Goal: Task Accomplishment & Management: Complete application form

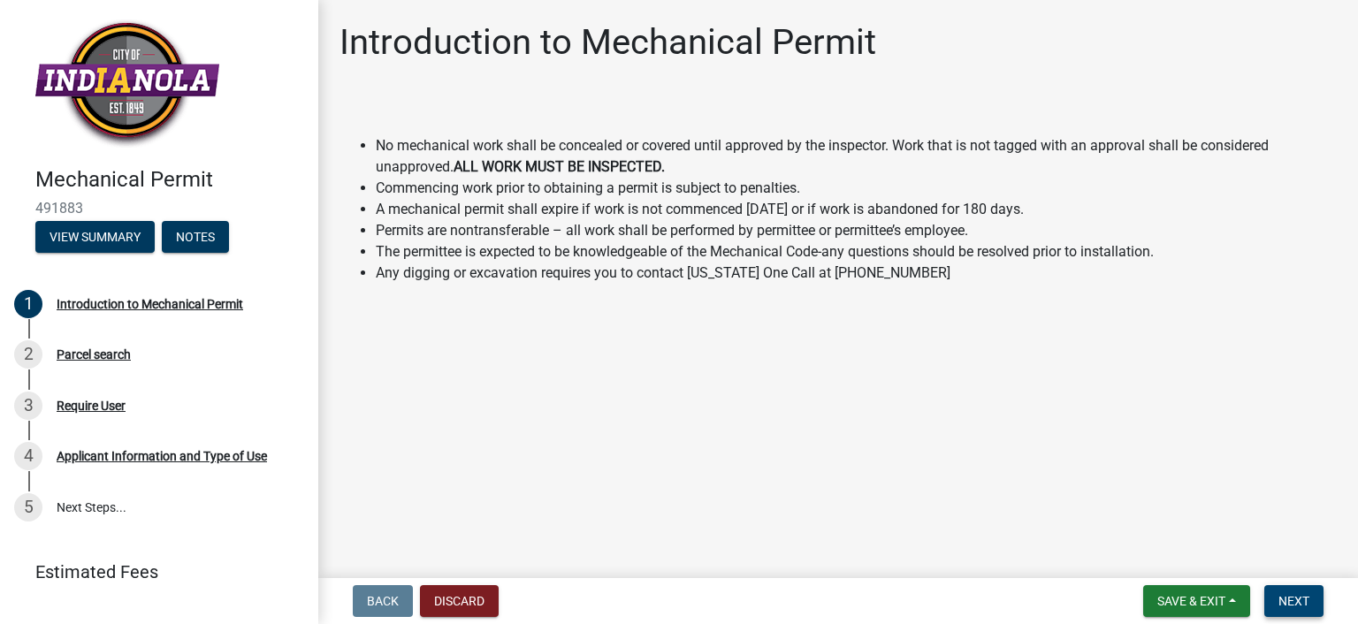
click at [1289, 590] on button "Next" at bounding box center [1293, 601] width 59 height 32
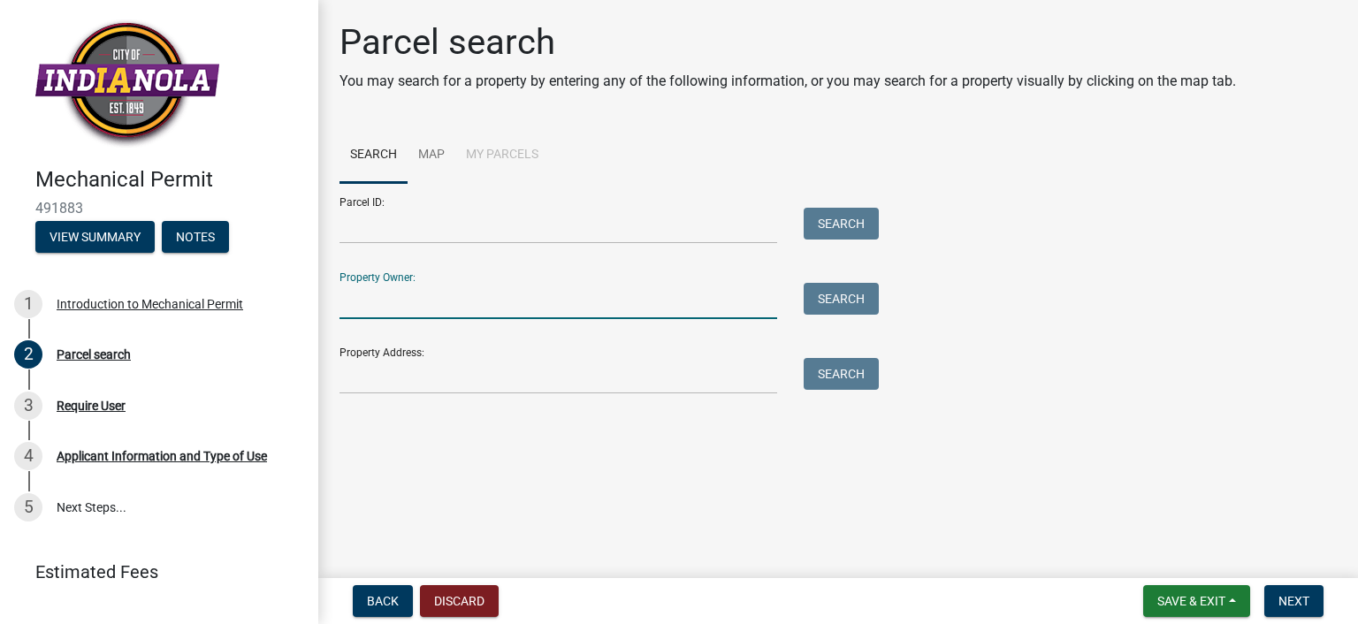
click at [594, 296] on input "Property Owner:" at bounding box center [557, 301] width 437 height 36
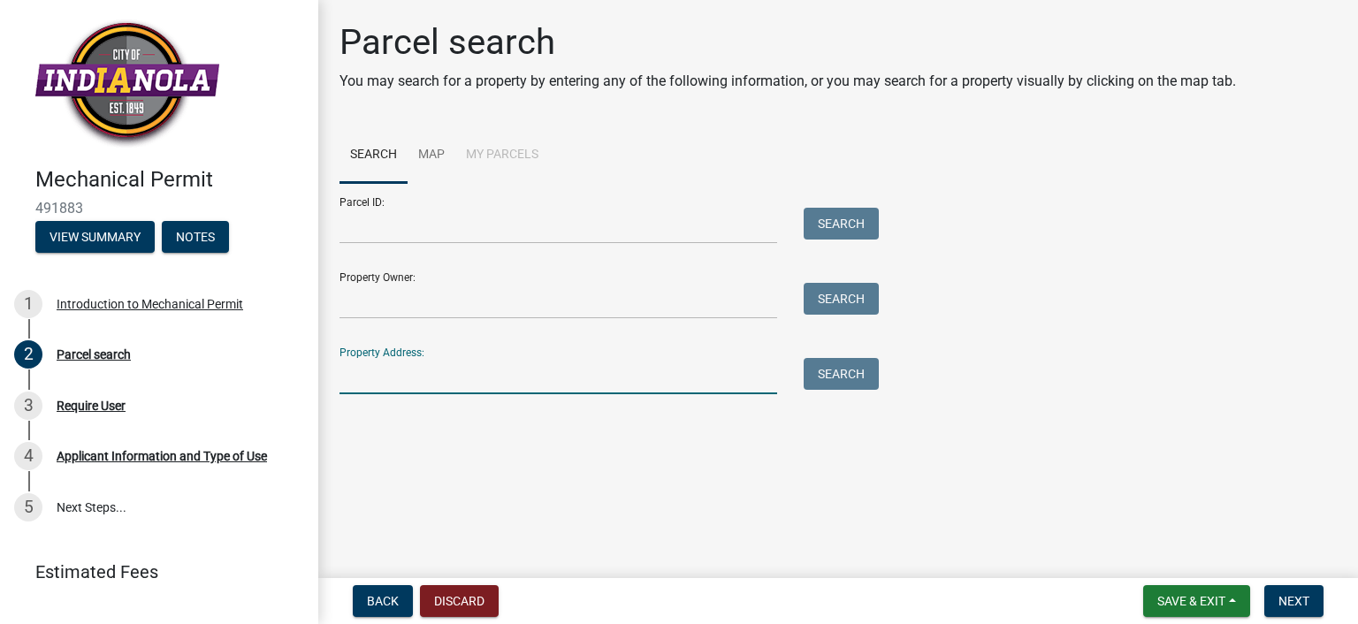
click at [552, 383] on input "Property Address:" at bounding box center [557, 376] width 437 height 36
type input "[STREET_ADDRESS]"
click at [831, 365] on button "Search" at bounding box center [840, 374] width 75 height 32
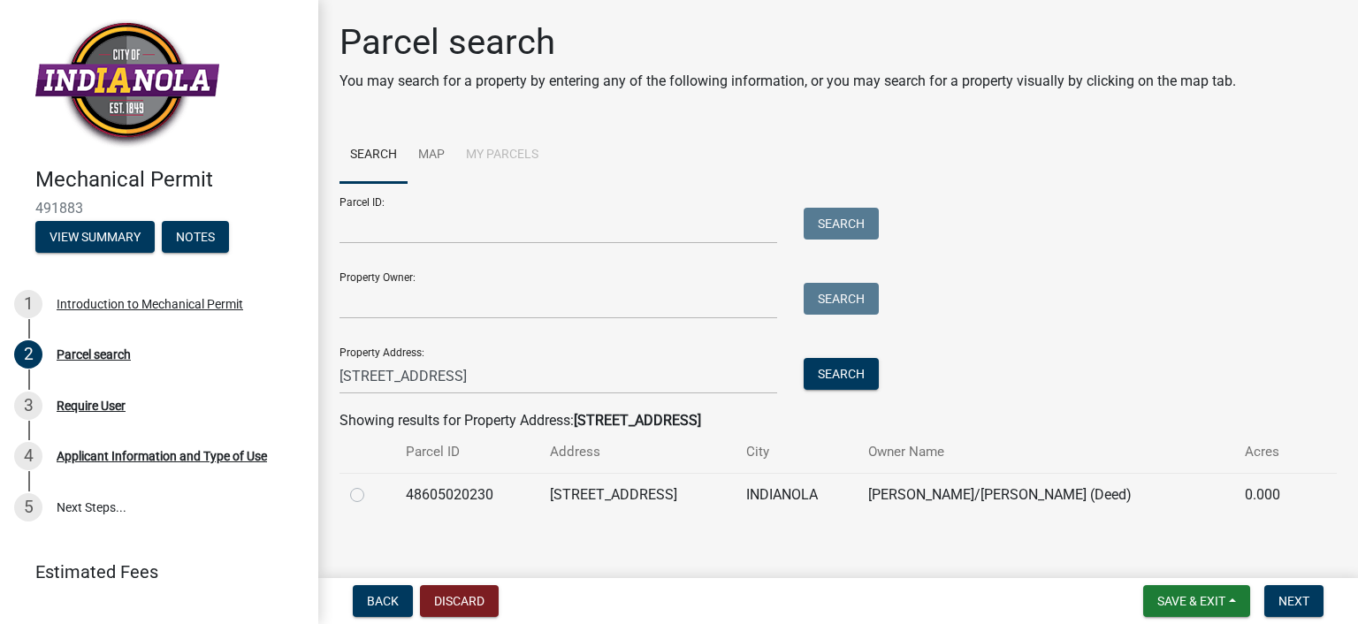
click at [371, 484] on label at bounding box center [371, 484] width 0 height 0
click at [371, 493] on input "radio" at bounding box center [376, 489] width 11 height 11
radio input "true"
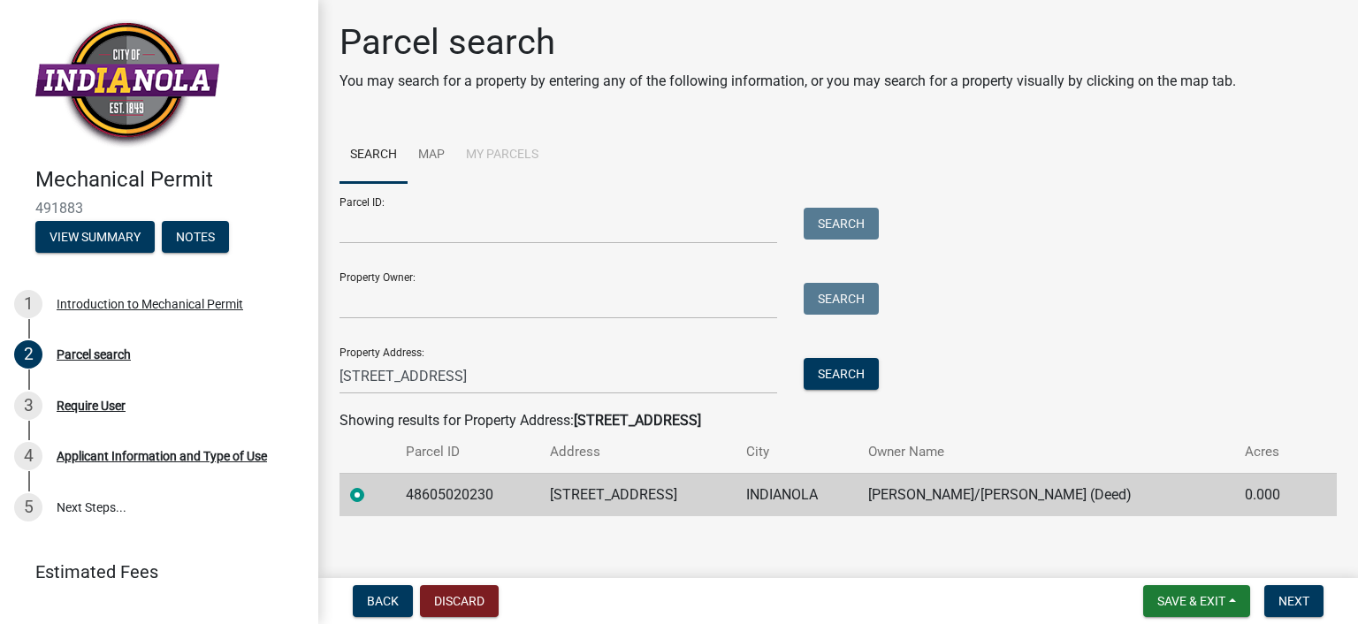
scroll to position [14, 0]
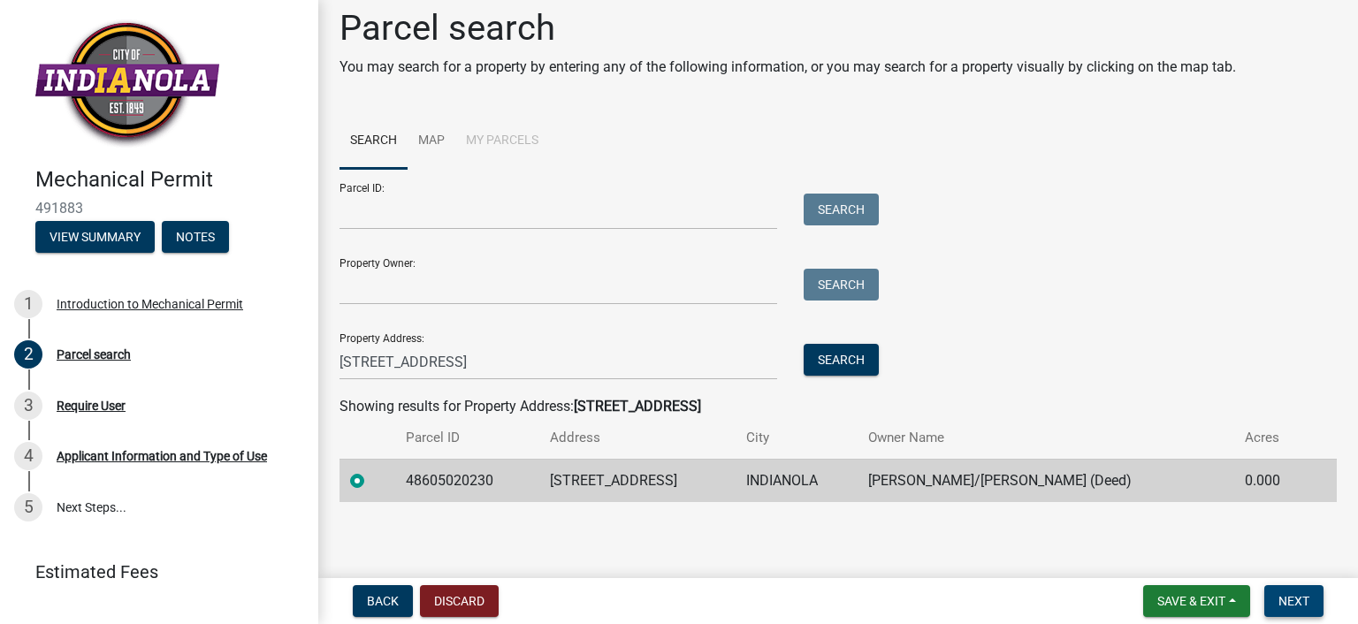
click at [1311, 609] on button "Next" at bounding box center [1293, 601] width 59 height 32
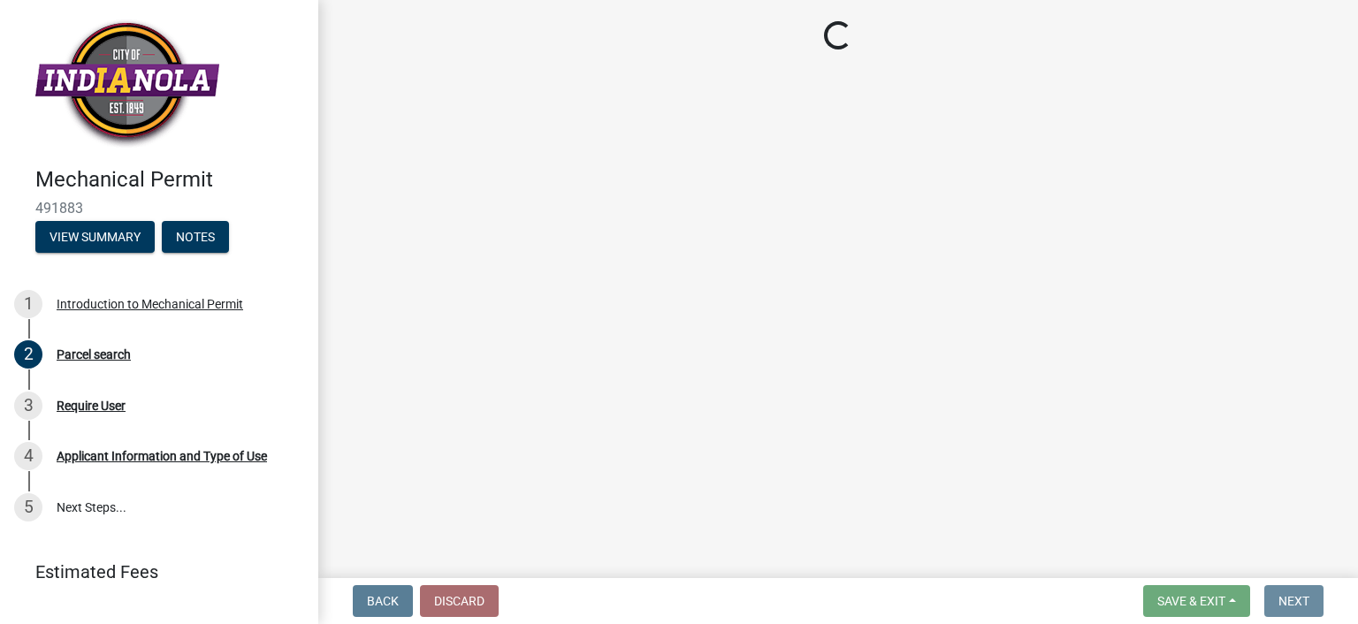
scroll to position [0, 0]
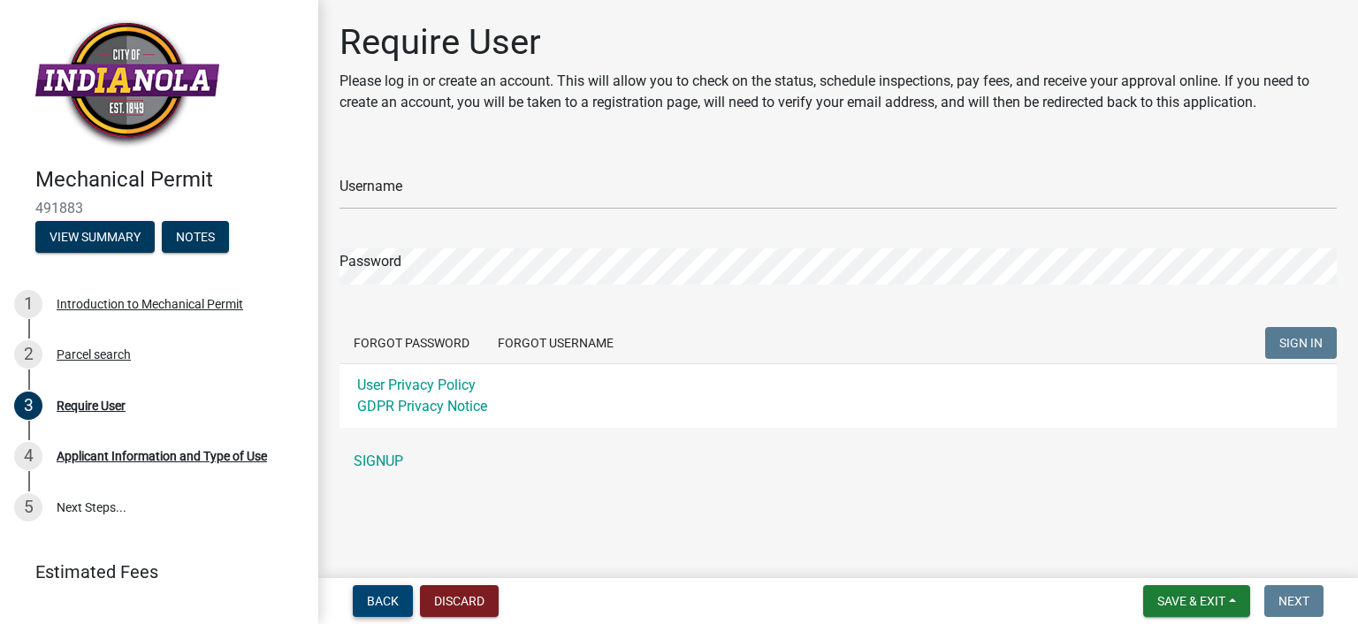
click at [389, 600] on span "Back" at bounding box center [383, 601] width 32 height 14
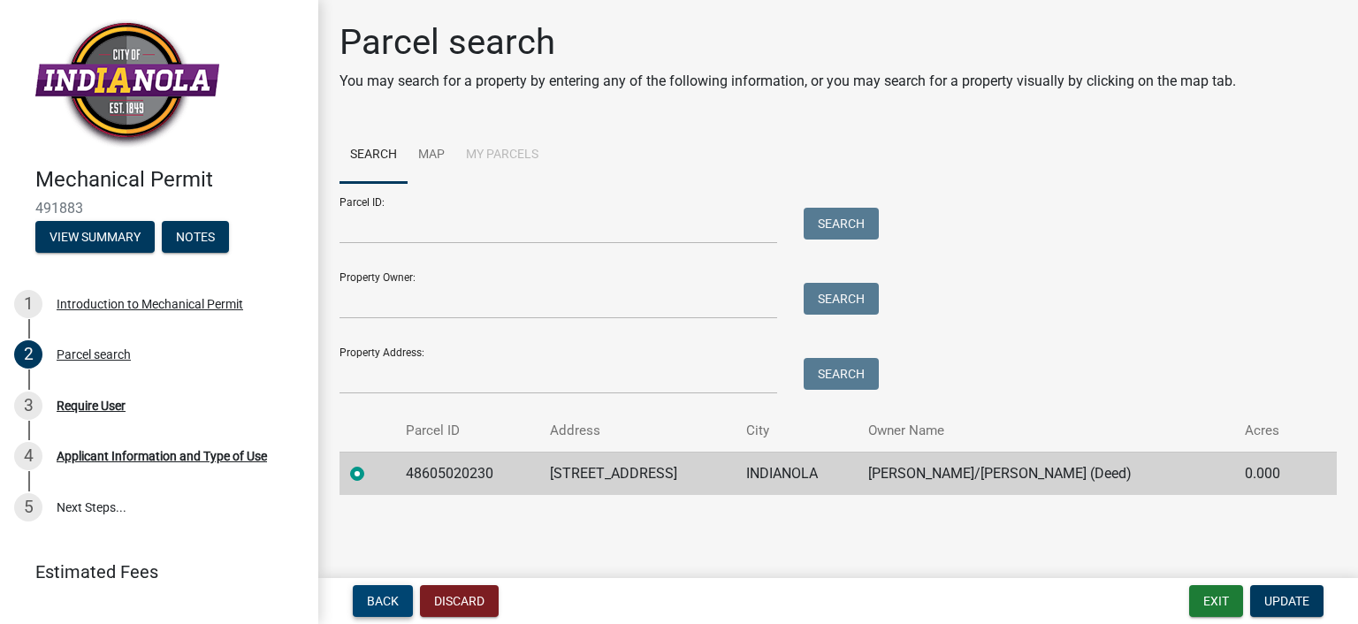
click at [389, 600] on span "Back" at bounding box center [383, 601] width 32 height 14
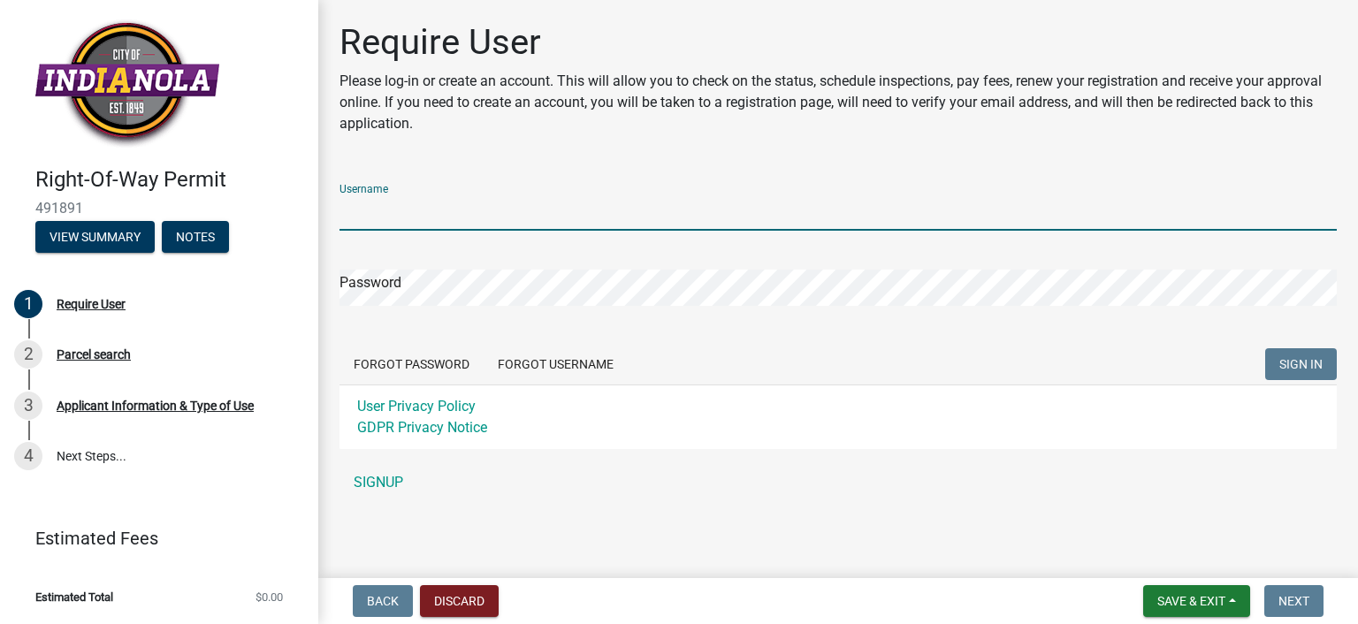
click at [431, 205] on input "Username" at bounding box center [837, 212] width 997 height 36
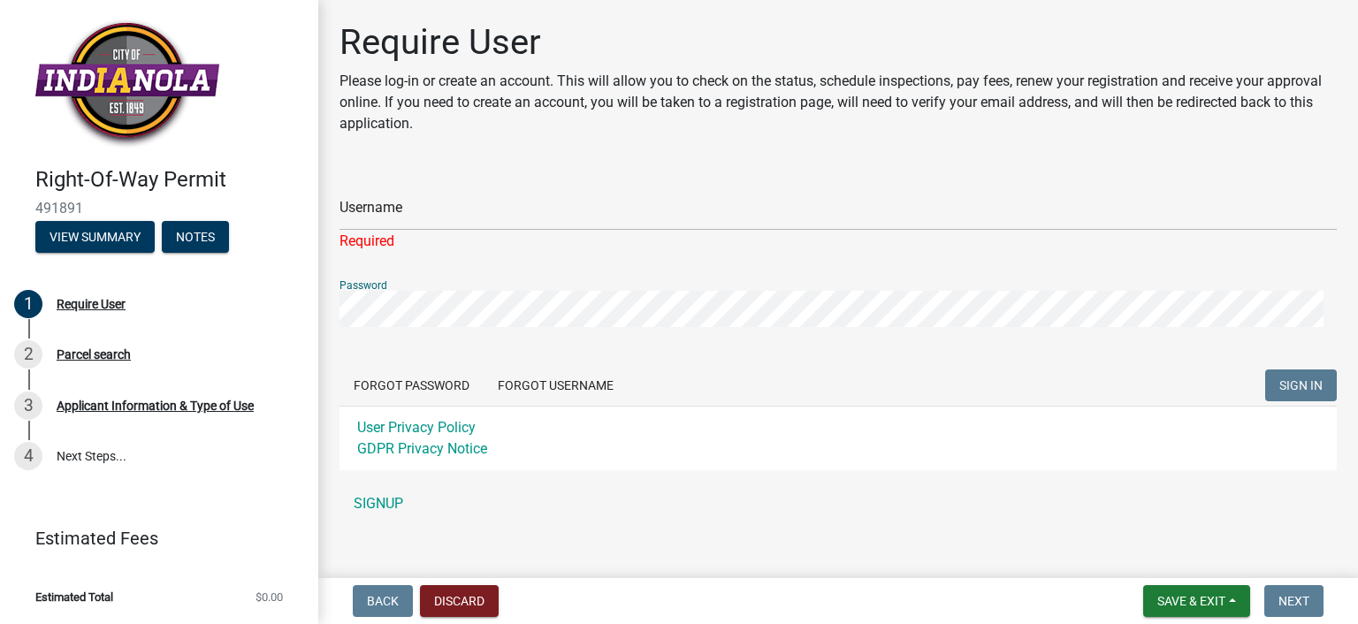
click at [451, 285] on div "Password" at bounding box center [837, 296] width 997 height 61
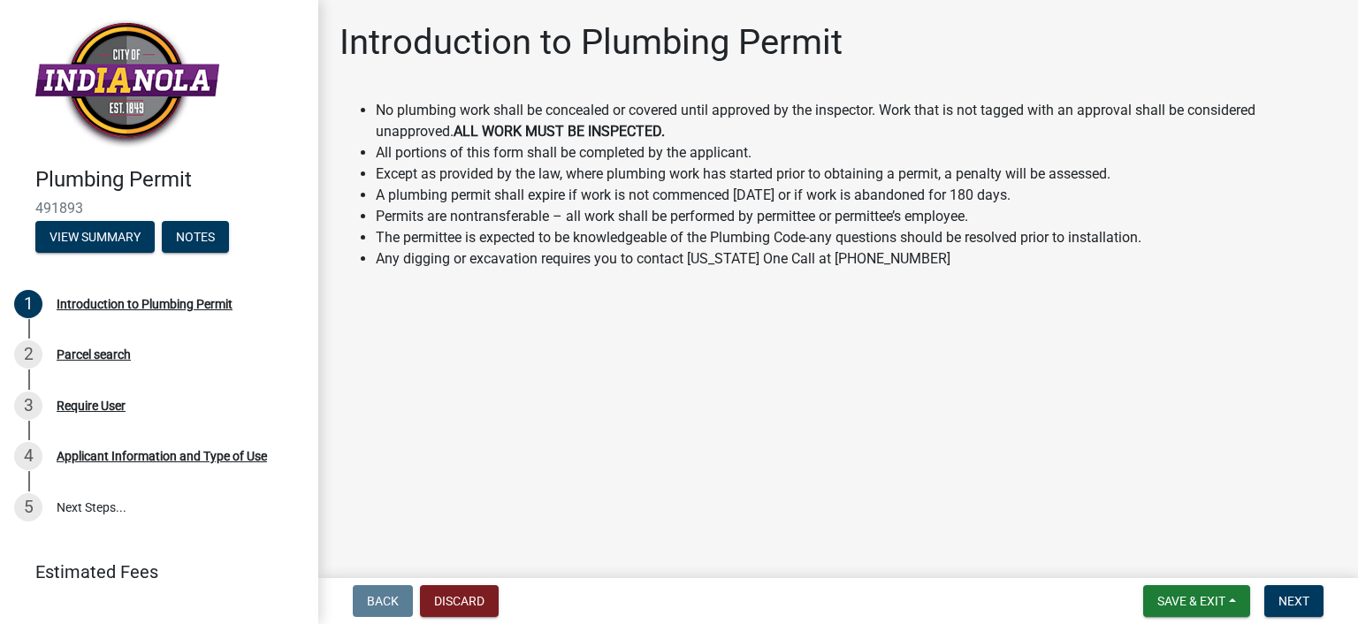
click at [1260, 587] on form "Save & Exit Save Save & Exit Next" at bounding box center [1233, 601] width 194 height 32
click at [1283, 597] on span "Next" at bounding box center [1293, 601] width 31 height 14
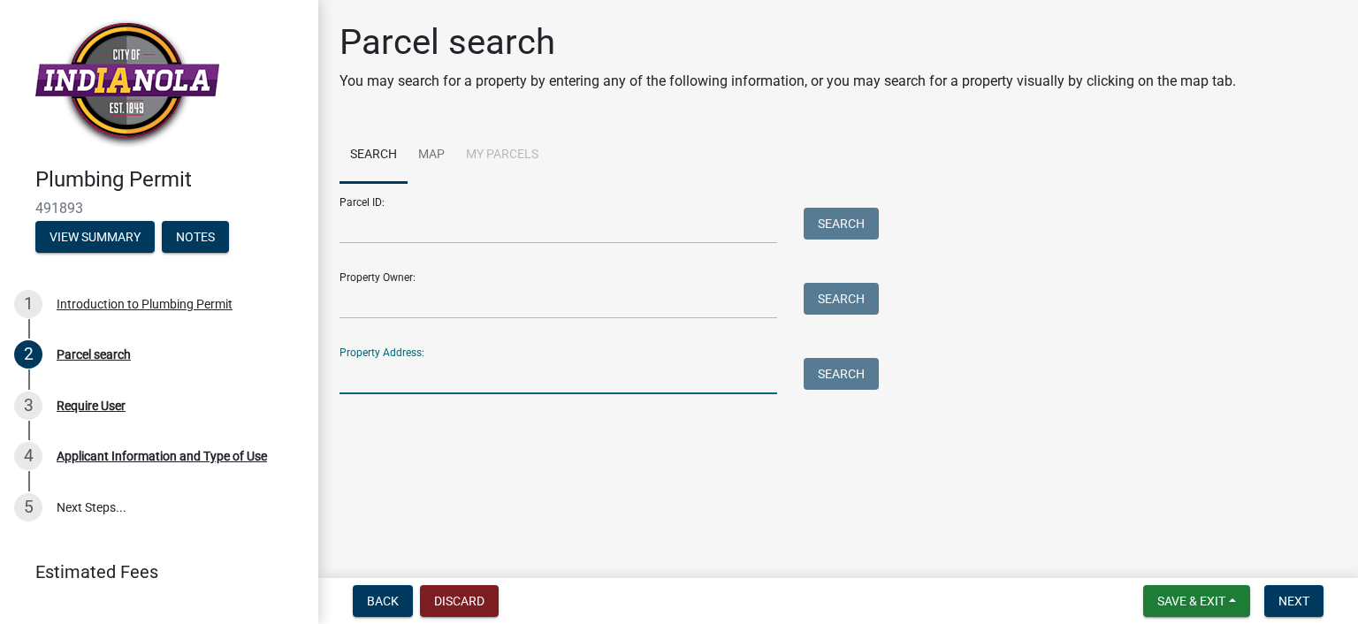
click at [407, 373] on input "Property Address:" at bounding box center [557, 376] width 437 height 36
type input "[STREET_ADDRESS]"
click at [855, 374] on button "Search" at bounding box center [840, 374] width 75 height 32
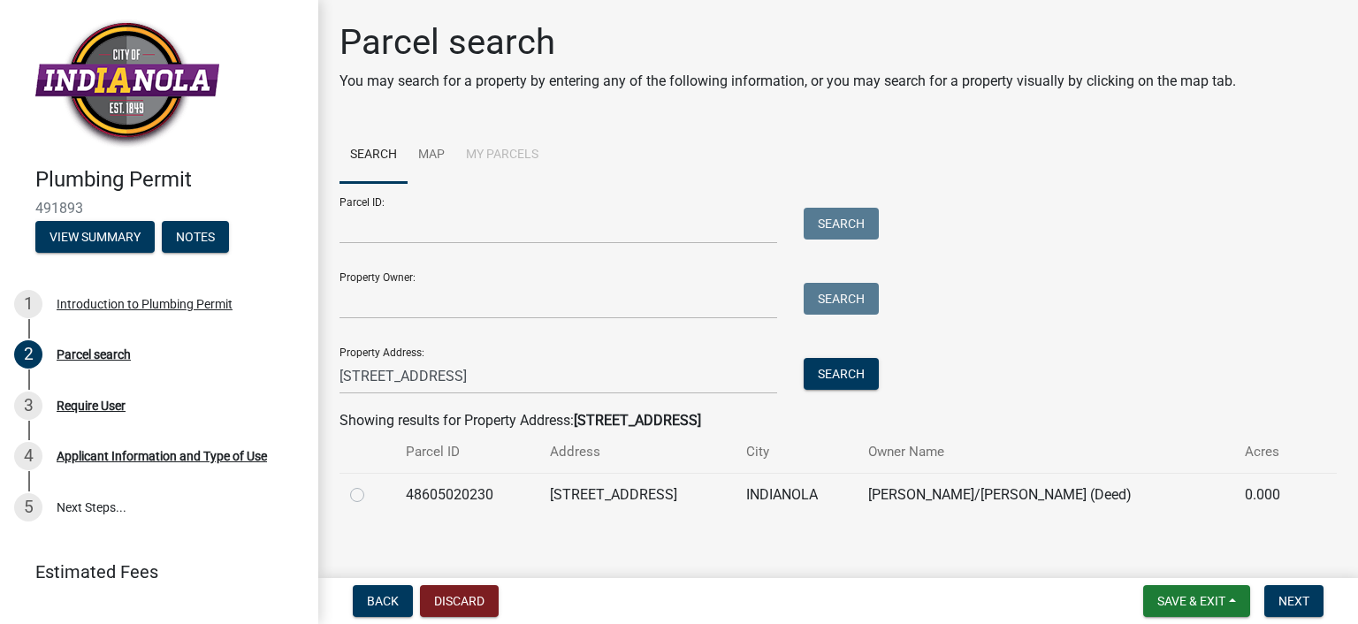
click at [477, 490] on td "48605020230" at bounding box center [466, 494] width 143 height 43
click at [371, 484] on label at bounding box center [371, 484] width 0 height 0
click at [371, 495] on input "radio" at bounding box center [376, 489] width 11 height 11
radio input "true"
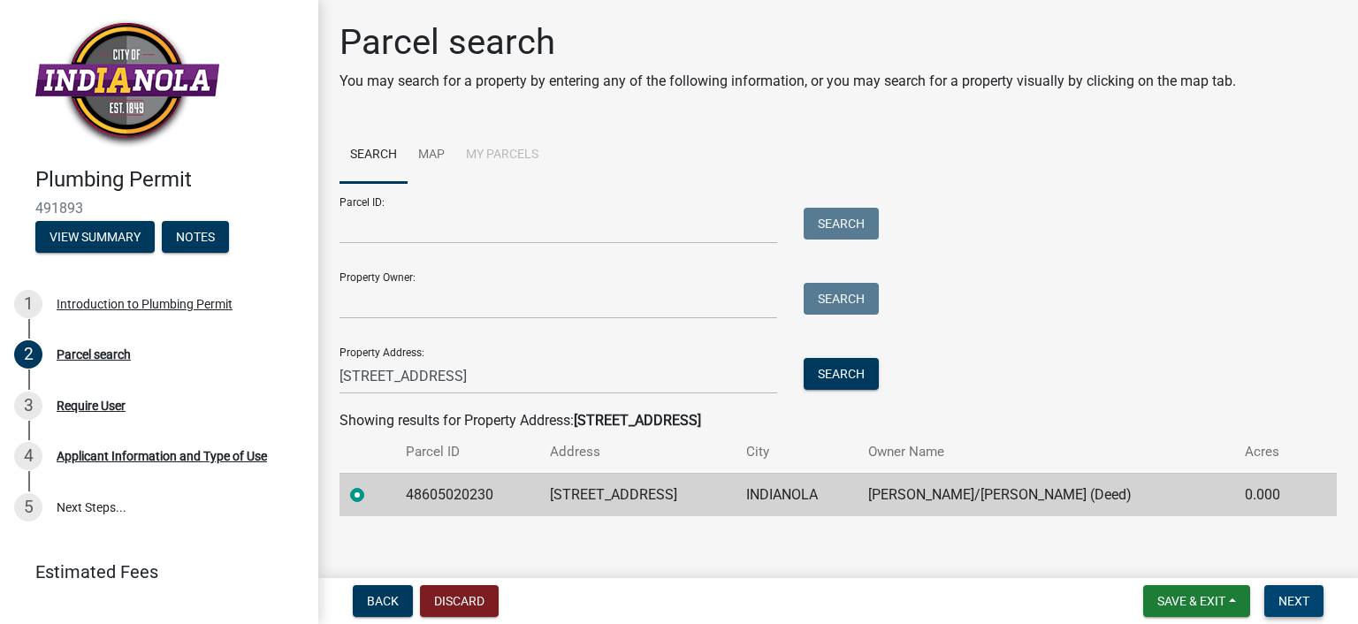
click at [1299, 606] on span "Next" at bounding box center [1293, 601] width 31 height 14
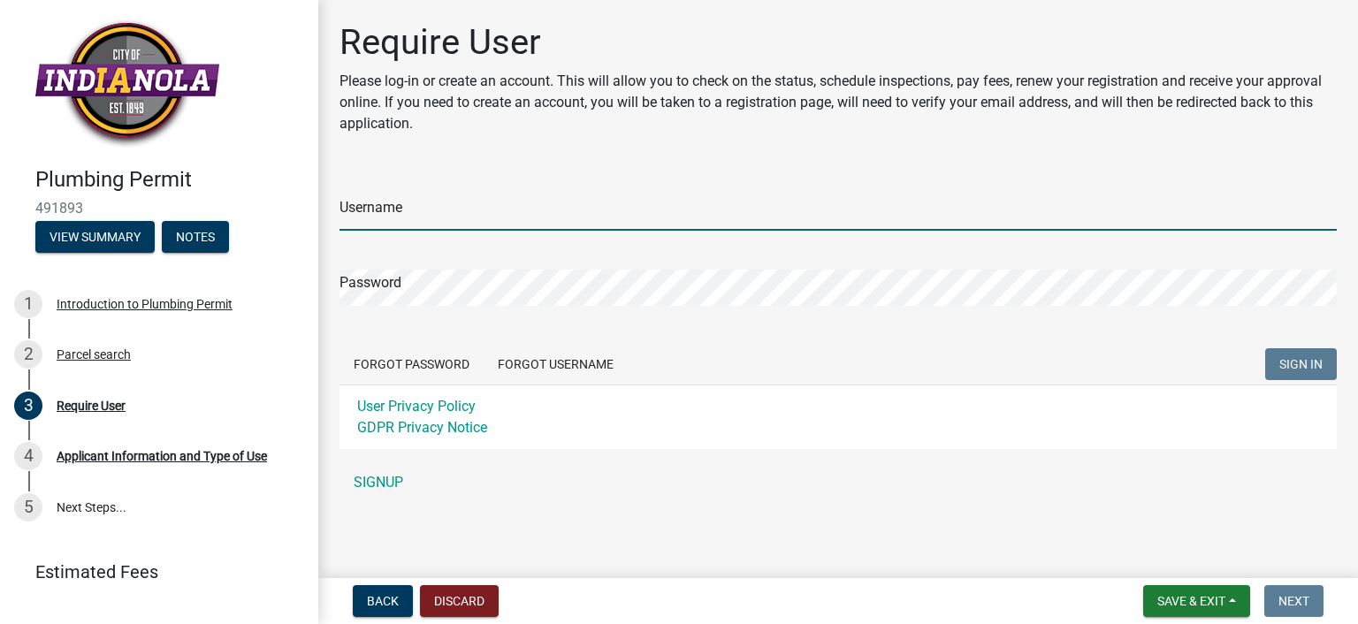
click at [594, 207] on input "Username" at bounding box center [837, 212] width 997 height 36
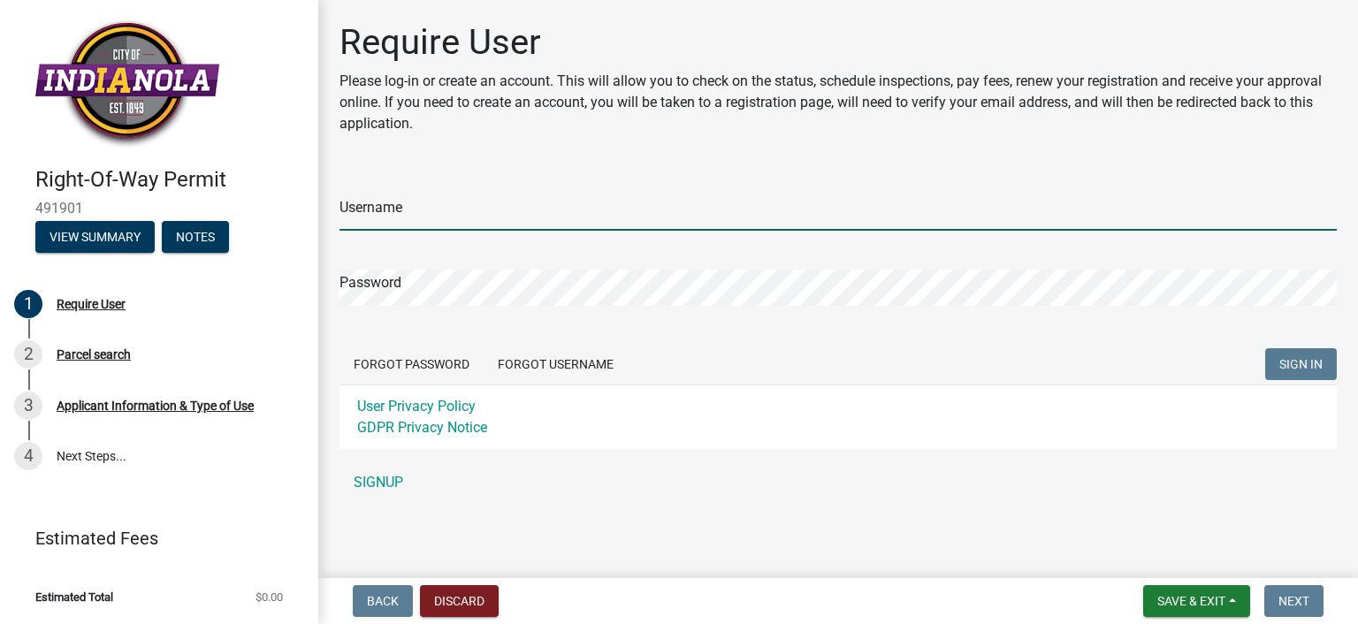
click at [446, 209] on input "Username" at bounding box center [837, 212] width 997 height 36
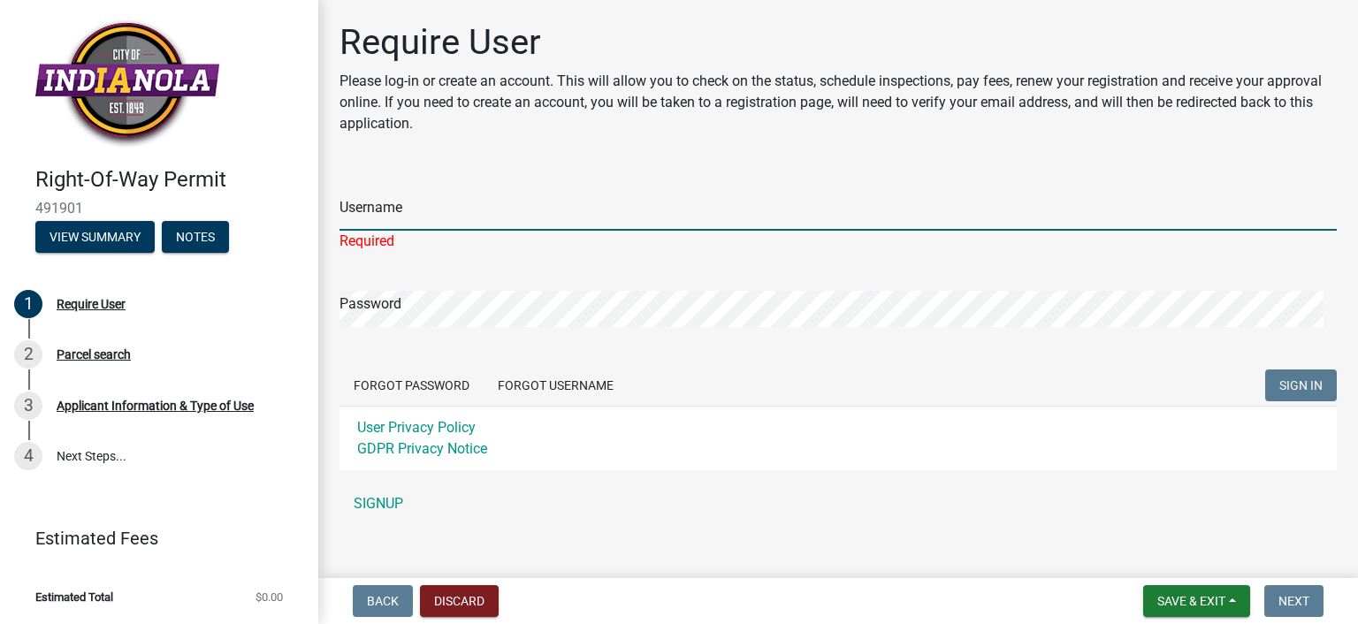
click at [512, 221] on input "Username" at bounding box center [837, 212] width 997 height 36
paste input "schaaladmin@callschaal.com"
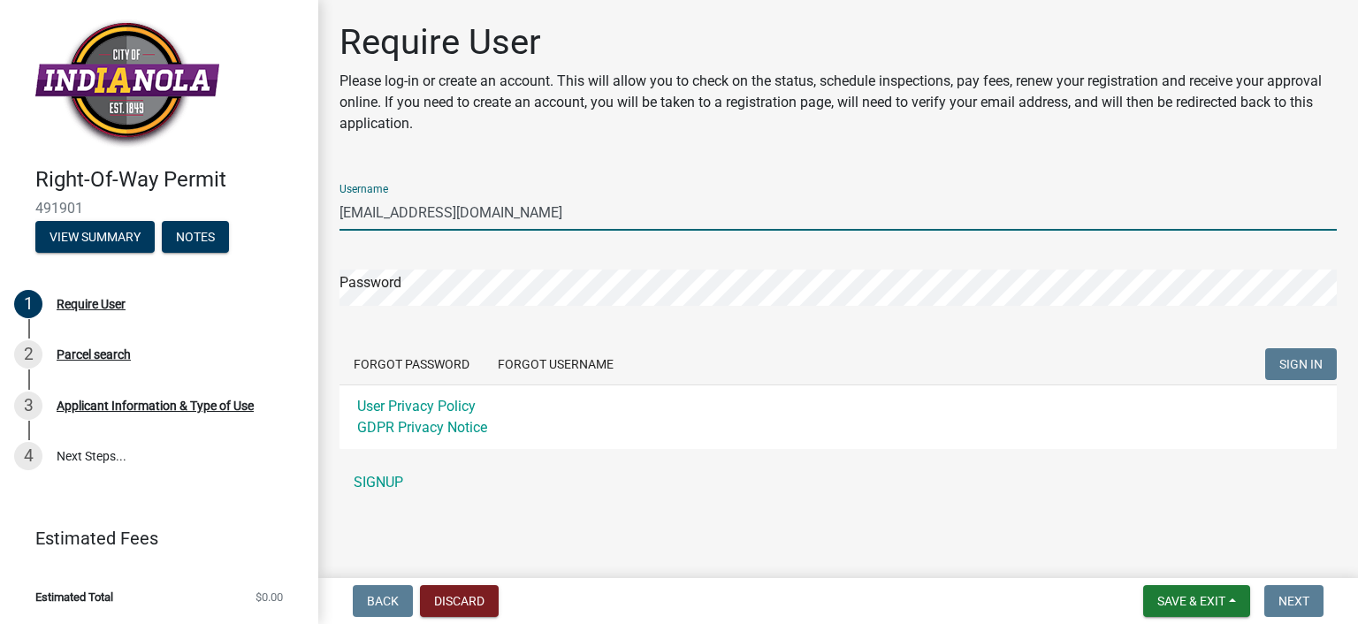
click at [526, 307] on form "Username schaaladmin@callschaal.com Password Forgot Password Forgot Username SI…" at bounding box center [837, 309] width 997 height 279
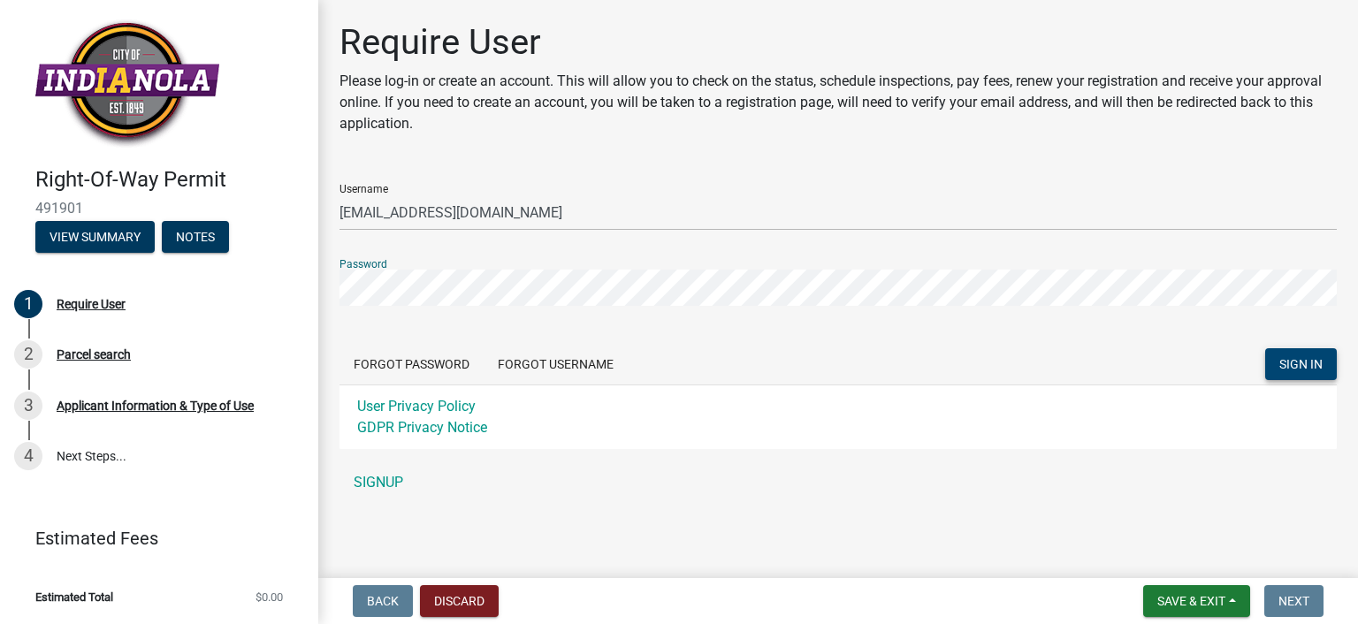
click at [1304, 367] on span "SIGN IN" at bounding box center [1300, 364] width 43 height 14
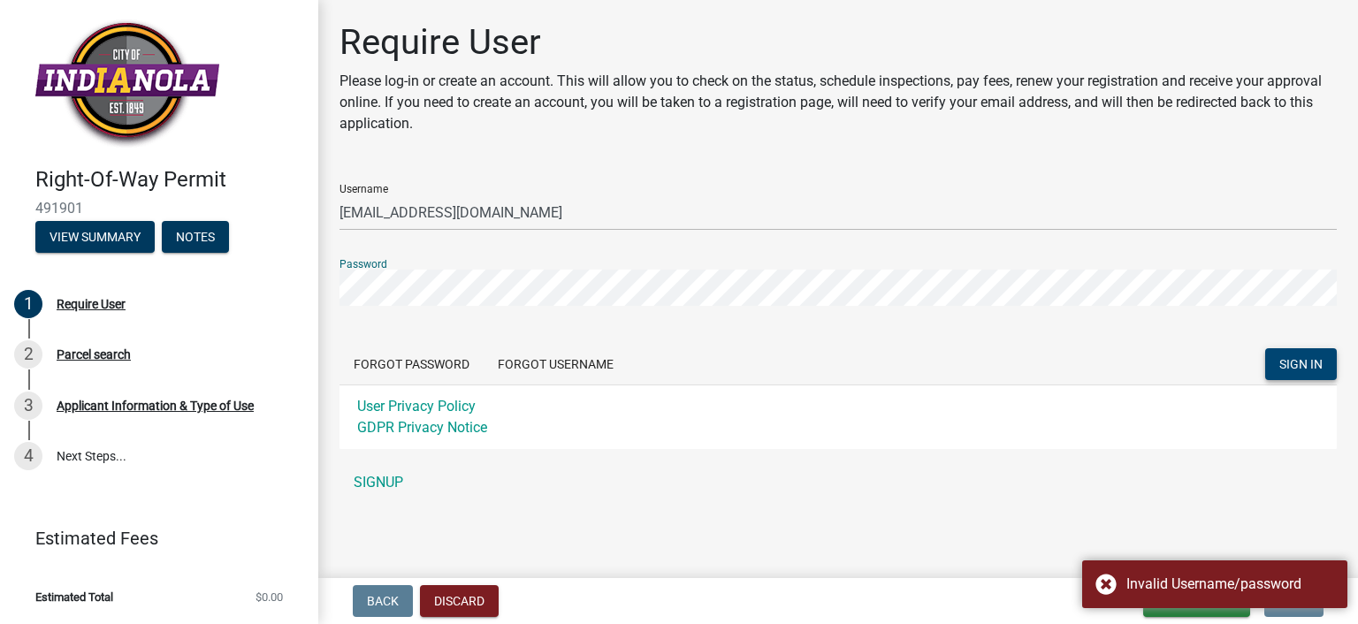
click at [0, 220] on div "Right-Of-Way Permit 491901 View Summary Notes 1 Require User 2 Parcel search 3 …" at bounding box center [679, 312] width 1358 height 624
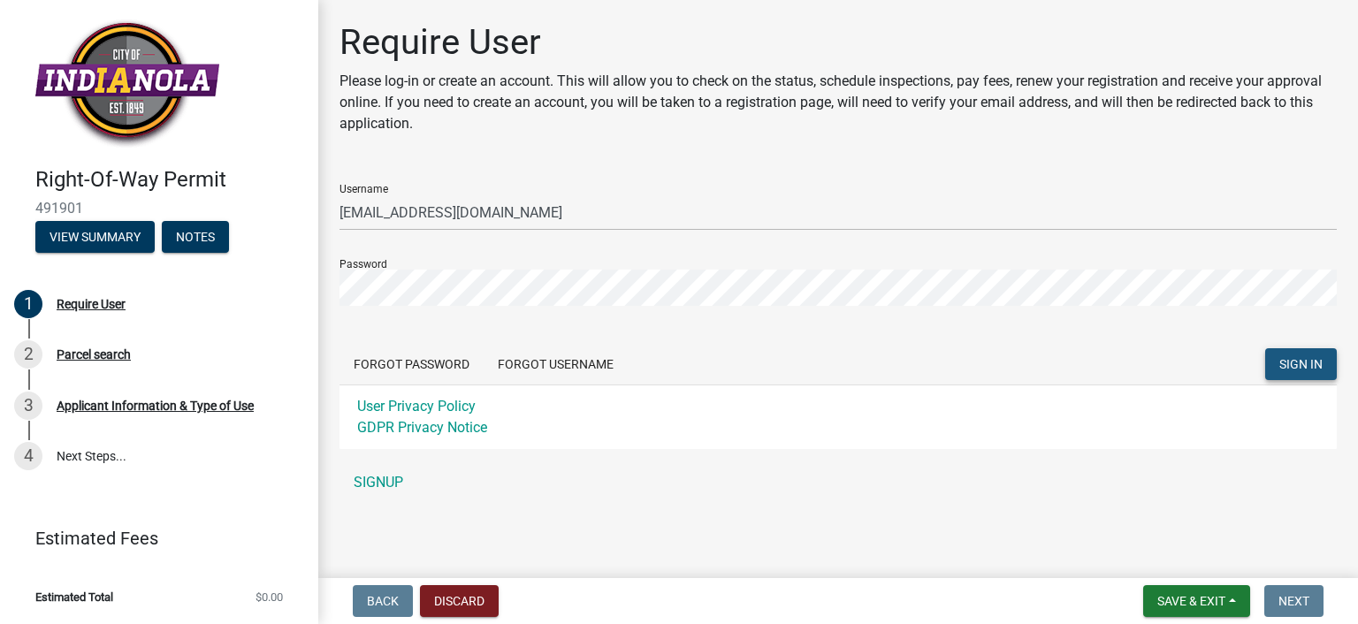
click at [1287, 360] on span "SIGN IN" at bounding box center [1300, 364] width 43 height 14
click at [77, 229] on div "Right-Of-Way Permit 491901 View Summary Notes 1 Require User 2 Parcel search 3 …" at bounding box center [679, 312] width 1358 height 624
click at [1295, 360] on span "SIGN IN" at bounding box center [1300, 364] width 43 height 14
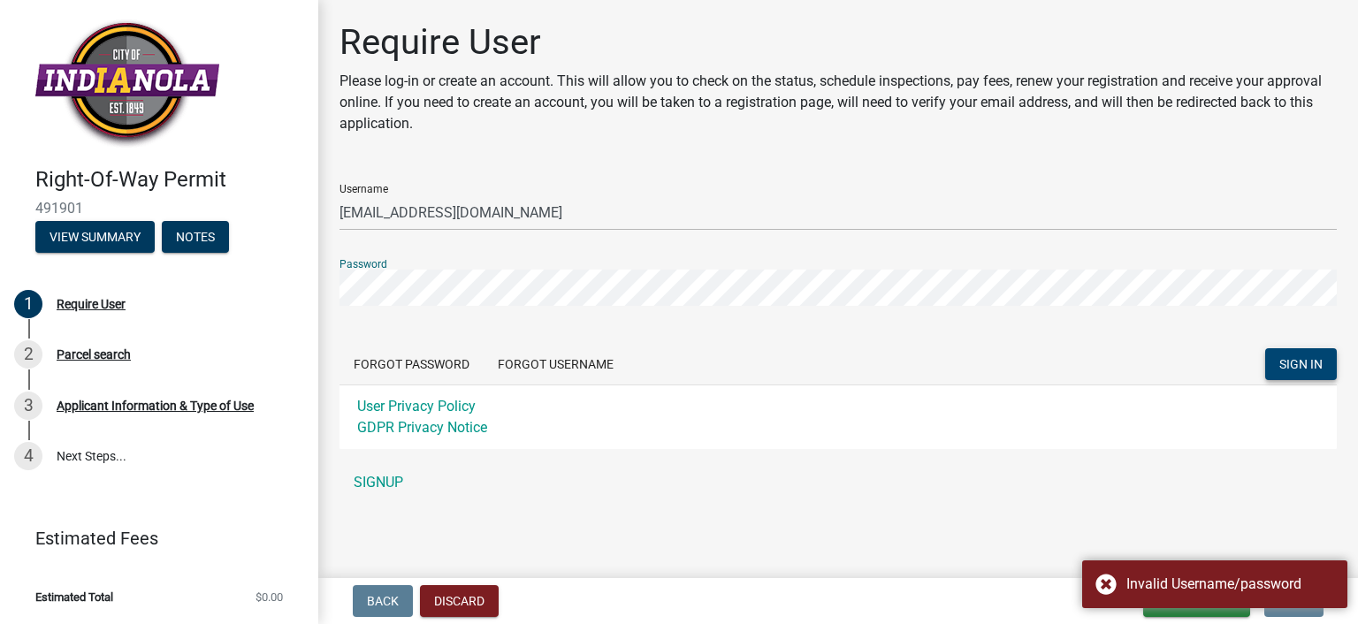
click at [97, 255] on div "Right-Of-Way Permit 491901 View Summary Notes 1 Require User 2 Parcel search 3 …" at bounding box center [679, 312] width 1358 height 624
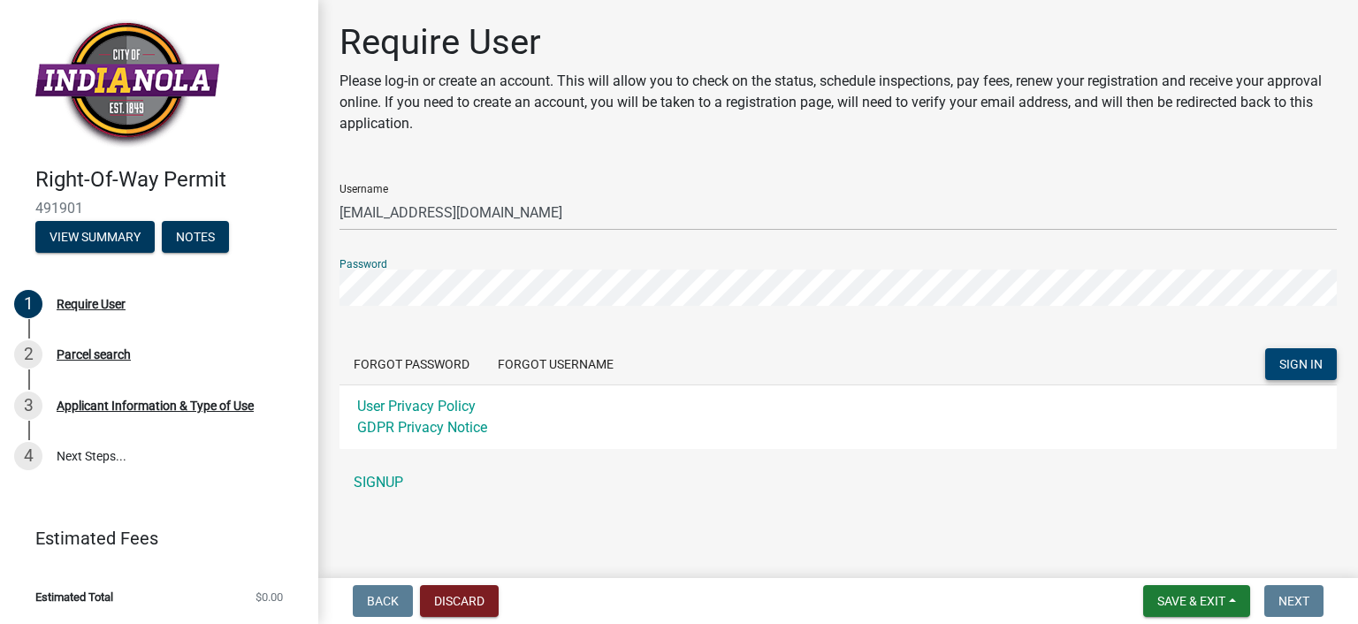
click at [1265, 348] on button "SIGN IN" at bounding box center [1301, 364] width 72 height 32
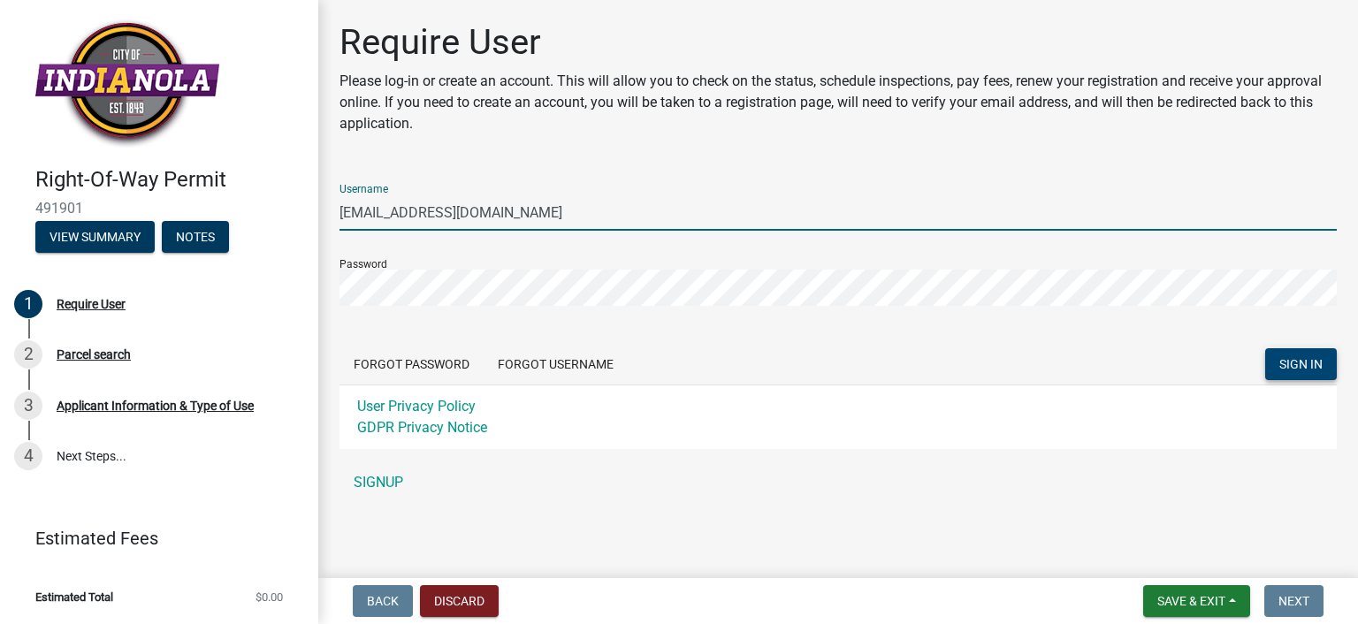
click at [580, 202] on input "[EMAIL_ADDRESS][DOMAIN_NAME]" at bounding box center [837, 212] width 997 height 36
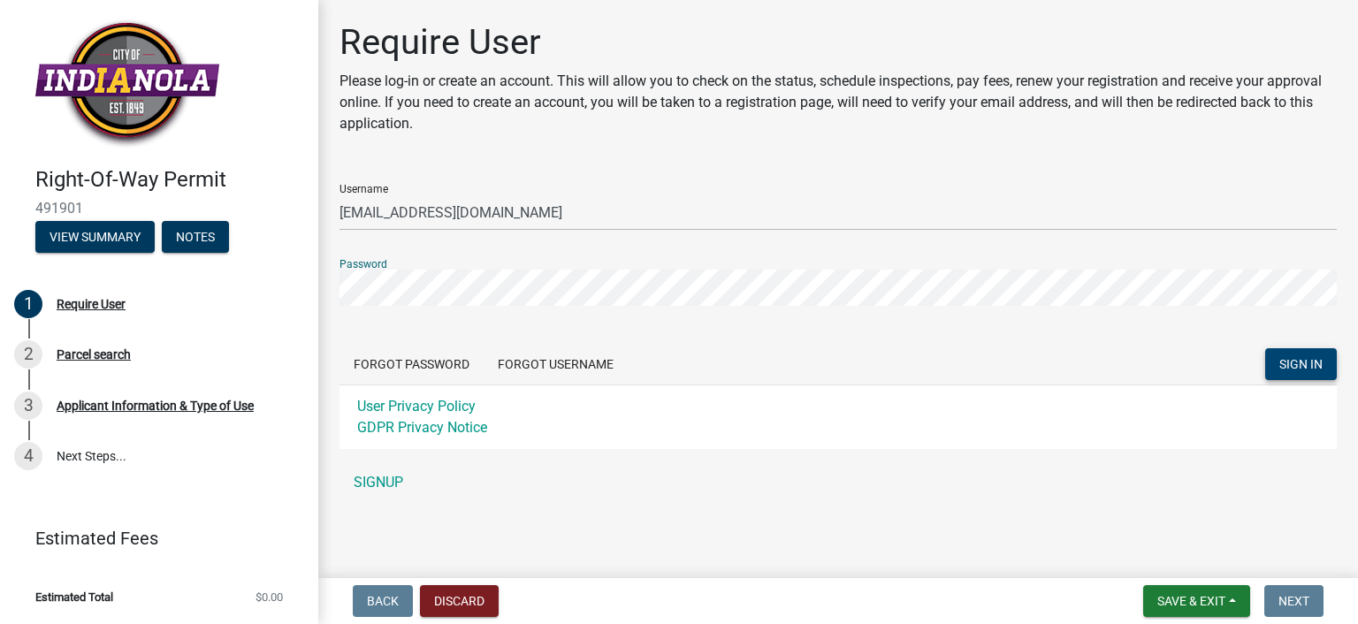
click at [0, 226] on div "Right-Of-Way Permit 491901 View Summary Notes 1 Require User 2 Parcel search 3 …" at bounding box center [679, 312] width 1358 height 624
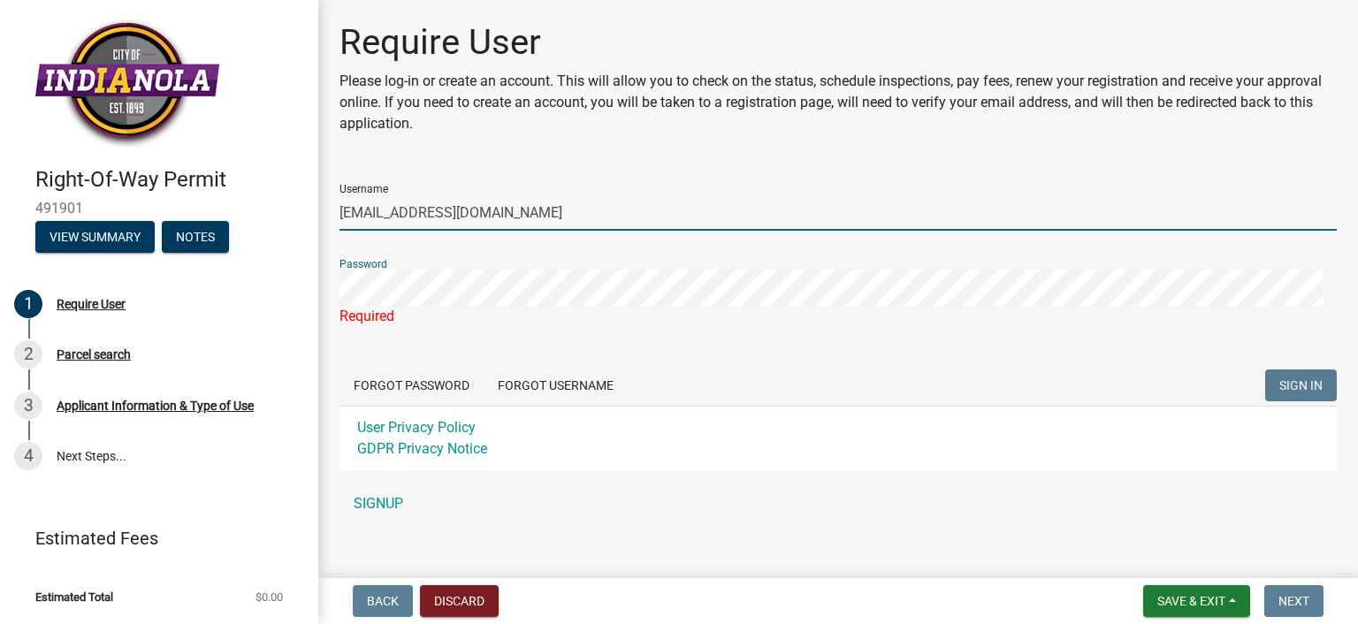
click at [393, 211] on input "[EMAIL_ADDRESS][DOMAIN_NAME]" at bounding box center [837, 212] width 997 height 36
click at [392, 211] on input "[EMAIL_ADDRESS][DOMAIN_NAME]" at bounding box center [837, 212] width 997 height 36
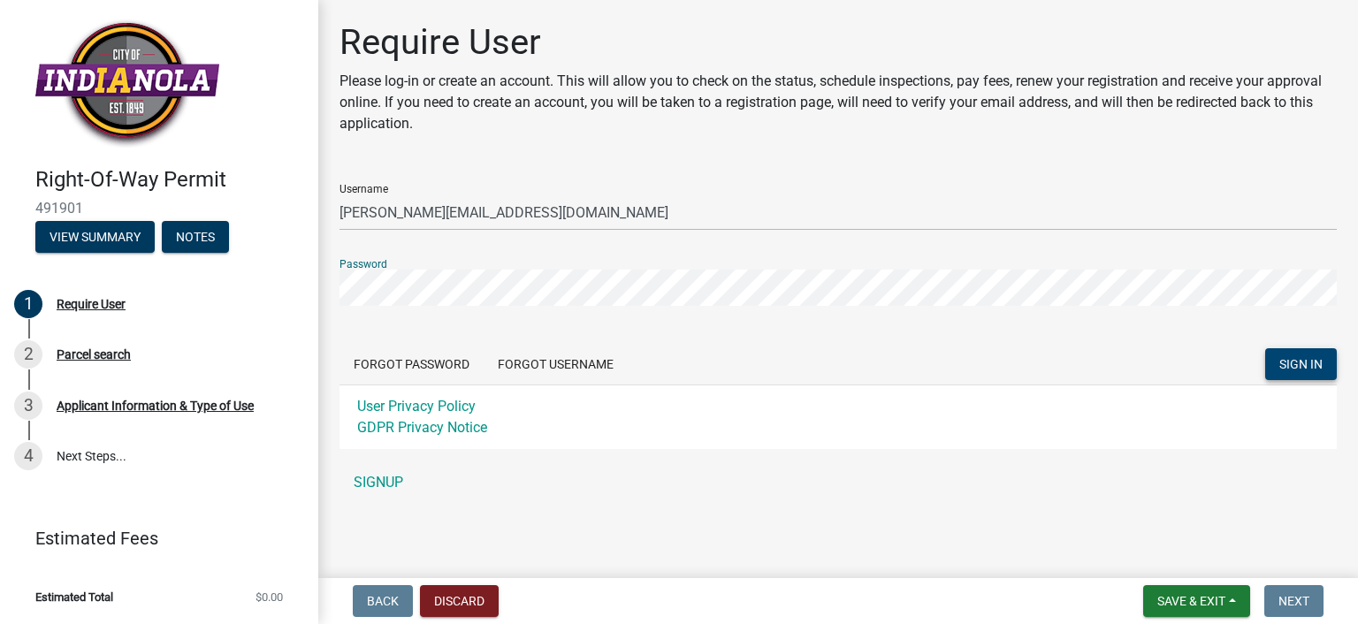
click at [1299, 367] on span "SIGN IN" at bounding box center [1300, 364] width 43 height 14
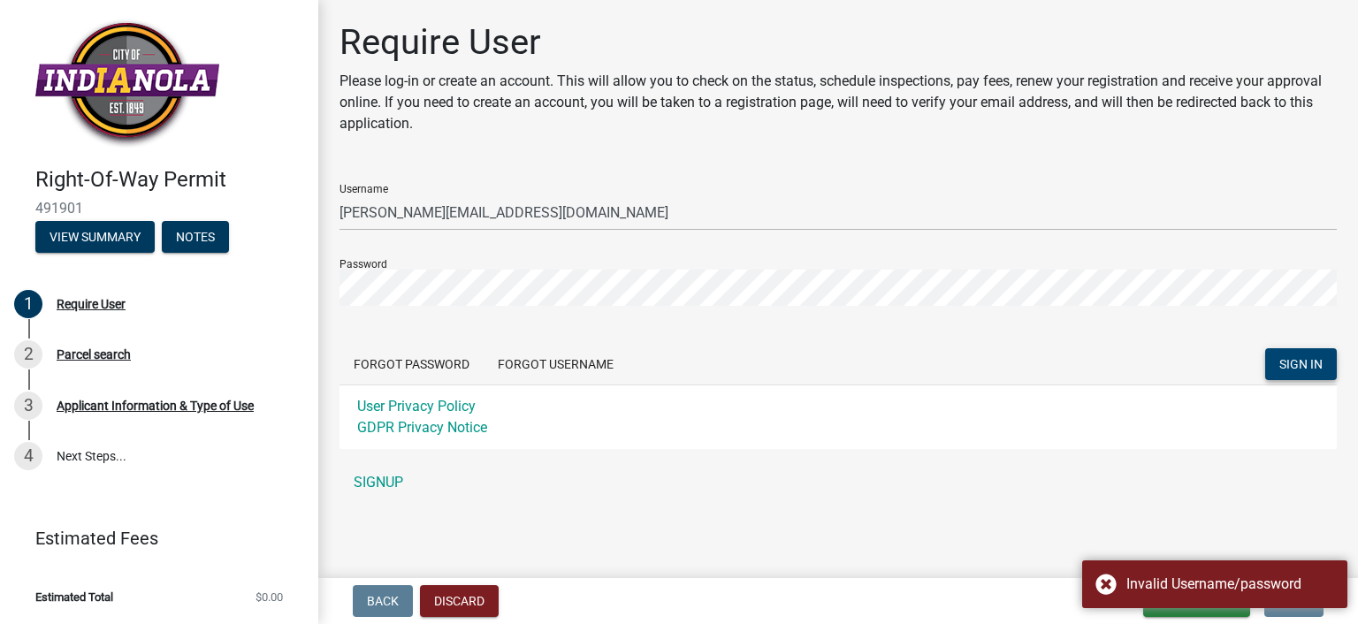
click at [372, 262] on div "Password" at bounding box center [837, 275] width 997 height 61
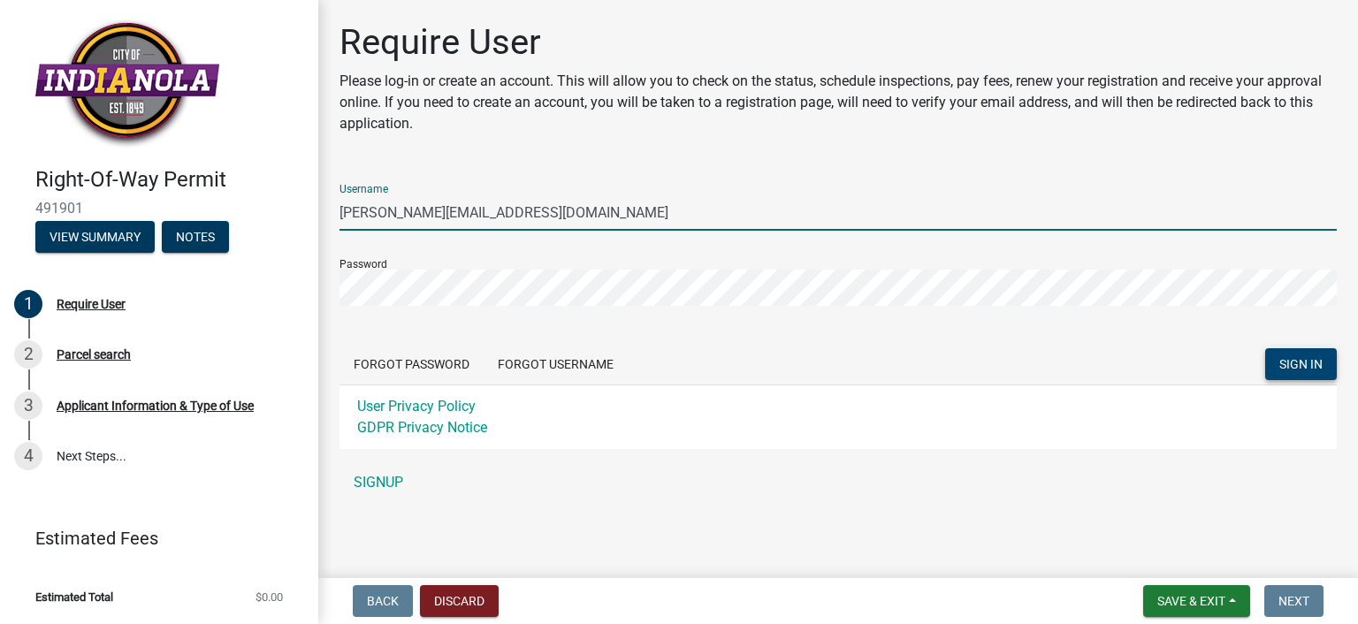
click at [522, 217] on input "anna@callschaal.com" at bounding box center [837, 212] width 997 height 36
drag, startPoint x: 522, startPoint y: 215, endPoint x: 52, endPoint y: 162, distance: 473.2
click at [57, 162] on div "Right-Of-Way Permit 491901 View Summary Notes 1 Require User 2 Parcel search 3 …" at bounding box center [679, 312] width 1358 height 624
paste input "schaaladmin"
type input "[EMAIL_ADDRESS][DOMAIN_NAME]"
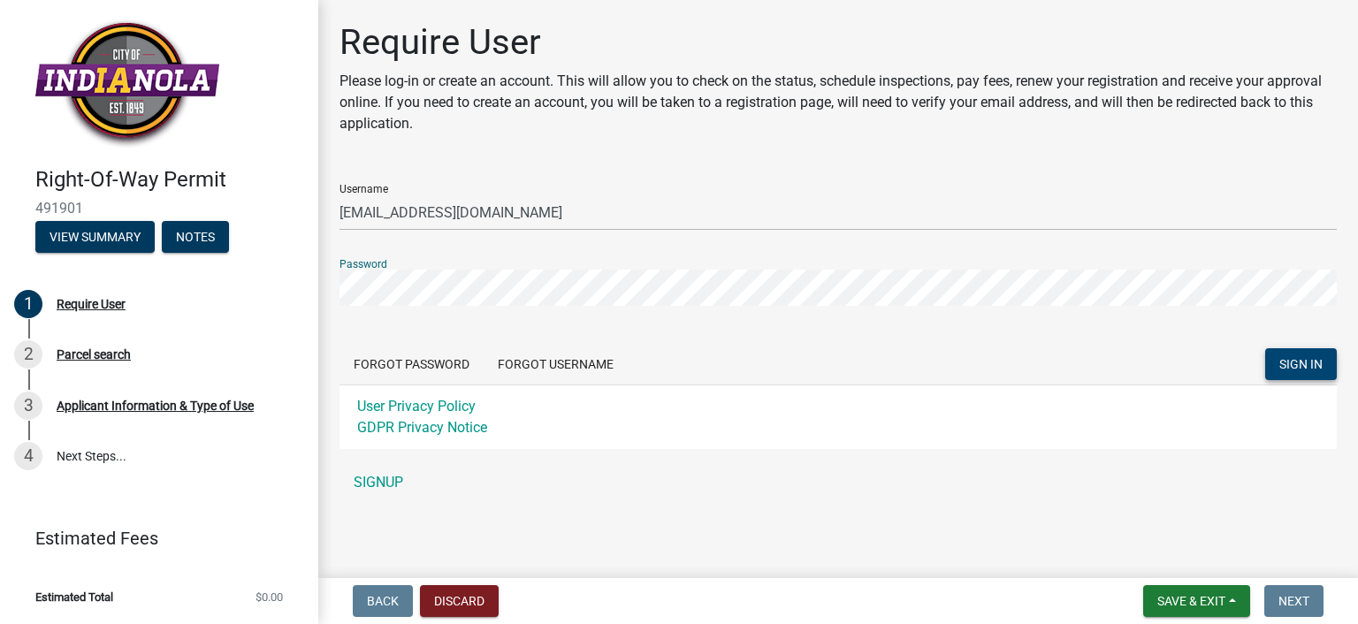
click at [1265, 348] on button "SIGN IN" at bounding box center [1301, 364] width 72 height 32
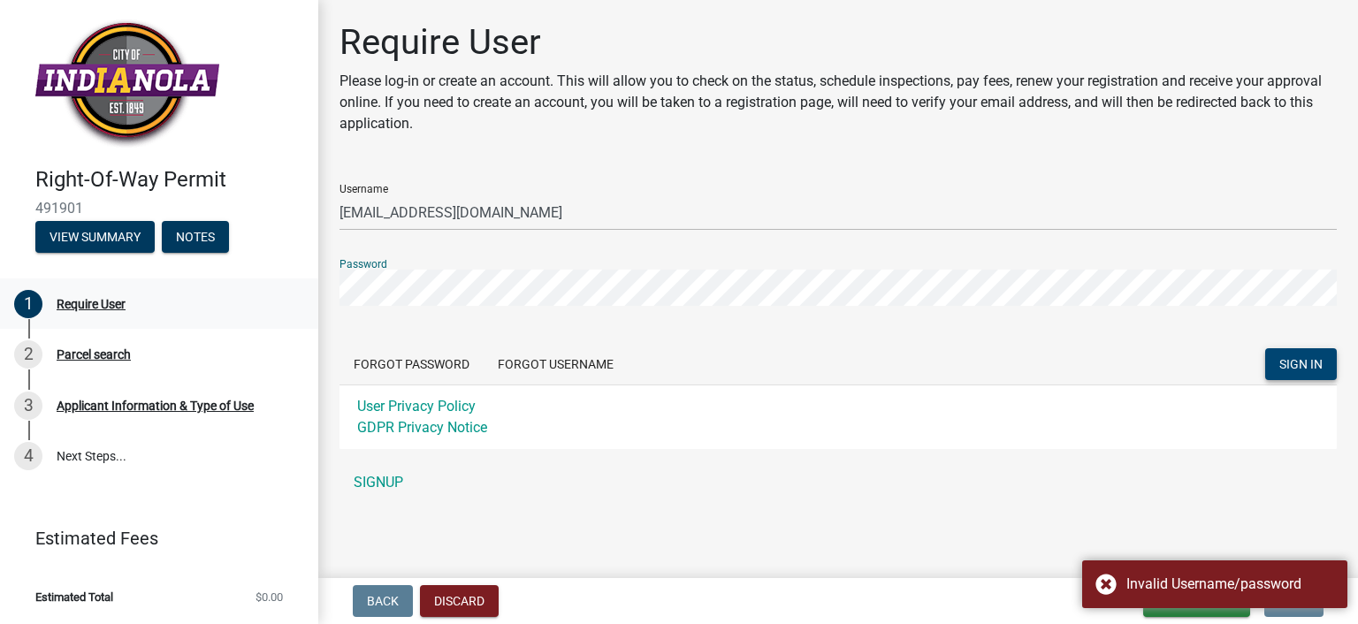
click at [0, 310] on div "Right-Of-Way Permit 491901 View Summary Notes 1 Require User 2 Parcel search 3 …" at bounding box center [679, 312] width 1358 height 624
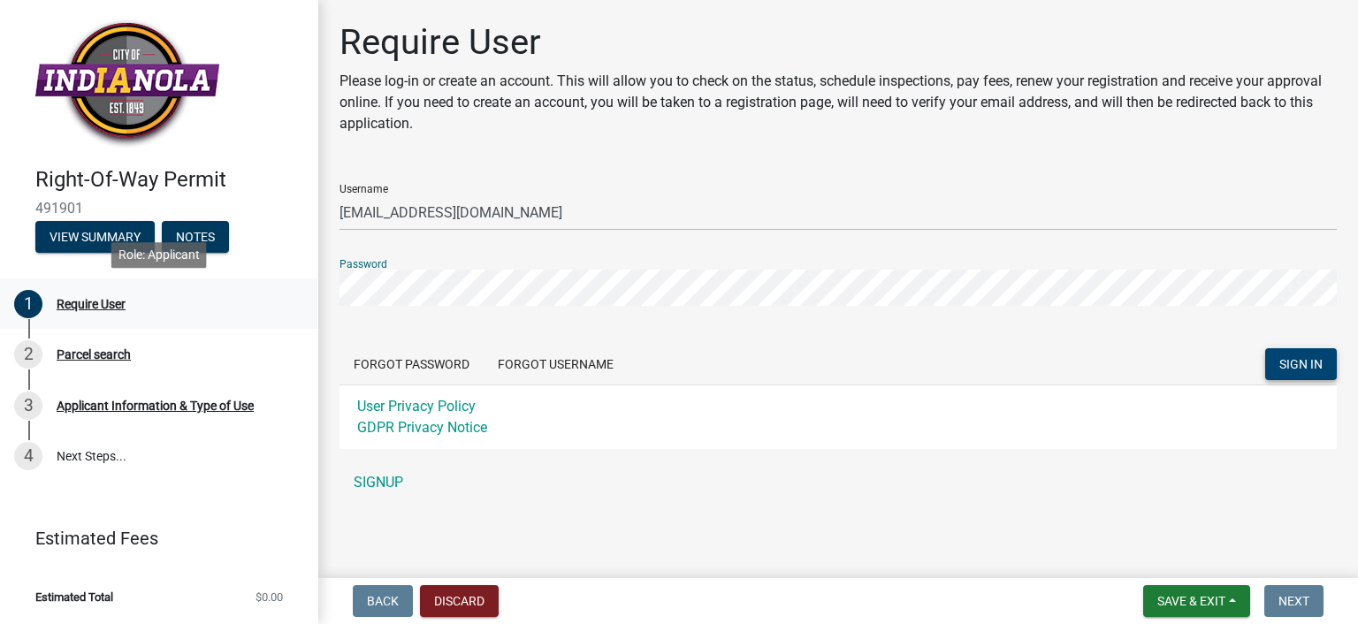
click at [1265, 348] on button "SIGN IN" at bounding box center [1301, 364] width 72 height 32
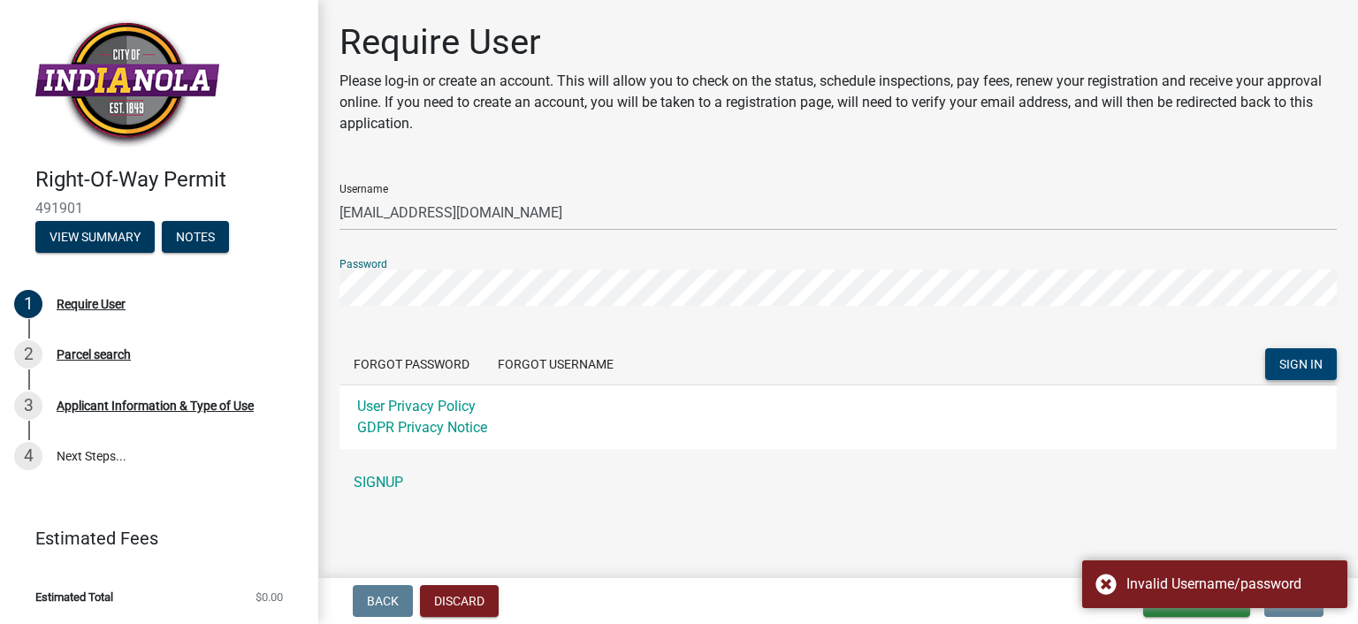
click at [0, 204] on div "Right-Of-Way Permit 491901 View Summary Notes 1 Require User 2 Parcel search 3 …" at bounding box center [679, 312] width 1358 height 624
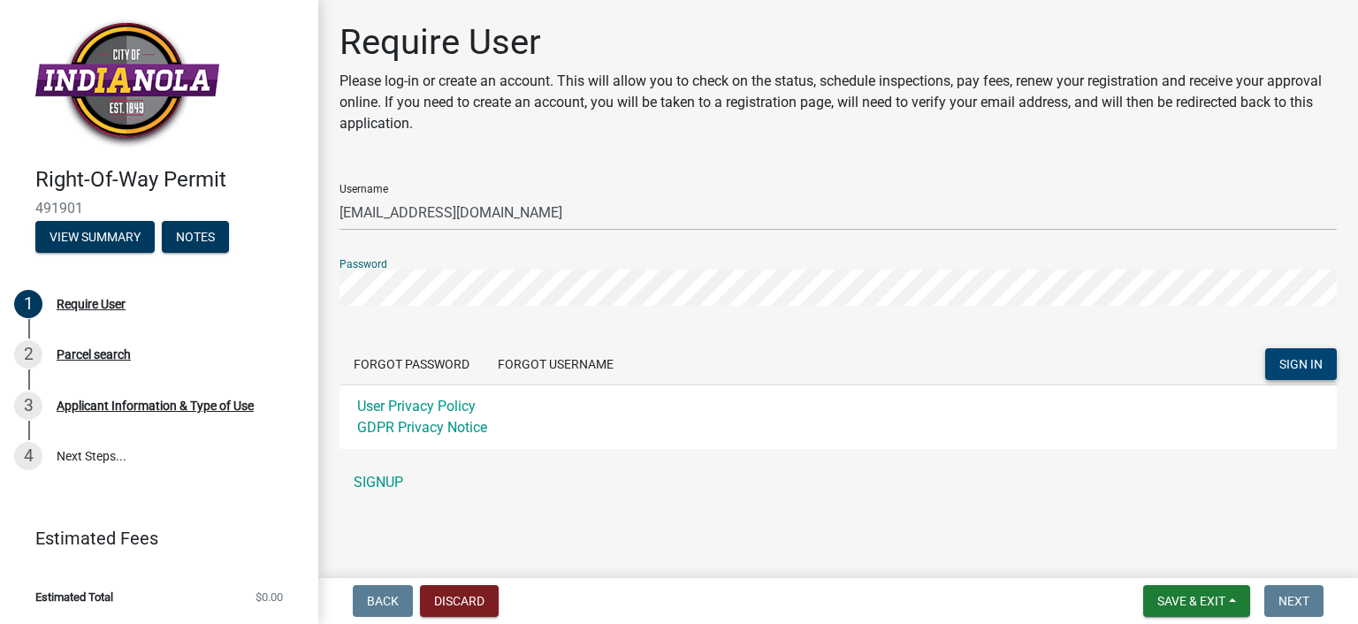
click at [1265, 348] on button "SIGN IN" at bounding box center [1301, 364] width 72 height 32
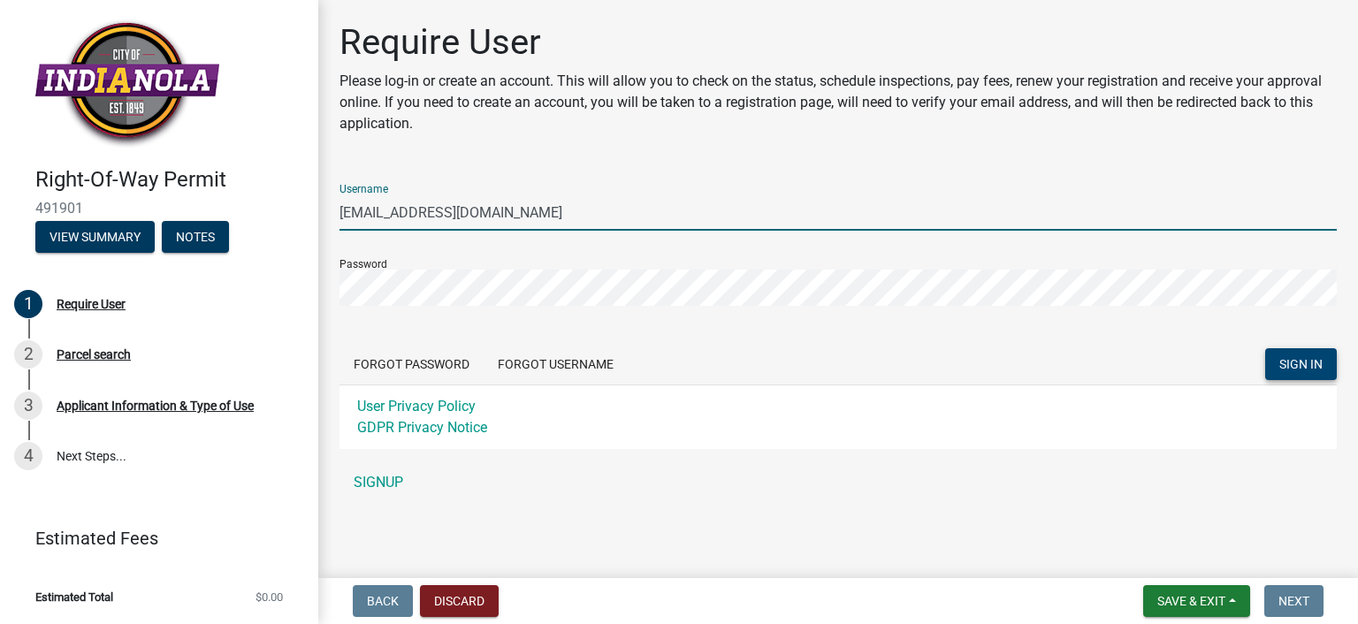
drag, startPoint x: 559, startPoint y: 224, endPoint x: 0, endPoint y: 154, distance: 563.0
click at [0, 156] on div "Right-Of-Way Permit 491901 View Summary Notes 1 Require User 2 Parcel search 3 …" at bounding box center [679, 312] width 1358 height 624
type input "schaal"
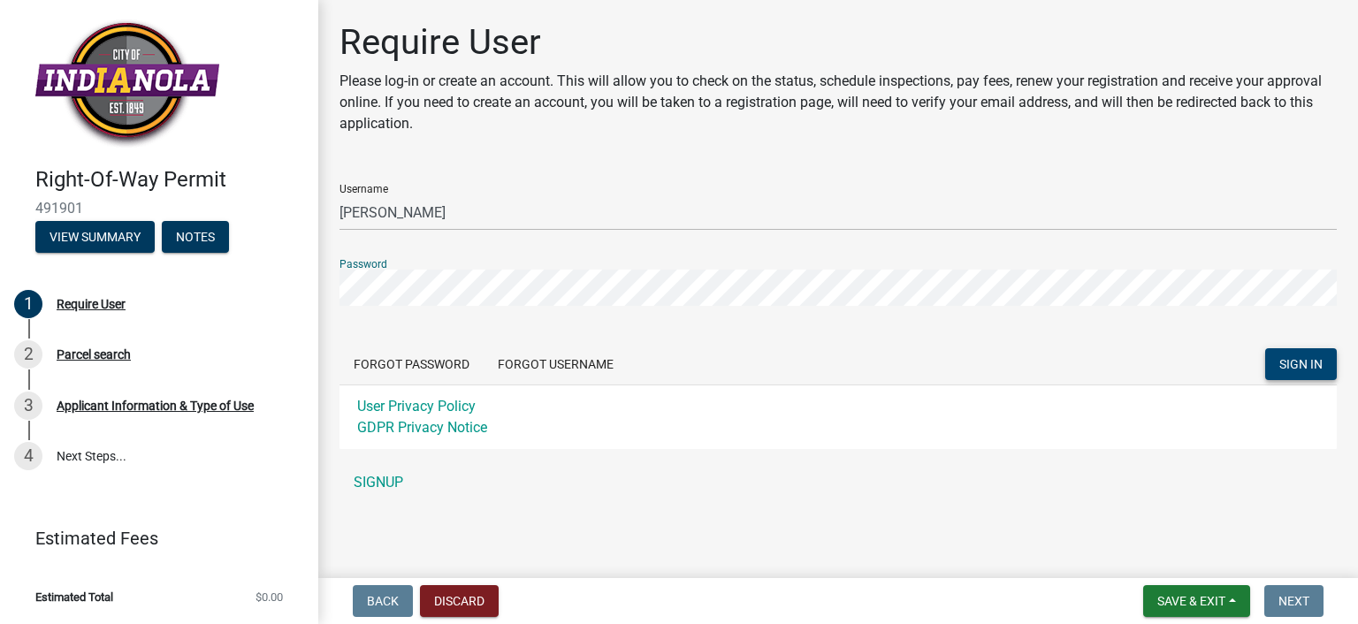
click at [1265, 348] on button "SIGN IN" at bounding box center [1301, 364] width 72 height 32
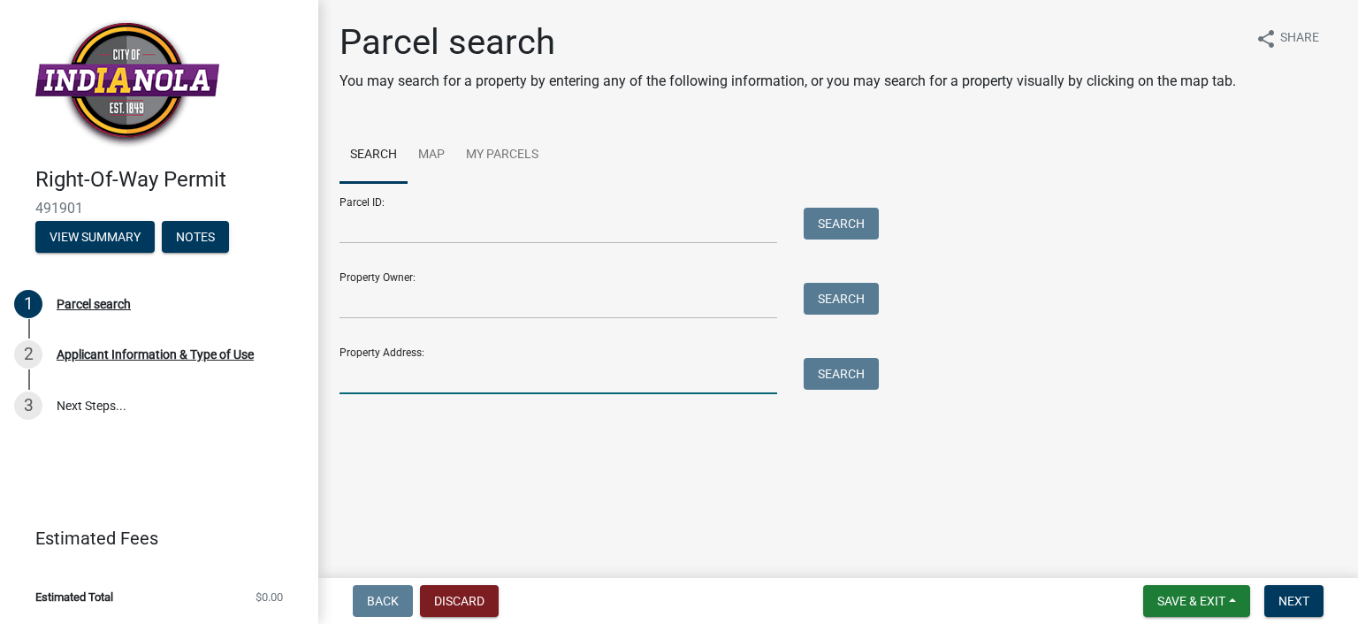
click at [616, 387] on input "Property Address:" at bounding box center [557, 376] width 437 height 36
type input "[STREET_ADDRESS]"
click at [843, 369] on button "Search" at bounding box center [840, 374] width 75 height 32
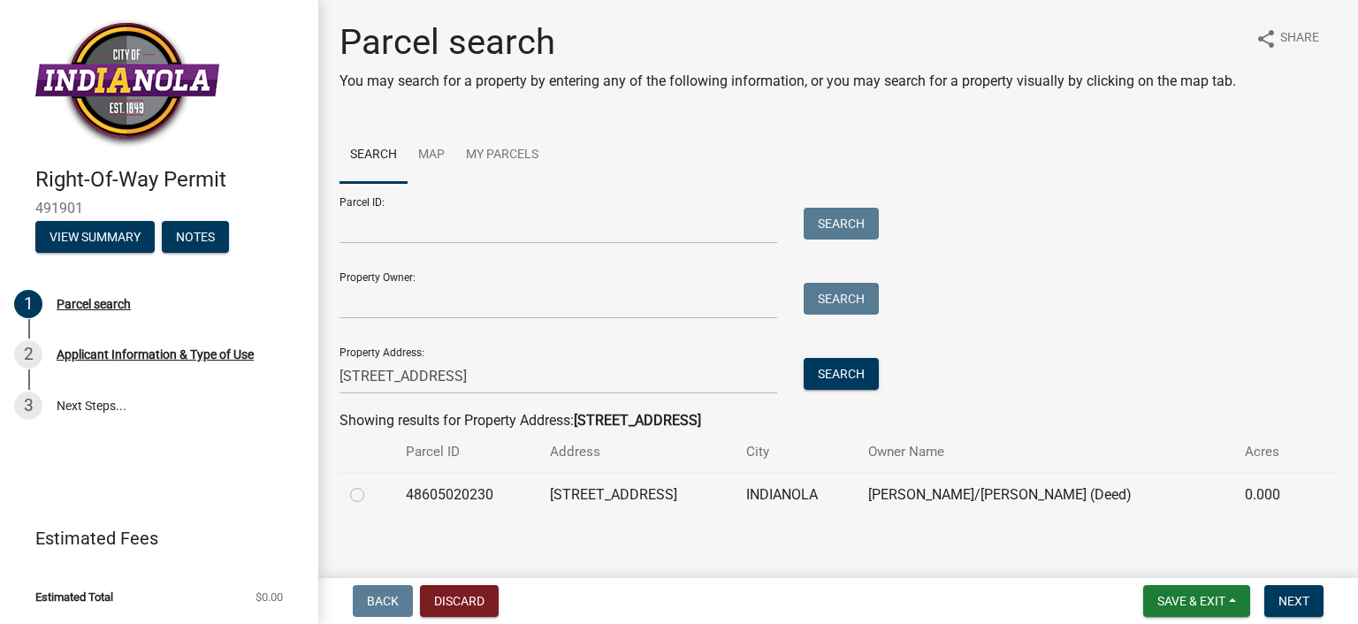
click at [371, 484] on label at bounding box center [371, 484] width 0 height 0
click at [371, 496] on input "radio" at bounding box center [376, 489] width 11 height 11
radio input "true"
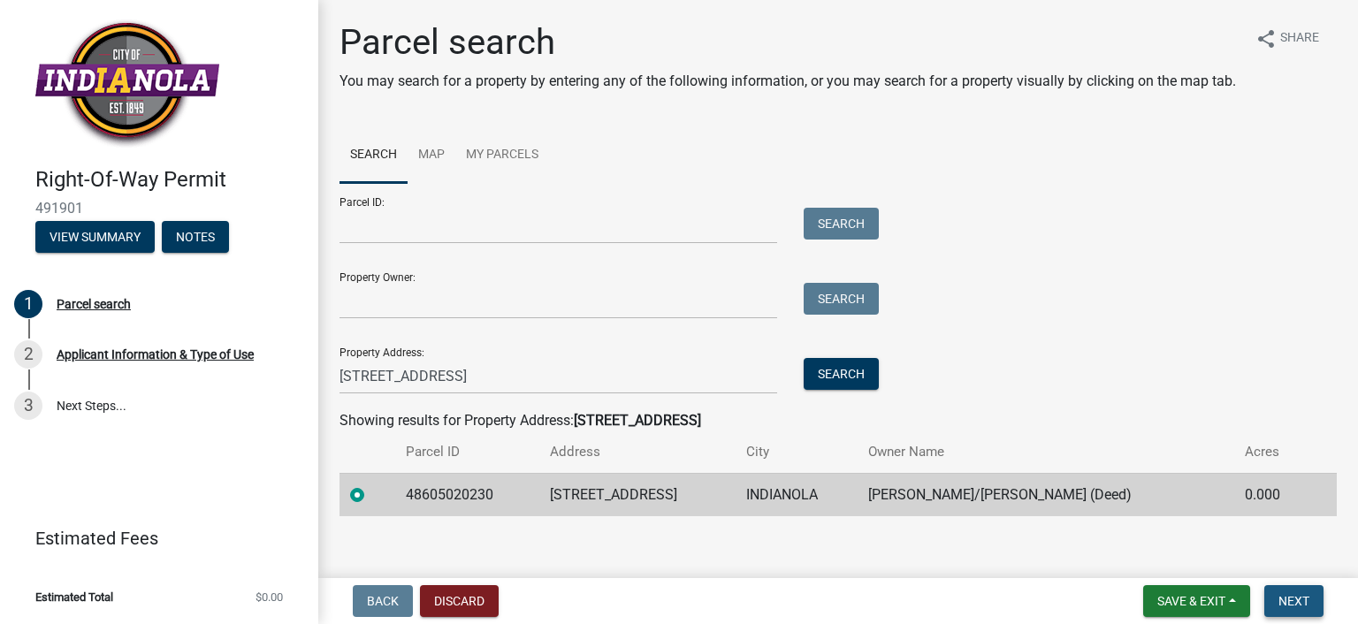
click at [1296, 597] on span "Next" at bounding box center [1293, 601] width 31 height 14
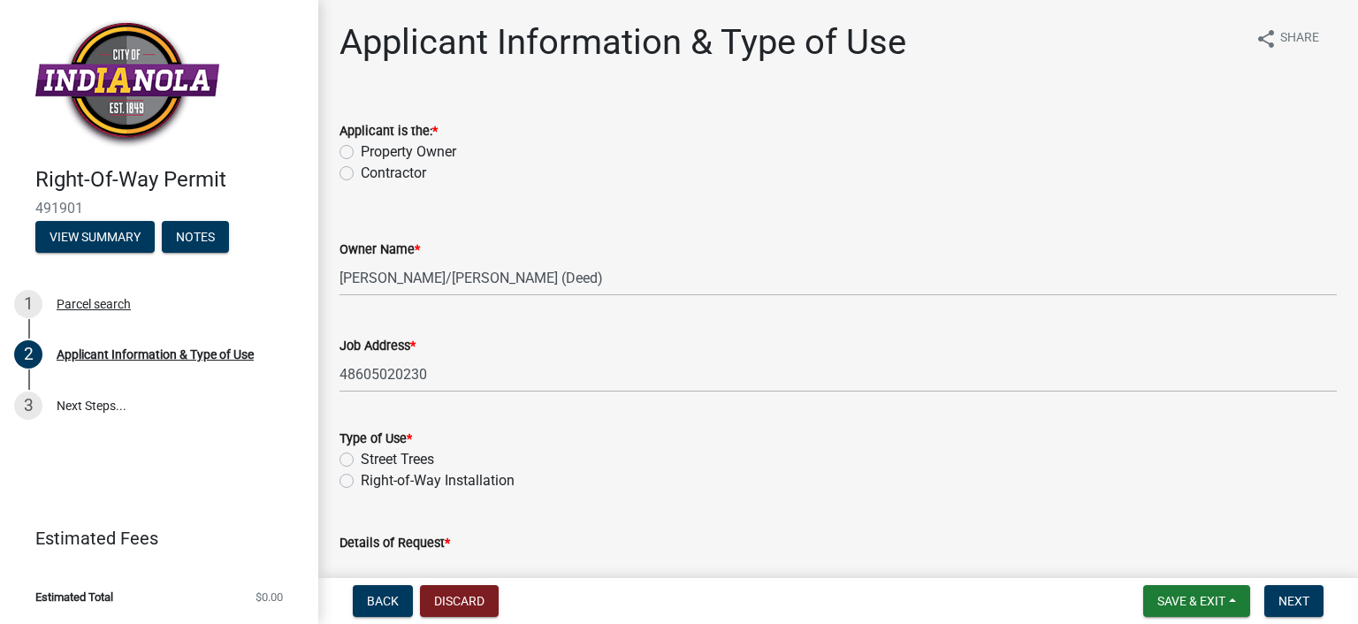
click at [364, 480] on label "Right-of-Way Installation" at bounding box center [438, 480] width 154 height 21
click at [364, 480] on input "Right-of-Way Installation" at bounding box center [366, 475] width 11 height 11
radio input "true"
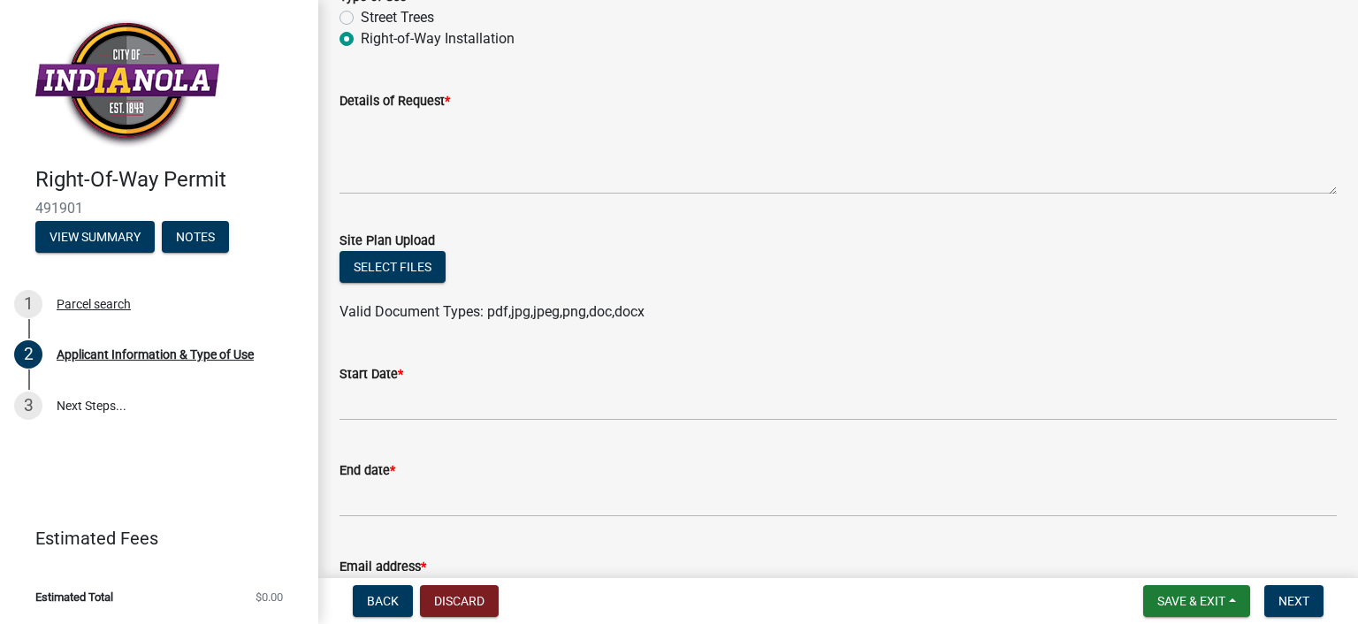
scroll to position [530, 0]
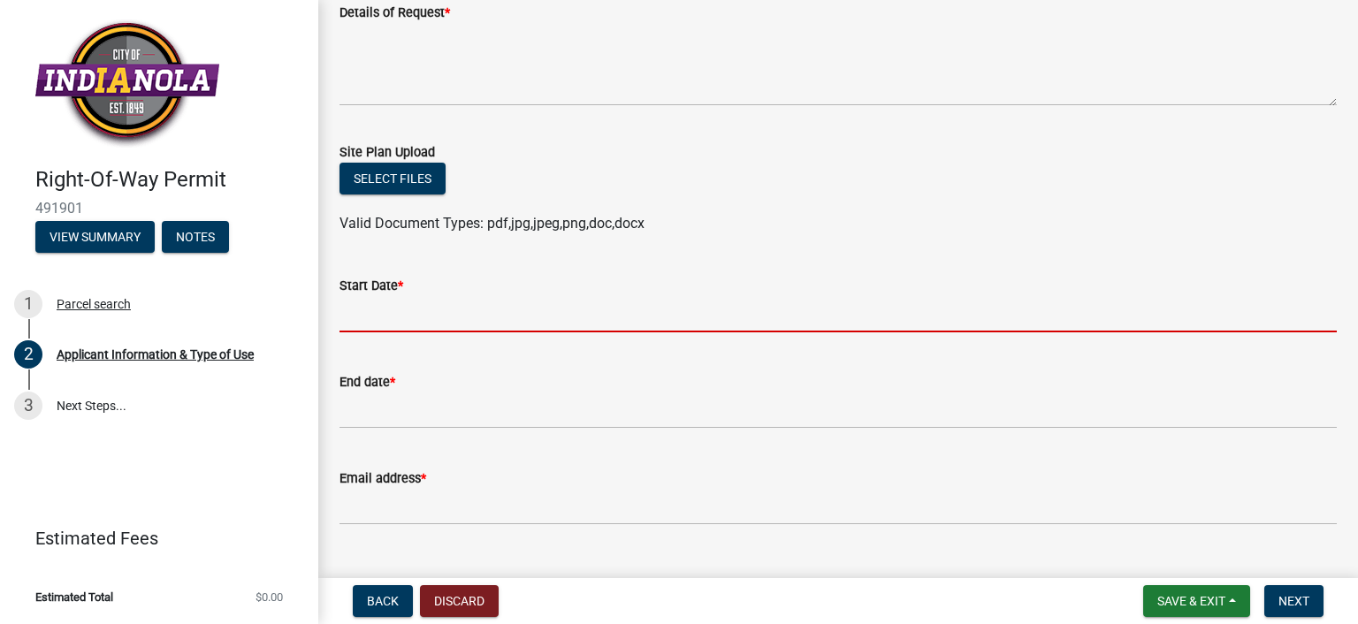
click at [484, 320] on input "Start Date *" at bounding box center [837, 314] width 997 height 36
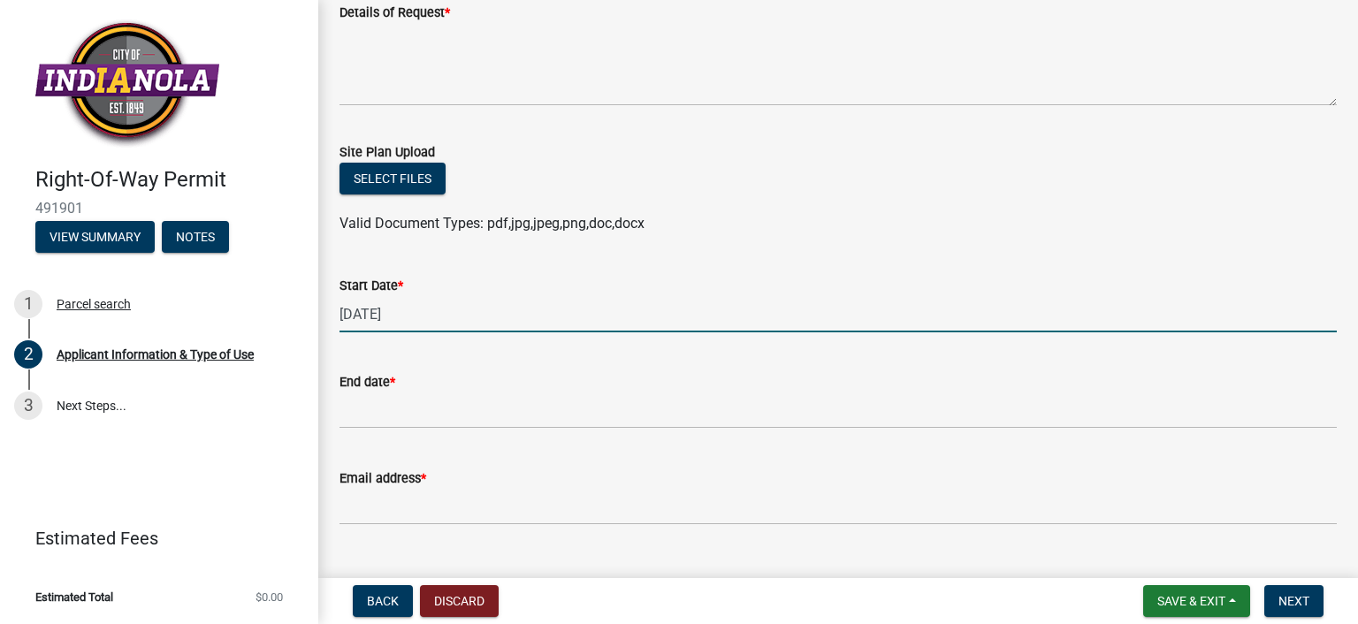
type input "10.16.25"
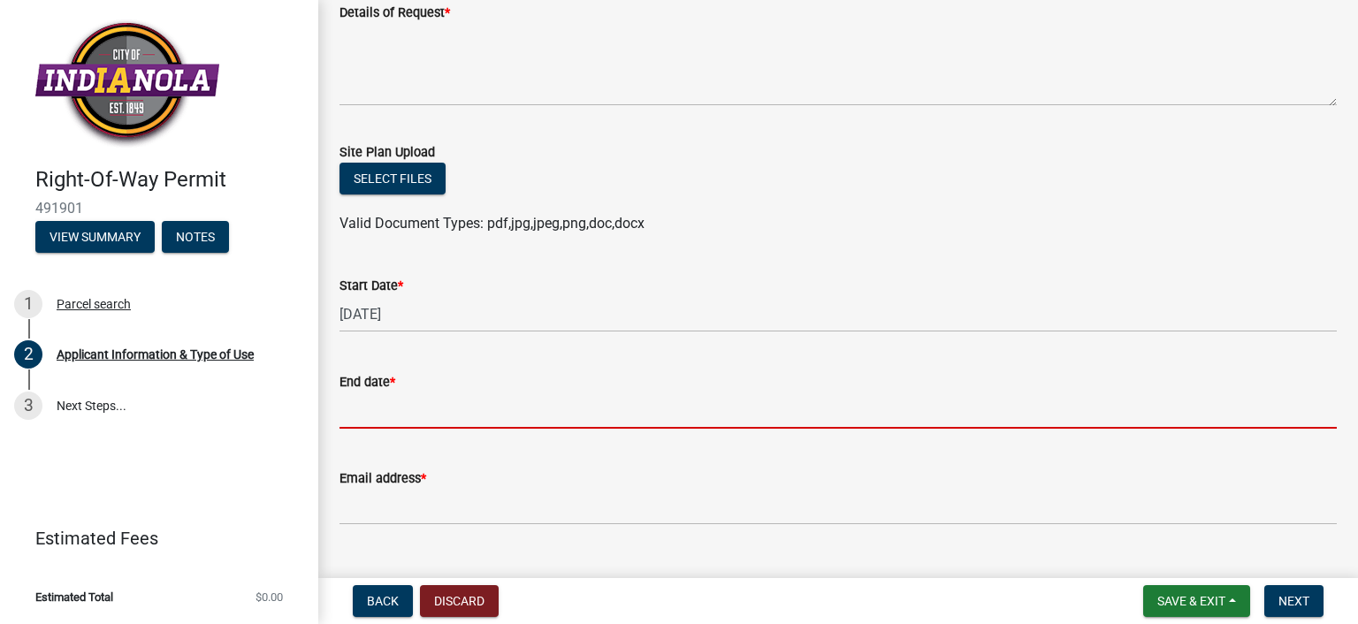
click at [453, 409] on input "End date *" at bounding box center [837, 410] width 997 height 36
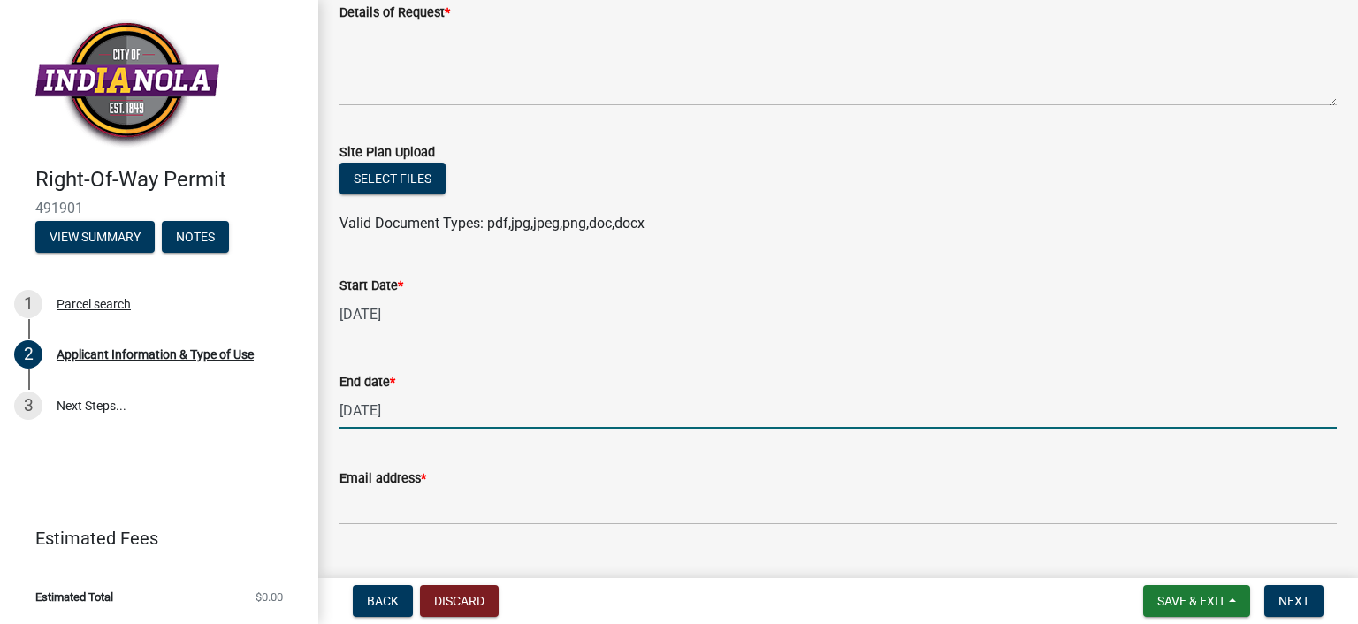
type input "10.17.25"
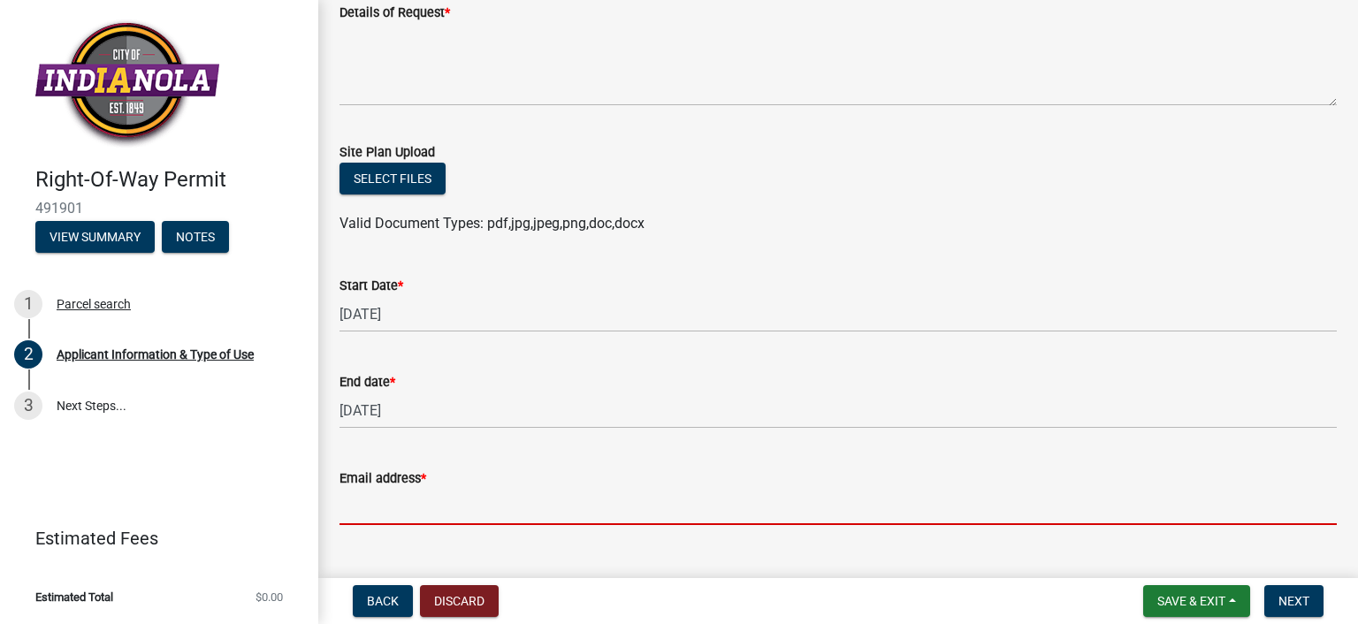
click at [498, 509] on input "Email address *" at bounding box center [837, 507] width 997 height 36
type input "[EMAIL_ADDRESS][DOMAIN_NAME]"
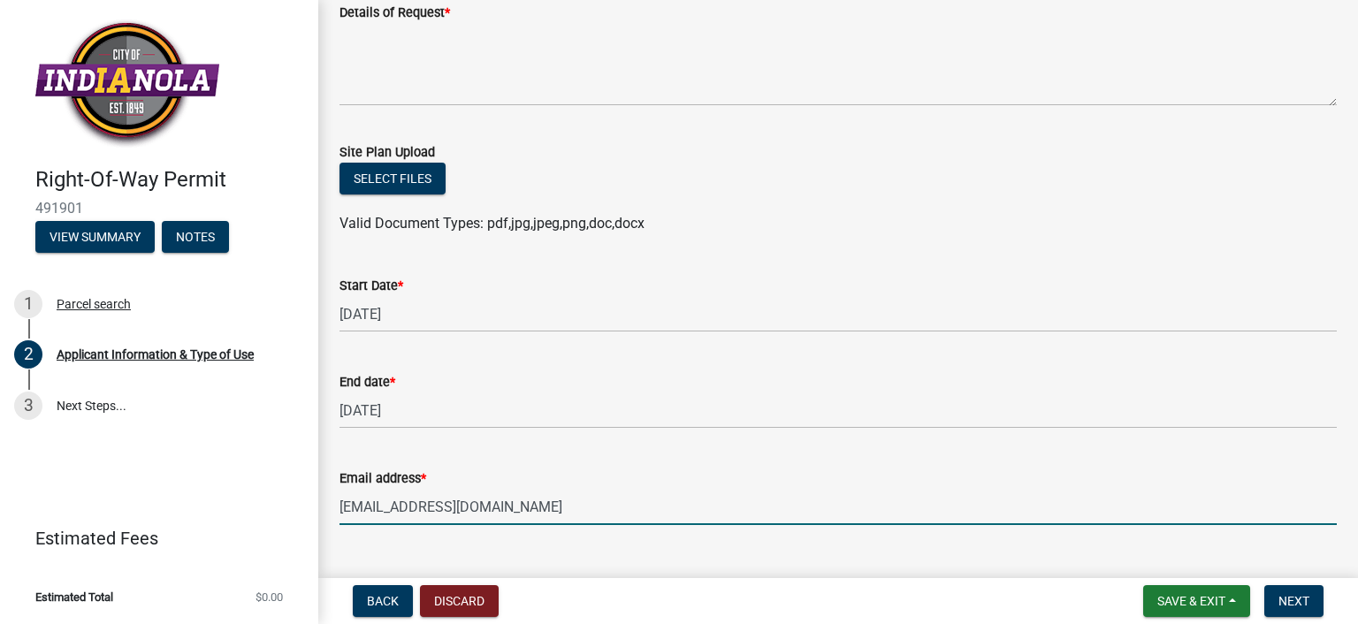
click at [682, 455] on div "Email address * schaaladmin@callschaal.com" at bounding box center [837, 484] width 997 height 82
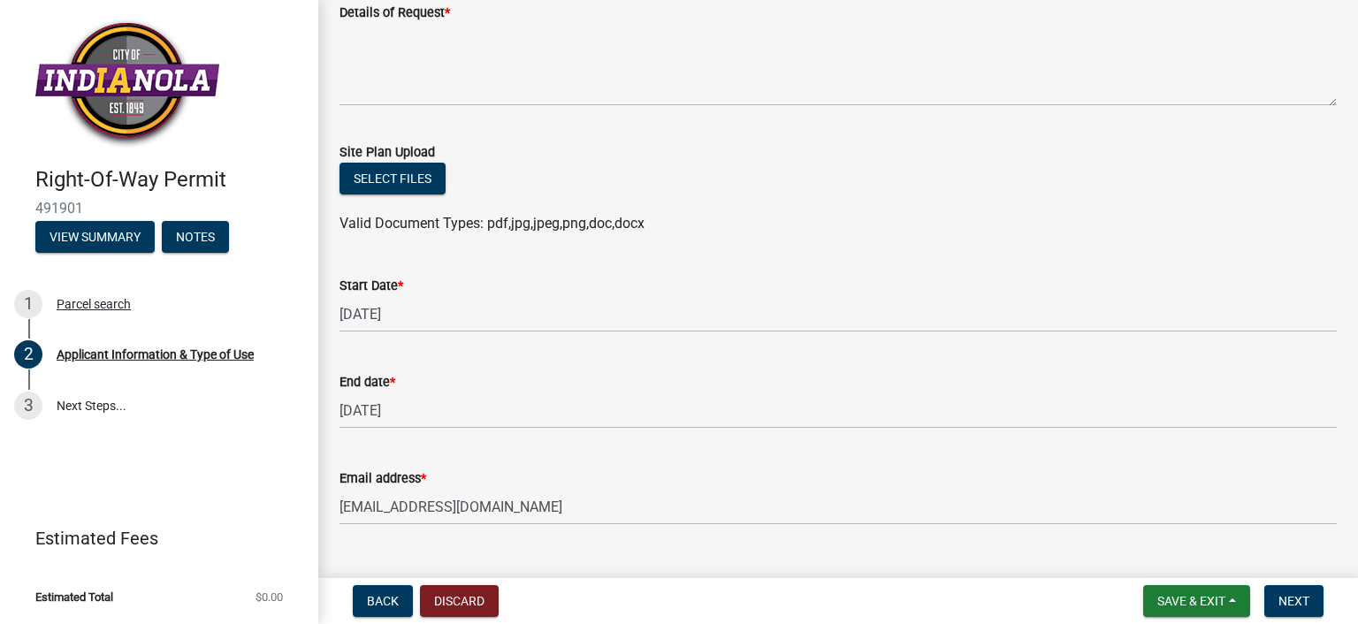
scroll to position [567, 0]
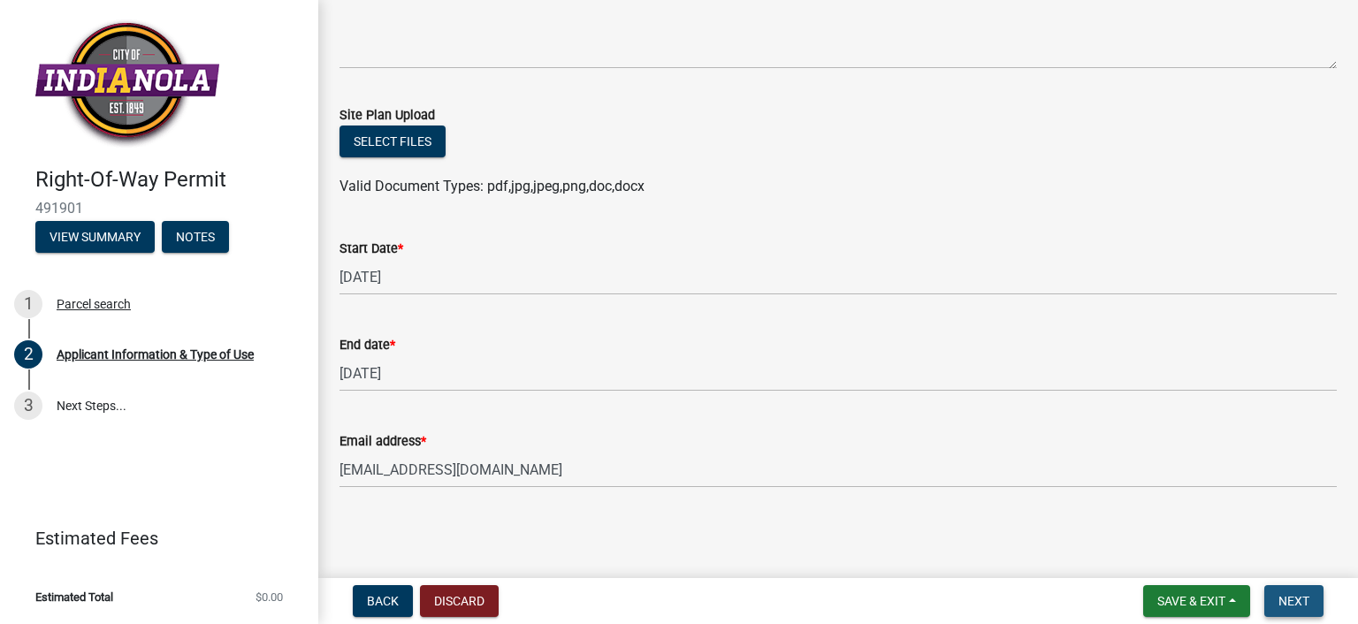
click at [1297, 604] on span "Next" at bounding box center [1293, 601] width 31 height 14
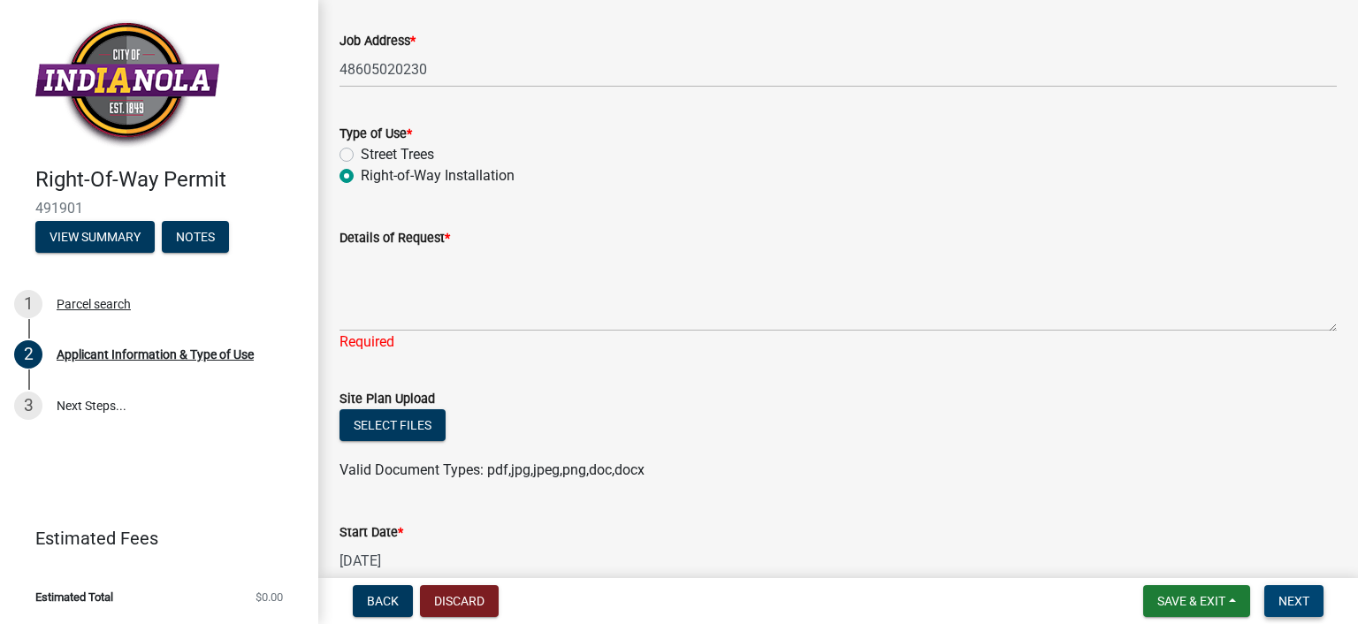
scroll to position [338, 0]
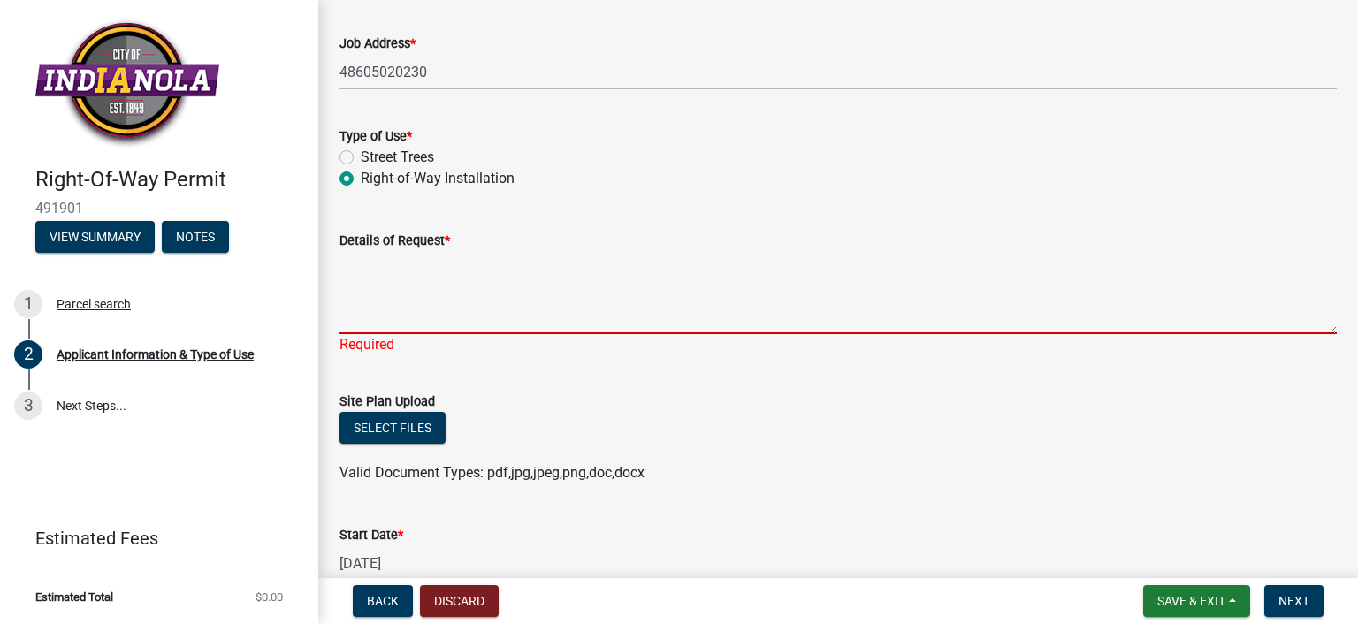
click at [400, 300] on textarea "Details of Request *" at bounding box center [837, 292] width 997 height 83
click at [396, 319] on textarea "Details of Request *" at bounding box center [837, 292] width 997 height 83
click at [495, 322] on textarea "Details of Request *" at bounding box center [837, 292] width 997 height 83
paste textarea "Sewer / Water Installation / Repair"
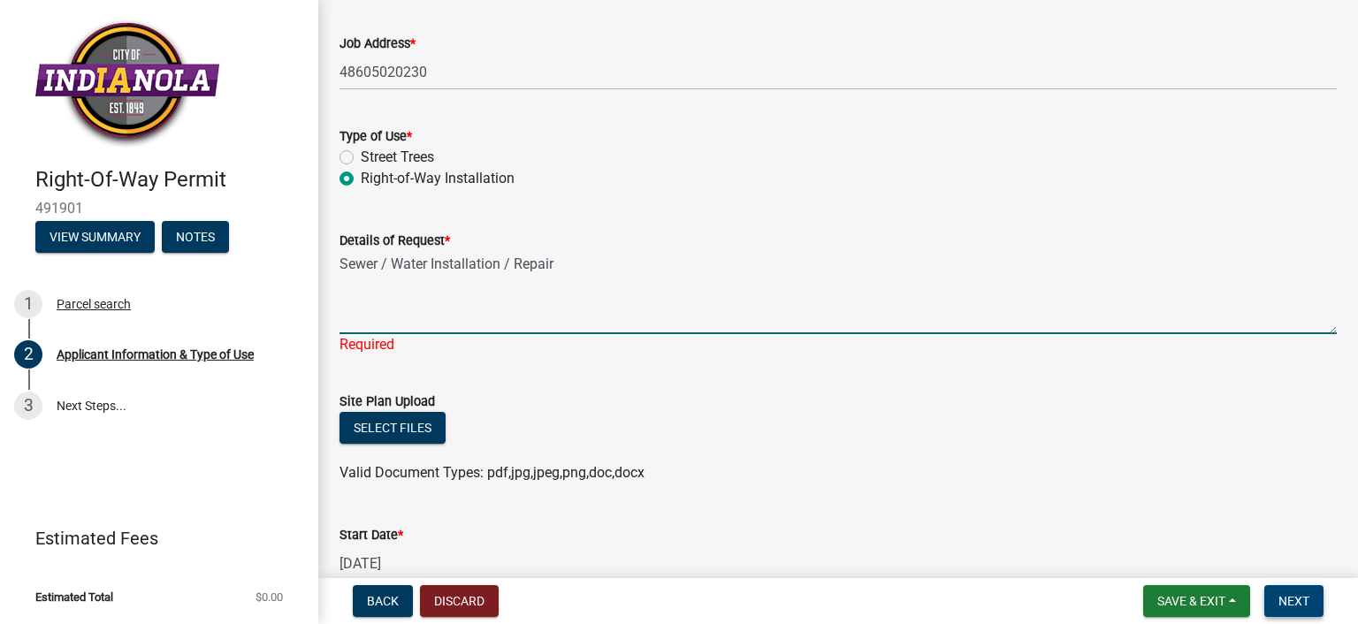
type textarea "Sewer / Water Installation / Repair"
click at [1306, 604] on span "Next" at bounding box center [1293, 601] width 31 height 14
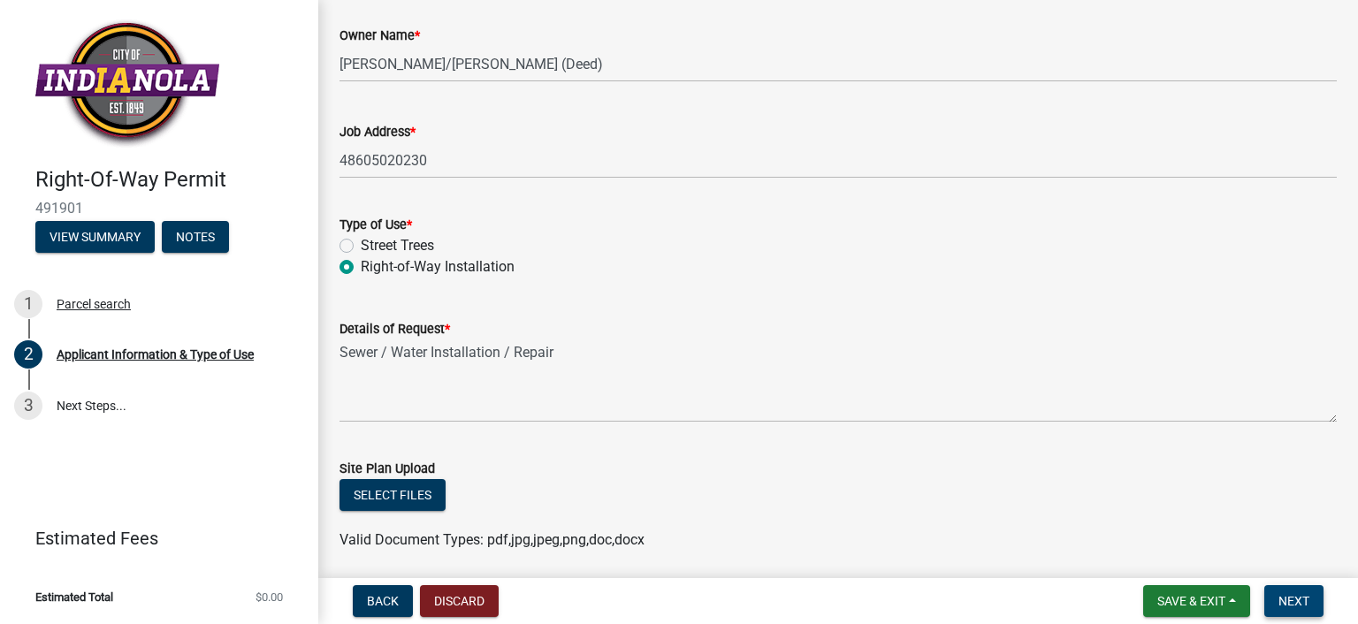
scroll to position [0, 0]
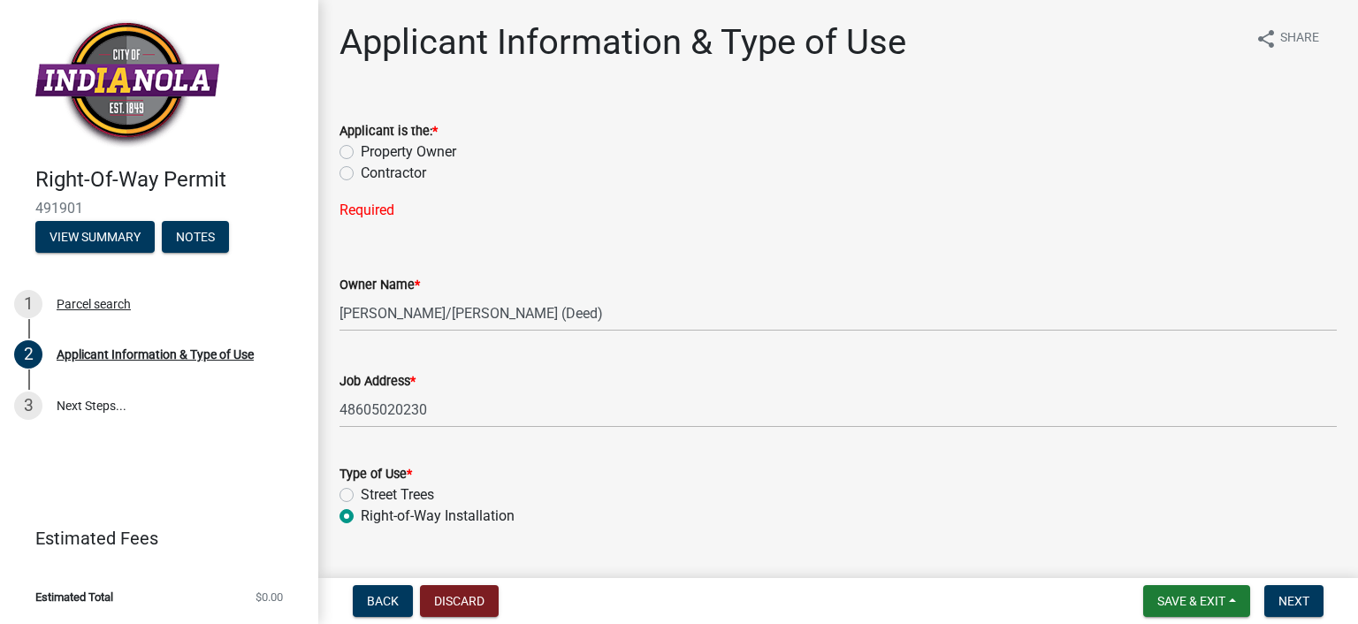
click at [404, 175] on label "Contractor" at bounding box center [393, 173] width 65 height 21
click at [372, 174] on input "Contractor" at bounding box center [366, 168] width 11 height 11
radio input "true"
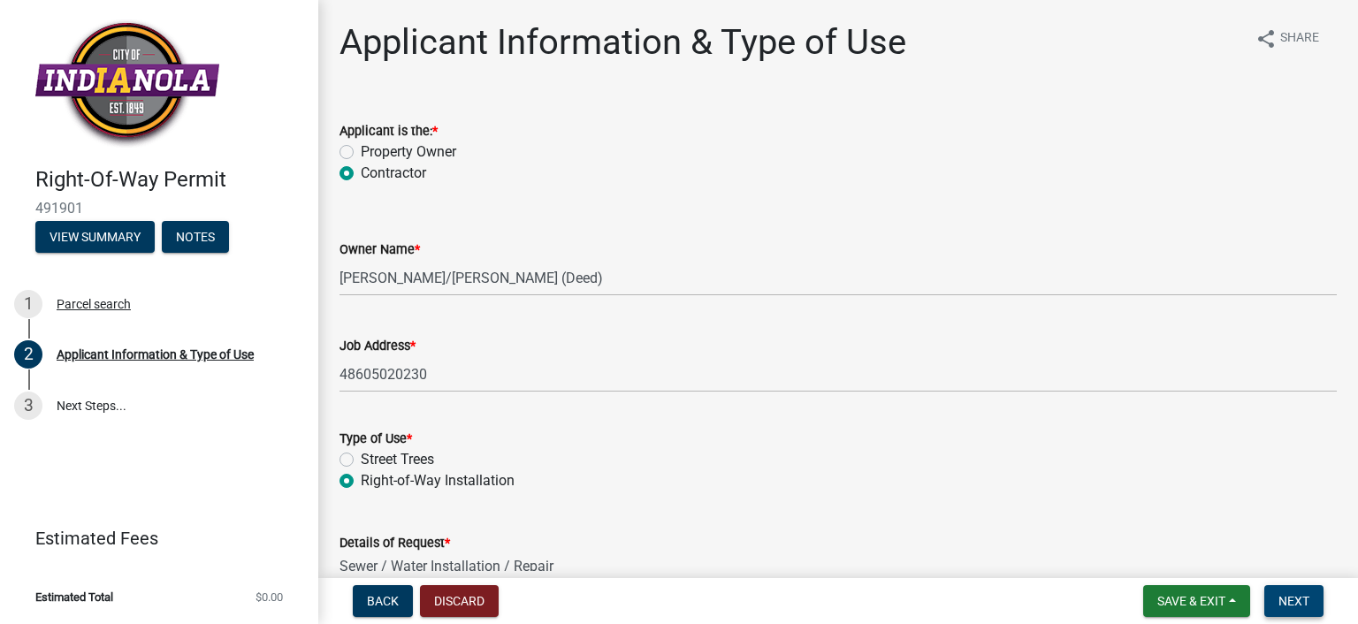
click at [1295, 594] on span "Next" at bounding box center [1293, 601] width 31 height 14
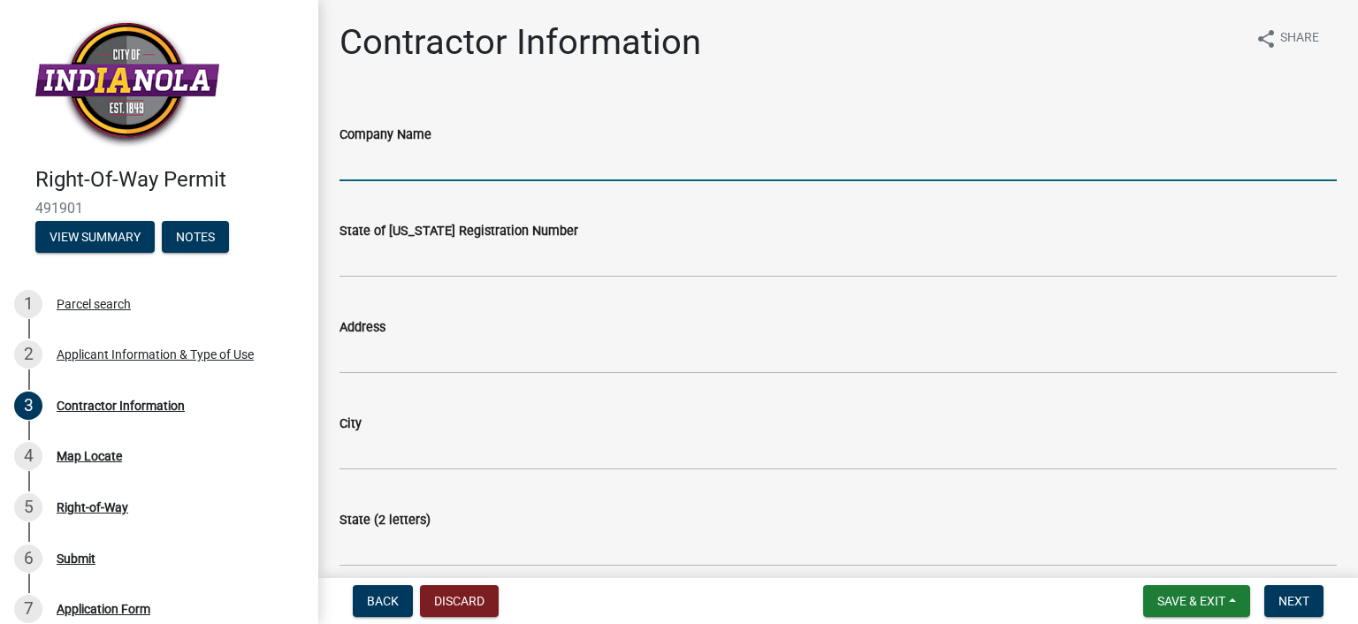
click at [502, 166] on input "Company Name" at bounding box center [837, 163] width 997 height 36
type input "[PERSON_NAME] PHC"
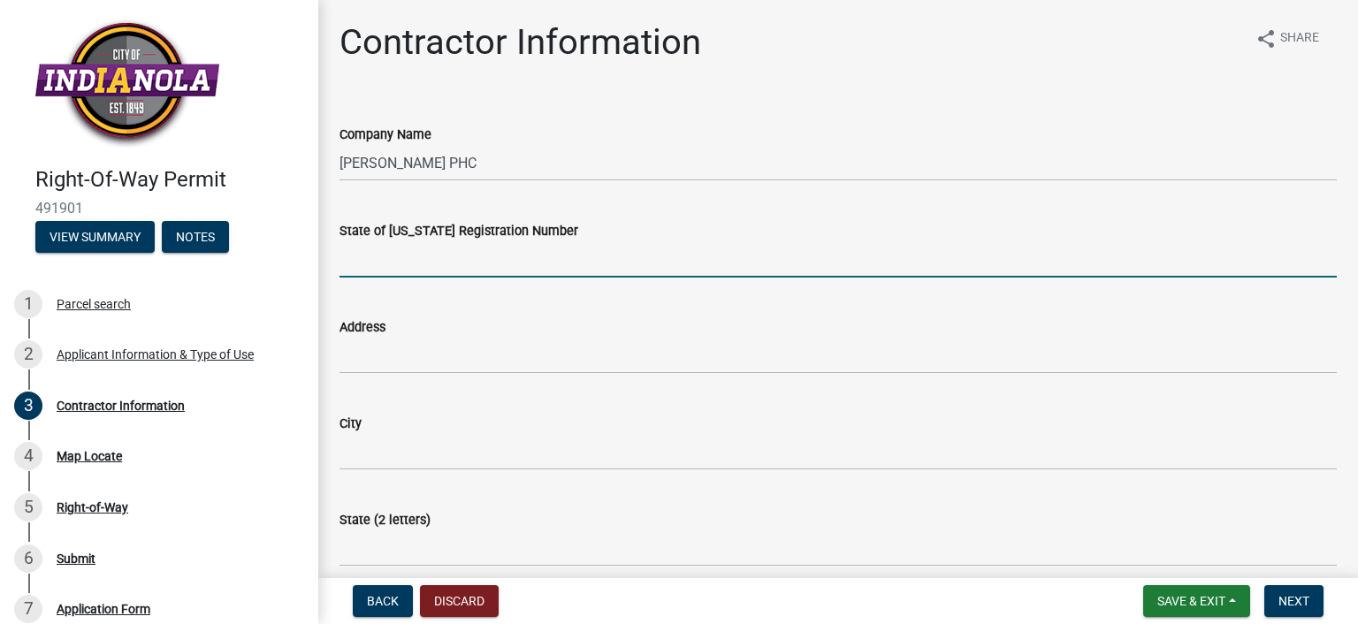
type input "C"
type input "50624-CL"
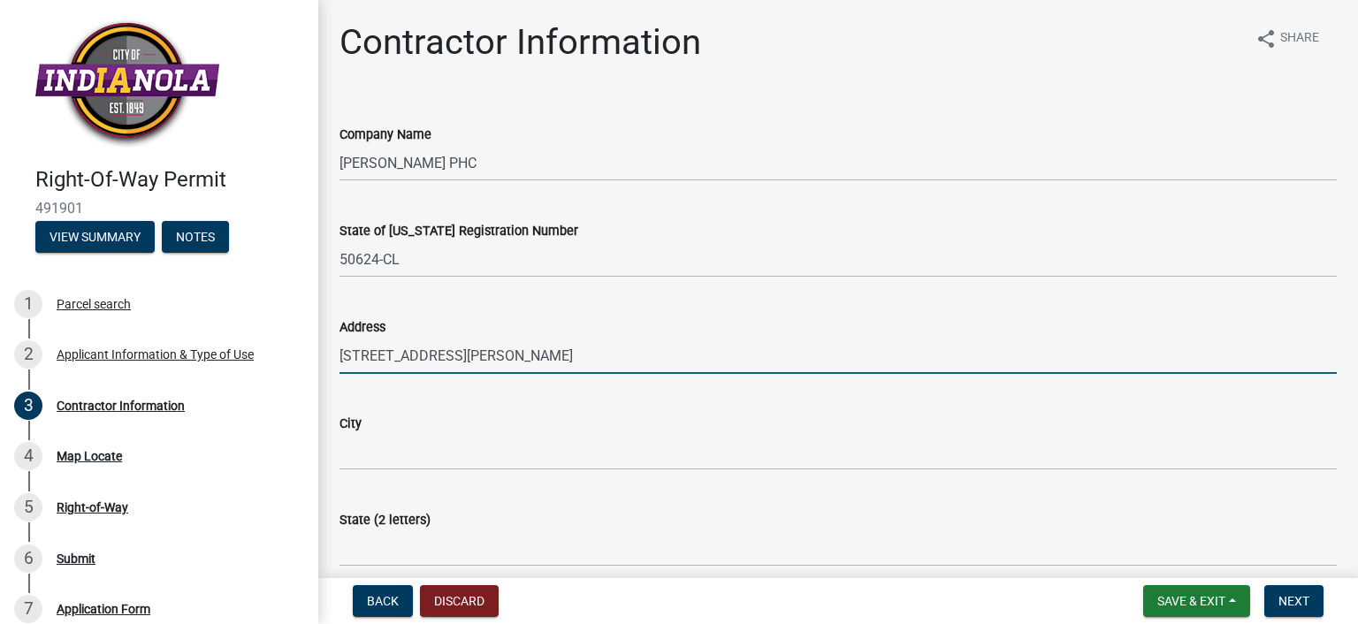
type input "[STREET_ADDRESS][PERSON_NAME]"
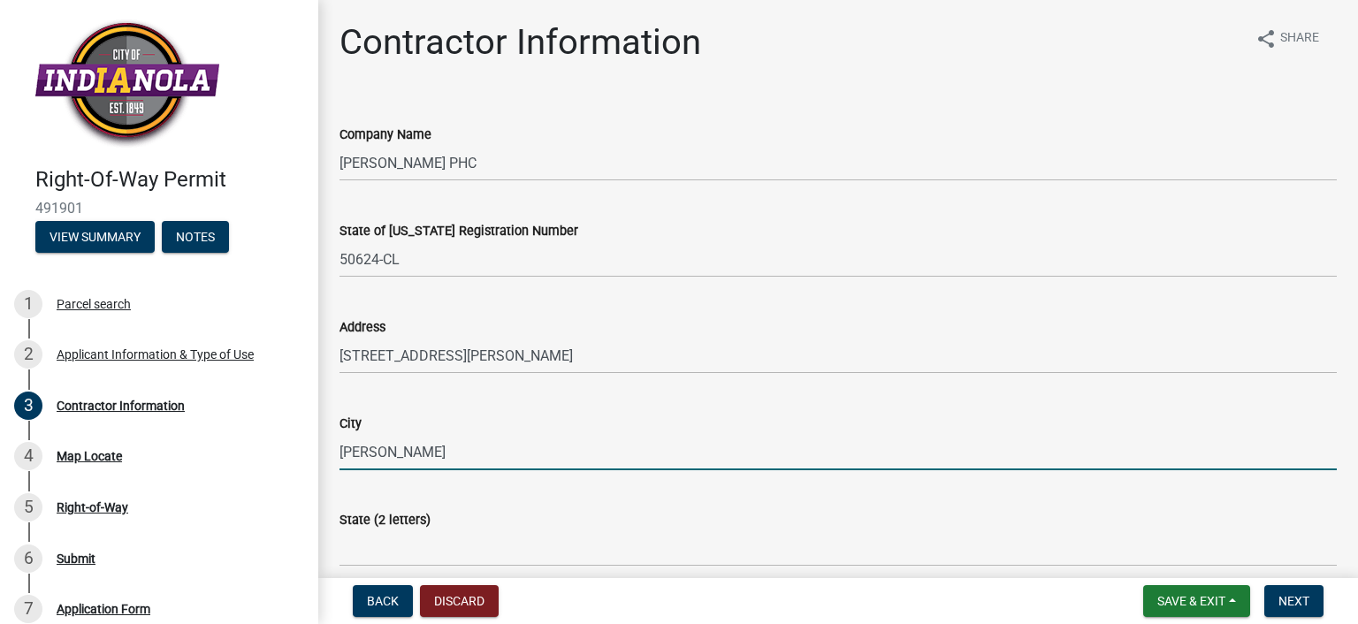
type input "[PERSON_NAME]"
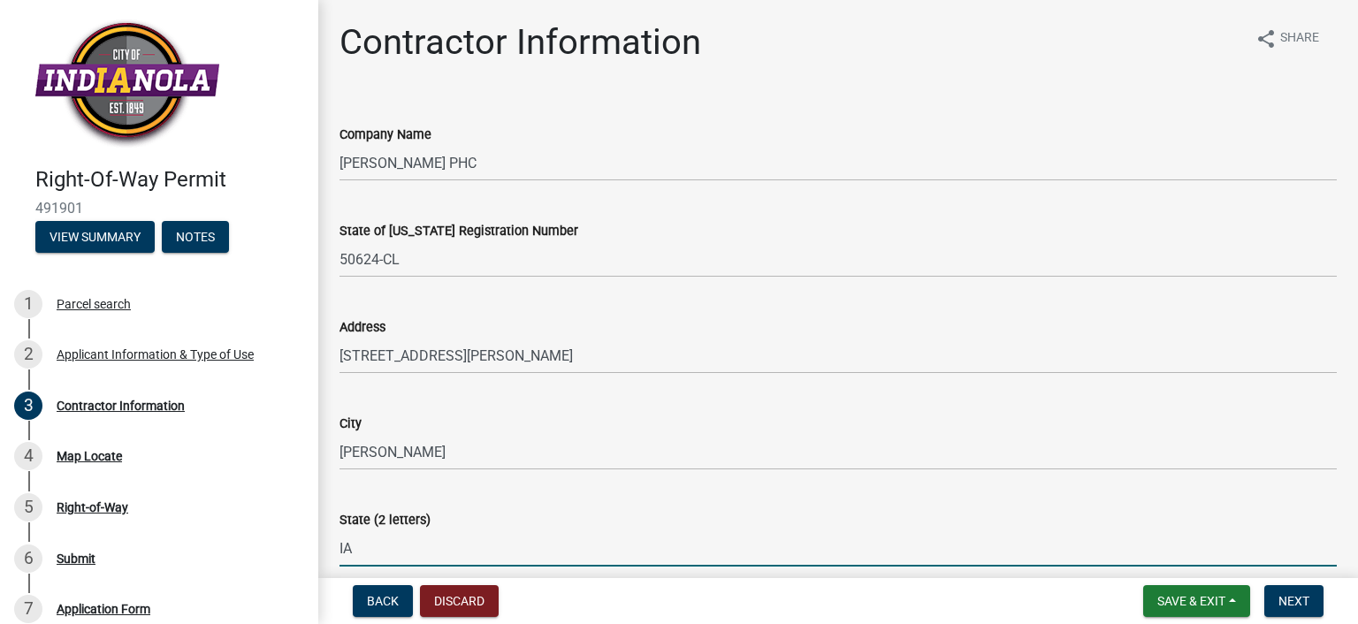
type input "IA"
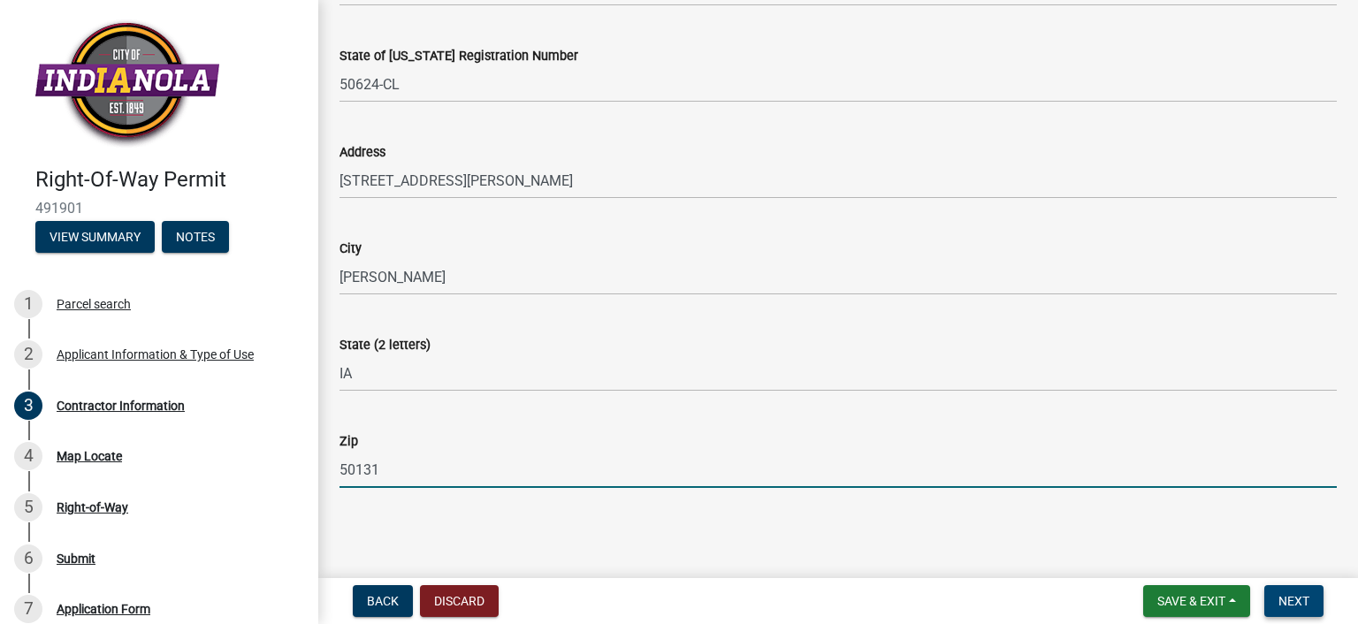
type input "50131"
click at [1298, 602] on span "Next" at bounding box center [1293, 601] width 31 height 14
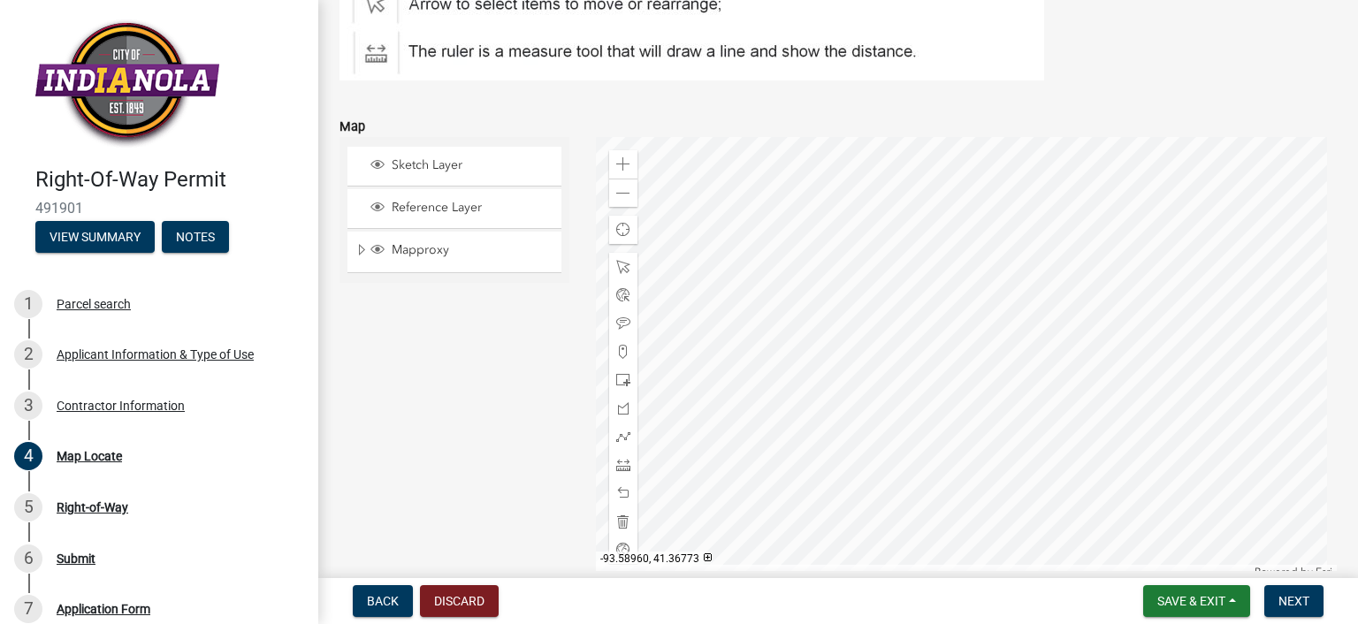
scroll to position [424, 0]
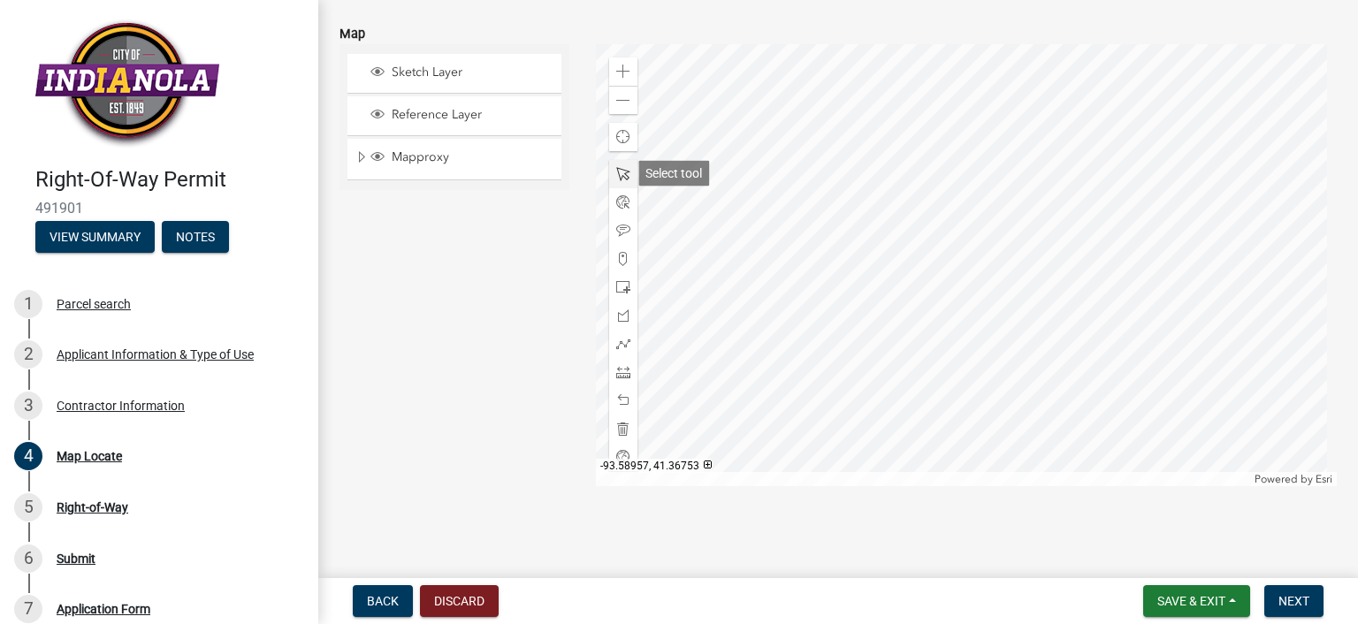
click at [618, 171] on span at bounding box center [623, 174] width 14 height 14
click at [992, 173] on div at bounding box center [967, 265] width 742 height 442
click at [944, 202] on div at bounding box center [967, 265] width 742 height 442
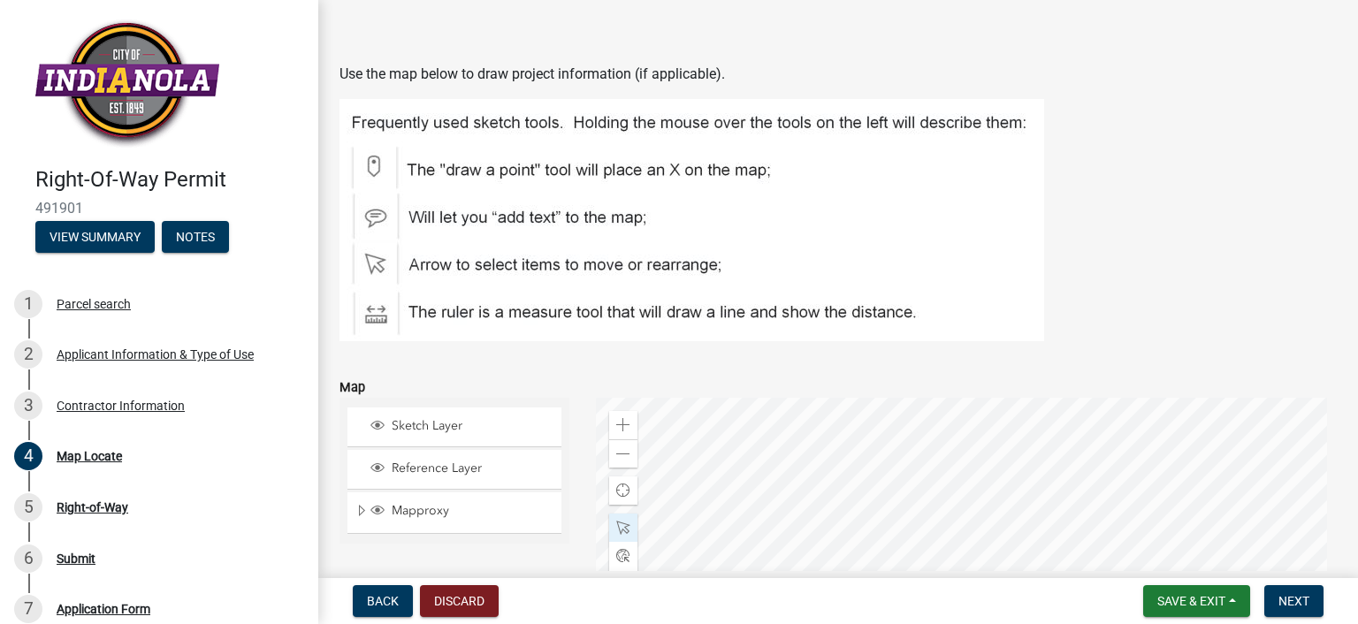
scroll to position [177, 0]
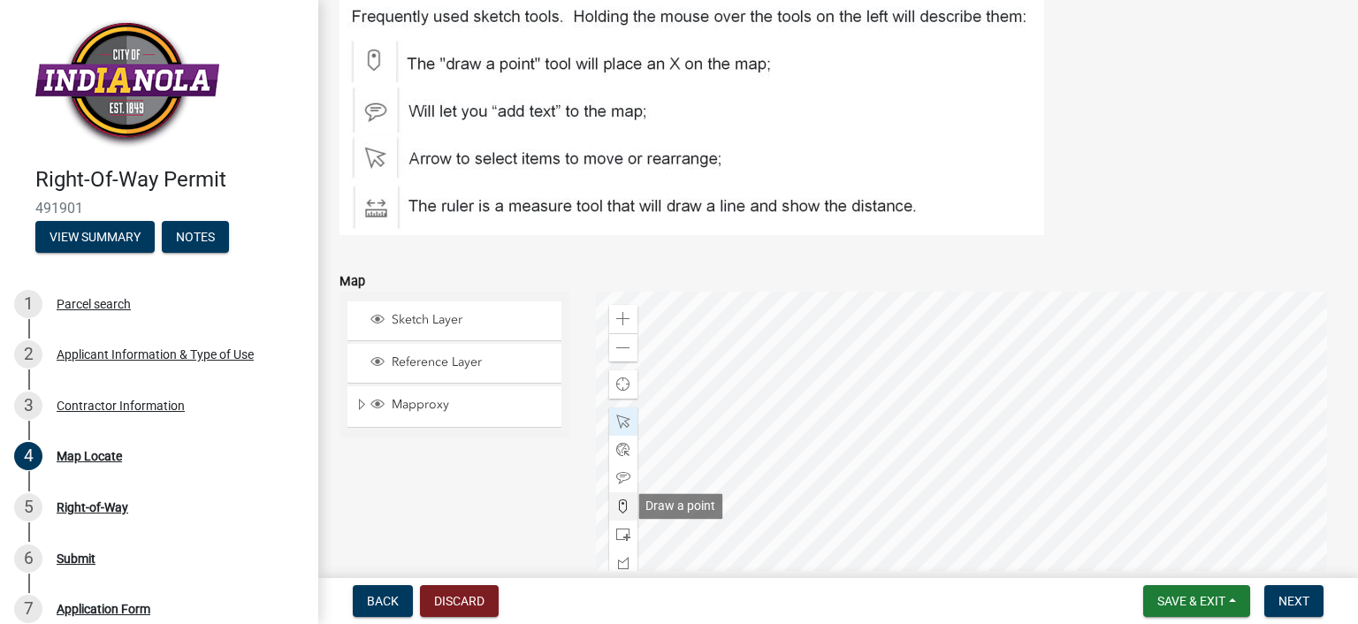
click at [616, 503] on span at bounding box center [623, 506] width 14 height 14
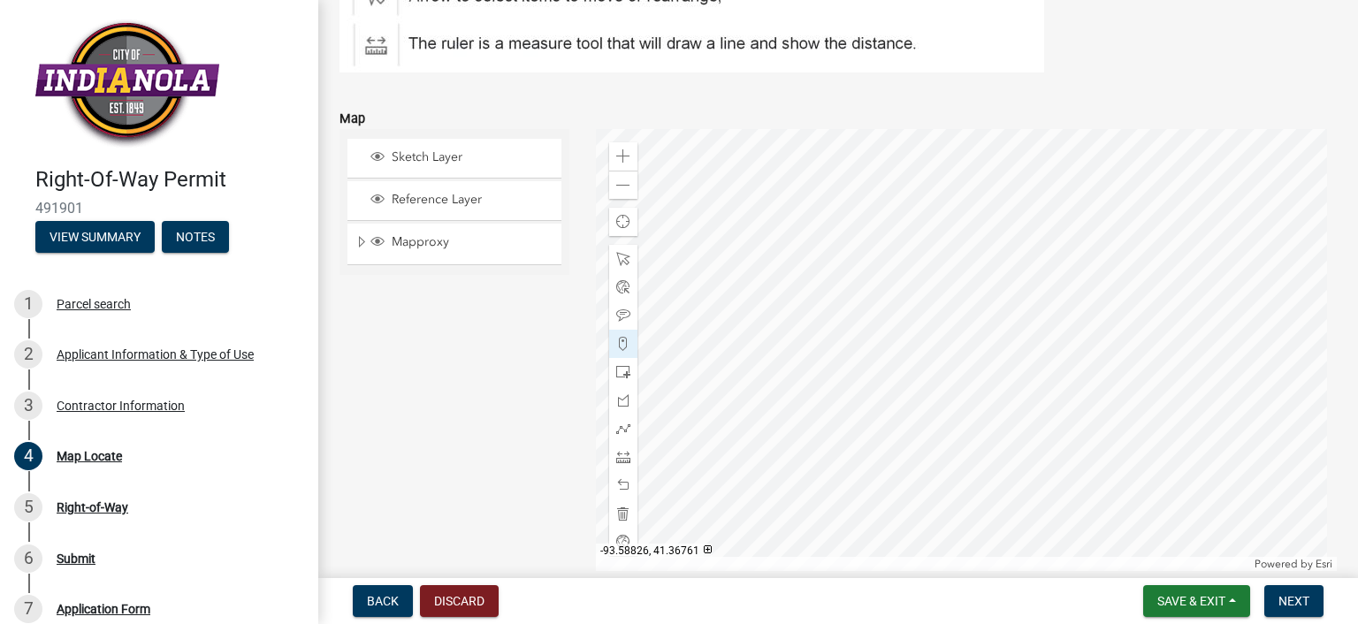
click at [909, 292] on div at bounding box center [967, 350] width 742 height 442
click at [903, 300] on div at bounding box center [967, 350] width 742 height 442
click at [901, 293] on div at bounding box center [967, 350] width 742 height 442
click at [915, 273] on div at bounding box center [967, 350] width 742 height 442
click at [1282, 604] on span "Next" at bounding box center [1293, 601] width 31 height 14
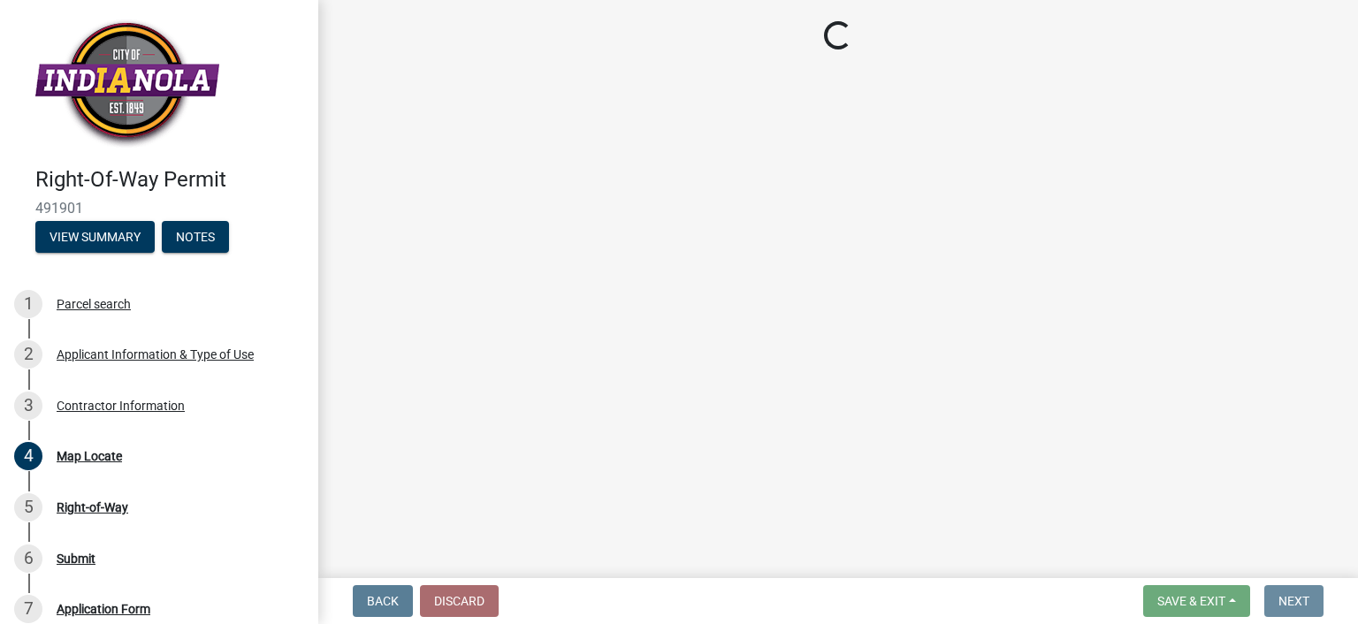
scroll to position [0, 0]
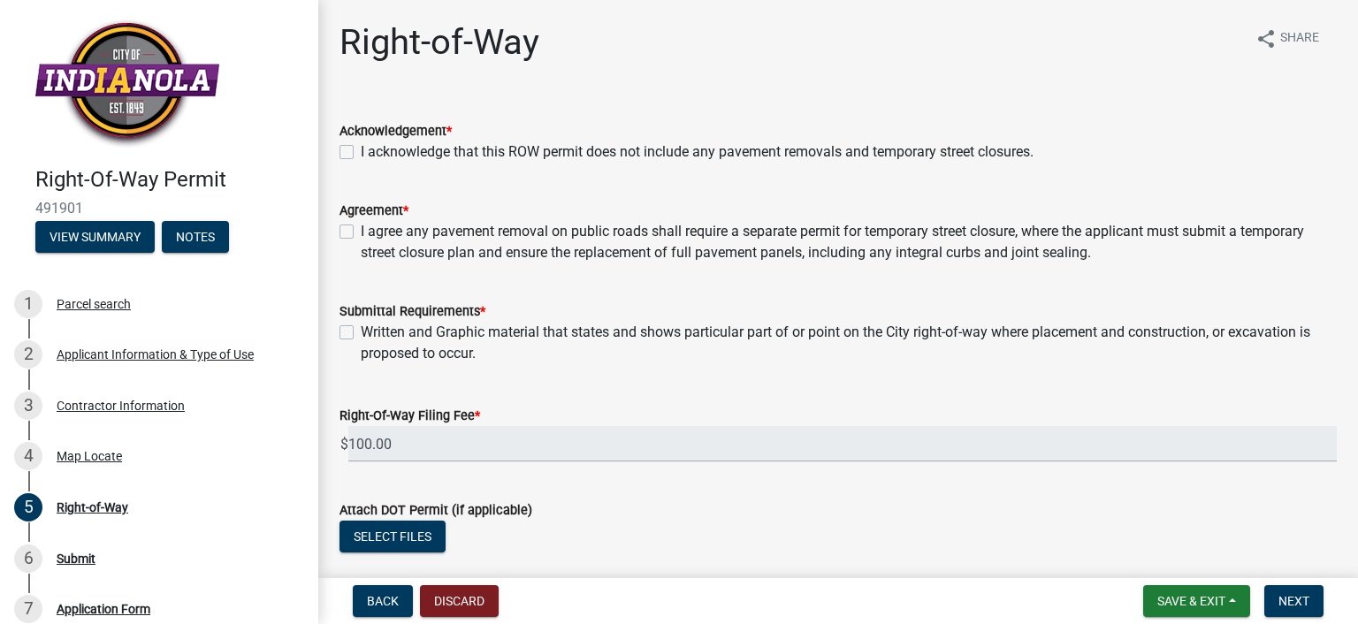
click at [381, 143] on label "I acknowledge that this ROW permit does not include any pavement removals and t…" at bounding box center [697, 151] width 673 height 21
click at [372, 143] on input "I acknowledge that this ROW permit does not include any pavement removals and t…" at bounding box center [366, 146] width 11 height 11
checkbox input "true"
click at [359, 228] on div "I agree any pavement removal on public roads shall require a separate permit fo…" at bounding box center [837, 242] width 997 height 42
click at [356, 332] on div "Written and Graphic material that states and shows particular part of or point …" at bounding box center [837, 343] width 997 height 42
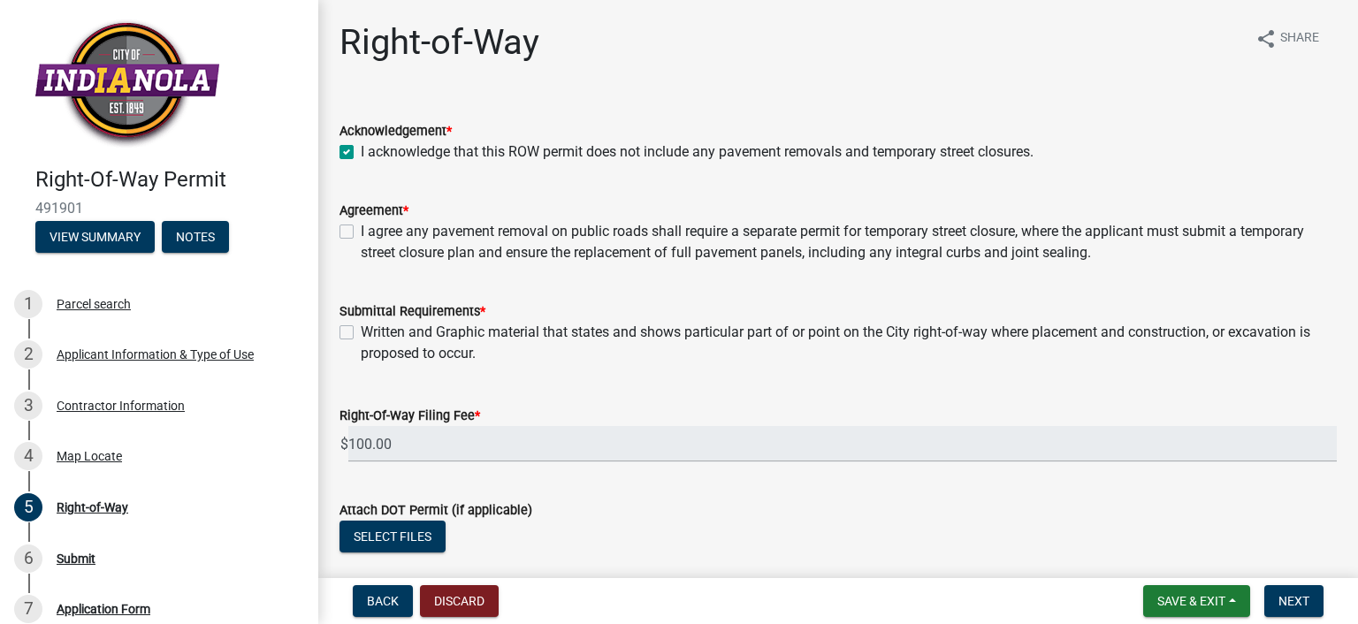
click at [361, 225] on label "I agree any pavement removal on public roads shall require a separate permit fo…" at bounding box center [849, 242] width 976 height 42
click at [361, 225] on input "I agree any pavement removal on public roads shall require a separate permit fo…" at bounding box center [366, 226] width 11 height 11
checkbox input "true"
click at [361, 331] on label "Written and Graphic material that states and shows particular part of or point …" at bounding box center [849, 343] width 976 height 42
click at [361, 331] on input "Written and Graphic material that states and shows particular part of or point …" at bounding box center [366, 327] width 11 height 11
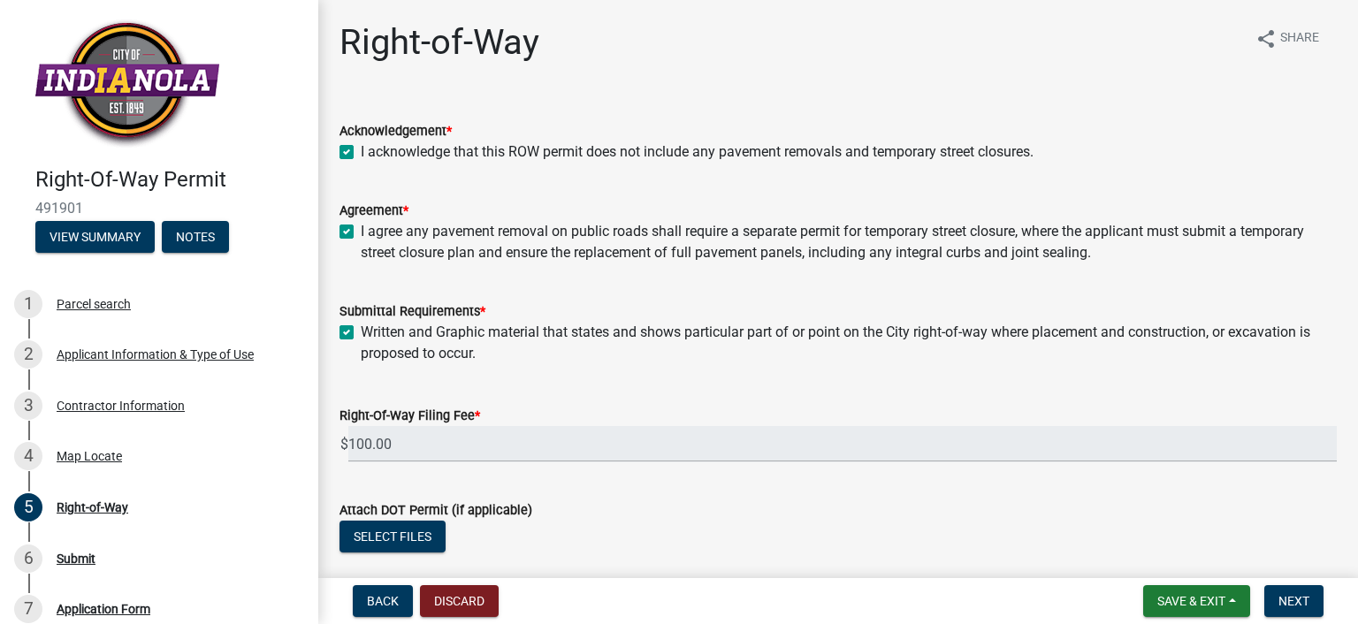
checkbox input "true"
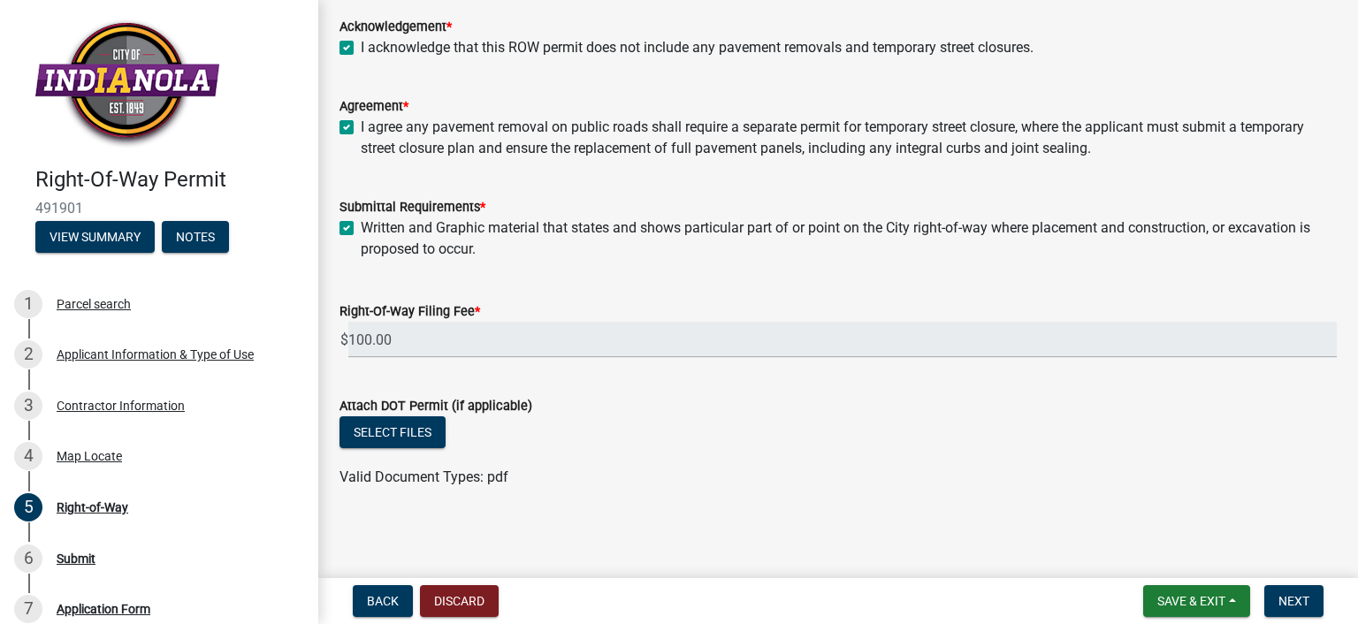
scroll to position [106, 0]
click at [1282, 594] on span "Next" at bounding box center [1293, 601] width 31 height 14
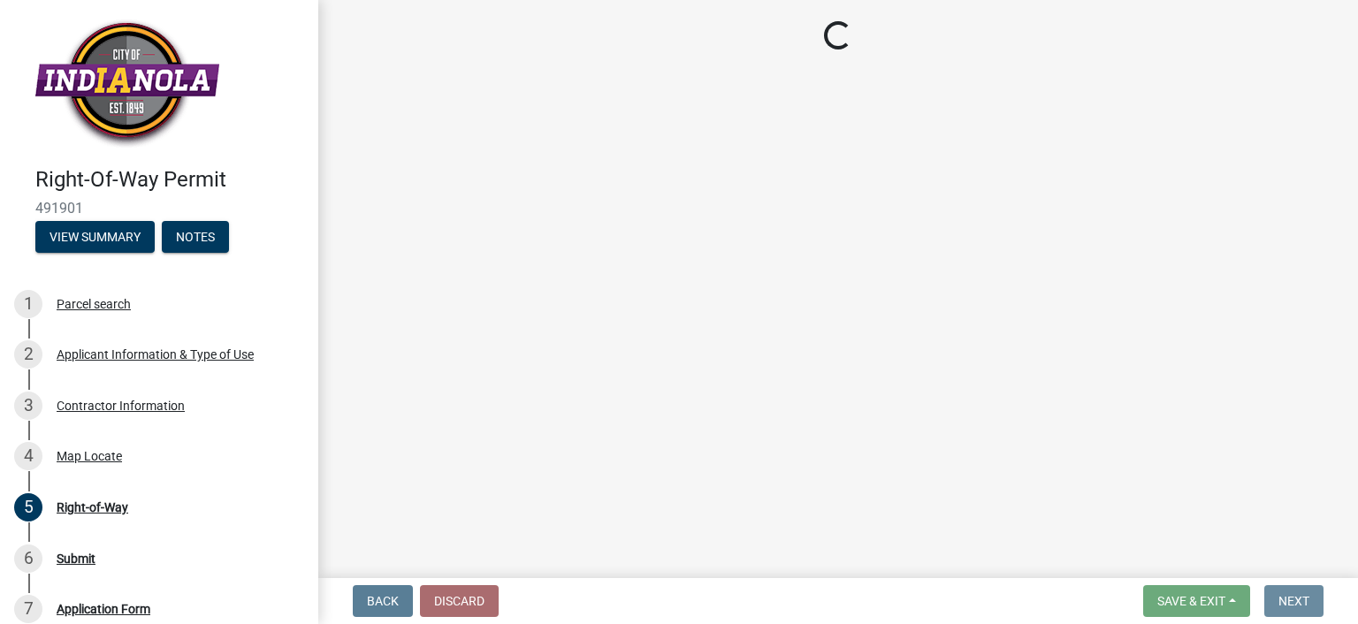
scroll to position [0, 0]
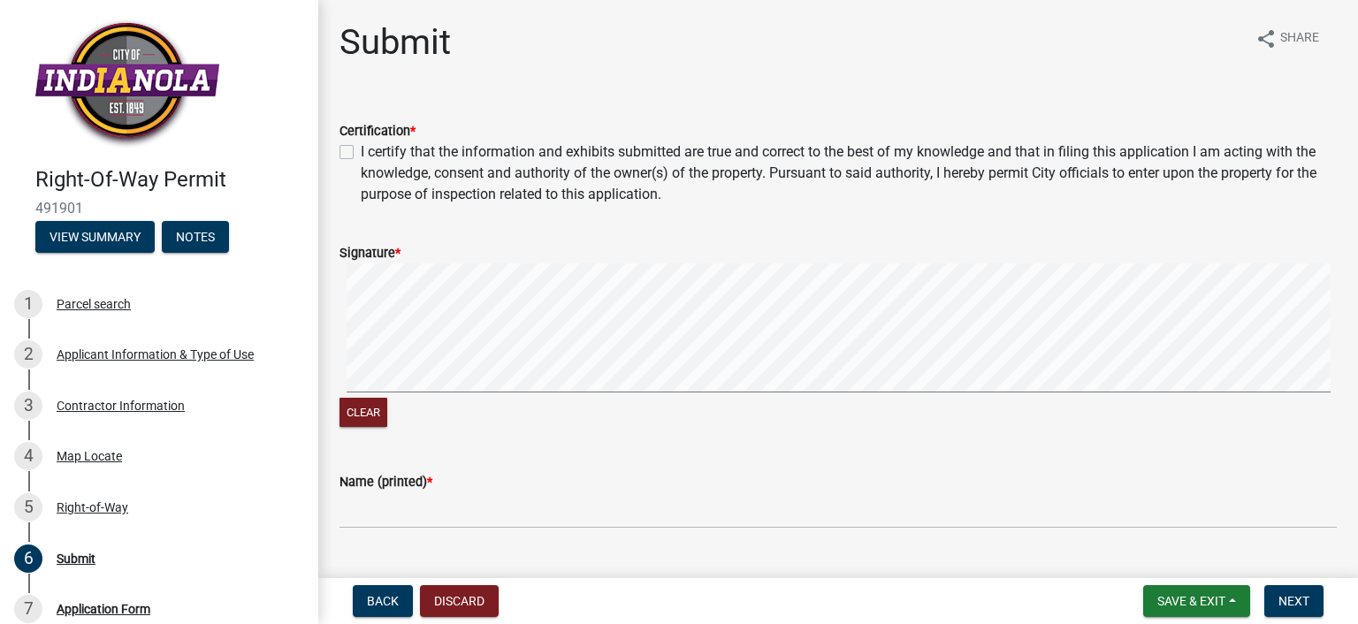
click at [361, 152] on label "I certify that the information and exhibits submitted are true and correct to t…" at bounding box center [849, 173] width 976 height 64
click at [361, 152] on input "I certify that the information and exhibits submitted are true and correct to t…" at bounding box center [366, 146] width 11 height 11
checkbox input "true"
click at [376, 415] on button "Clear" at bounding box center [363, 412] width 48 height 29
click at [357, 402] on button "Clear" at bounding box center [363, 412] width 48 height 29
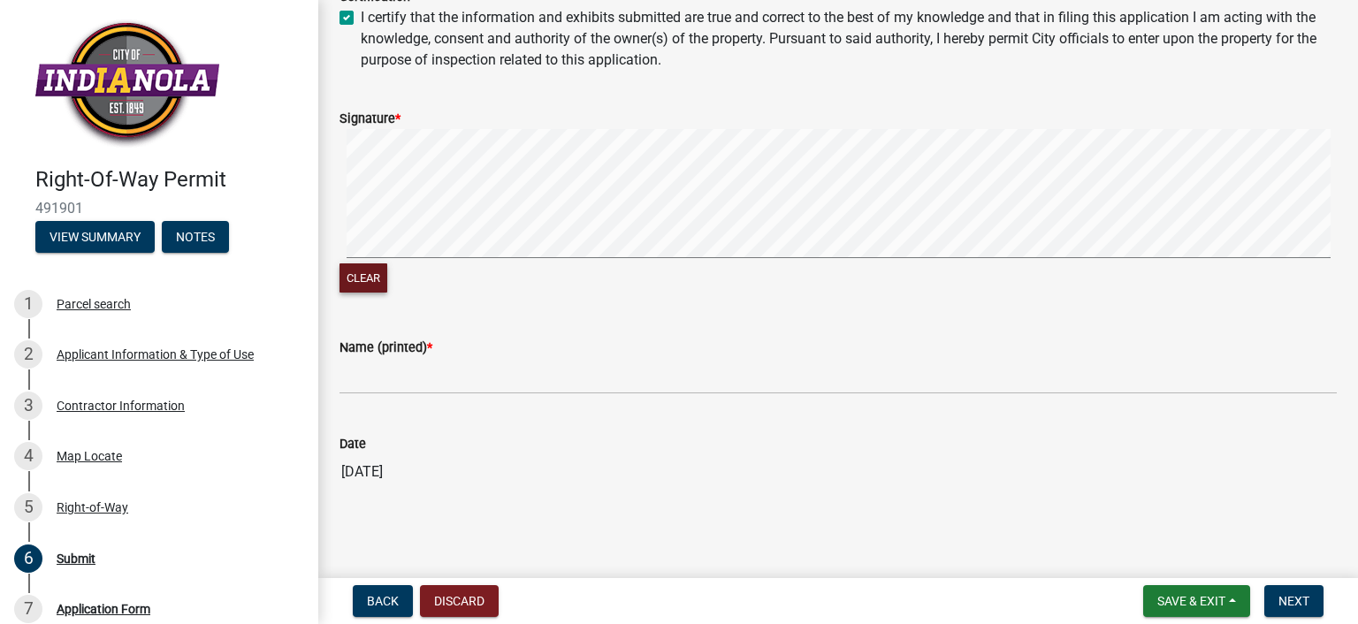
scroll to position [136, 0]
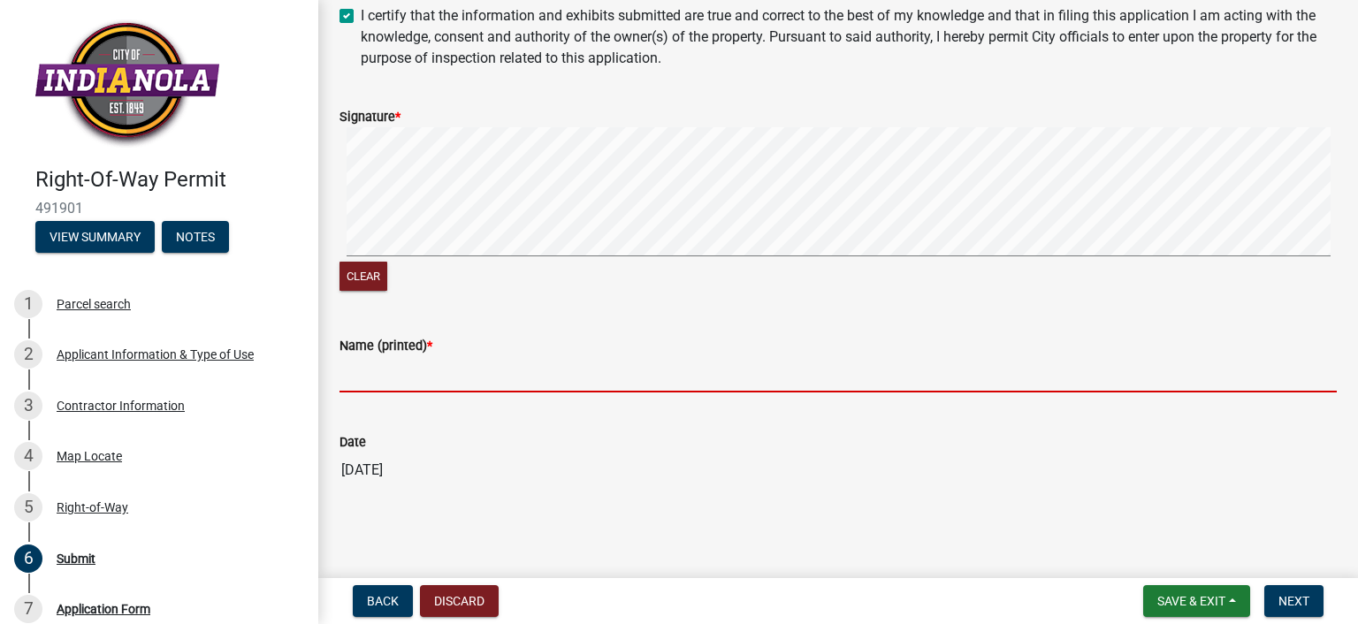
click at [385, 370] on input "Name (printed) *" at bounding box center [837, 374] width 997 height 36
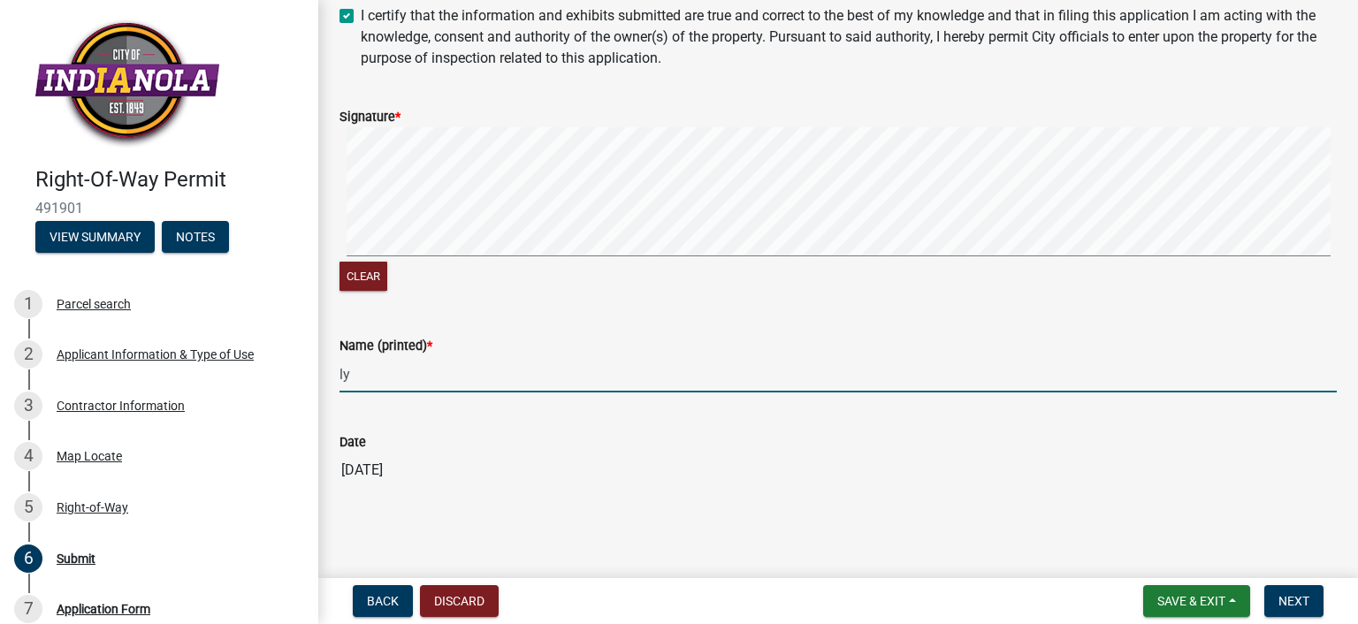
type input "l"
type input "Lynette Wilson"
click at [1308, 597] on span "Next" at bounding box center [1293, 601] width 31 height 14
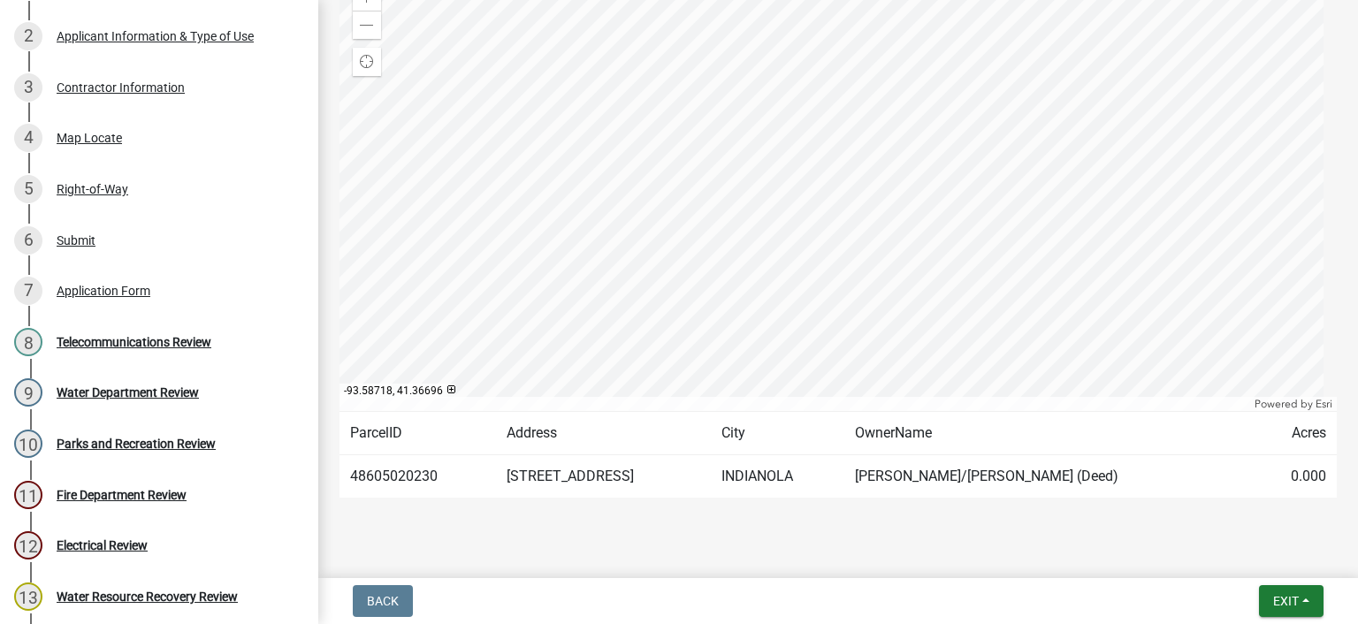
scroll to position [329, 0]
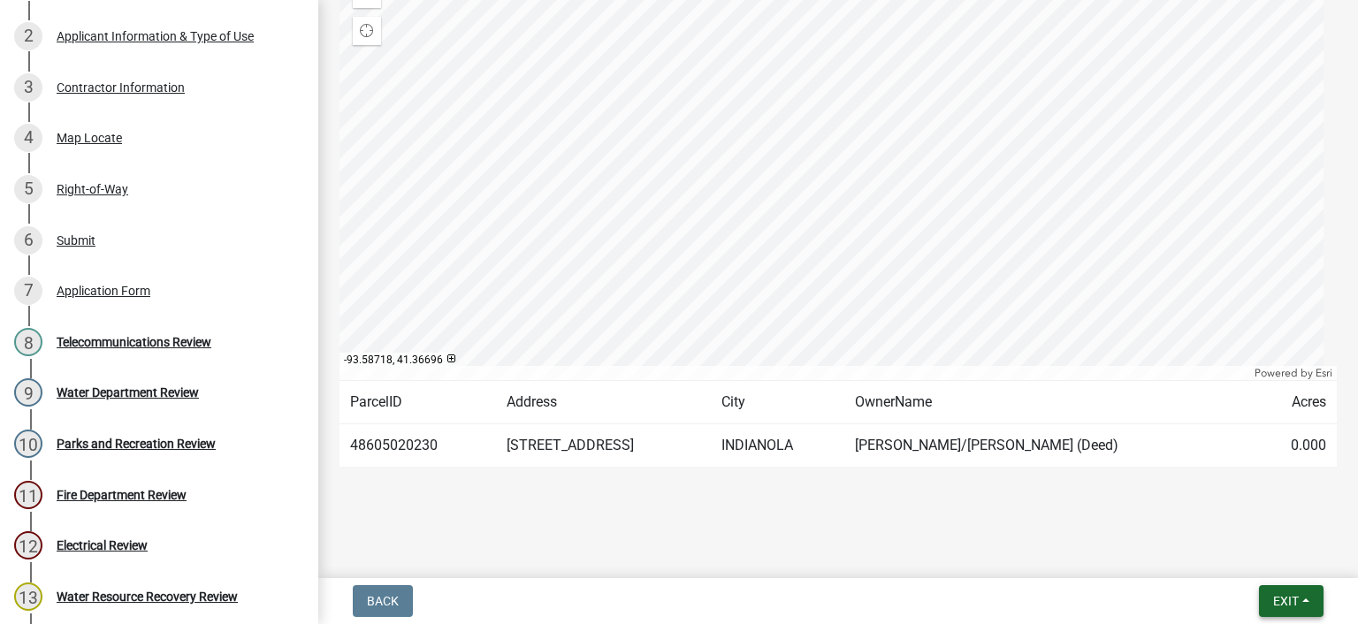
click at [1294, 604] on span "Exit" at bounding box center [1286, 601] width 26 height 14
click at [1011, 532] on main "Submitted Thank you for submitting your information. You may view the submitted…" at bounding box center [837, 285] width 1039 height 571
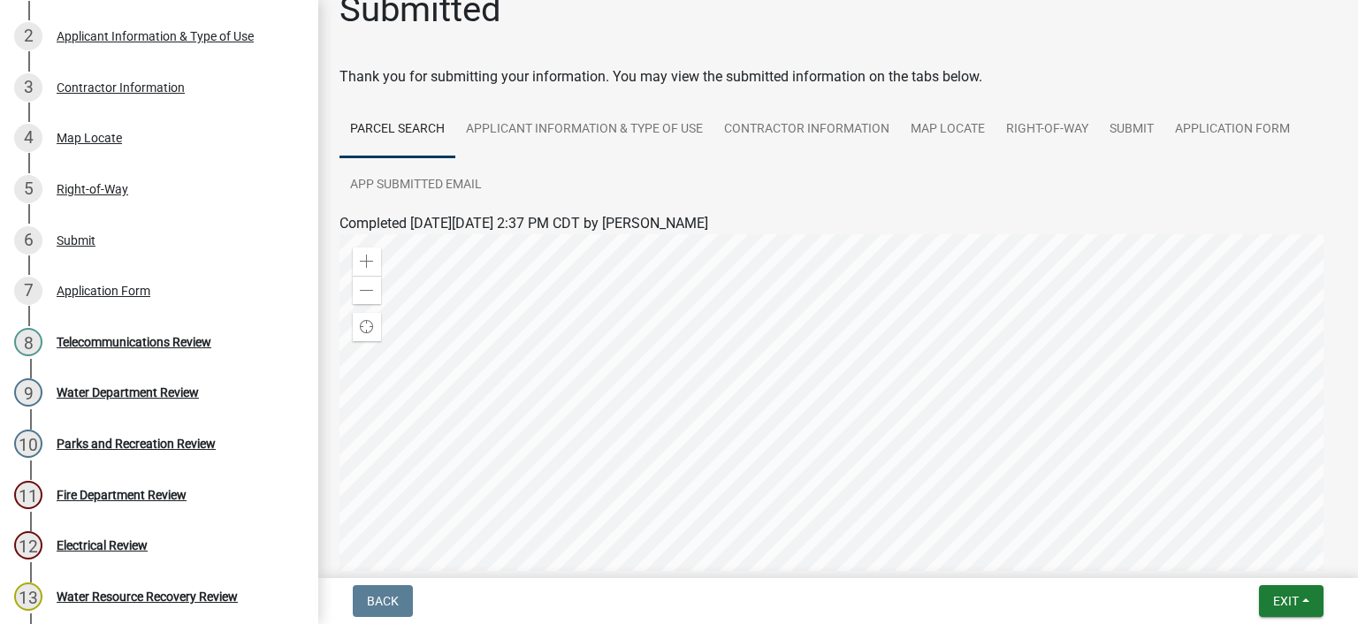
scroll to position [0, 0]
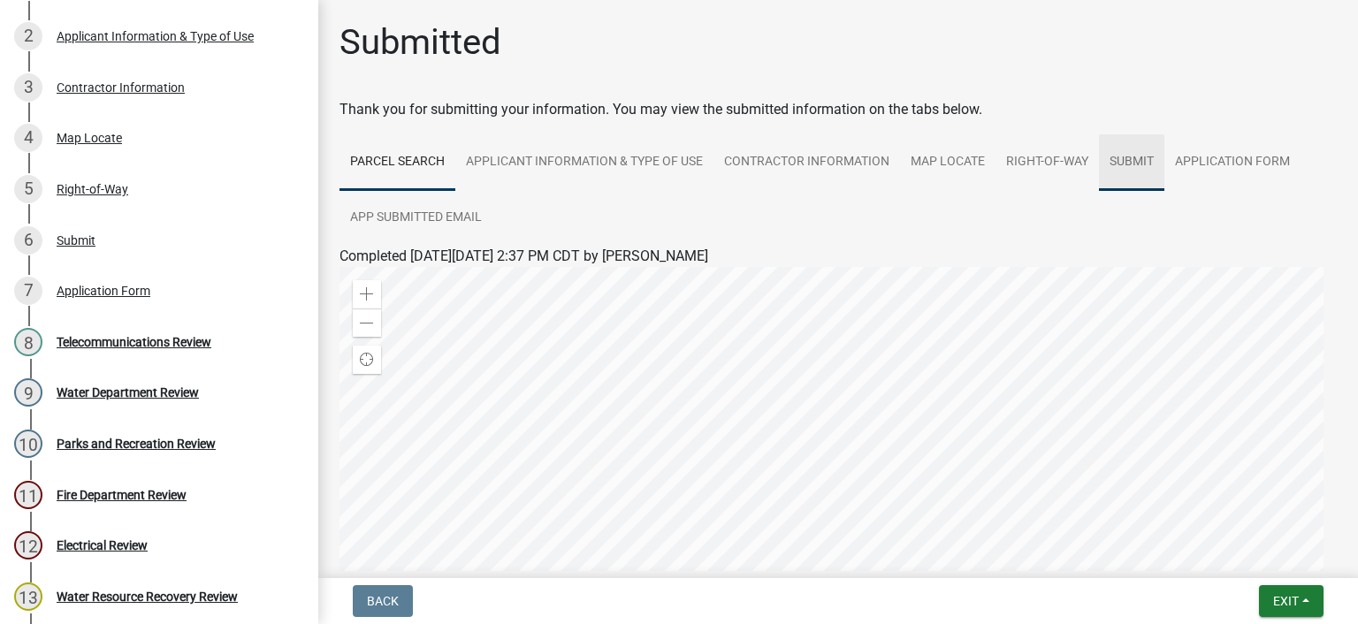
click at [1138, 164] on link "Submit" at bounding box center [1131, 162] width 65 height 57
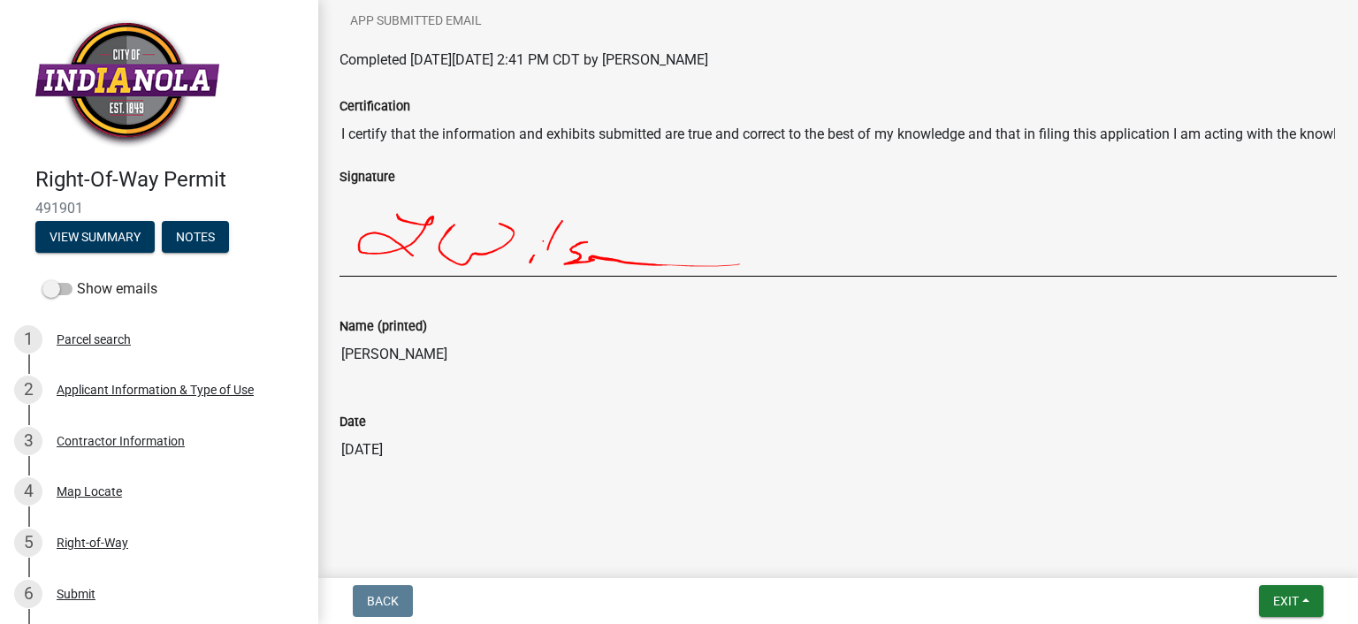
click at [171, 63] on img at bounding box center [127, 84] width 184 height 130
click at [135, 70] on img at bounding box center [127, 84] width 184 height 130
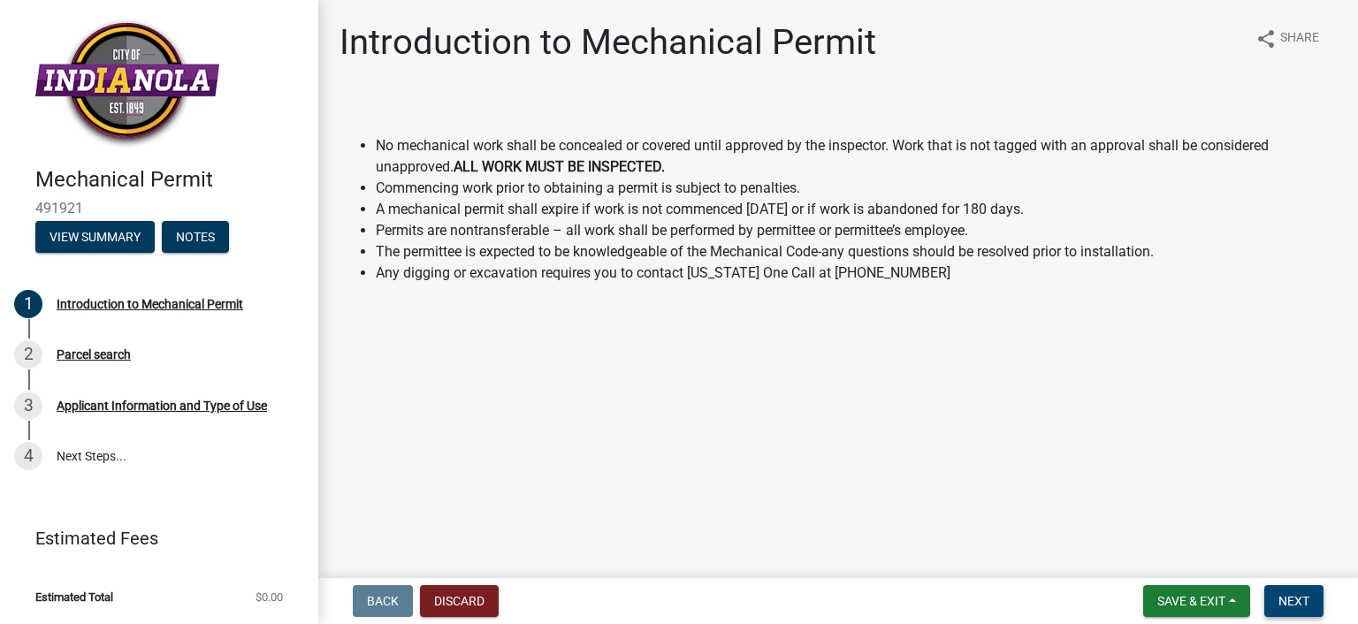
click at [1311, 600] on button "Next" at bounding box center [1293, 601] width 59 height 32
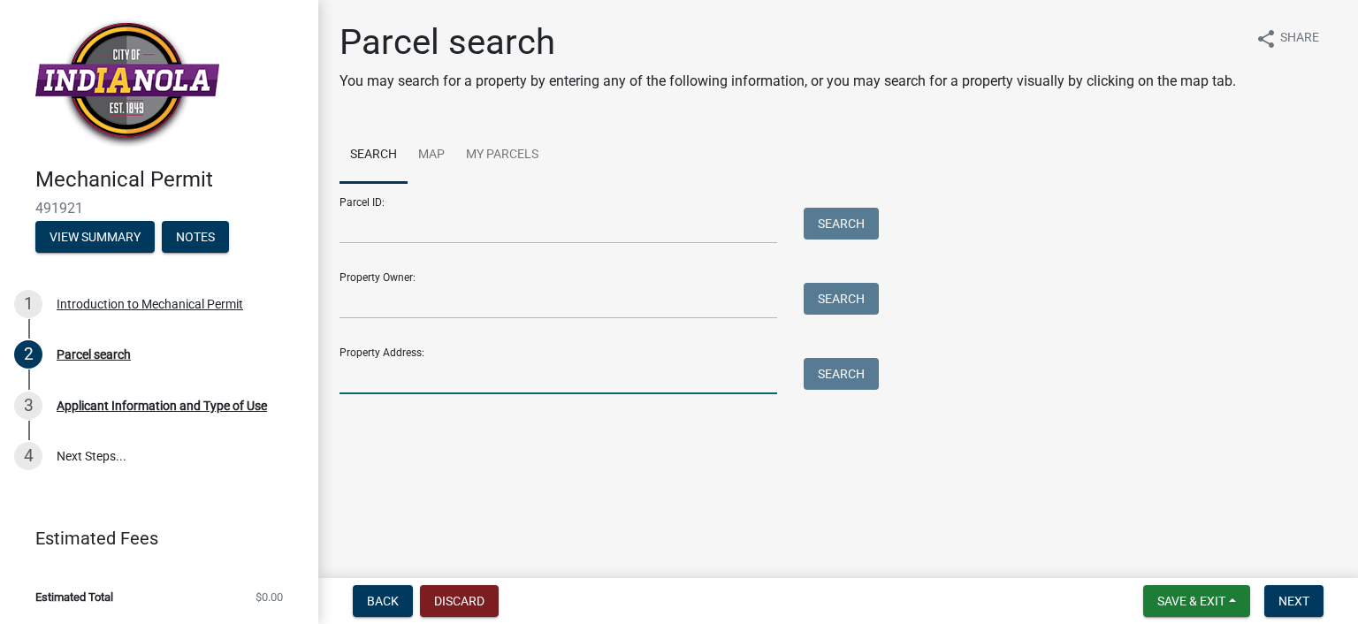
click at [375, 368] on input "Property Address:" at bounding box center [557, 376] width 437 height 36
type input "[STREET_ADDRESS]"
click at [873, 374] on button "Search" at bounding box center [840, 374] width 75 height 32
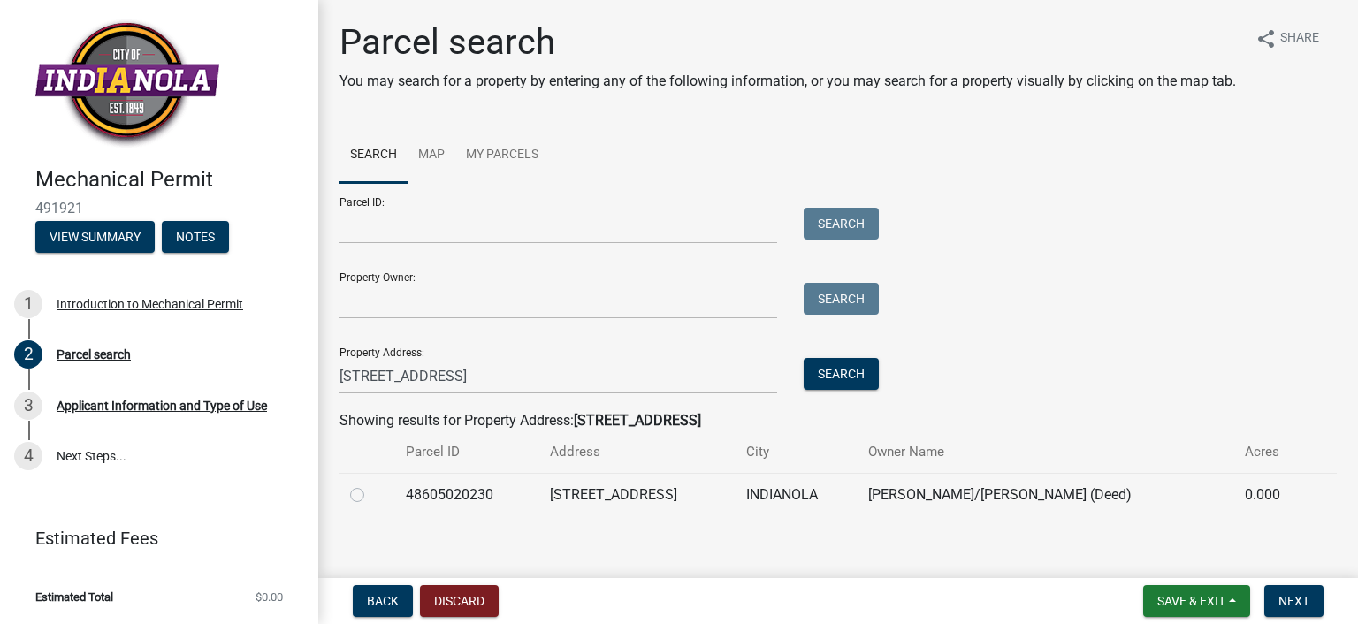
click at [371, 484] on label at bounding box center [371, 484] width 0 height 0
click at [371, 496] on input "radio" at bounding box center [376, 489] width 11 height 11
radio input "true"
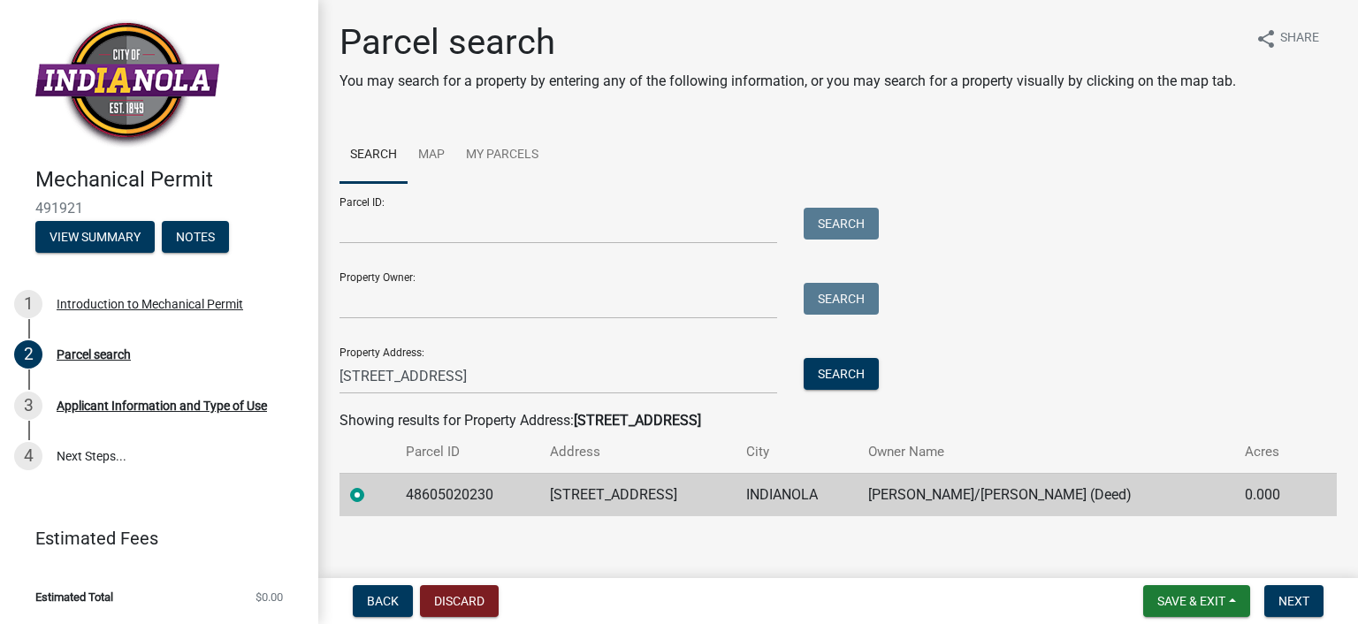
click at [1287, 579] on nav "Back Discard Save & Exit Save Save & Exit Next" at bounding box center [837, 601] width 1039 height 46
click at [1297, 602] on span "Next" at bounding box center [1293, 601] width 31 height 14
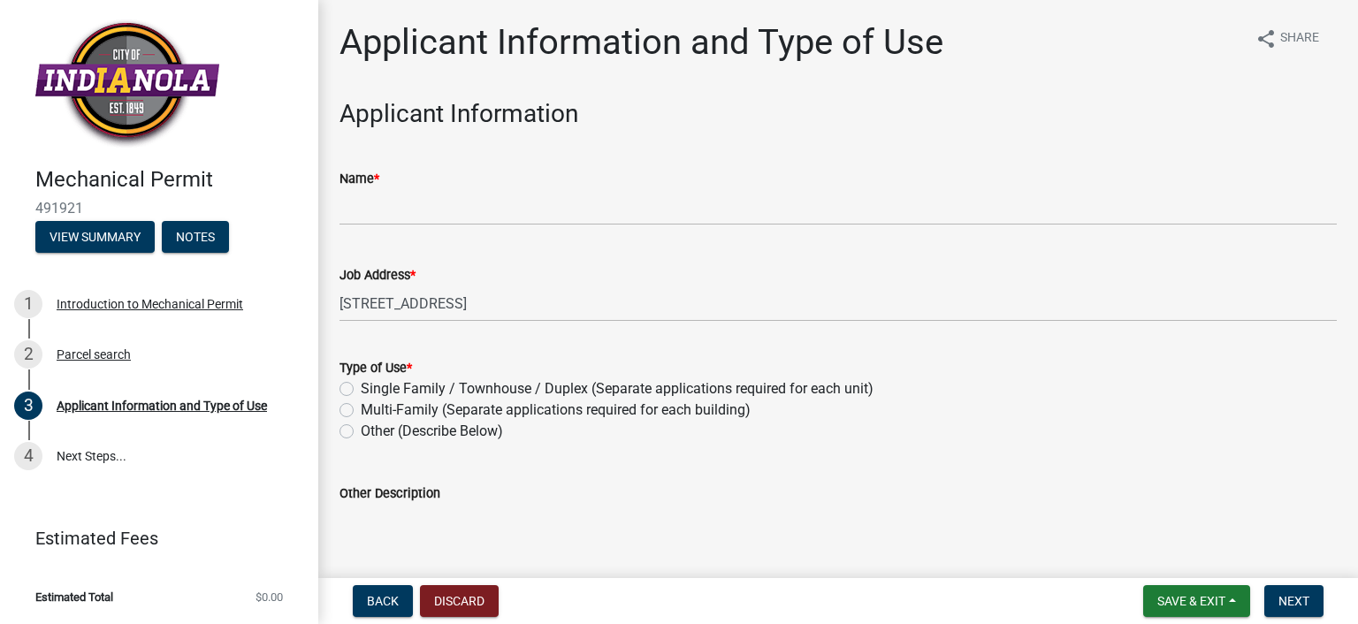
click at [437, 387] on label "Single Family / Townhouse / Duplex (Separate applications required for each uni…" at bounding box center [617, 388] width 513 height 21
click at [372, 387] on input "Single Family / Townhouse / Duplex (Separate applications required for each uni…" at bounding box center [366, 383] width 11 height 11
radio input "true"
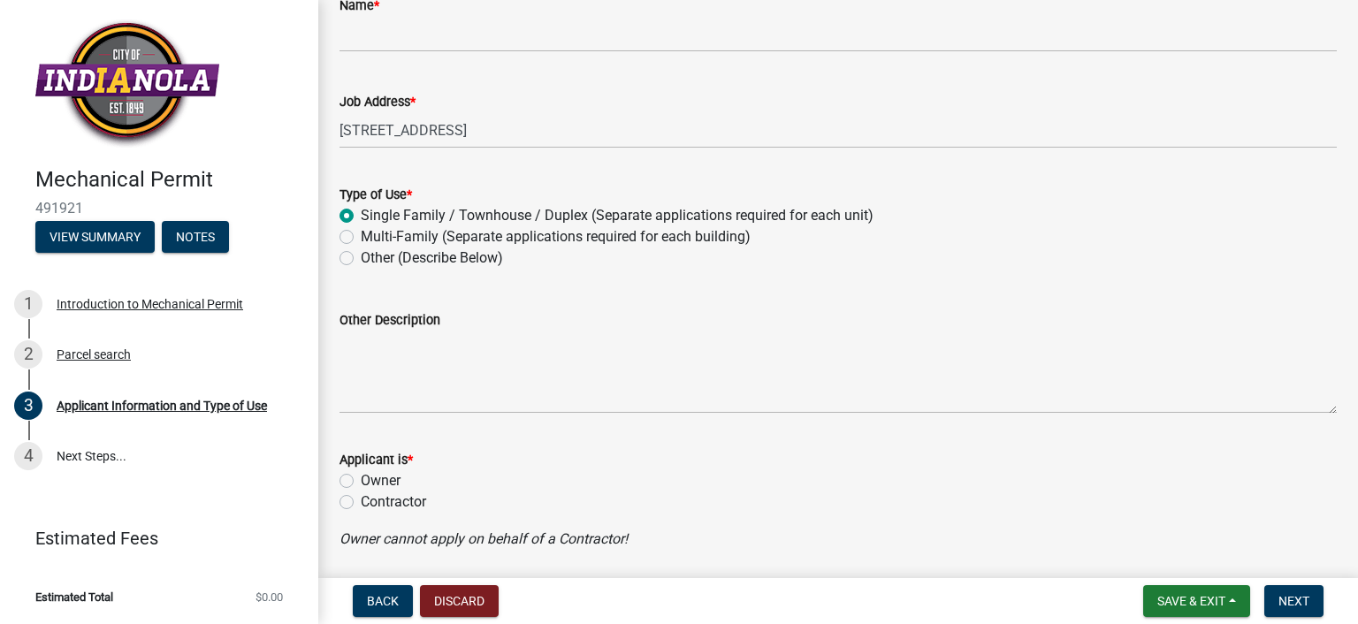
scroll to position [177, 0]
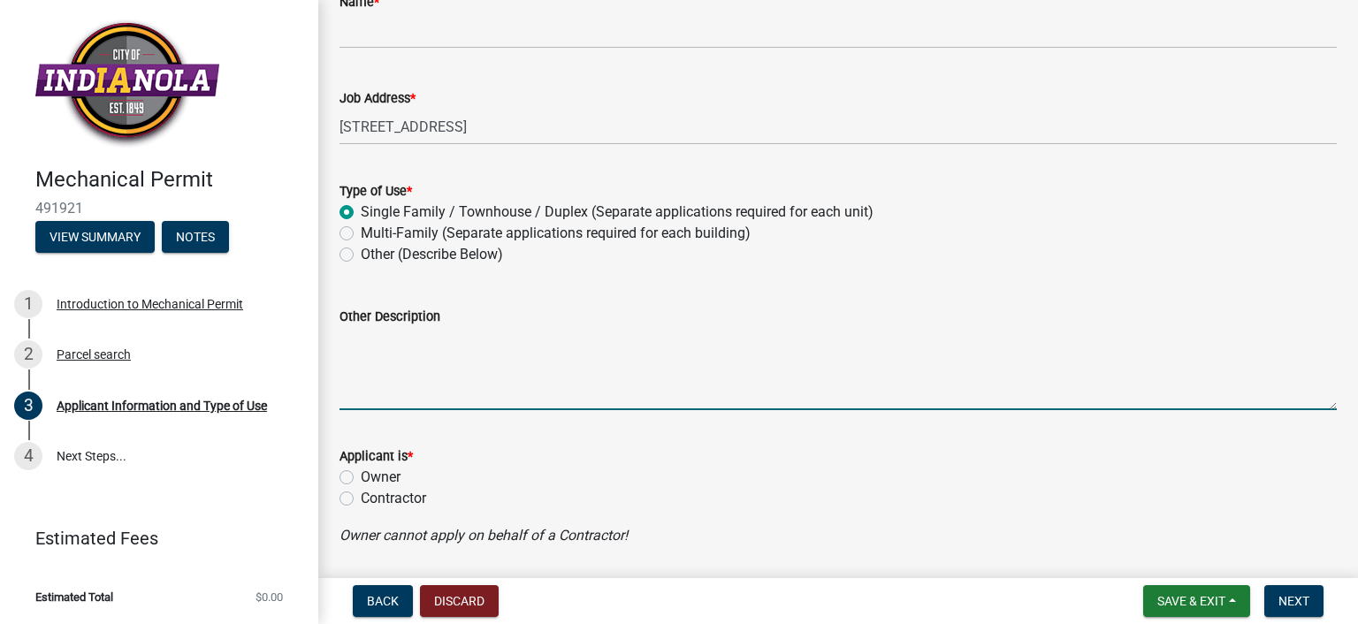
click at [666, 392] on textarea "Other Description" at bounding box center [837, 368] width 997 height 83
type textarea "Re-run water line"
click at [422, 501] on label "Contractor" at bounding box center [393, 498] width 65 height 21
click at [372, 499] on input "Contractor" at bounding box center [366, 493] width 11 height 11
radio input "true"
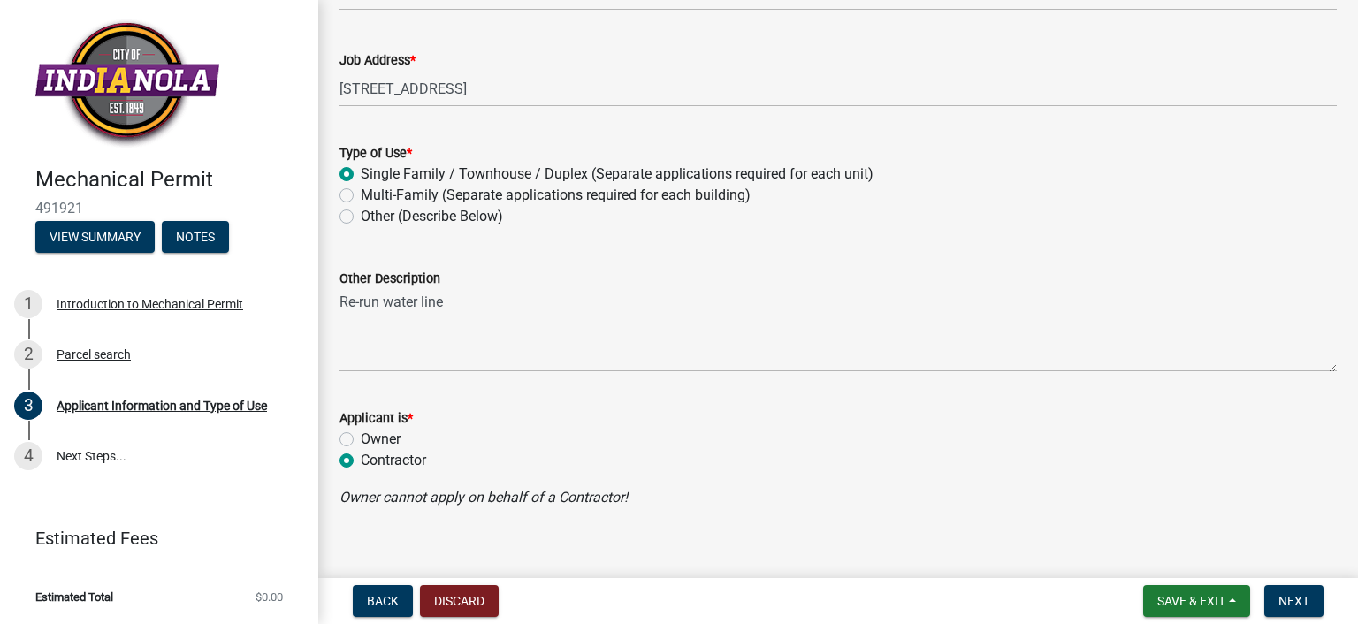
scroll to position [235, 0]
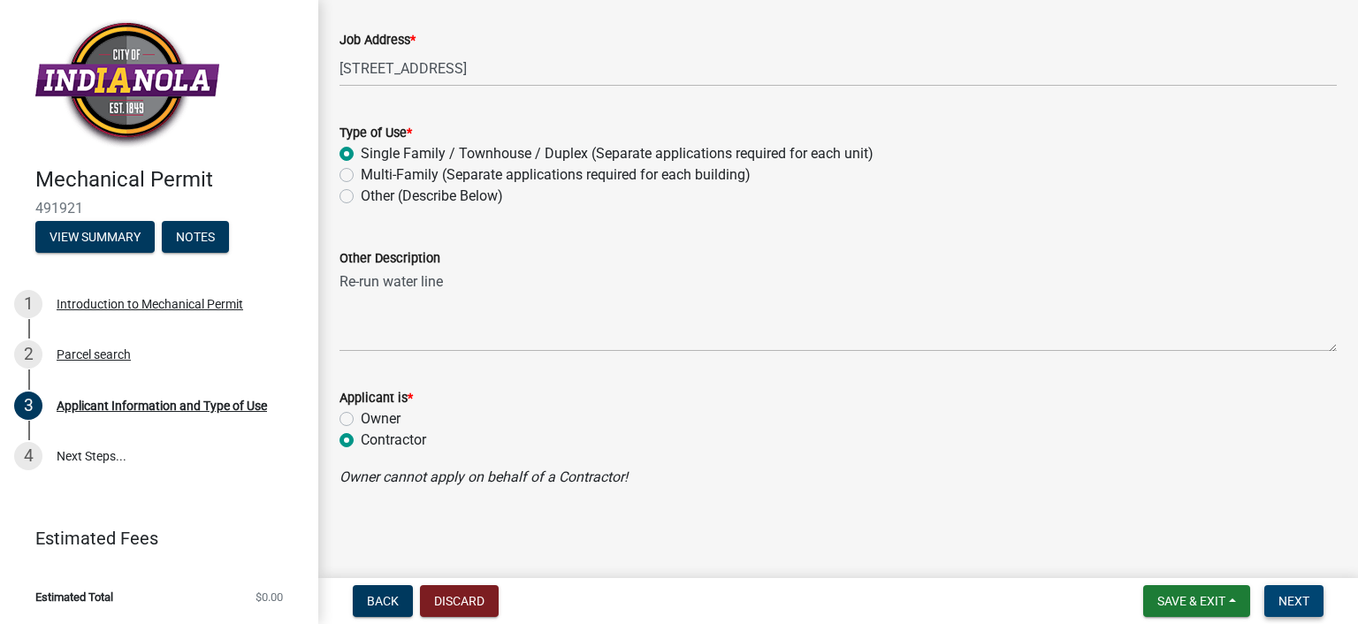
click at [1287, 596] on span "Next" at bounding box center [1293, 601] width 31 height 14
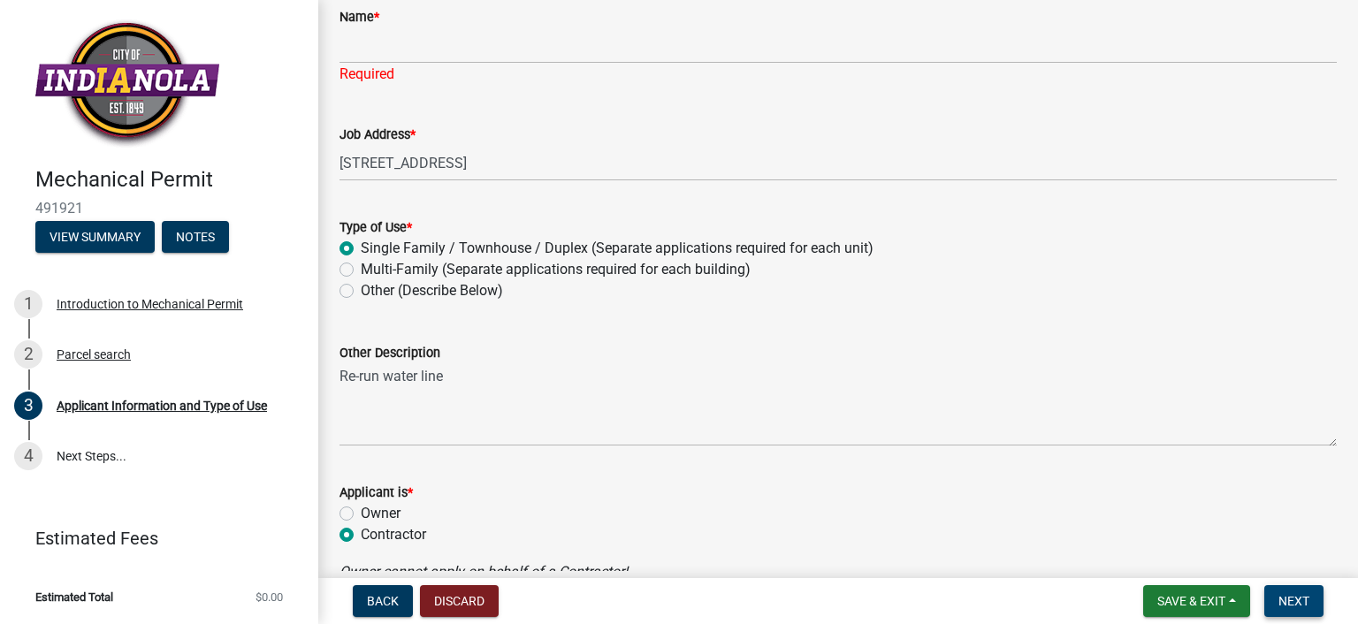
scroll to position [256, 0]
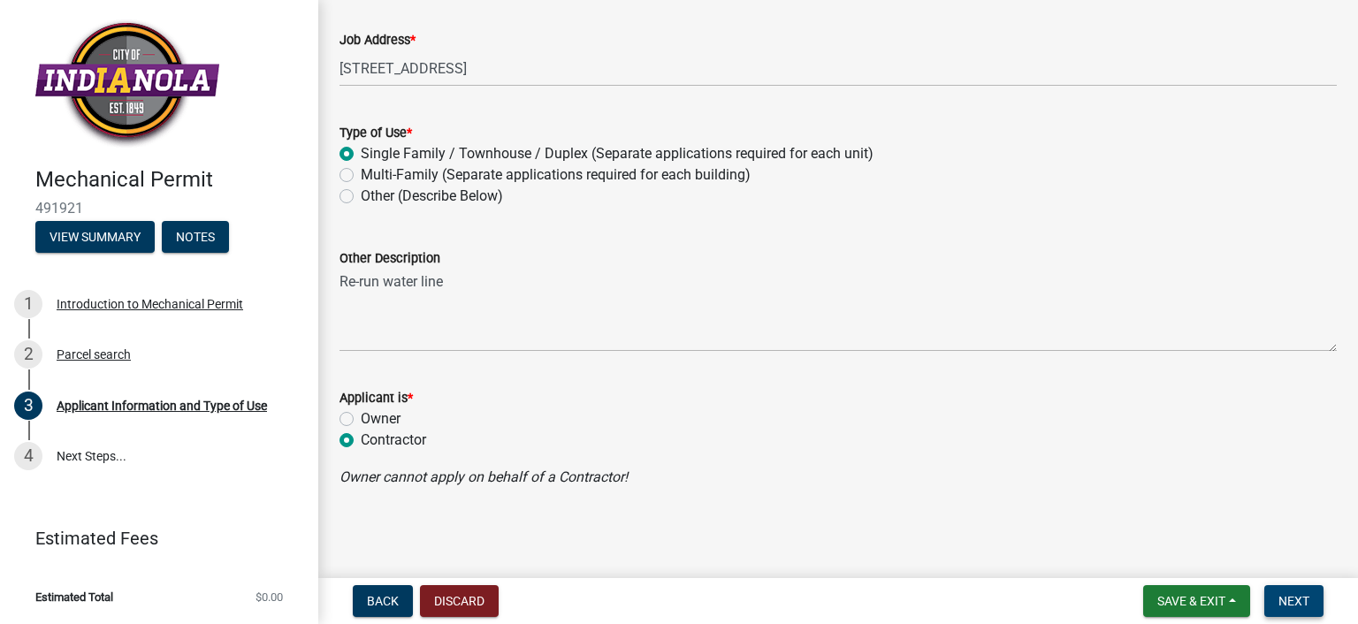
click at [1302, 604] on span "Next" at bounding box center [1293, 601] width 31 height 14
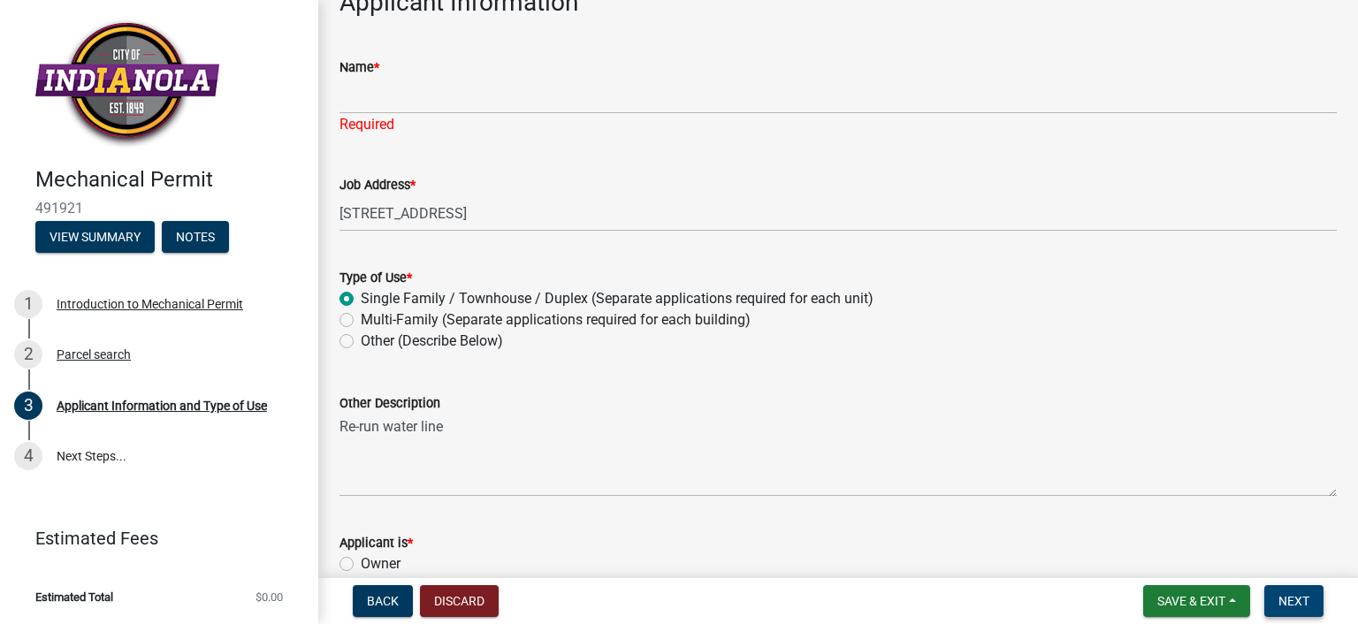
scroll to position [0, 0]
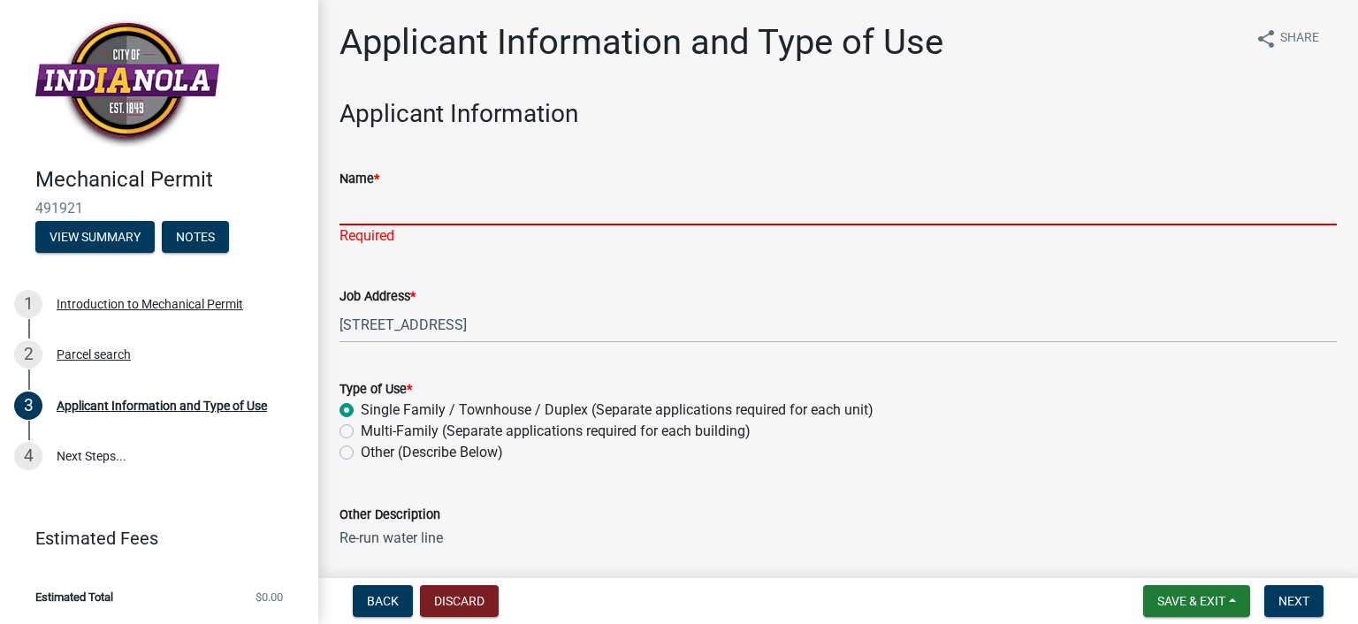
click at [453, 203] on input "Name *" at bounding box center [837, 207] width 997 height 36
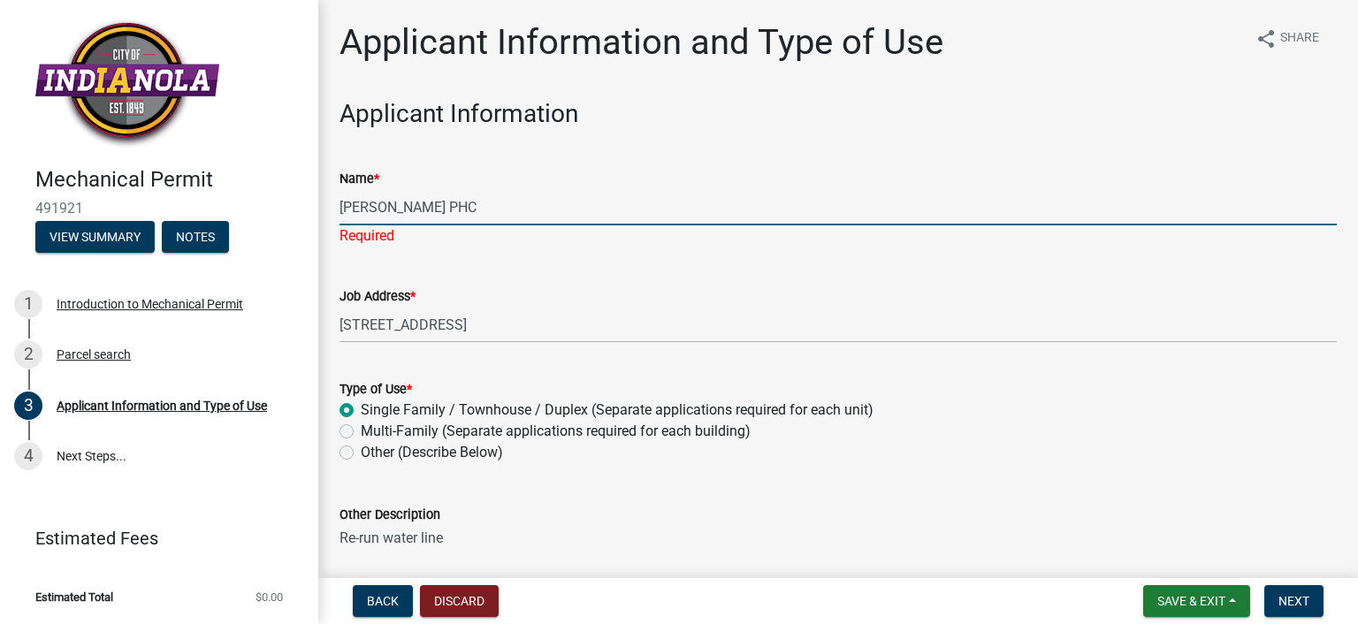
type input "[PERSON_NAME] PHC"
click at [1170, 399] on div "Type of Use * Single Family / Townhouse / Duplex (Separate applications require…" at bounding box center [837, 420] width 997 height 85
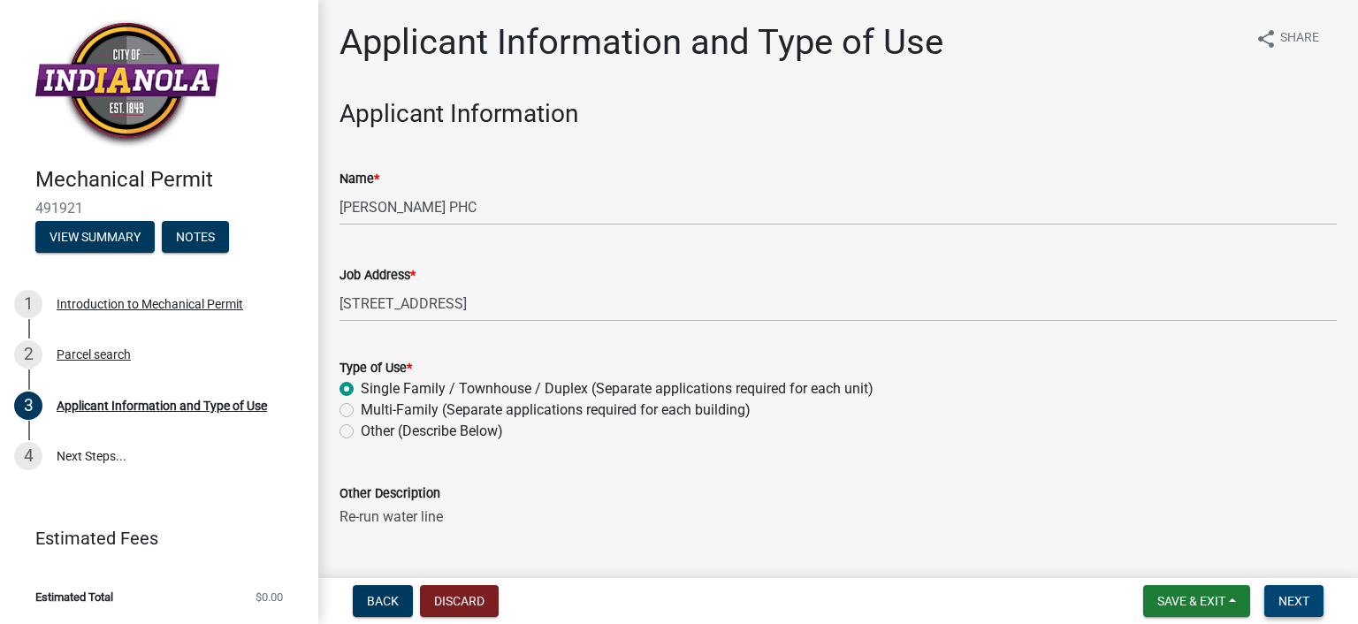
click at [1280, 594] on span "Next" at bounding box center [1293, 601] width 31 height 14
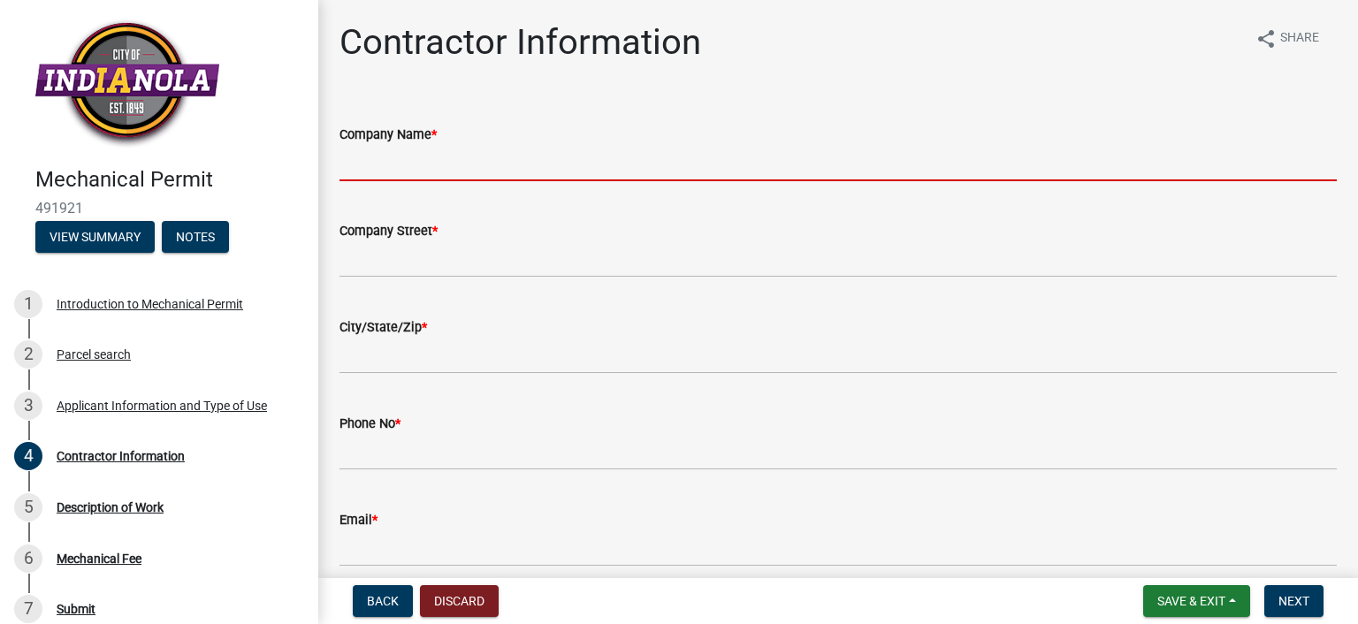
click at [375, 155] on input "Company Name *" at bounding box center [837, 163] width 997 height 36
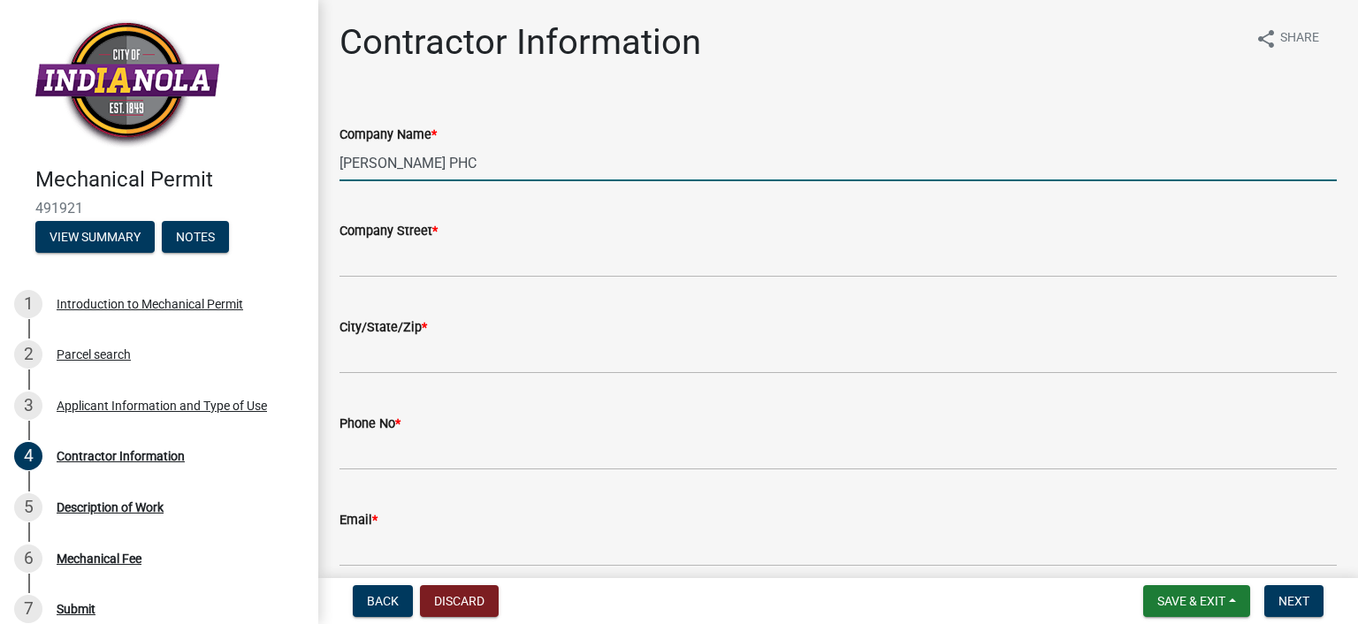
type input "[PERSON_NAME] PHC"
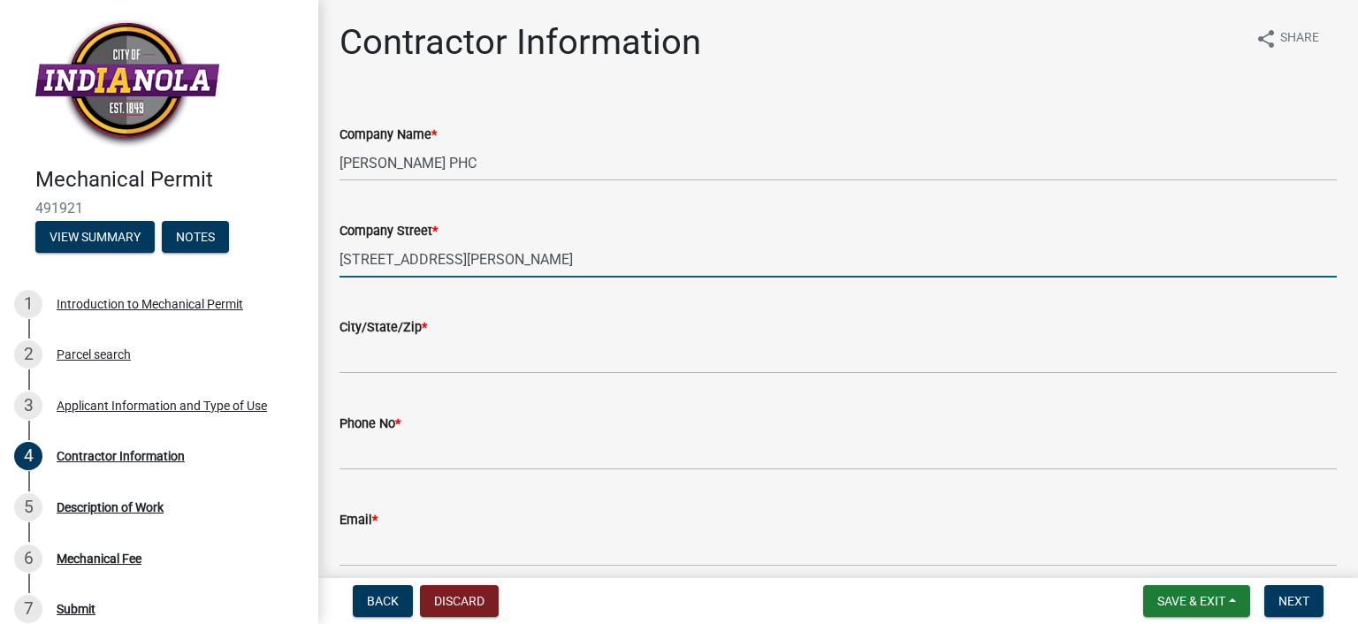
type input "[STREET_ADDRESS][PERSON_NAME]"
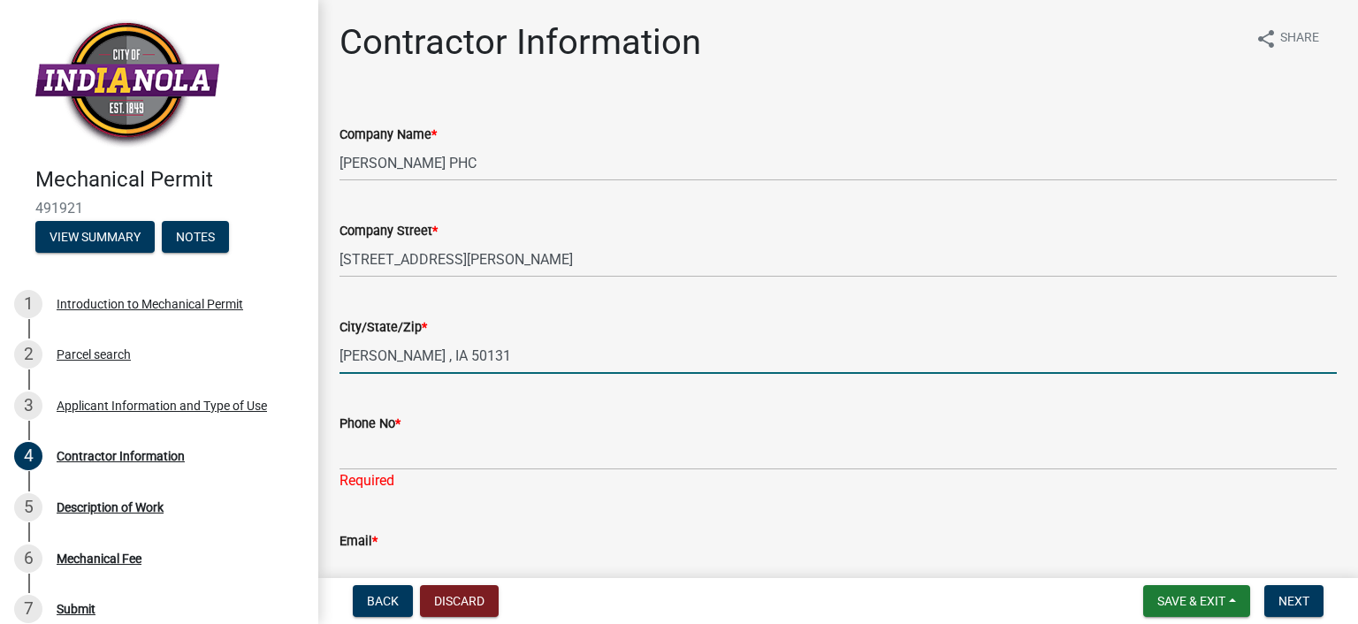
type input "[PERSON_NAME] , IA 50131"
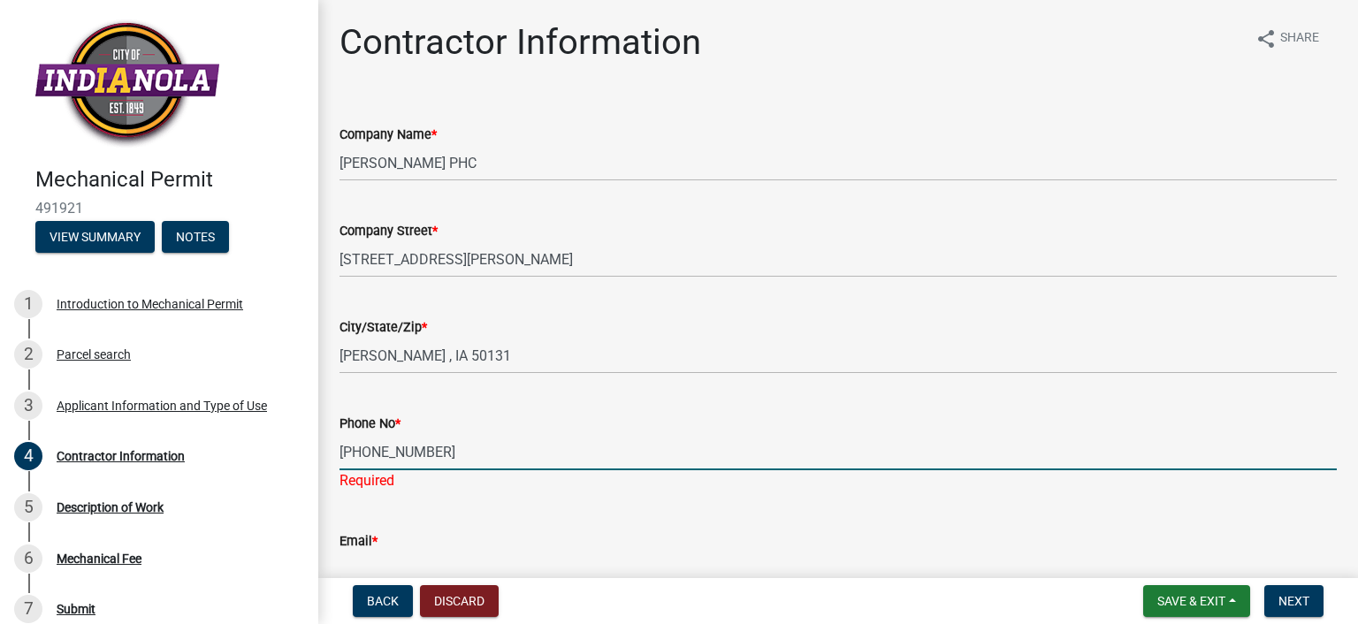
type input "[PHONE_NUMBER]"
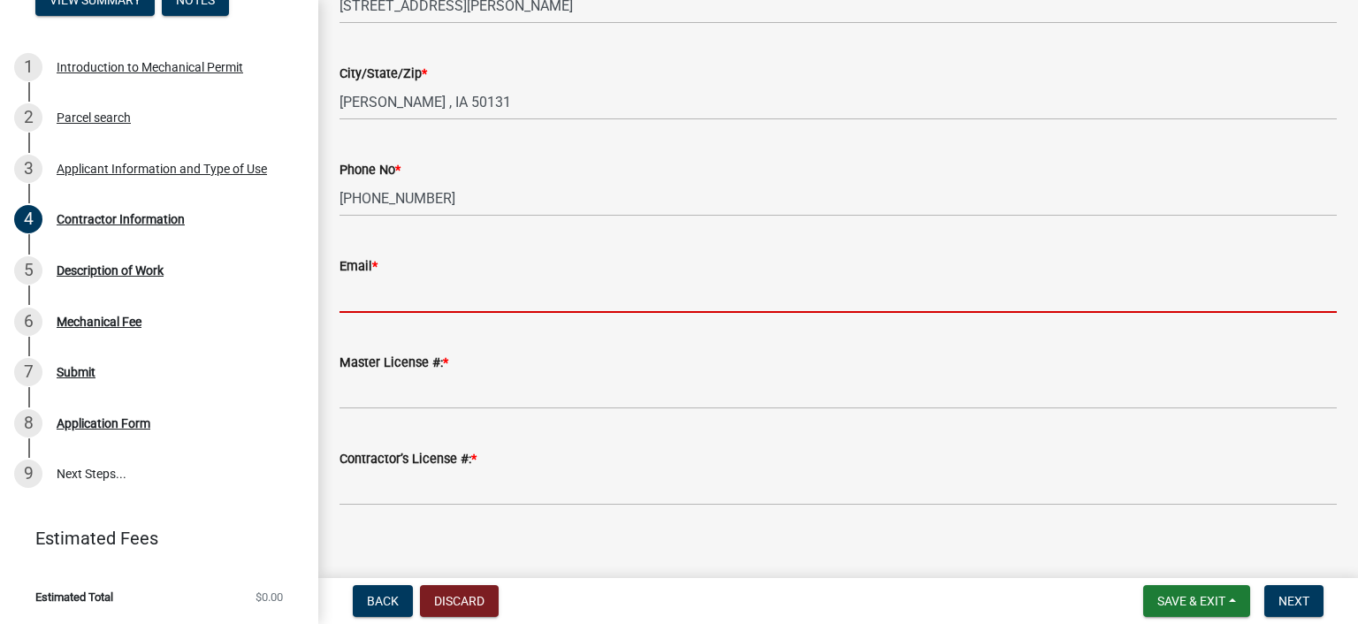
scroll to position [265, 0]
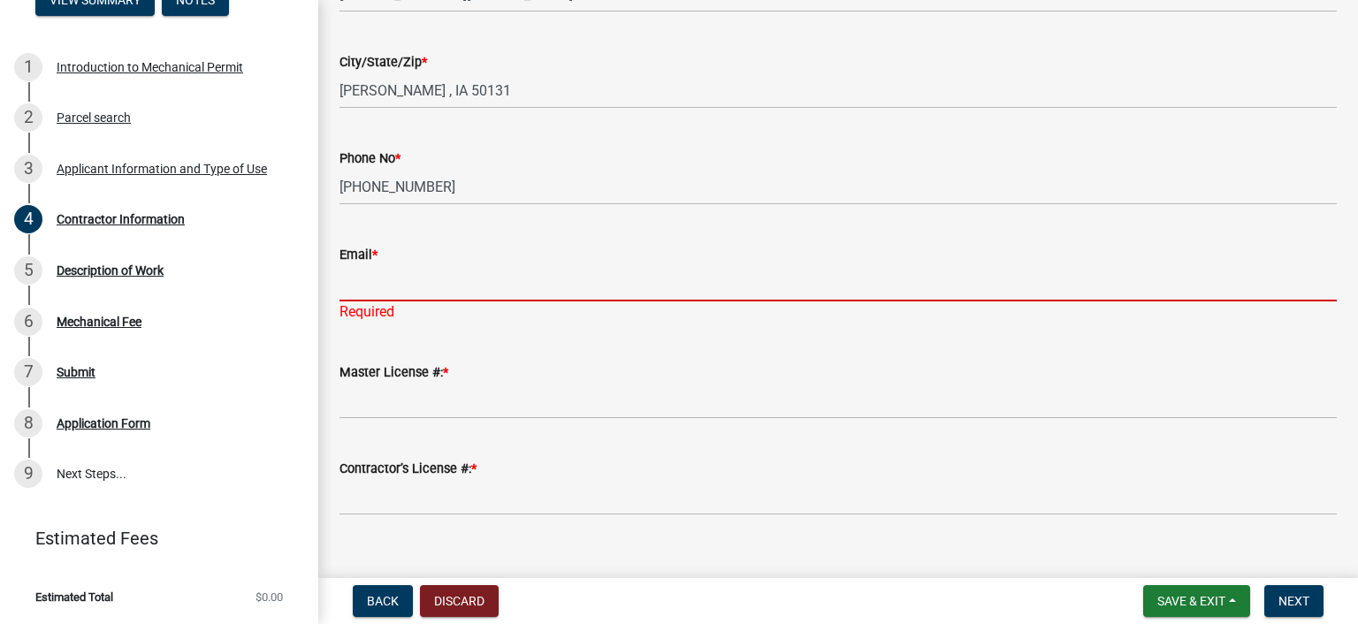
click at [410, 275] on input "Email *" at bounding box center [837, 283] width 997 height 36
paste input "[EMAIL_ADDRESS][DOMAIN_NAME]"
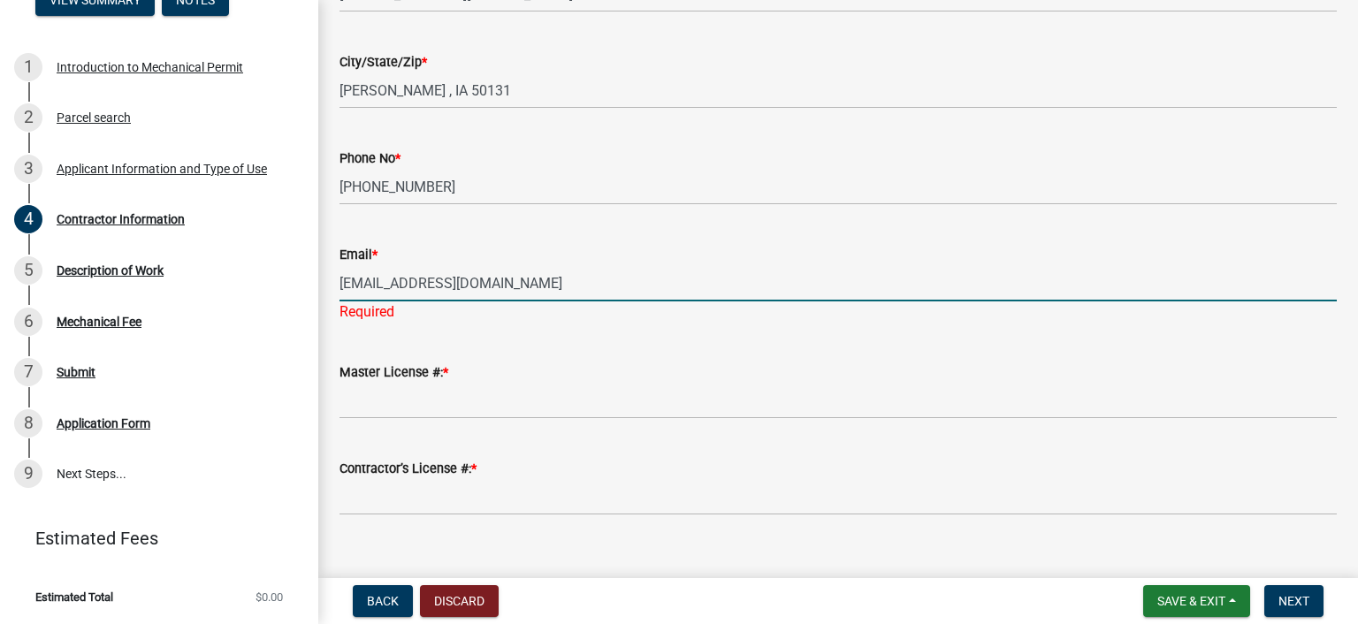
type input "[EMAIL_ADDRESS][DOMAIN_NAME]"
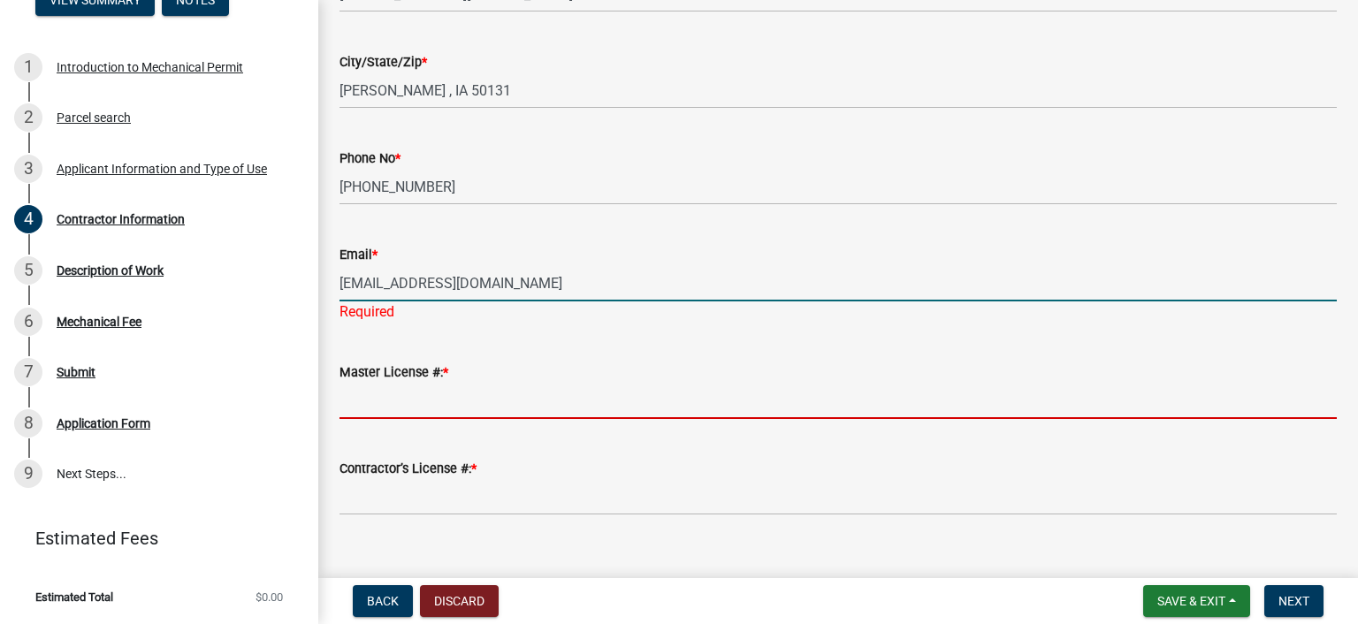
click at [462, 399] on wm-data-entity-input "Master License #: *" at bounding box center [837, 385] width 997 height 96
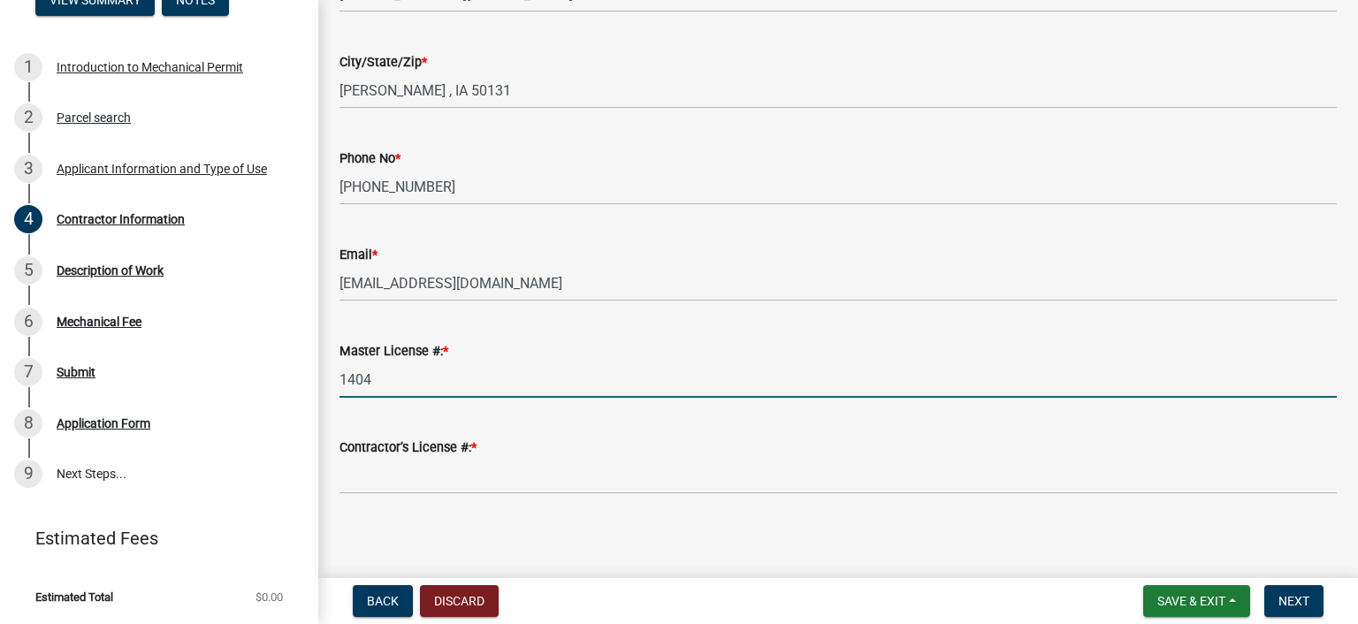
type input "1404"
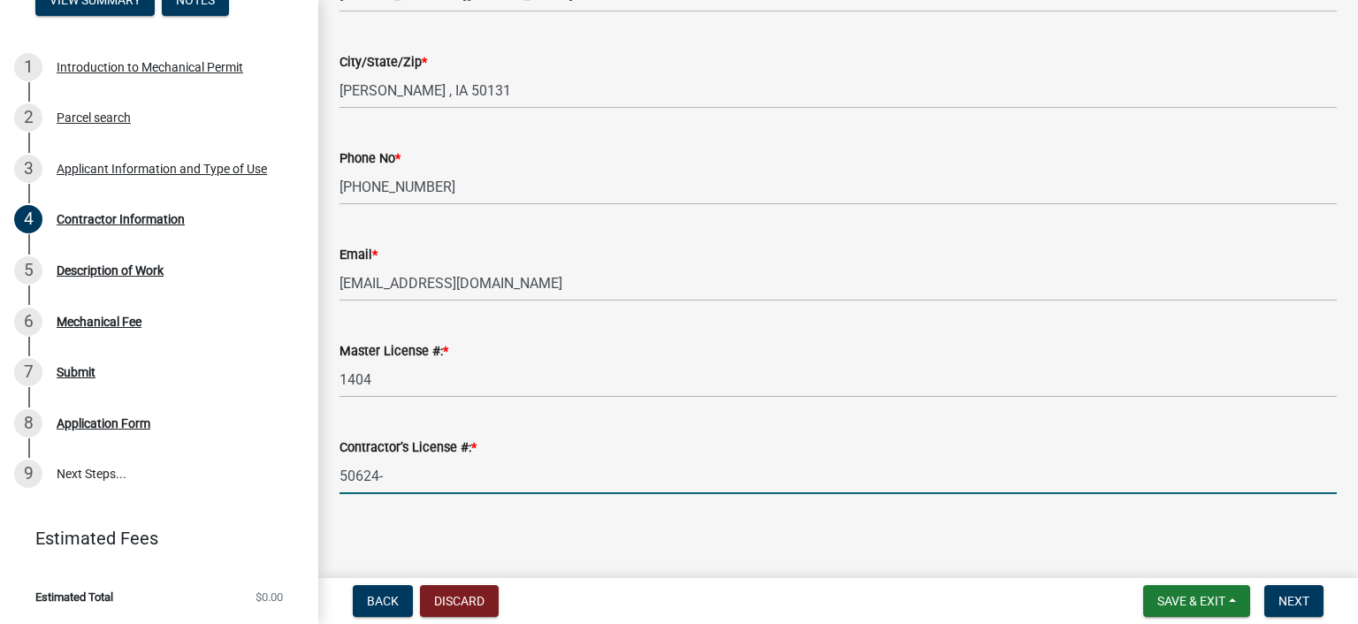
click at [506, 478] on input "50624-" at bounding box center [837, 476] width 997 height 36
type input "50624-CL"
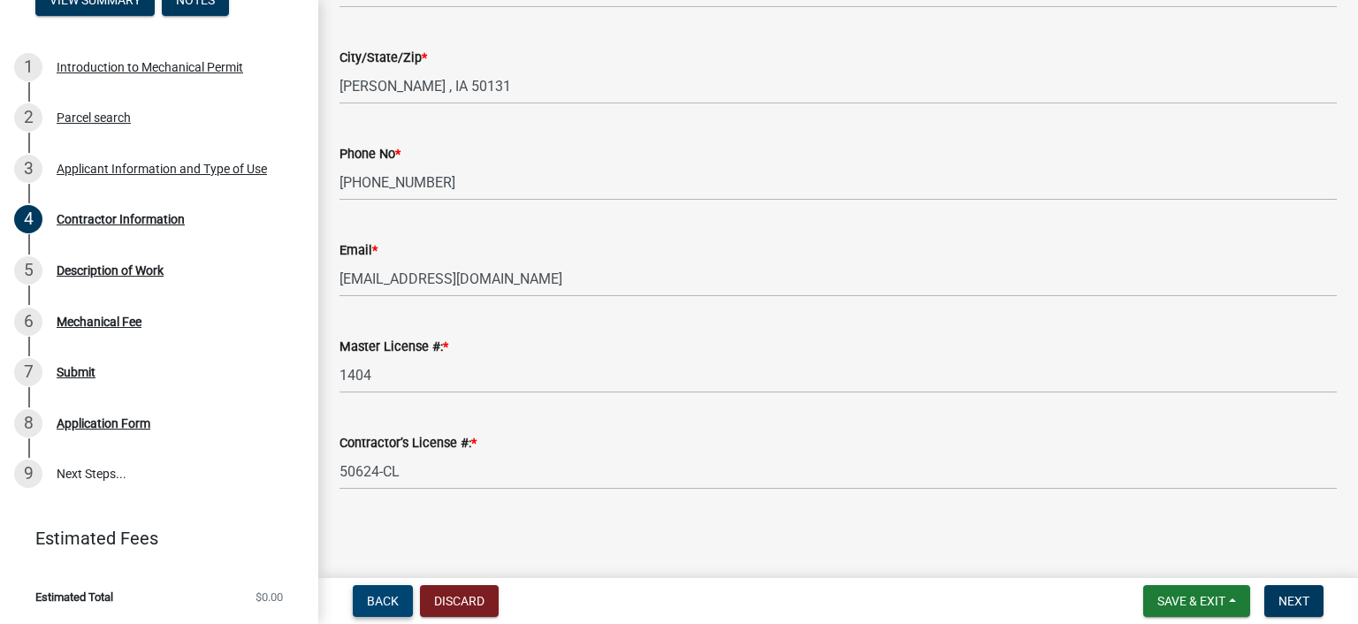
scroll to position [271, 0]
click at [1293, 595] on span "Next" at bounding box center [1293, 601] width 31 height 14
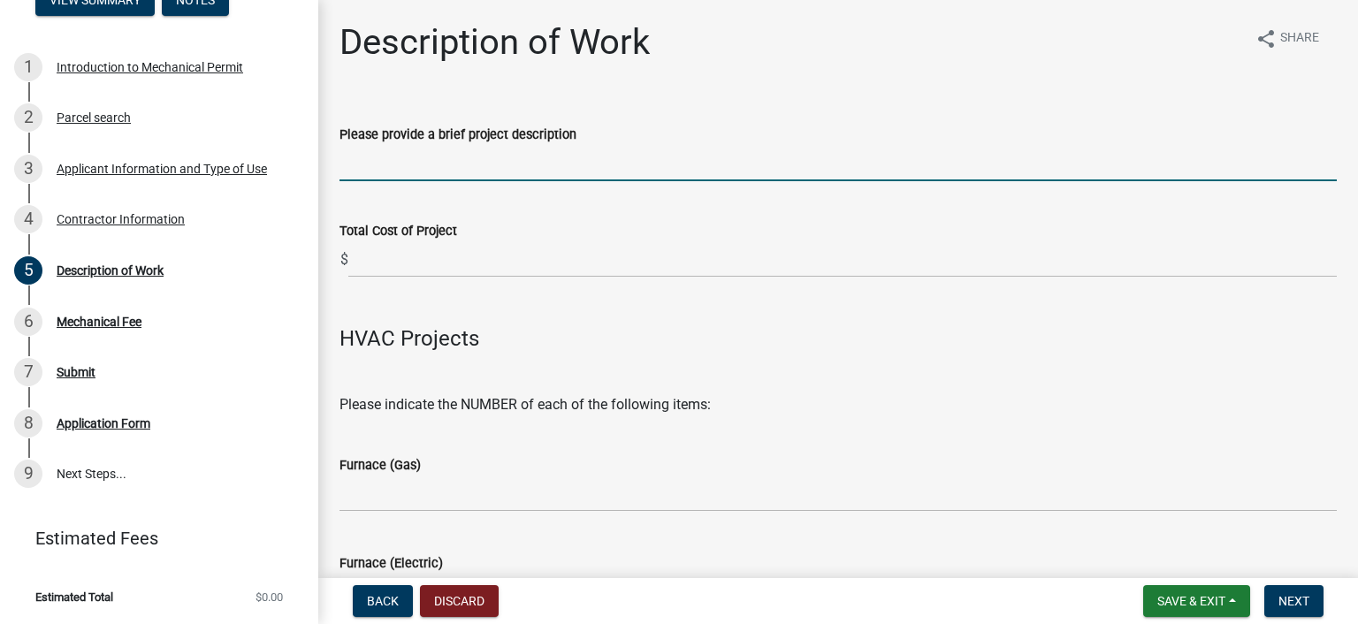
click at [551, 168] on input "Please provide a brief project description" at bounding box center [837, 163] width 997 height 36
type input "Re- Run new water line to stop box"
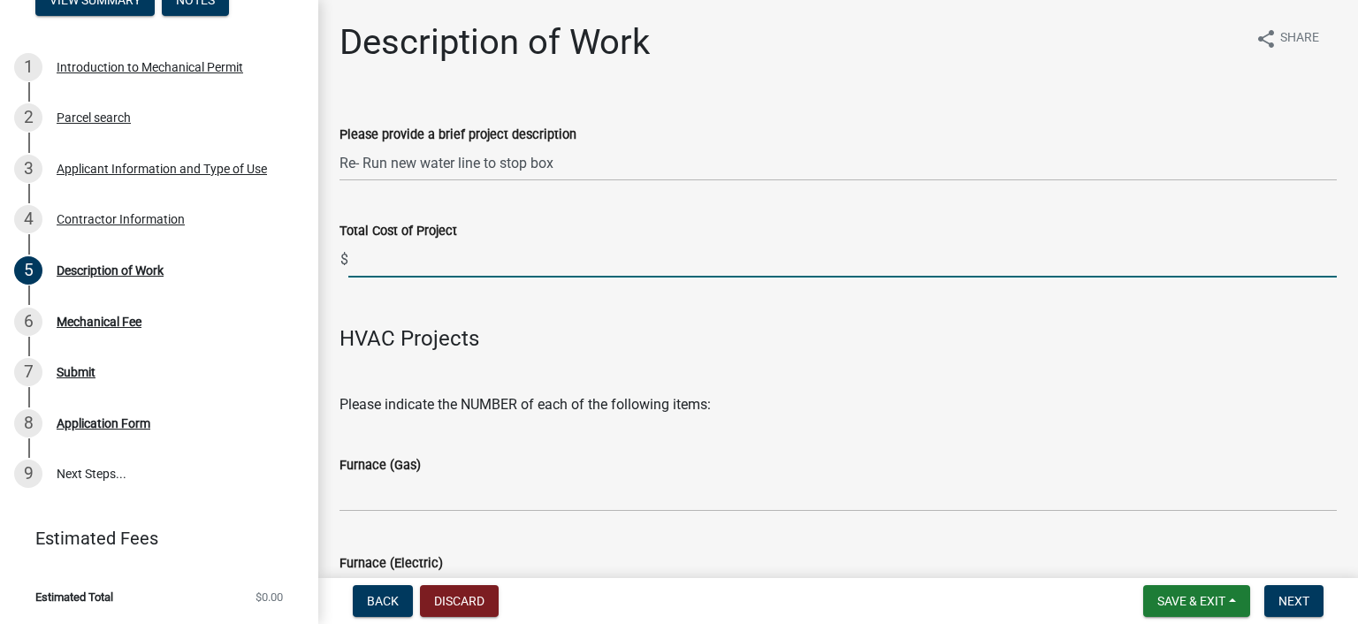
click at [372, 252] on input "text" at bounding box center [842, 259] width 988 height 36
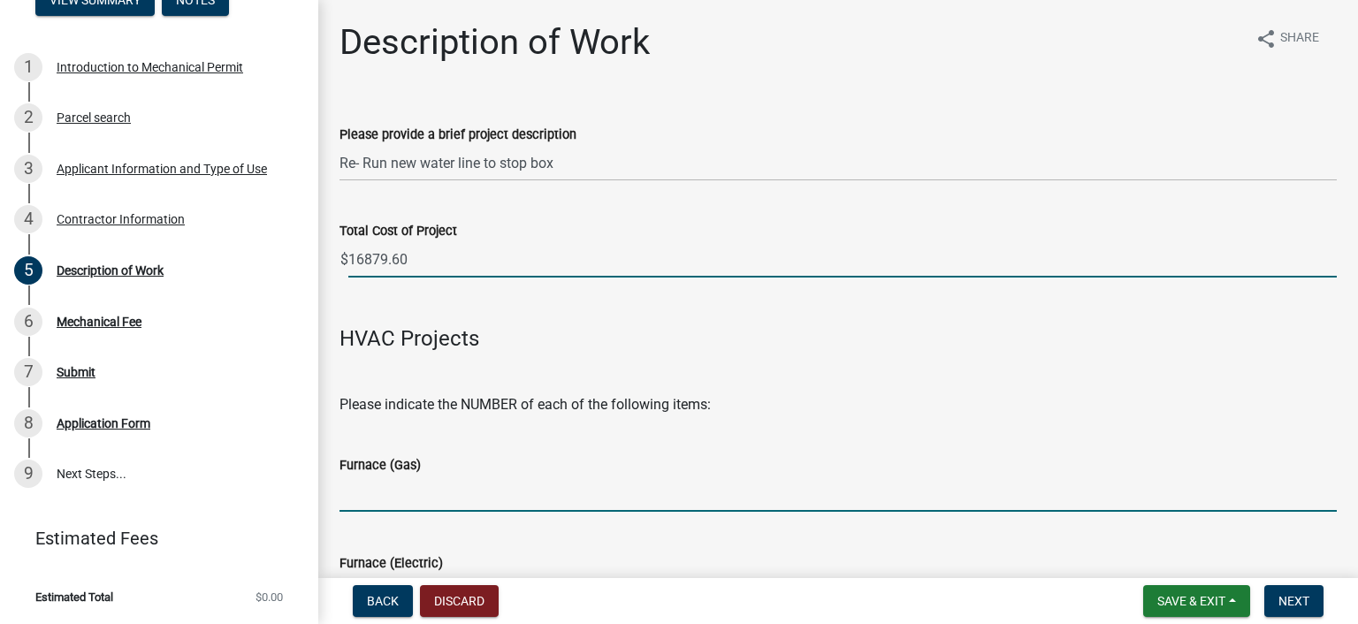
type input "16879.6"
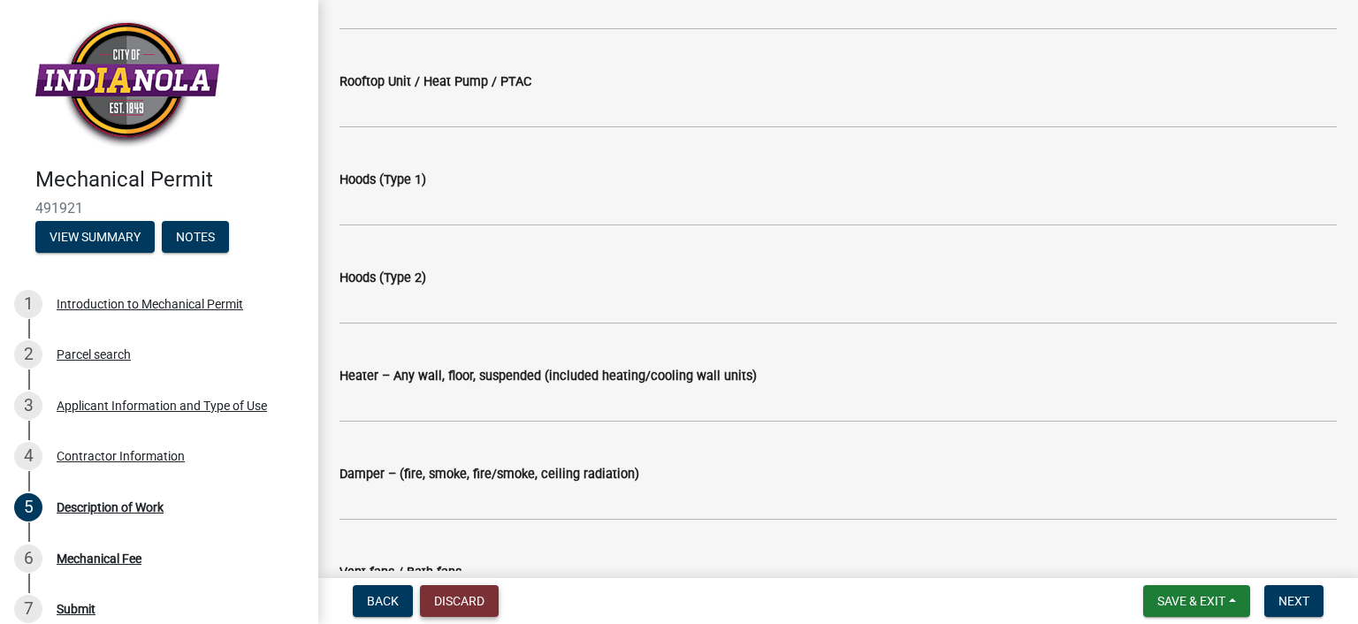
click at [437, 598] on button "Discard" at bounding box center [459, 601] width 79 height 32
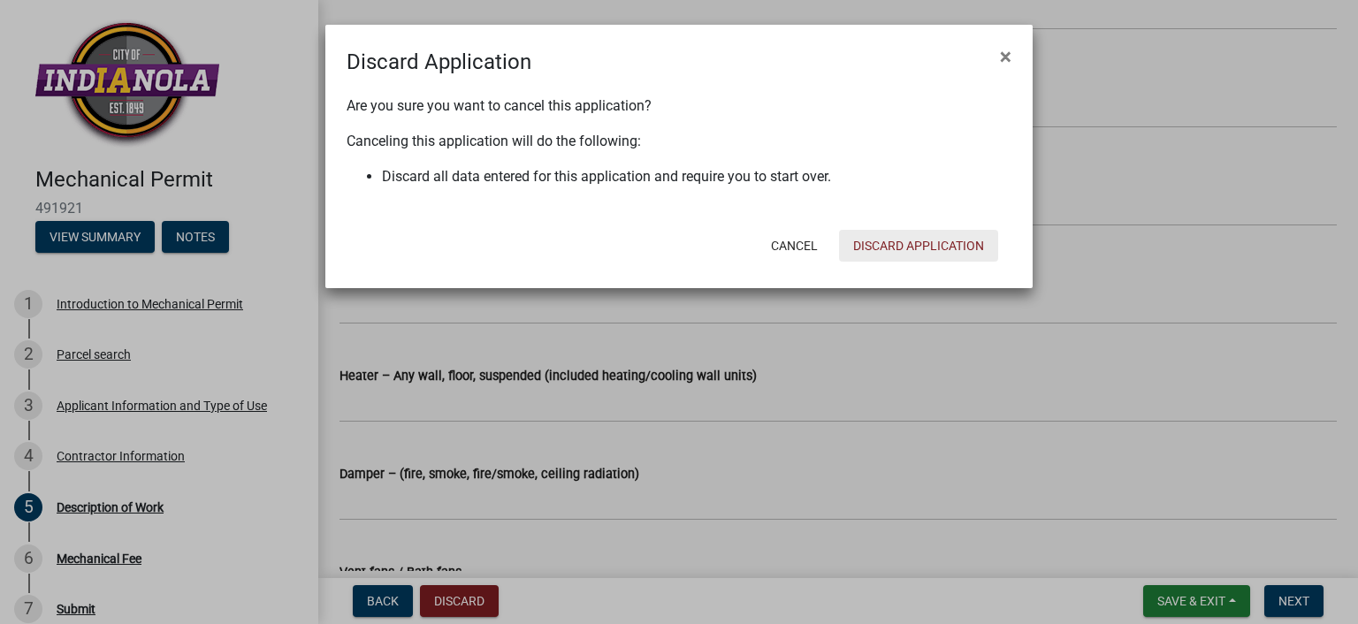
click at [990, 247] on button "Discard Application" at bounding box center [918, 246] width 159 height 32
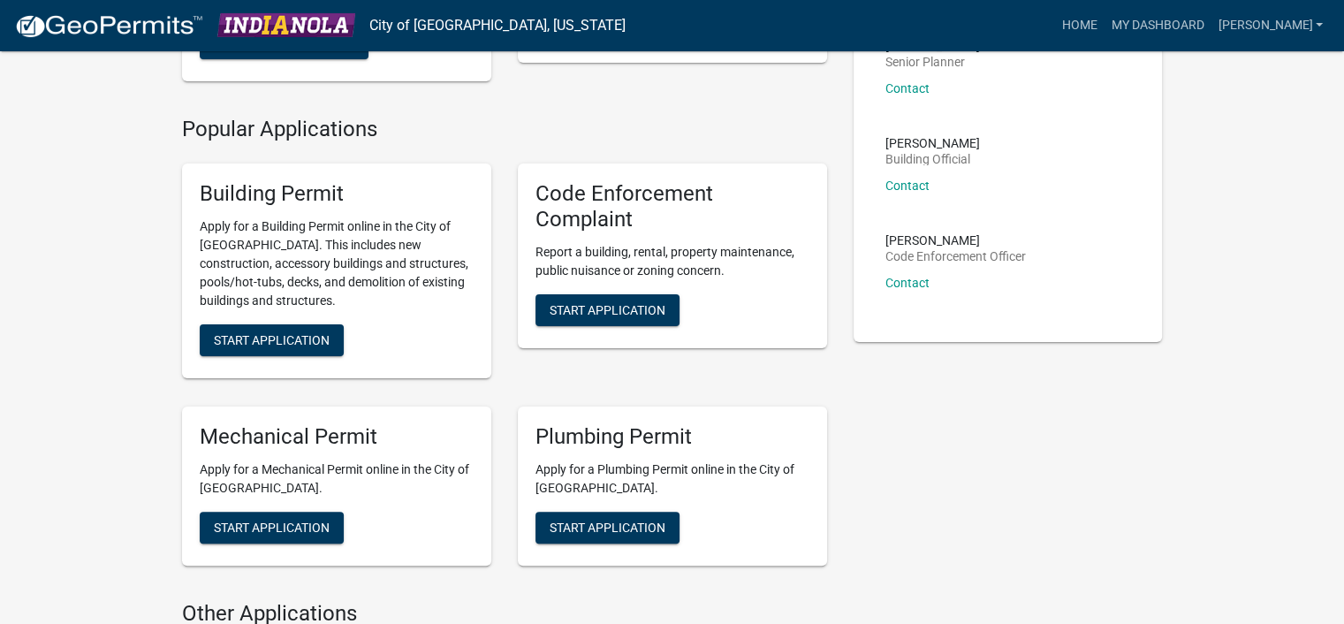
scroll to position [442, 0]
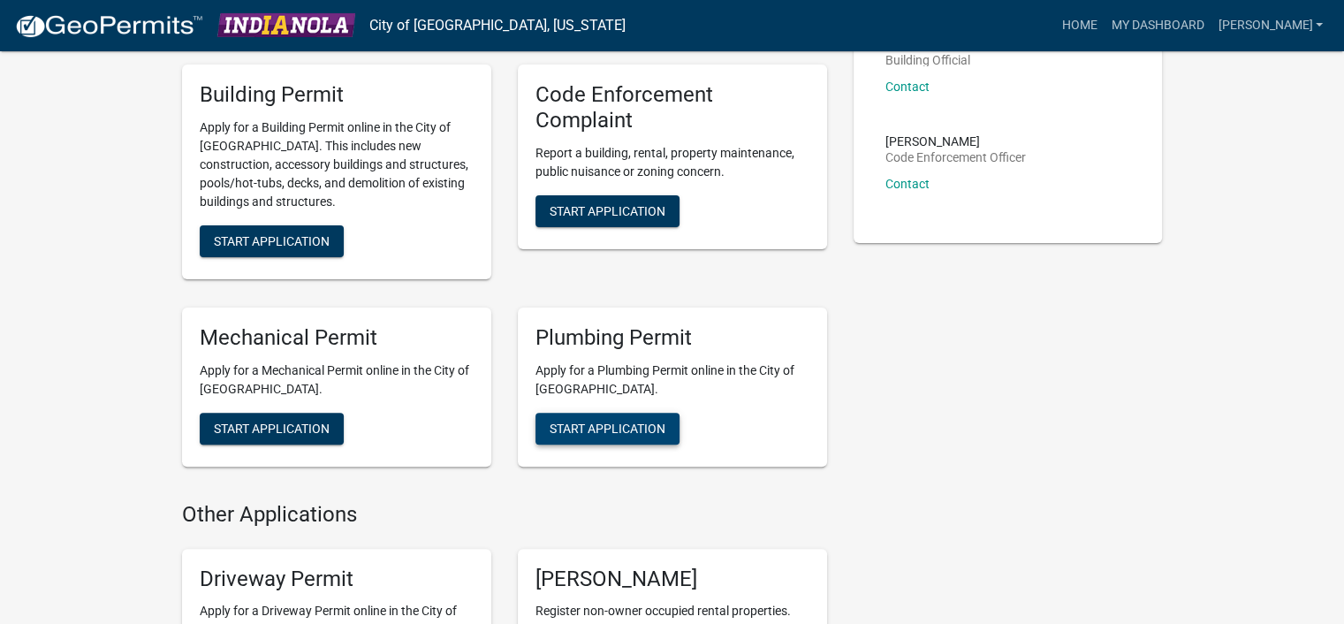
click at [612, 421] on span "Start Application" at bounding box center [608, 428] width 116 height 14
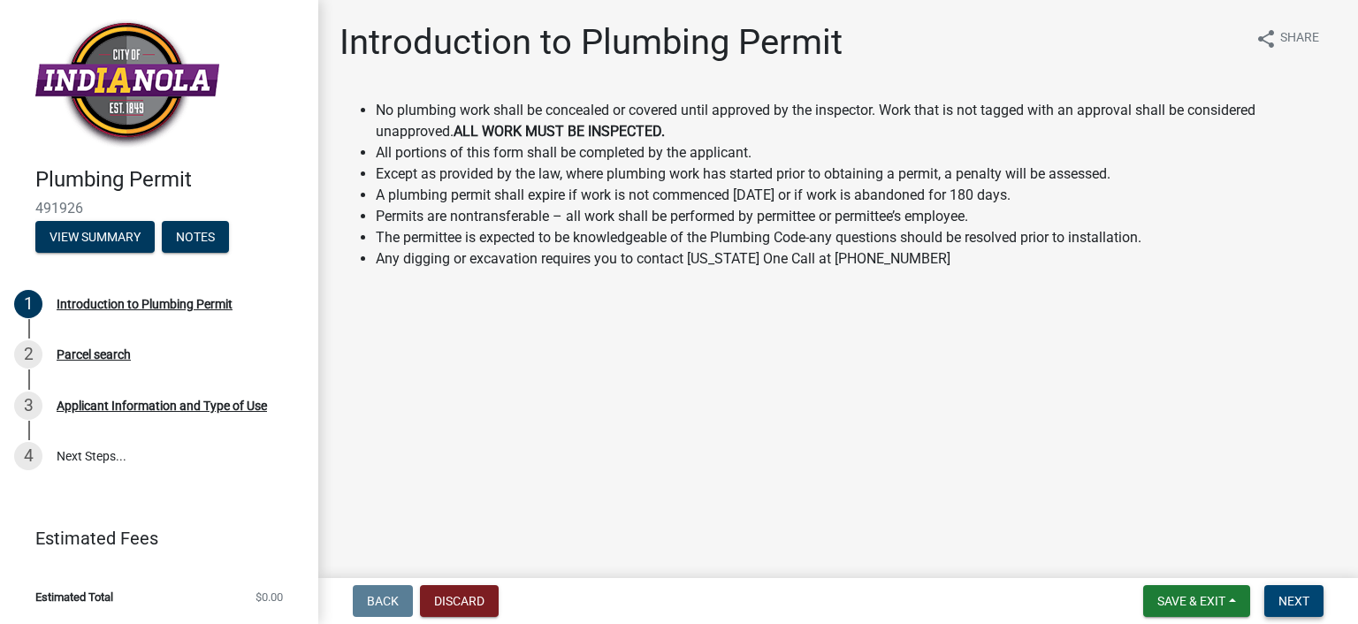
click at [1309, 597] on button "Next" at bounding box center [1293, 601] width 59 height 32
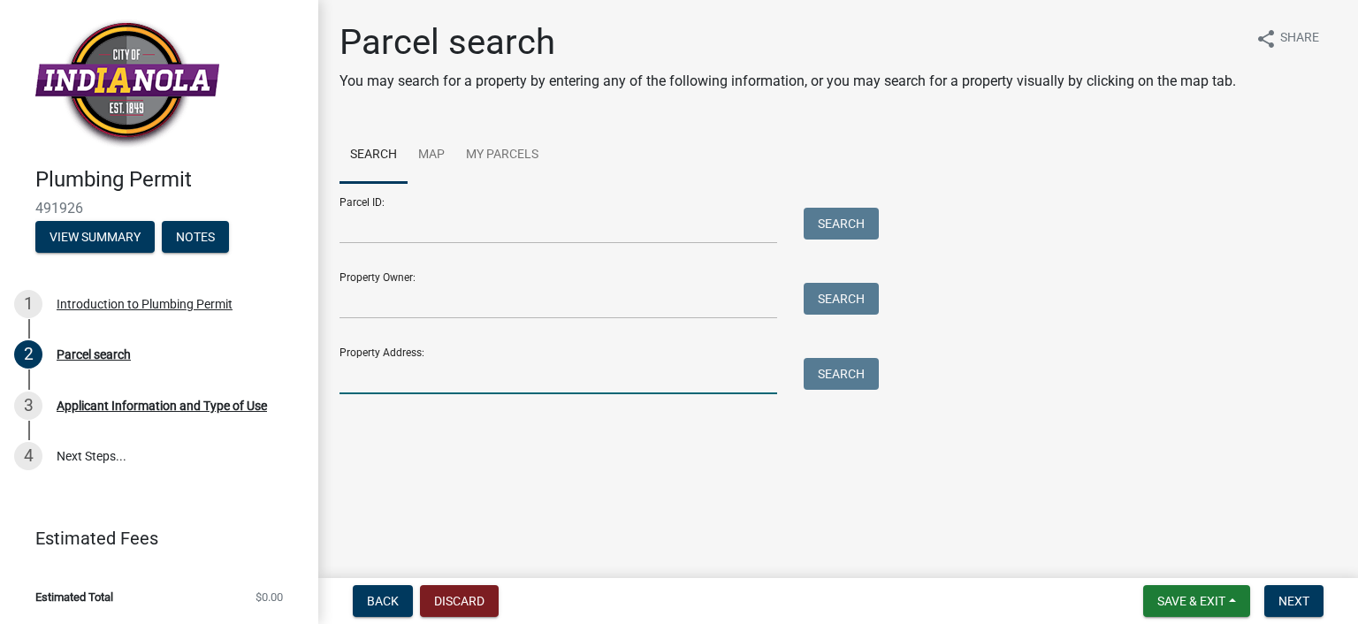
click at [514, 374] on input "Property Address:" at bounding box center [557, 376] width 437 height 36
type input "[STREET_ADDRESS]"
click at [854, 368] on button "Search" at bounding box center [840, 374] width 75 height 32
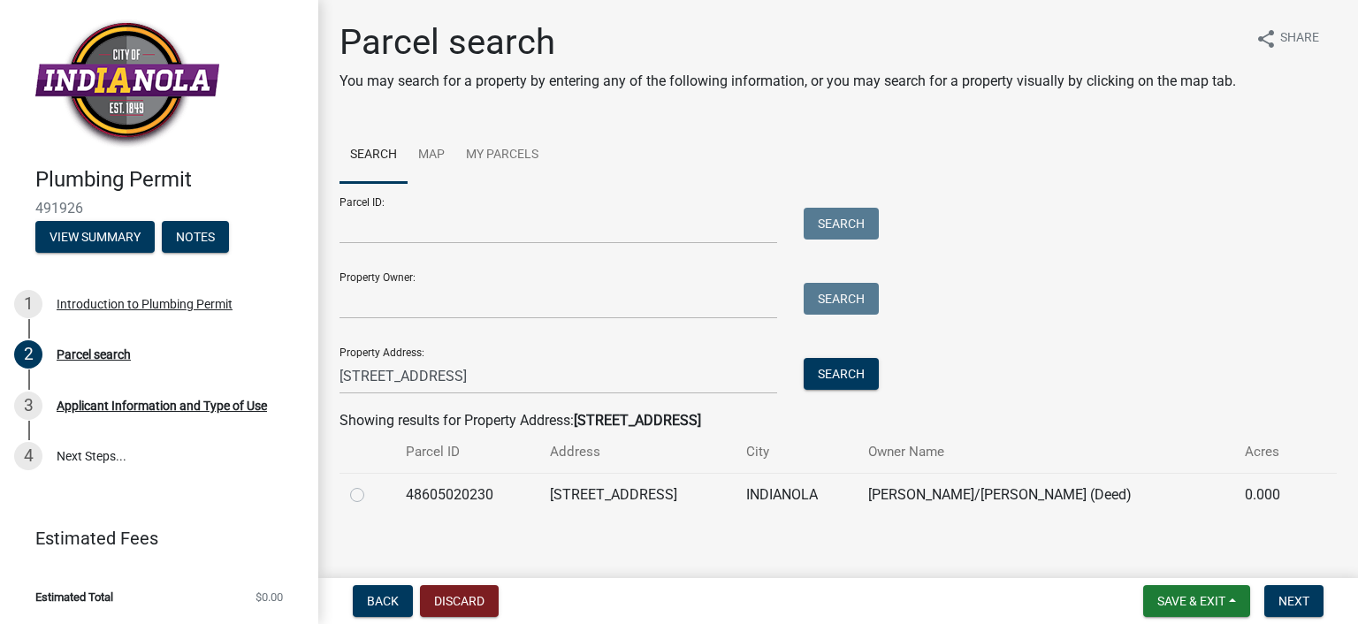
click at [371, 484] on label at bounding box center [371, 484] width 0 height 0
click at [371, 496] on input "radio" at bounding box center [376, 489] width 11 height 11
radio input "true"
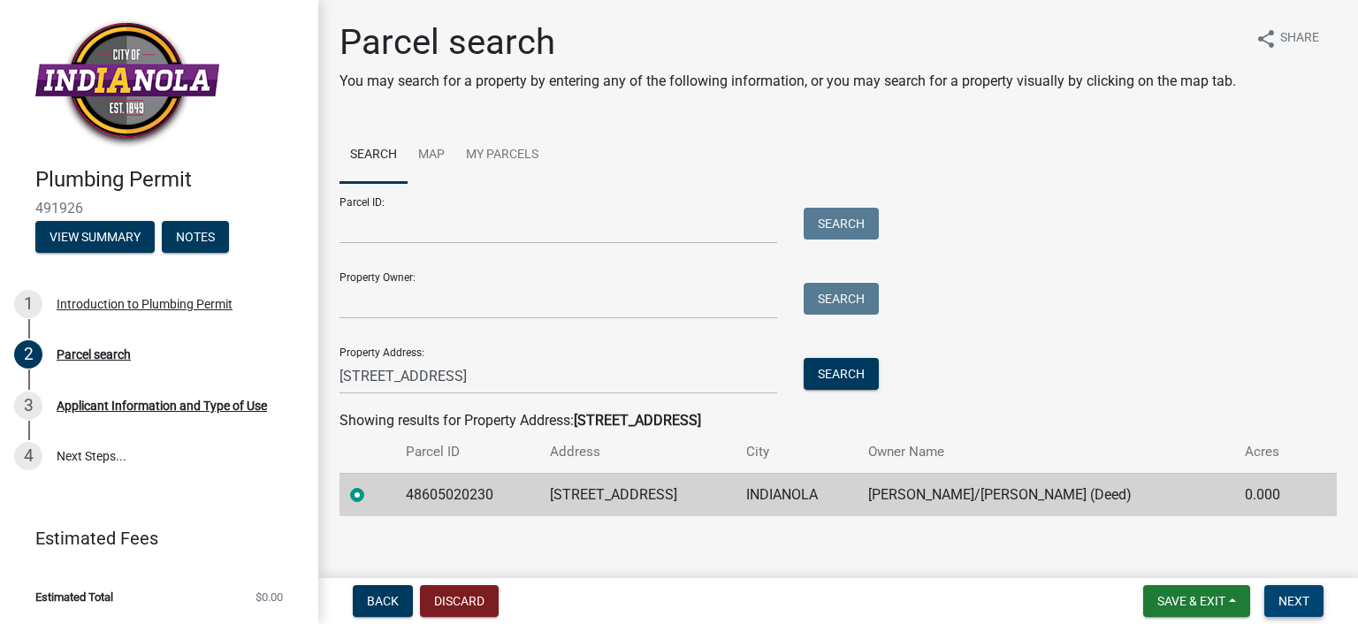
click at [1297, 596] on span "Next" at bounding box center [1293, 601] width 31 height 14
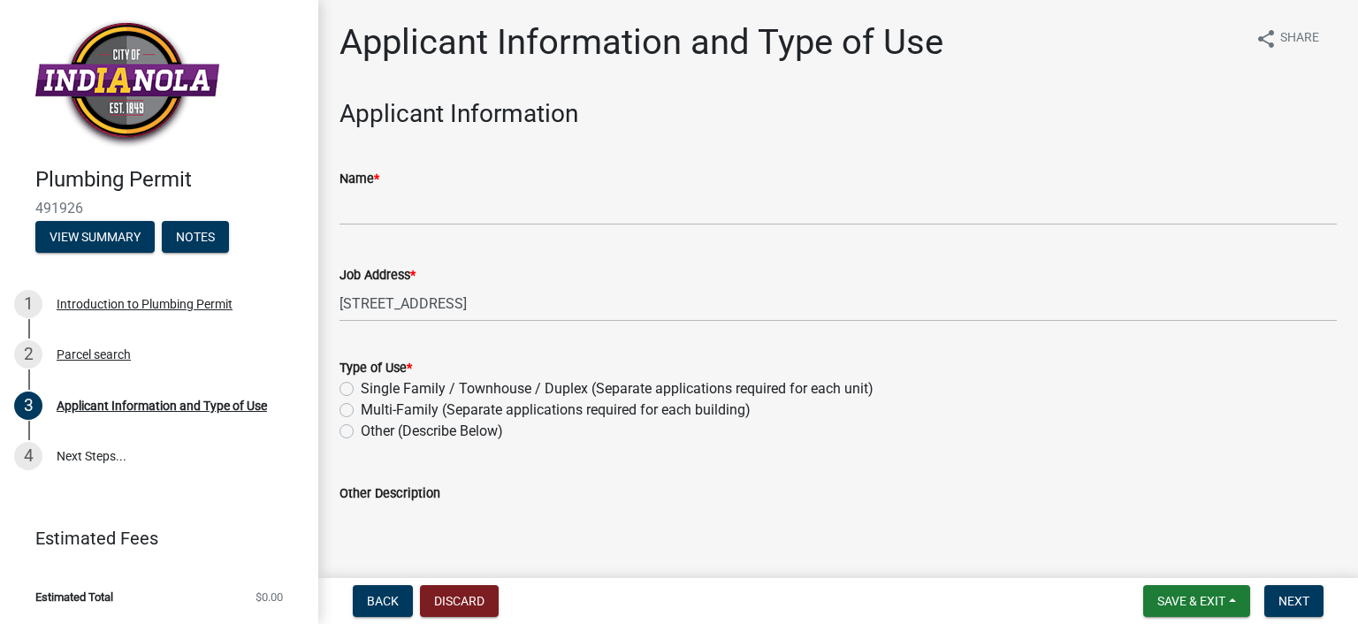
click at [406, 388] on label "Single Family / Townhouse / Duplex (Separate applications required for each uni…" at bounding box center [617, 388] width 513 height 21
click at [372, 388] on input "Single Family / Townhouse / Duplex (Separate applications required for each uni…" at bounding box center [366, 383] width 11 height 11
radio input "true"
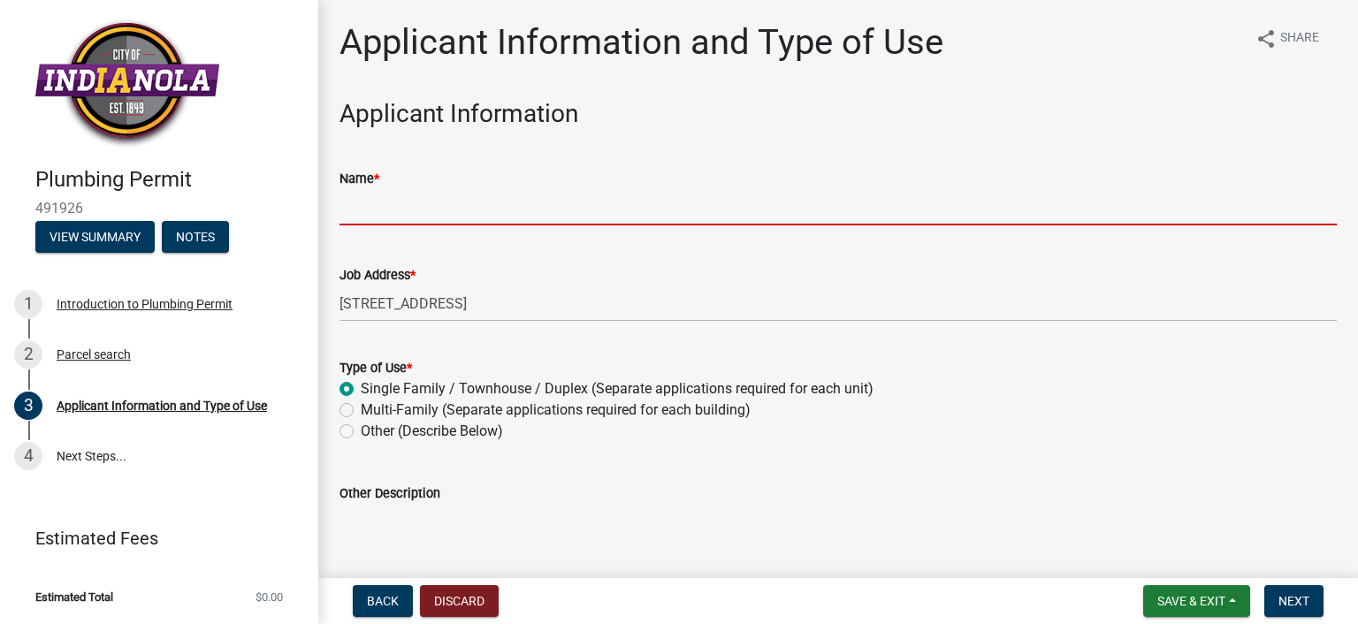
click at [430, 222] on input "Name *" at bounding box center [837, 207] width 997 height 36
type input "[PERSON_NAME] PHC"
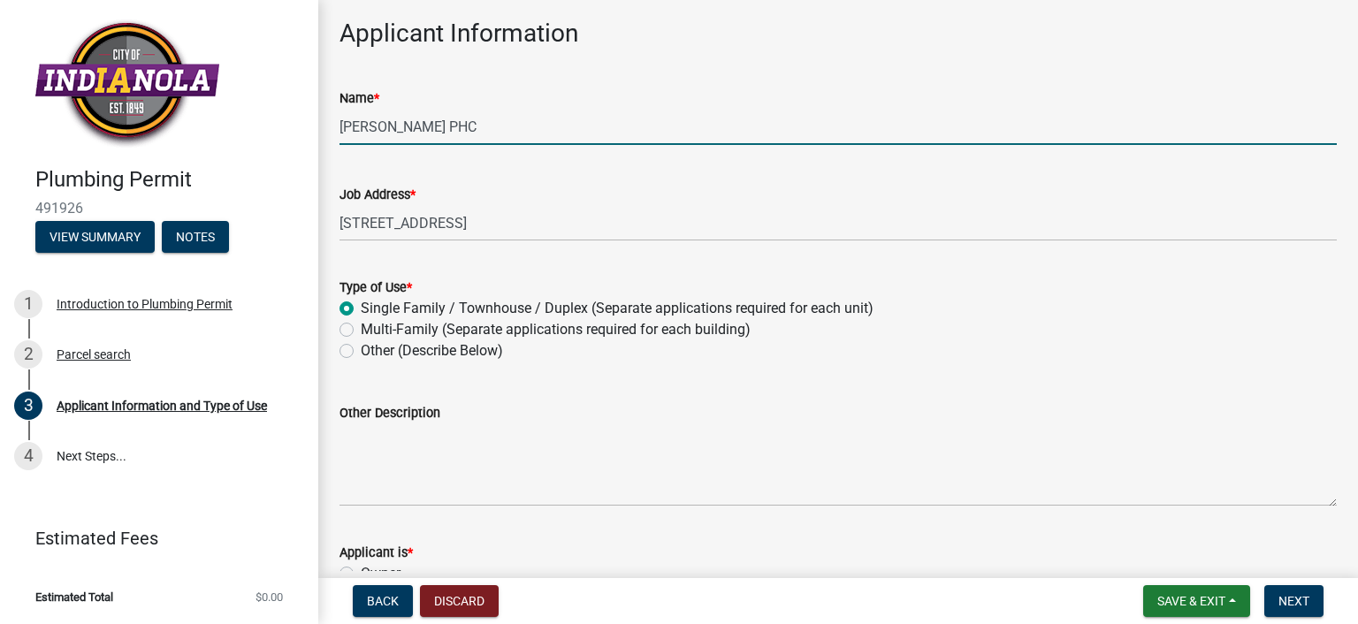
scroll to position [177, 0]
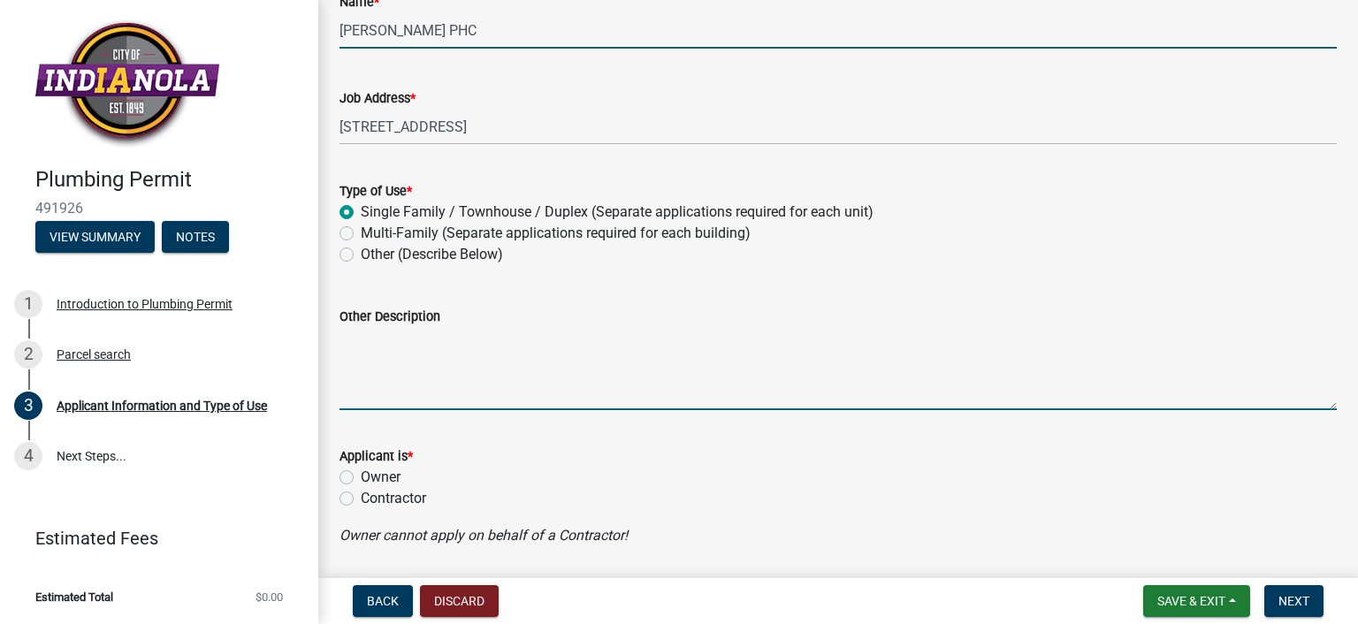
click at [392, 374] on textarea "Other Description" at bounding box center [837, 368] width 997 height 83
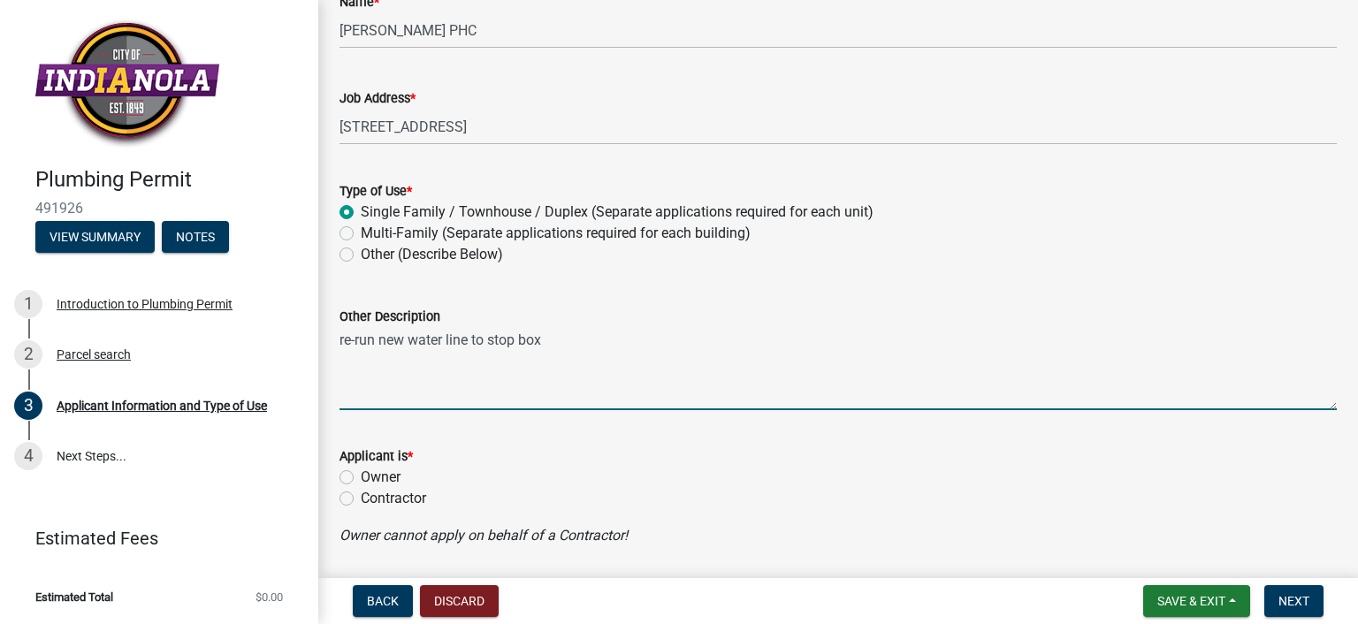
type textarea "re-run new water line to stop box"
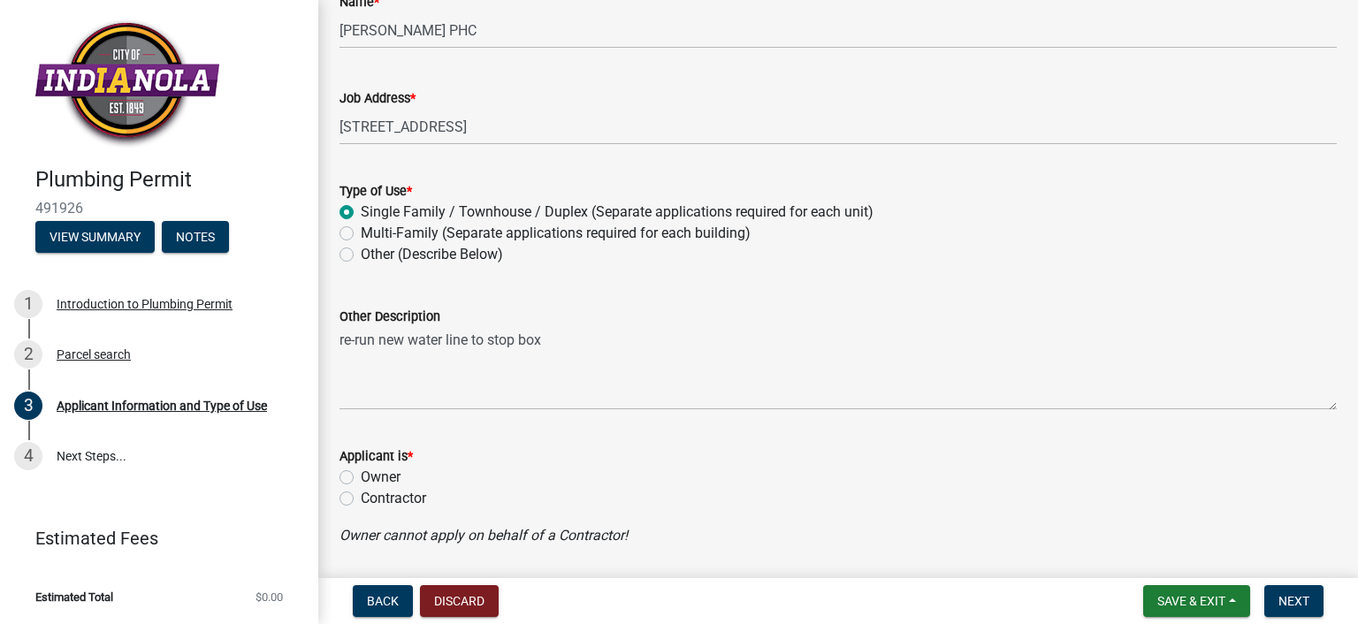
click at [394, 494] on label "Contractor" at bounding box center [393, 498] width 65 height 21
click at [372, 494] on input "Contractor" at bounding box center [366, 493] width 11 height 11
radio input "true"
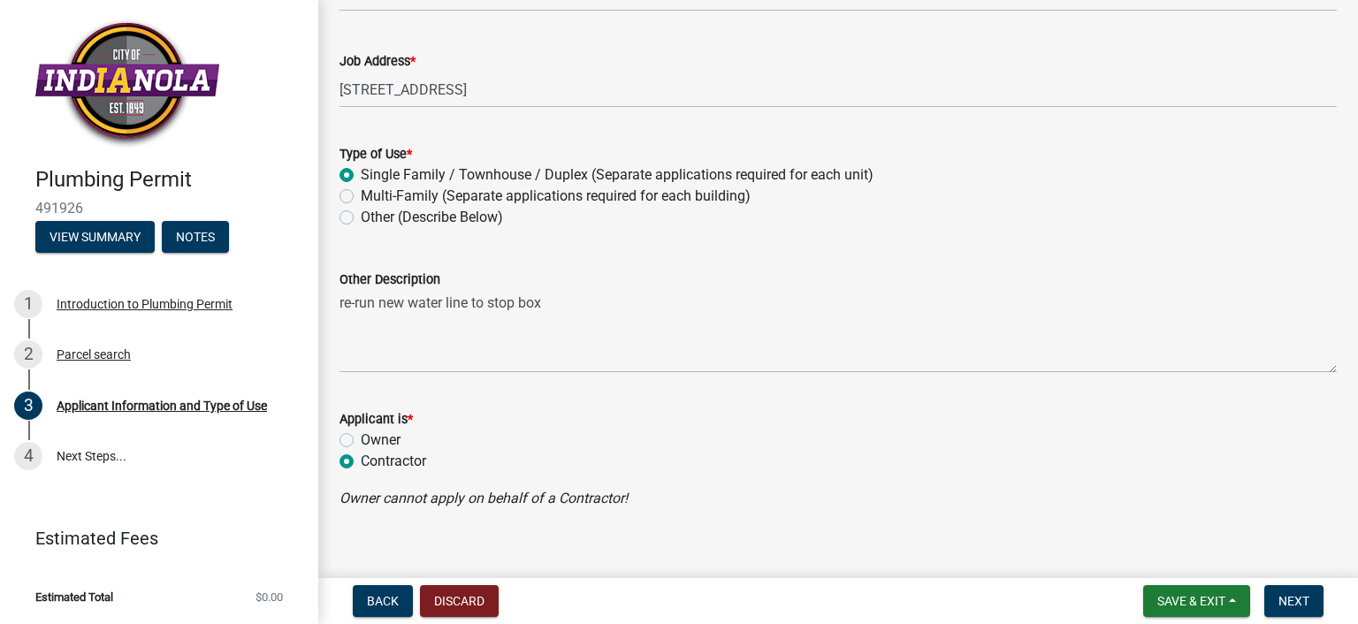
scroll to position [235, 0]
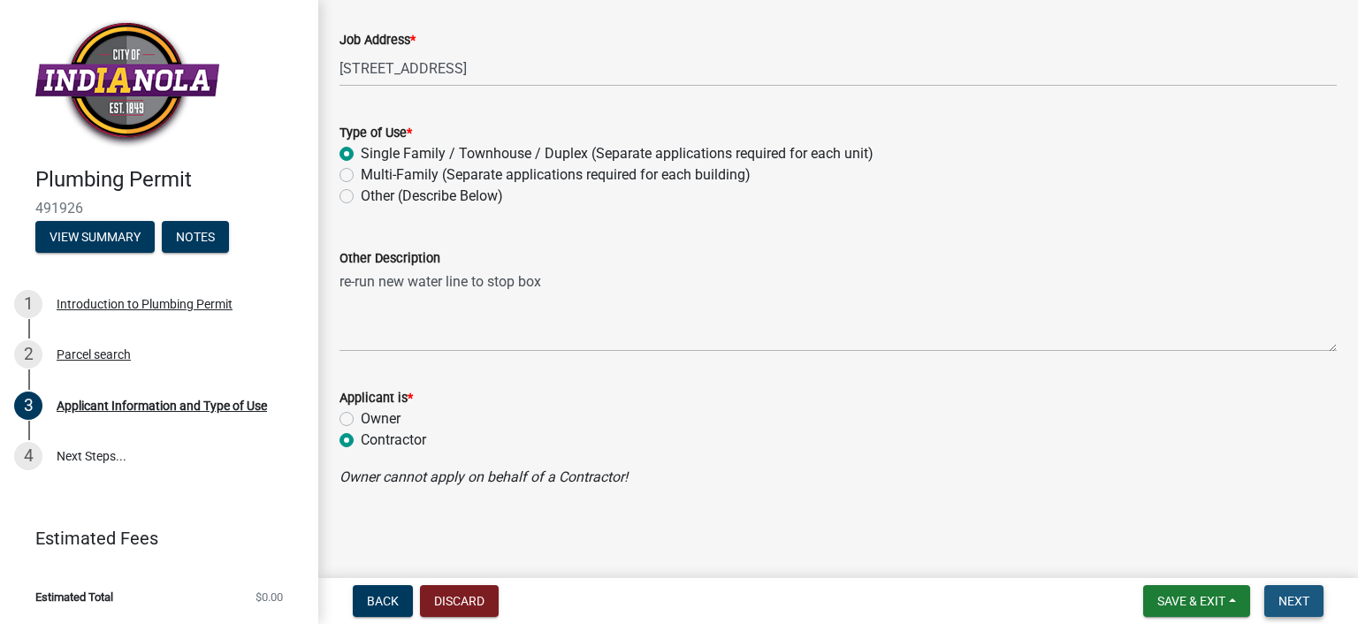
click at [1290, 597] on span "Next" at bounding box center [1293, 601] width 31 height 14
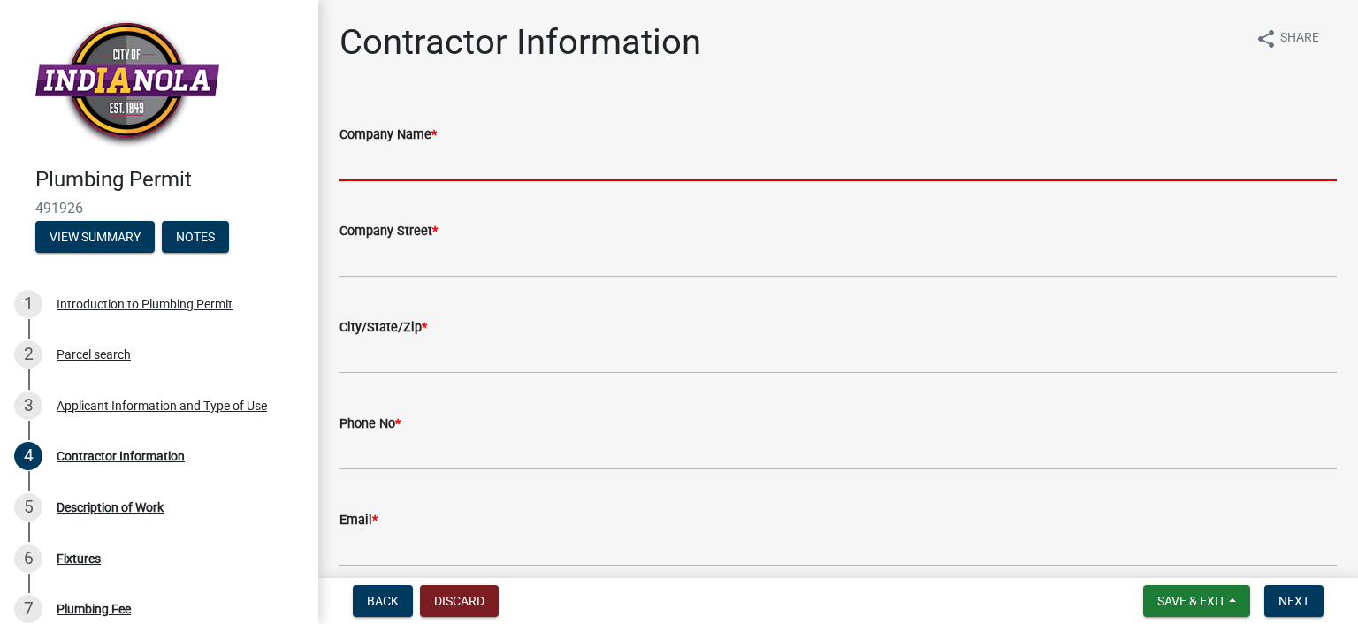
click at [502, 157] on input "Company Name *" at bounding box center [837, 163] width 997 height 36
type input "[PERSON_NAME] PHC"
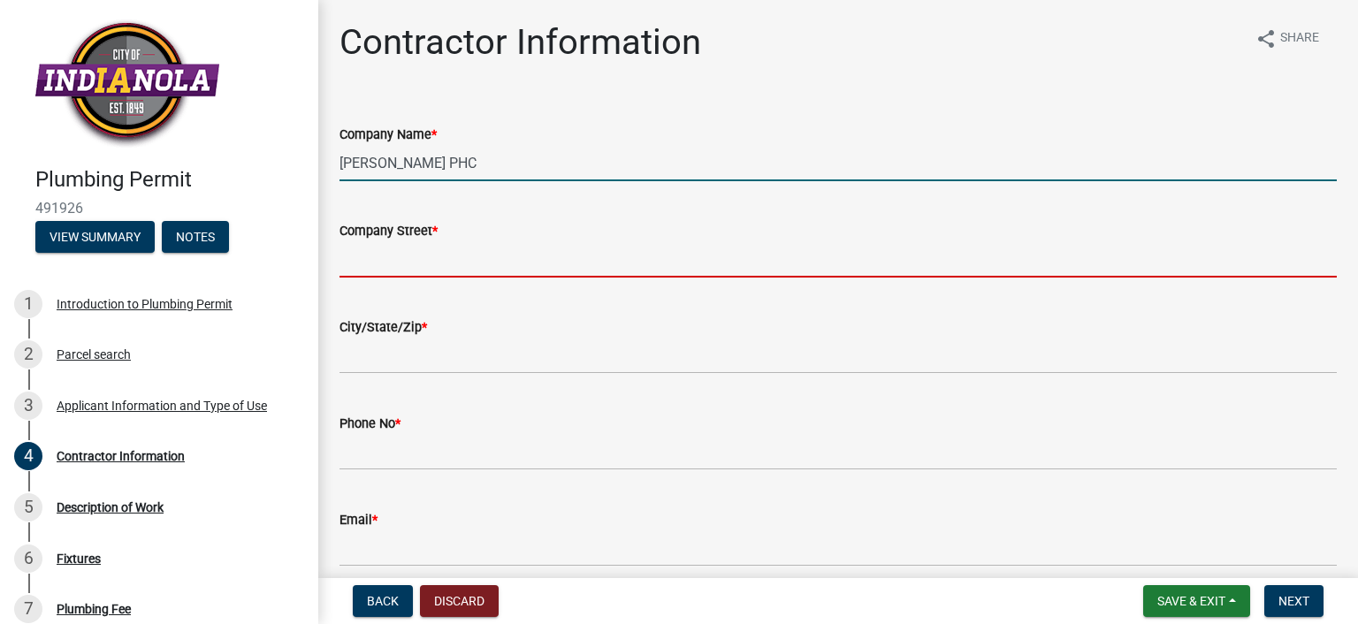
click at [467, 253] on input "Company Street *" at bounding box center [837, 259] width 997 height 36
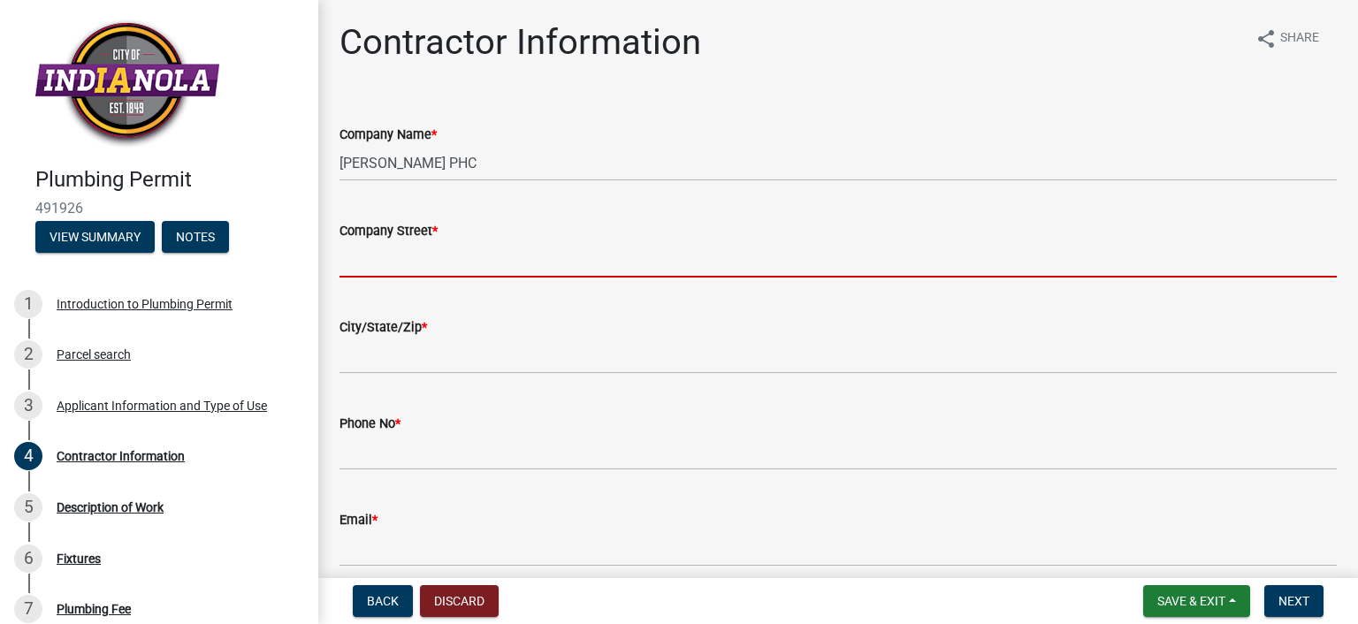
type input "[STREET_ADDRESS][PERSON_NAME]"
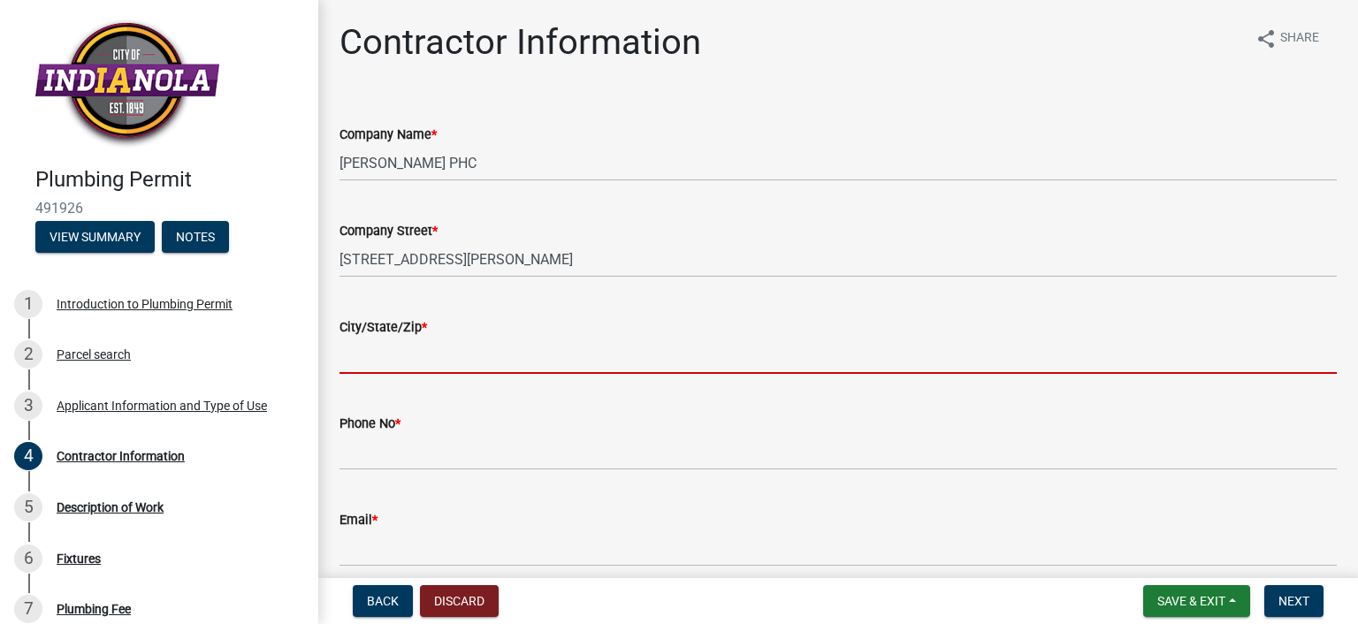
click at [444, 362] on input "City/State/Zip *" at bounding box center [837, 356] width 997 height 36
type input "[PERSON_NAME] , IA 50131"
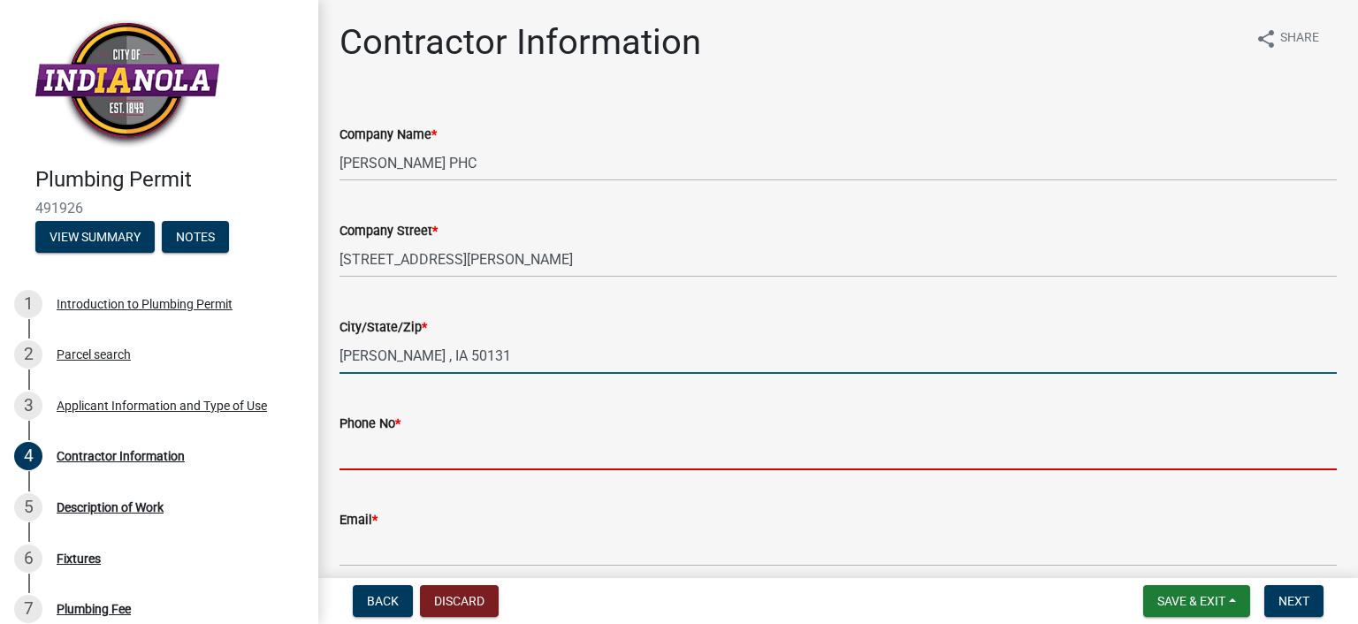
click at [429, 452] on input "Phone No *" at bounding box center [837, 452] width 997 height 36
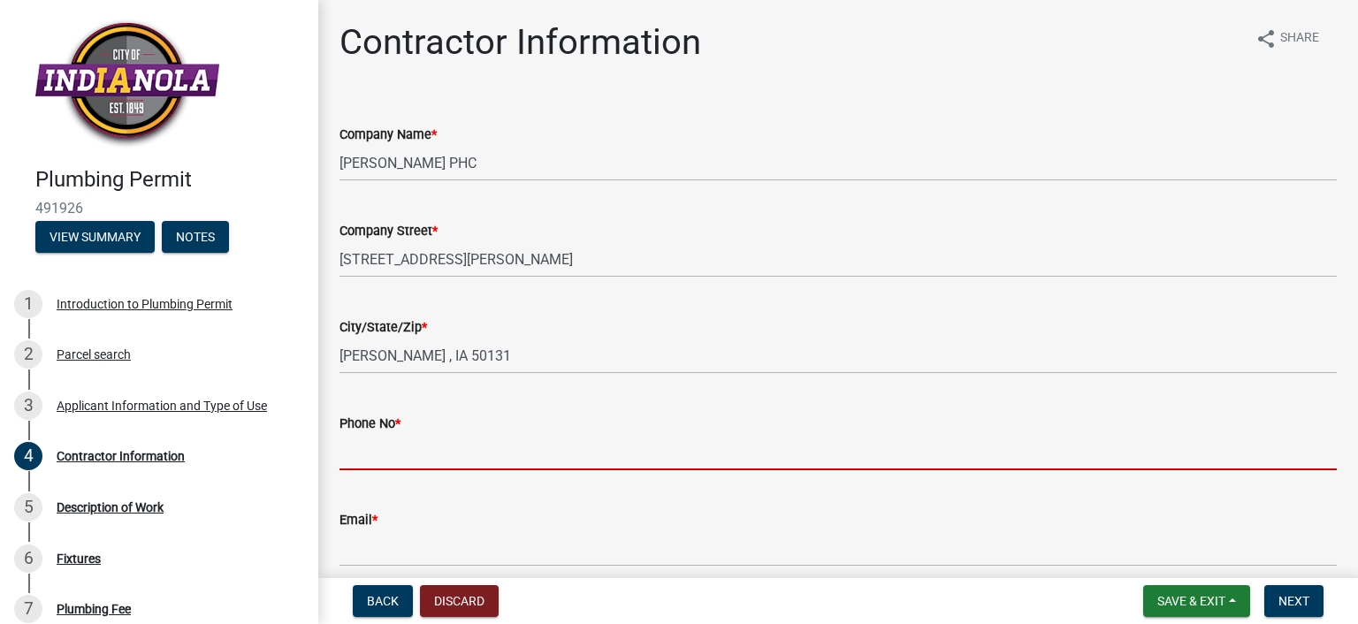
type input "[PHONE_NUMBER]"
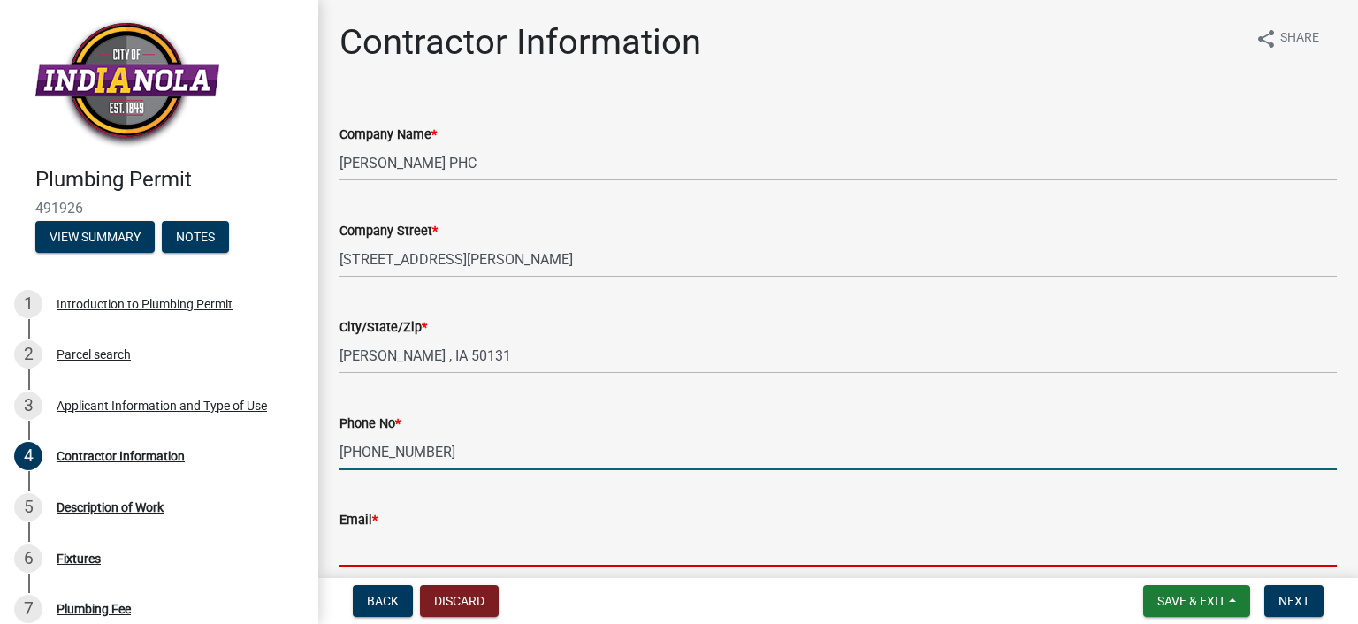
click at [409, 554] on input "Email *" at bounding box center [837, 548] width 997 height 36
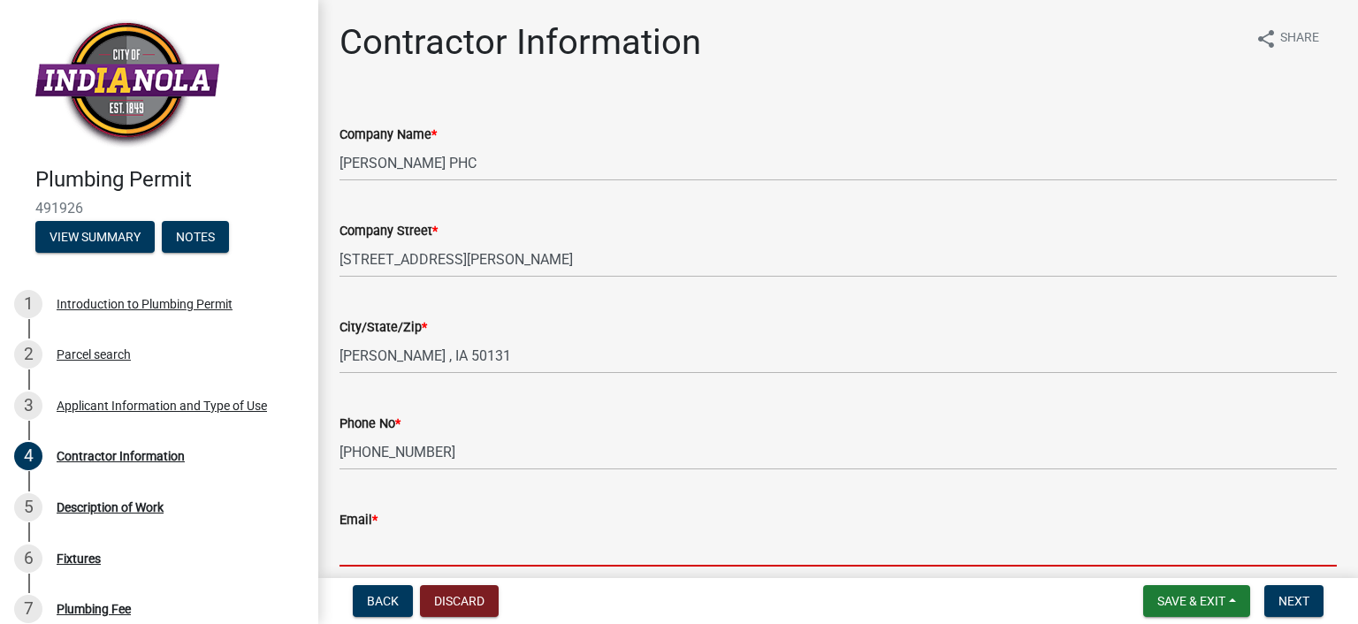
type input "[EMAIL_ADDRESS][DOMAIN_NAME]"
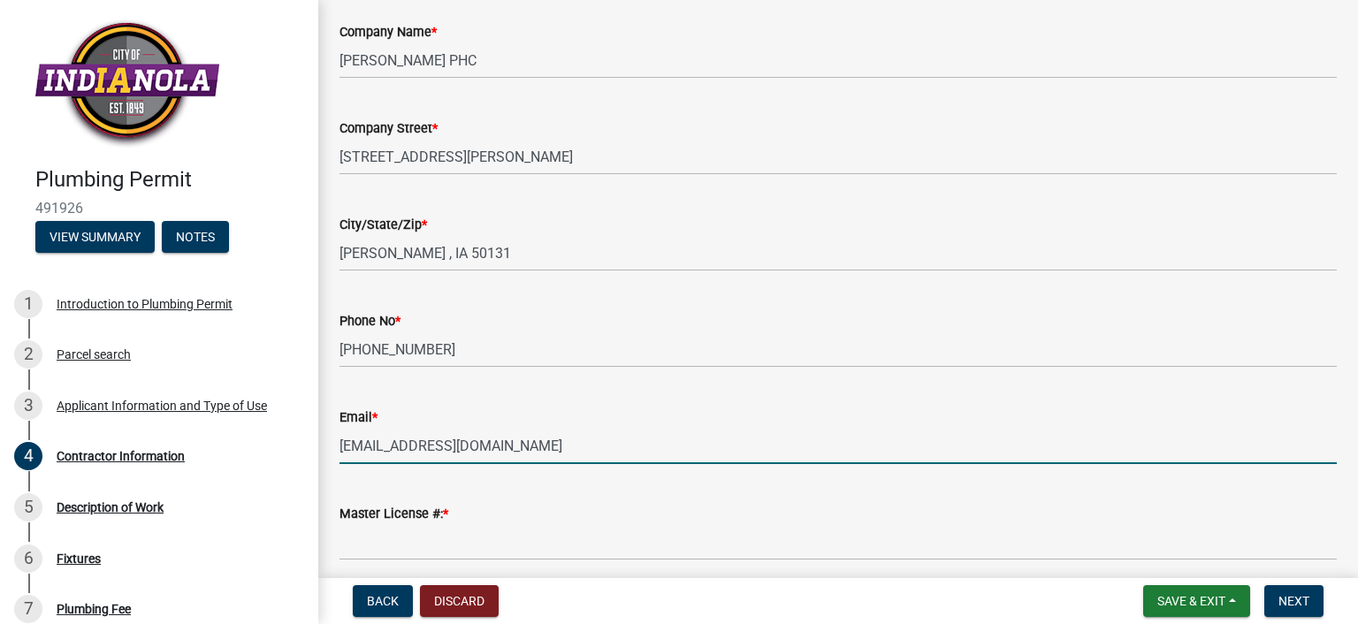
scroll to position [265, 0]
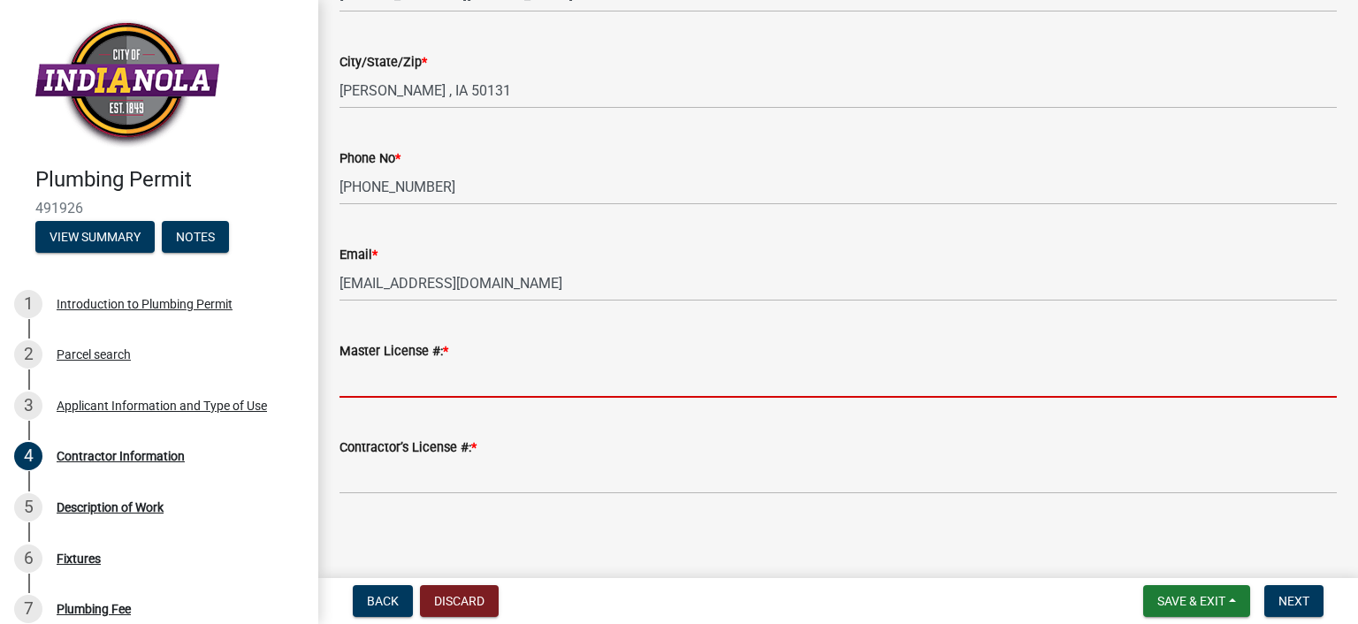
click at [405, 374] on input "Master License #: *" at bounding box center [837, 379] width 997 height 36
type input "1404"
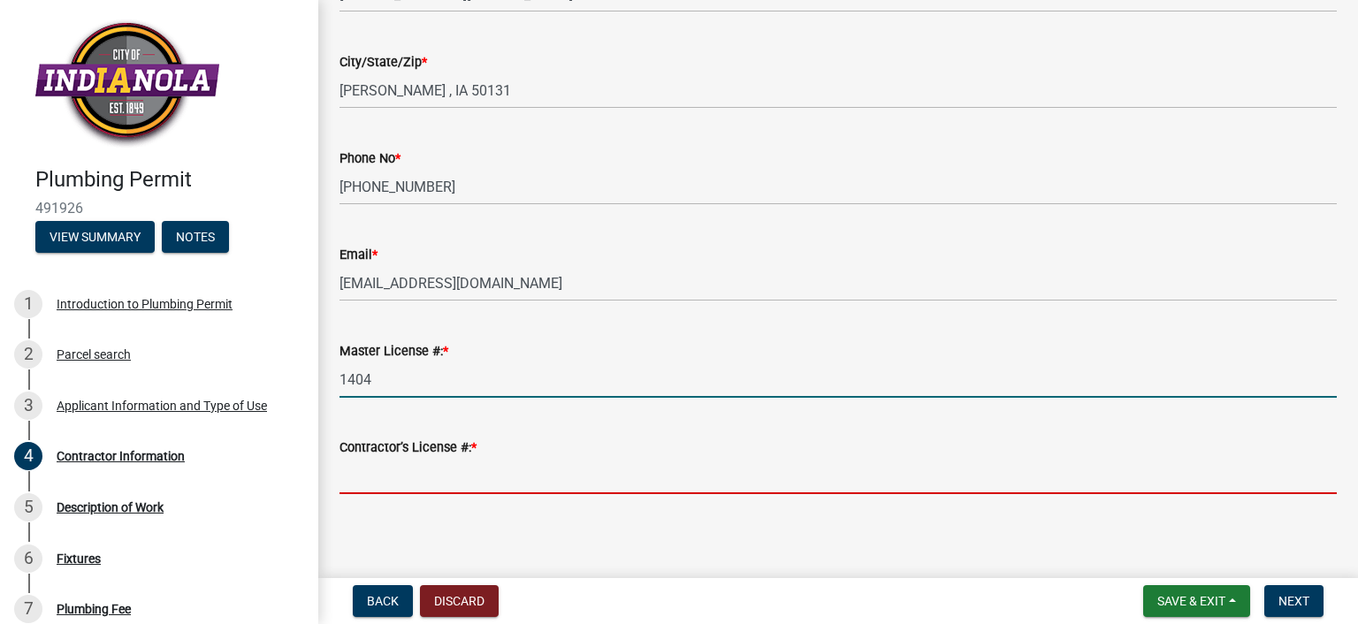
click at [421, 489] on input "Contractor’s License #: *" at bounding box center [837, 476] width 997 height 36
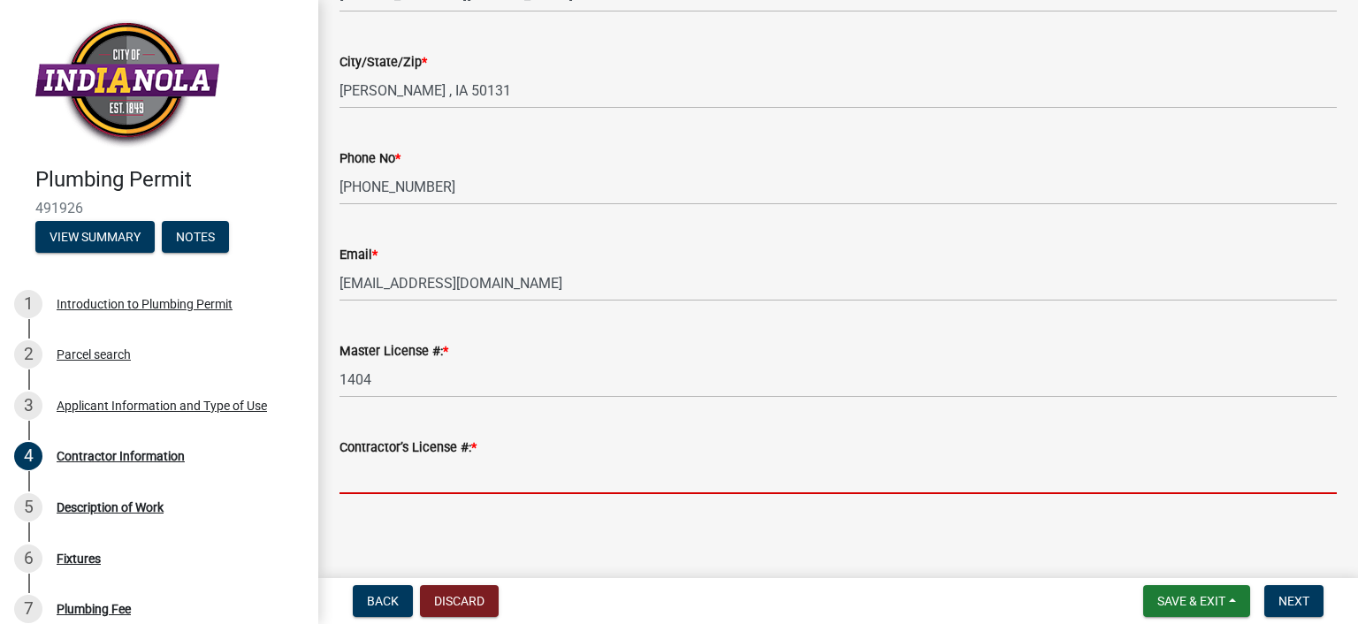
type input "50624-CL"
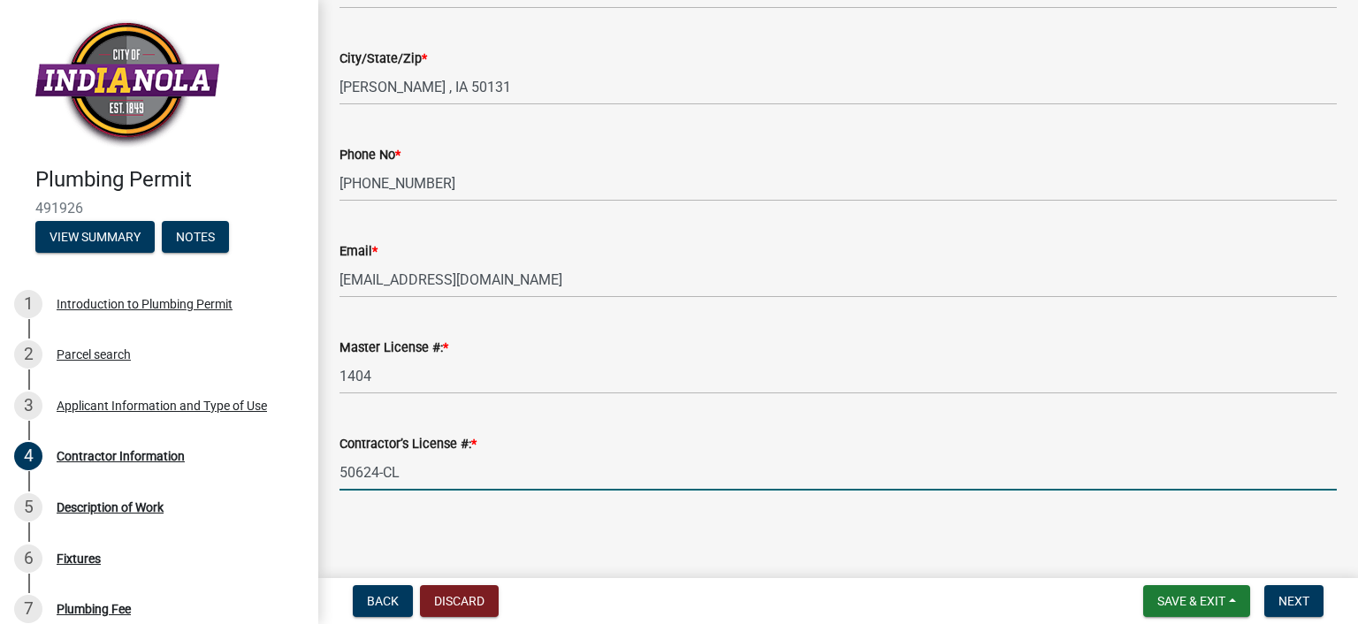
scroll to position [271, 0]
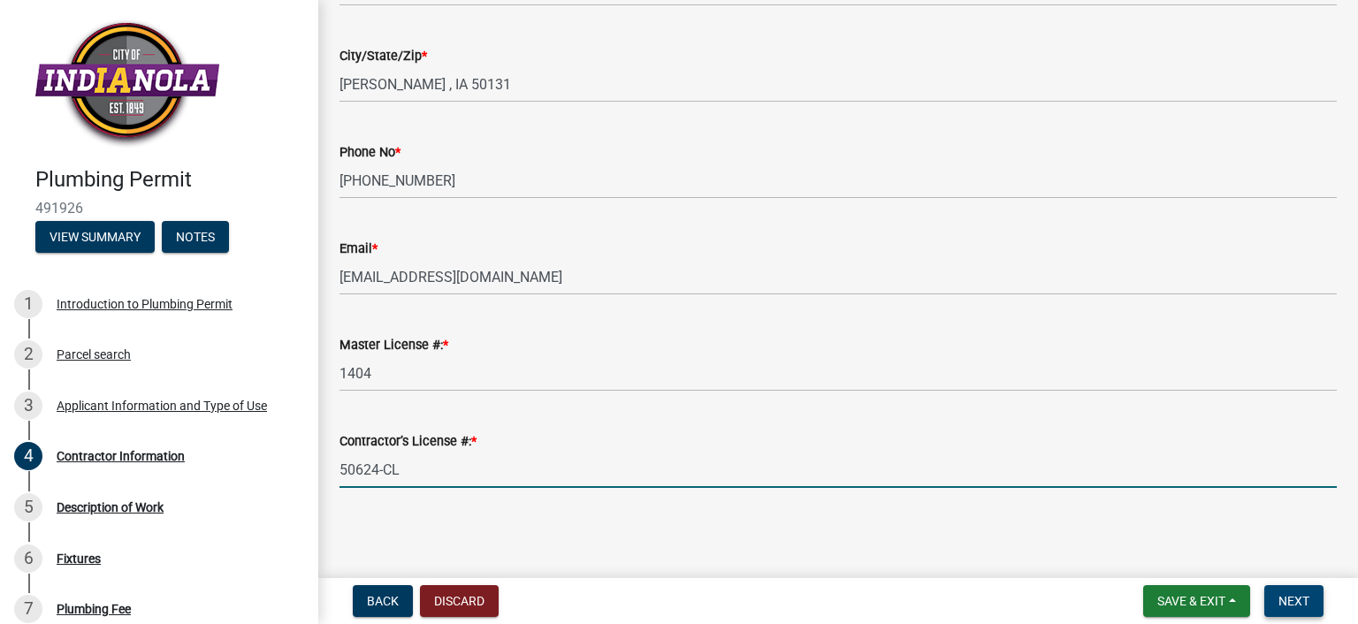
click at [1289, 605] on span "Next" at bounding box center [1293, 601] width 31 height 14
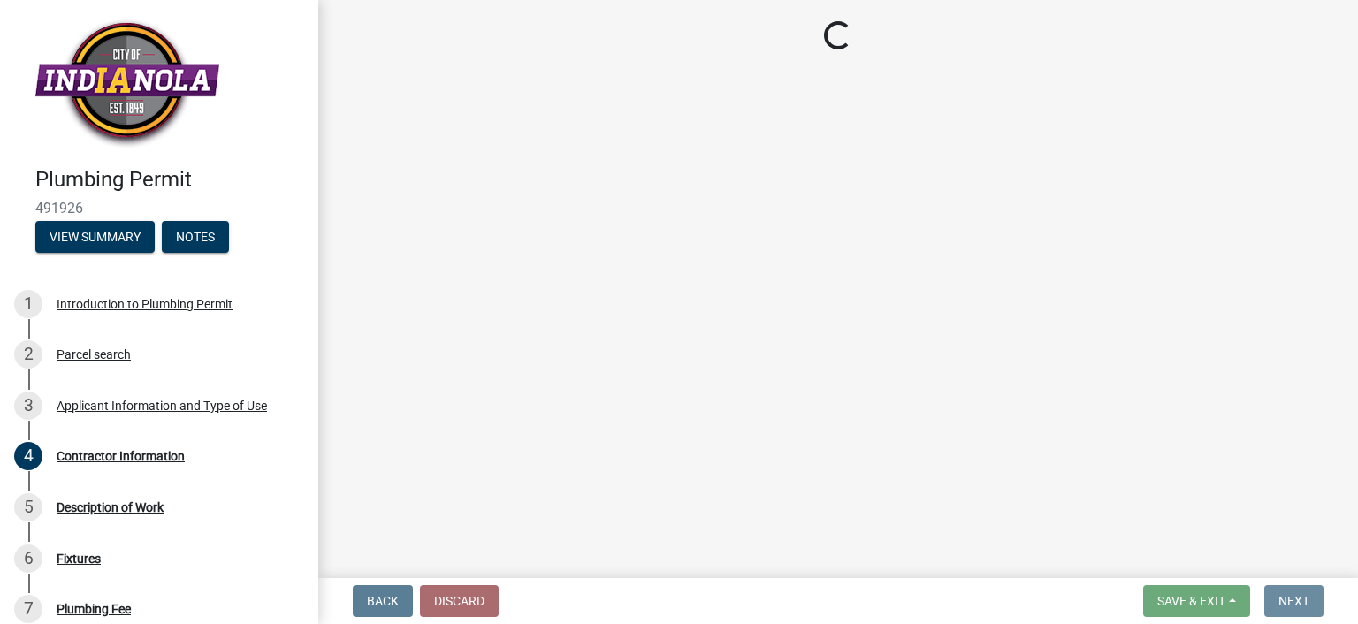
scroll to position [0, 0]
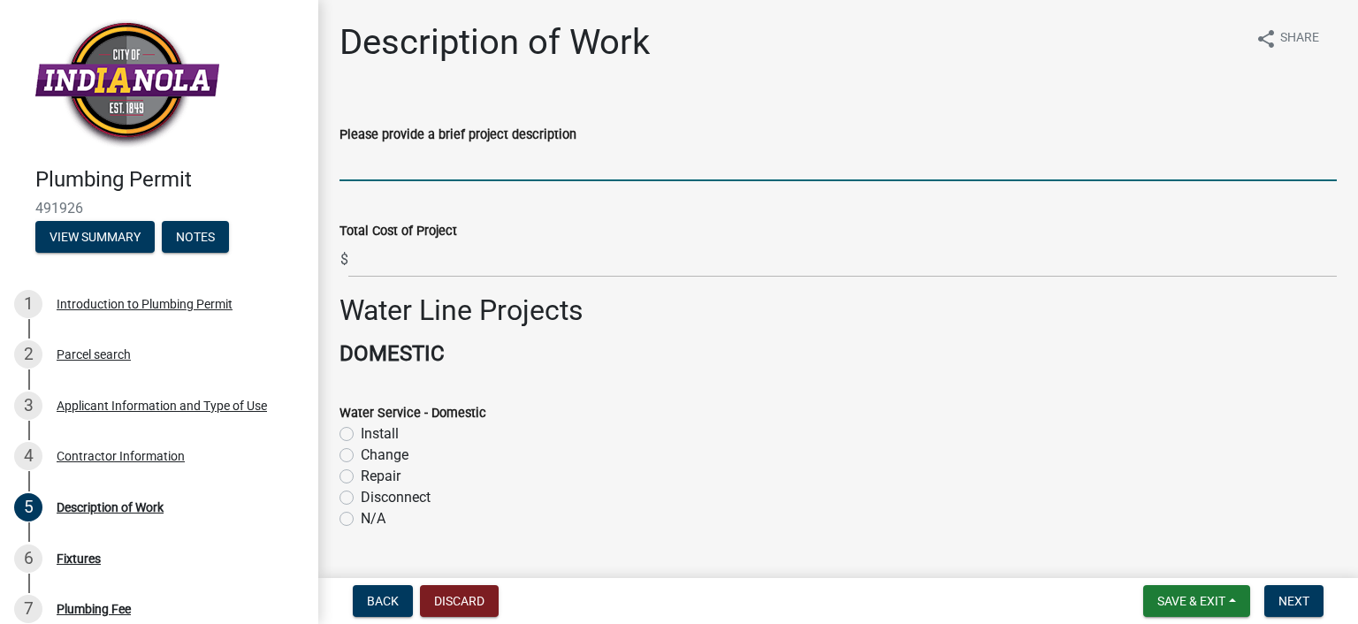
click at [440, 172] on input "Please provide a brief project description" at bounding box center [837, 163] width 997 height 36
type input "Re- Run new water line to stop box"
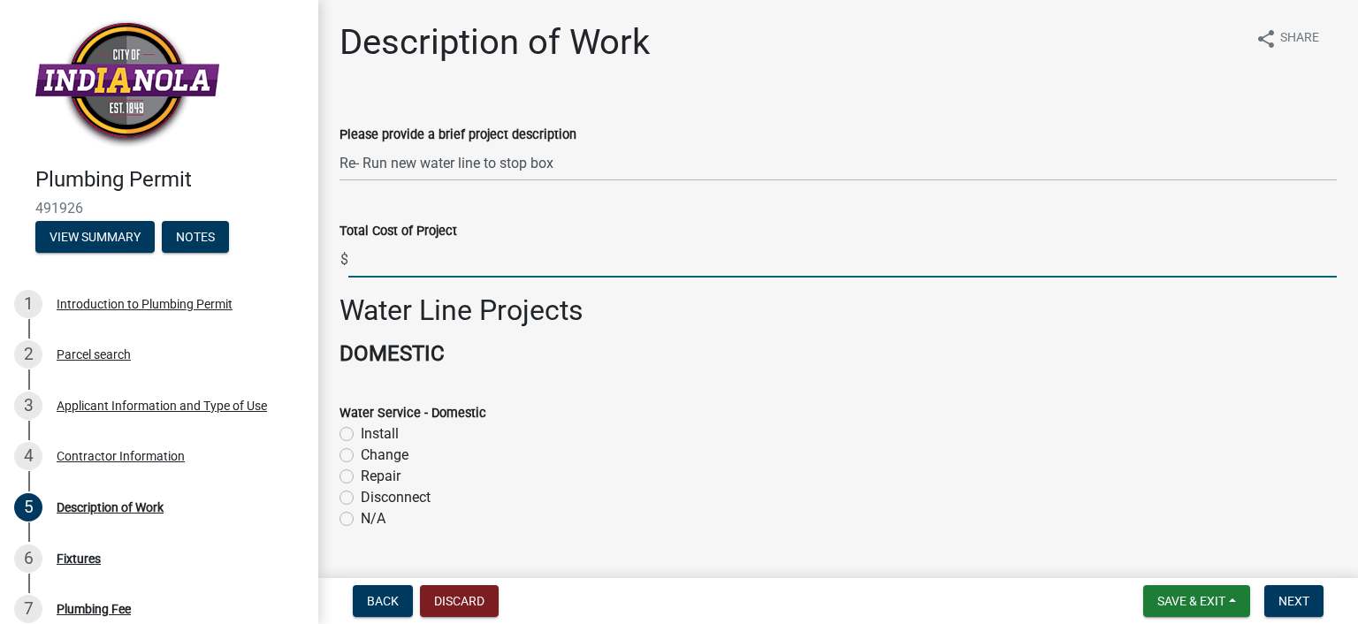
drag, startPoint x: 469, startPoint y: 260, endPoint x: 472, endPoint y: 247, distance: 13.5
click at [469, 260] on input "text" at bounding box center [842, 259] width 988 height 36
click at [403, 254] on input "text" at bounding box center [842, 259] width 988 height 36
type input "16879.6"
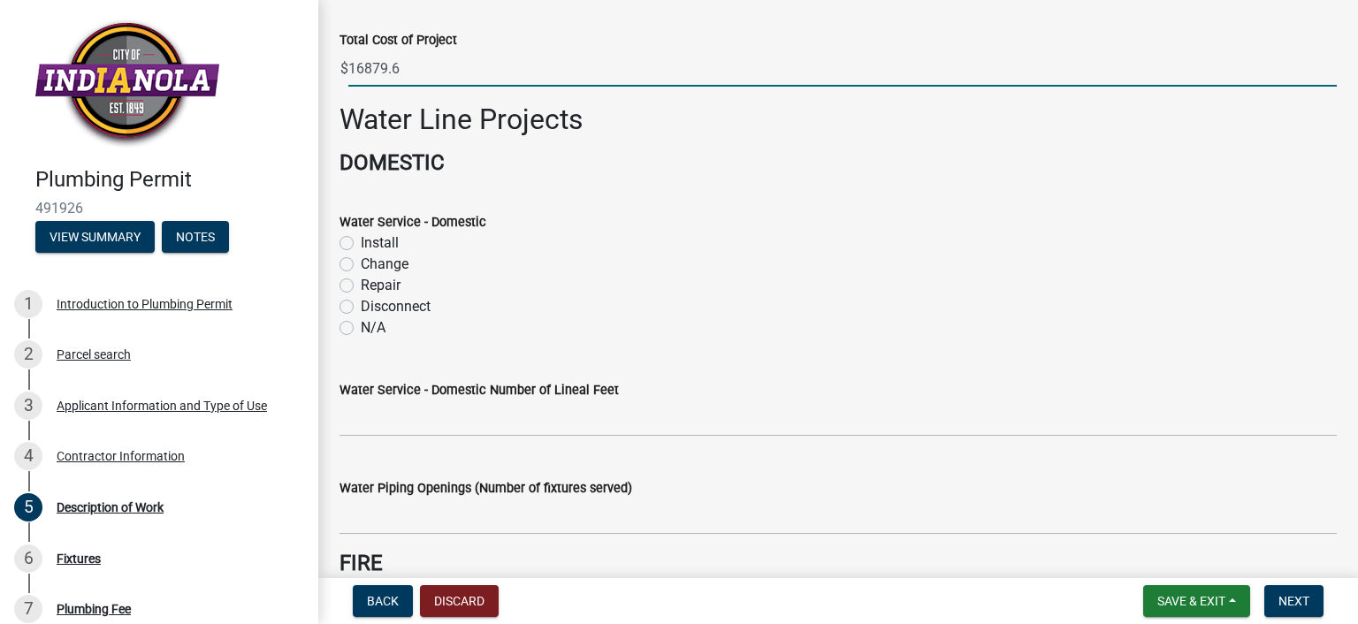
scroll to position [177, 0]
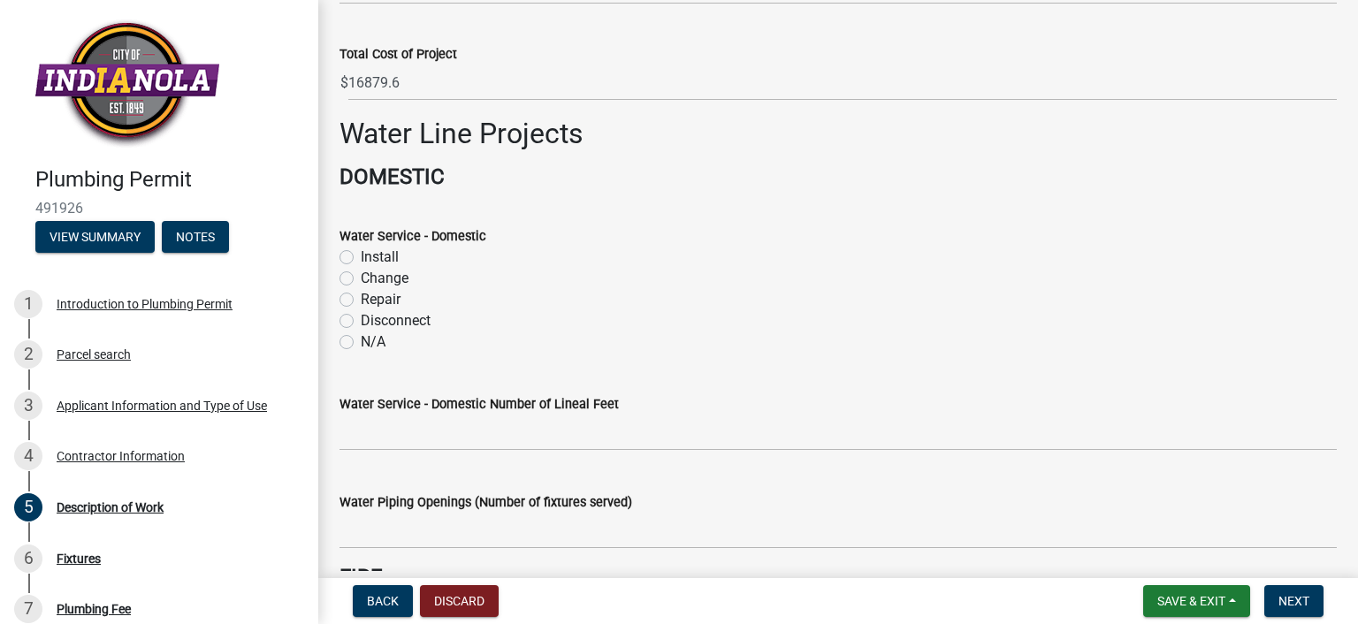
click at [361, 255] on label "Install" at bounding box center [380, 257] width 38 height 21
click at [361, 255] on input "Install" at bounding box center [366, 252] width 11 height 11
radio input "true"
click at [361, 255] on label "Install" at bounding box center [380, 257] width 38 height 21
click at [361, 255] on input "Install" at bounding box center [366, 252] width 11 height 11
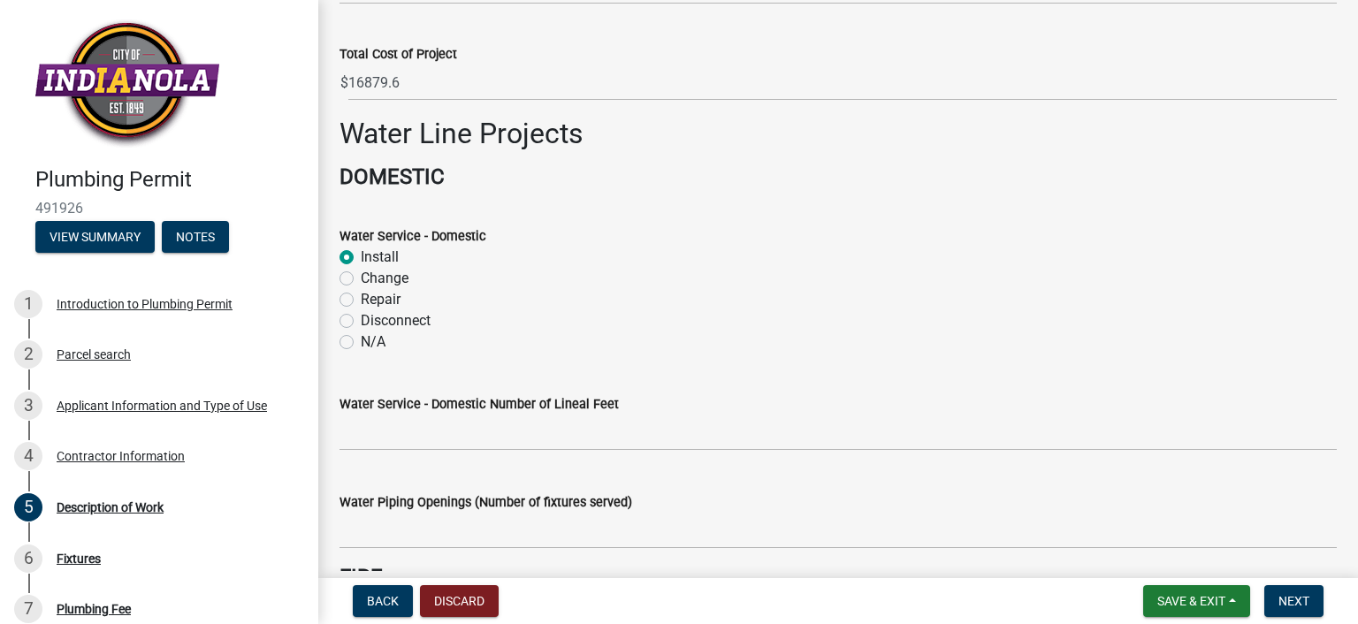
click at [361, 297] on label "Repair" at bounding box center [381, 299] width 40 height 21
click at [361, 297] on input "Repair" at bounding box center [366, 294] width 11 height 11
radio input "true"
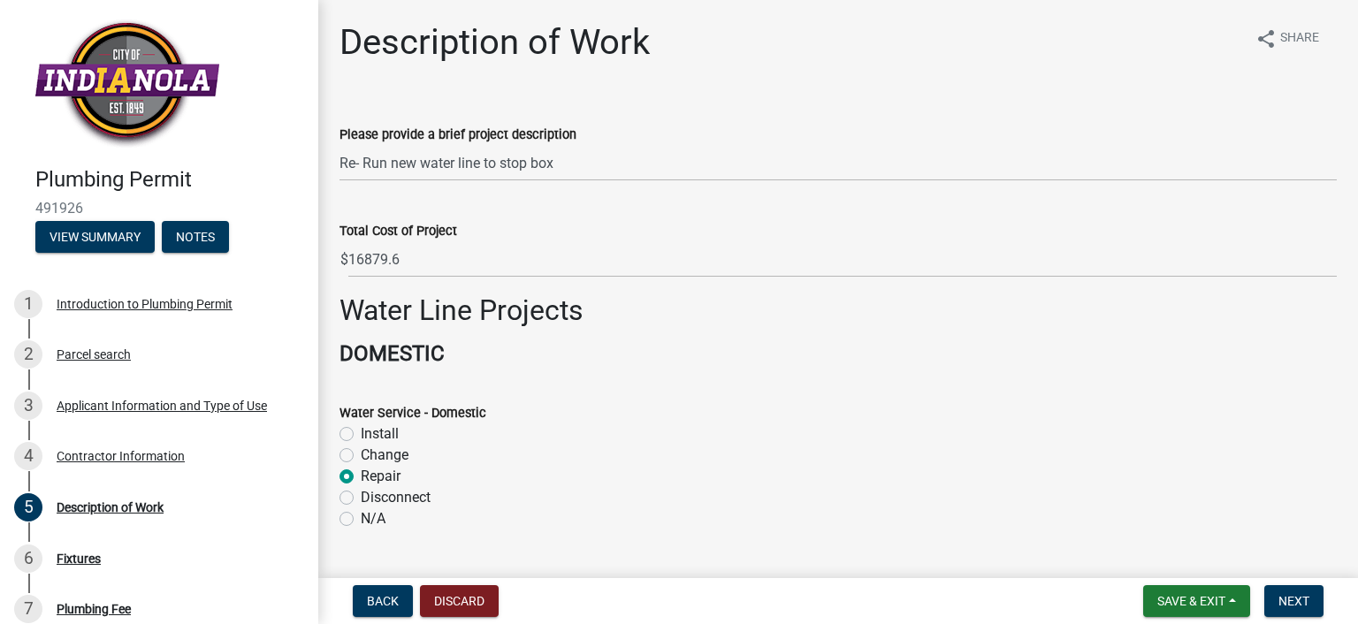
scroll to position [354, 0]
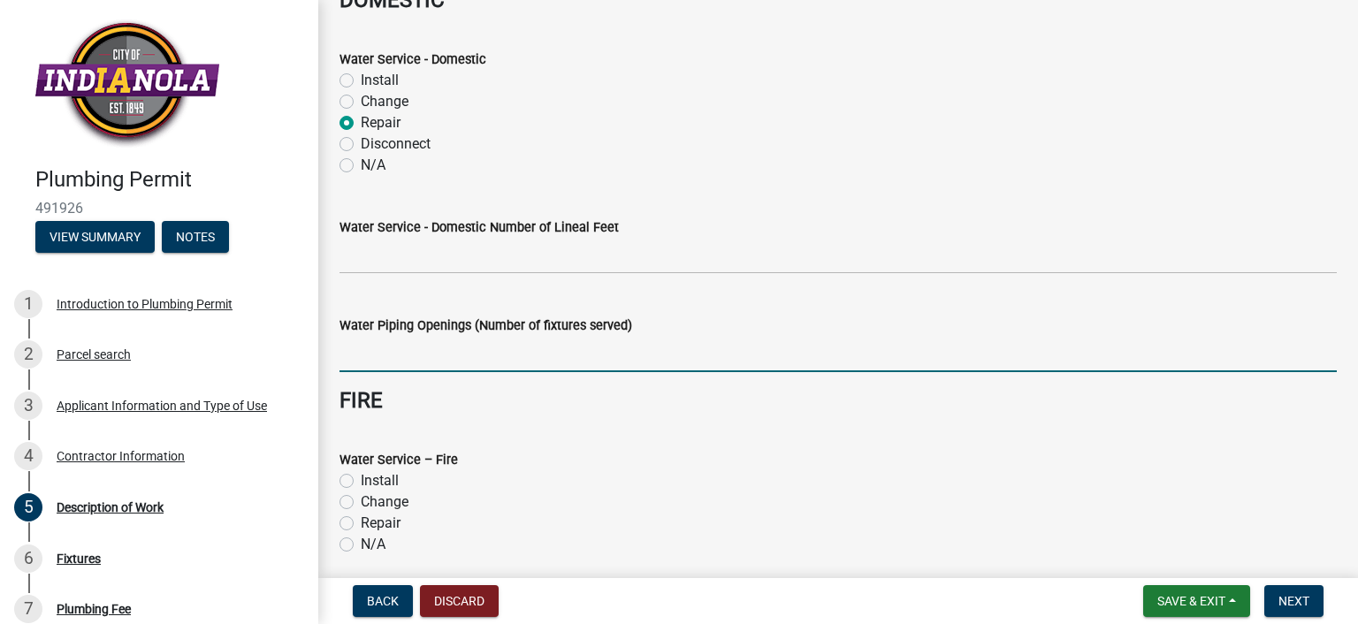
drag, startPoint x: 647, startPoint y: 354, endPoint x: 640, endPoint y: 324, distance: 30.0
click at [644, 345] on input "text" at bounding box center [837, 354] width 997 height 36
type input "0"
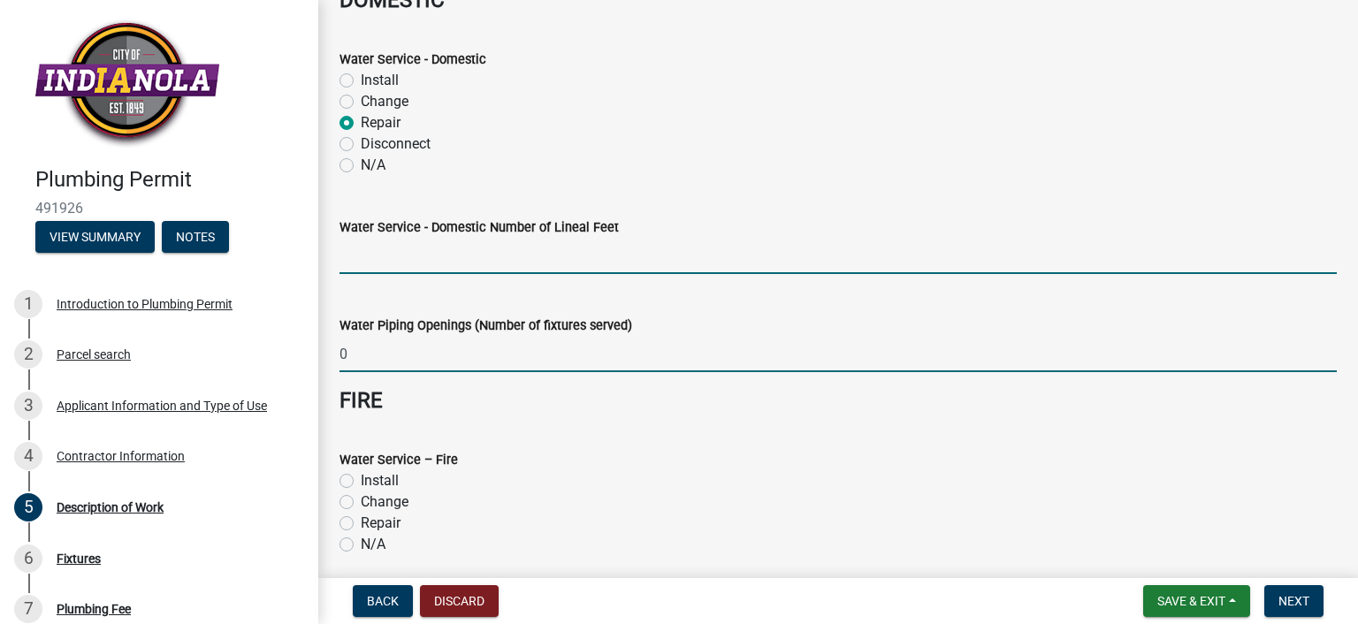
click at [541, 252] on input "text" at bounding box center [837, 256] width 997 height 36
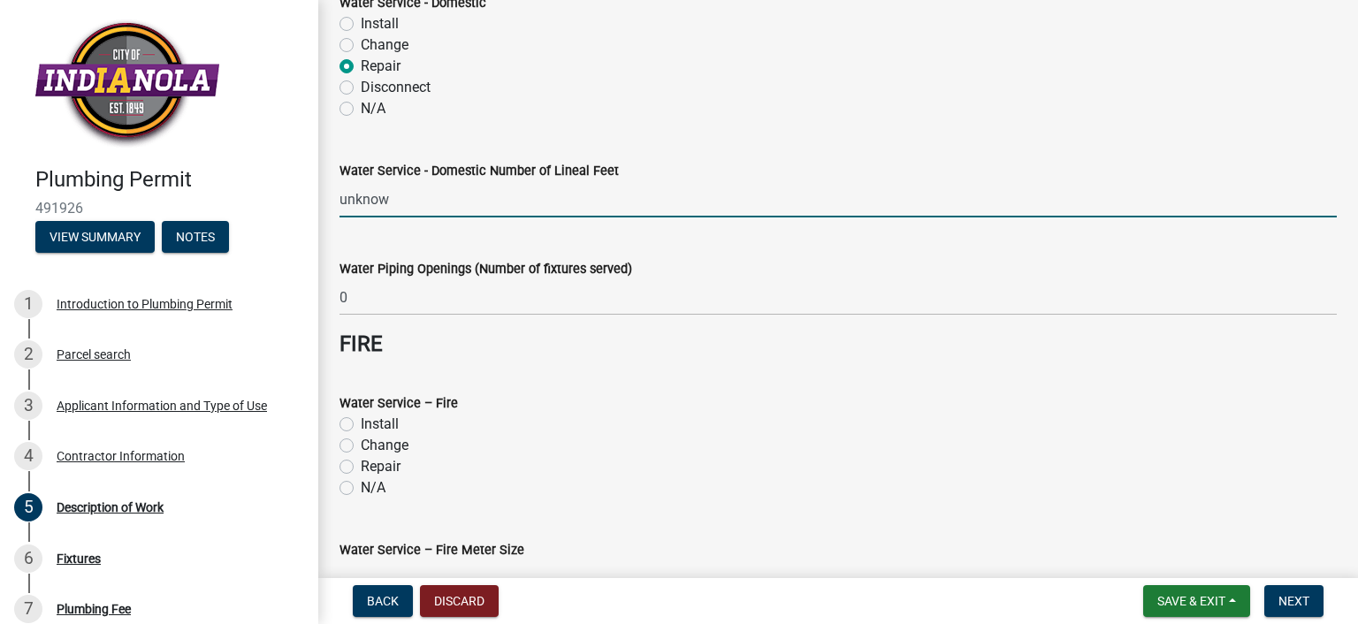
scroll to position [442, 0]
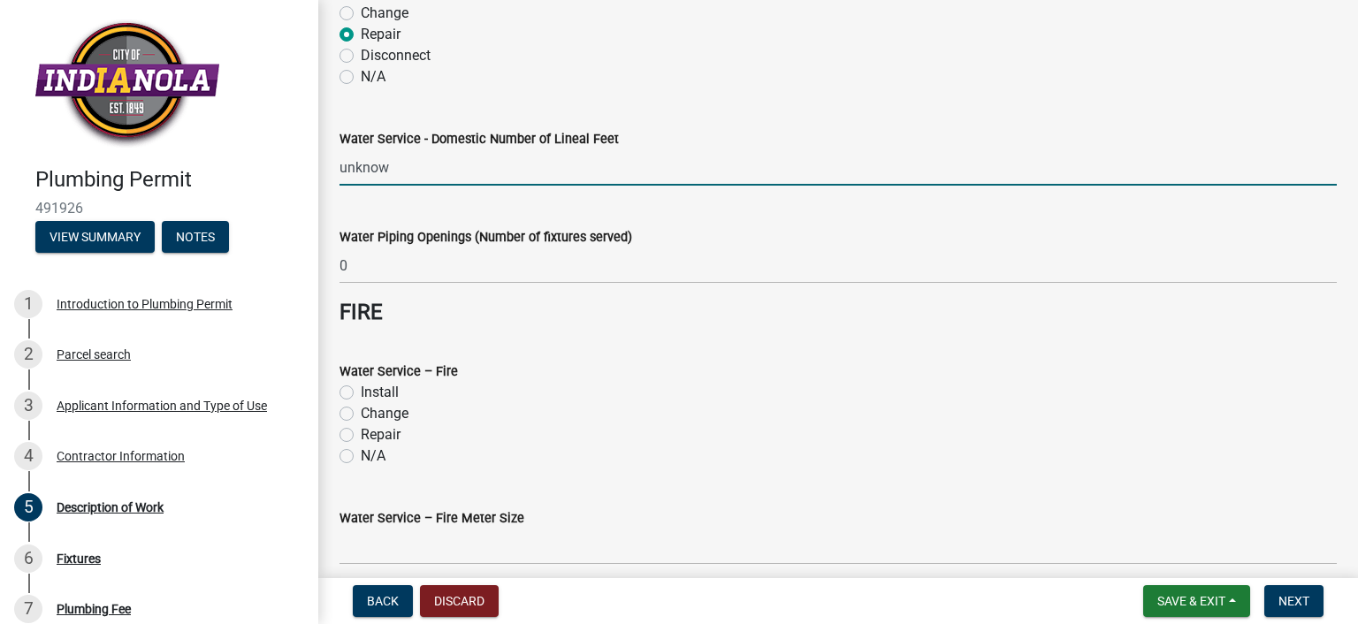
type input "0"
click at [363, 455] on label "N/A" at bounding box center [373, 455] width 25 height 21
click at [363, 455] on input "N/A" at bounding box center [366, 450] width 11 height 11
radio input "true"
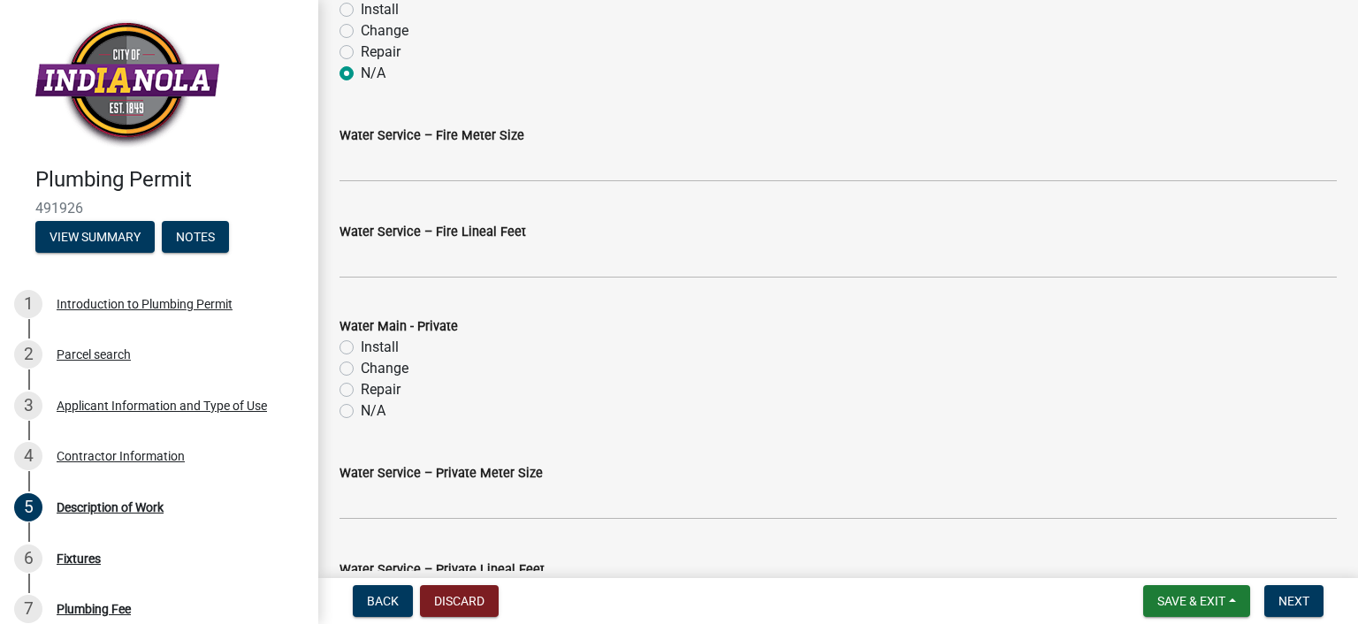
scroll to position [884, 0]
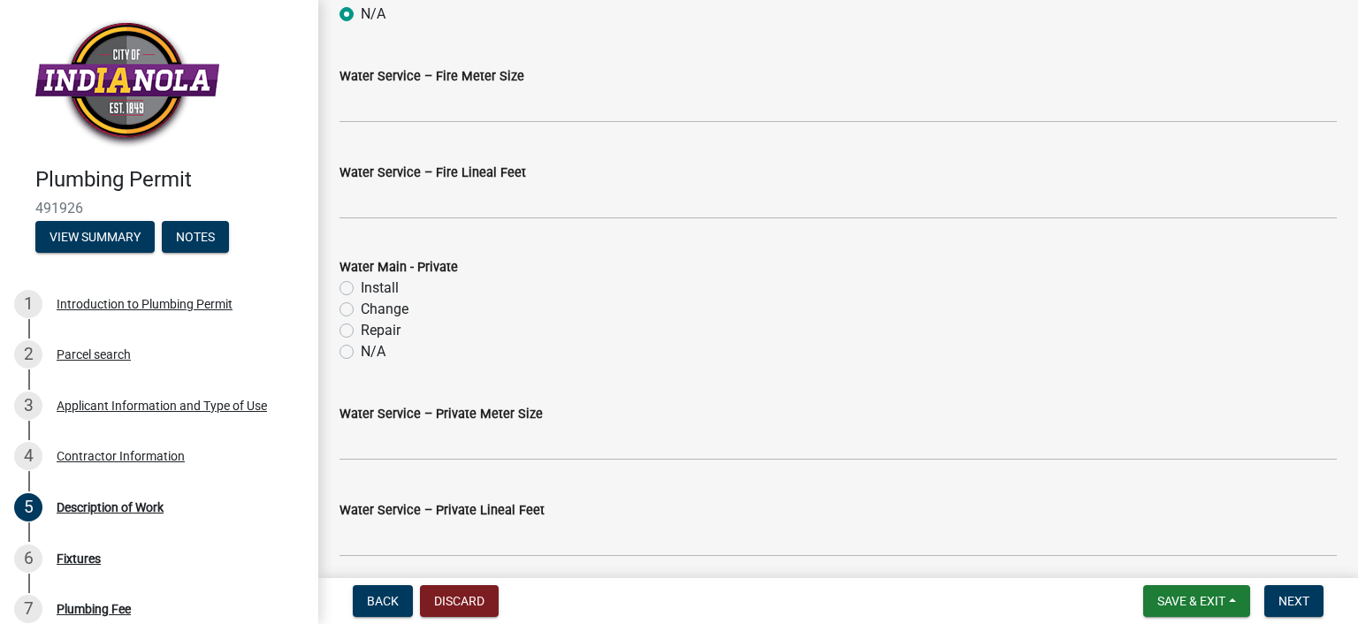
click at [375, 354] on label "N/A" at bounding box center [373, 351] width 25 height 21
click at [372, 353] on input "N/A" at bounding box center [366, 346] width 11 height 11
radio input "true"
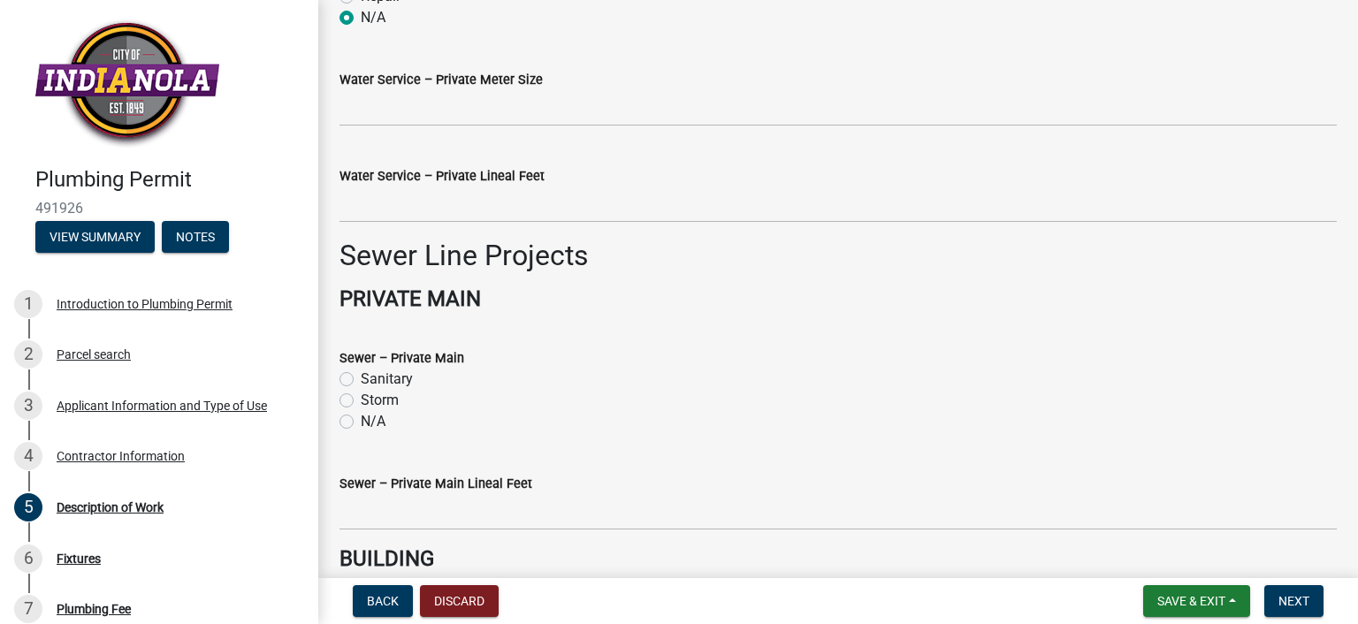
scroll to position [1237, 0]
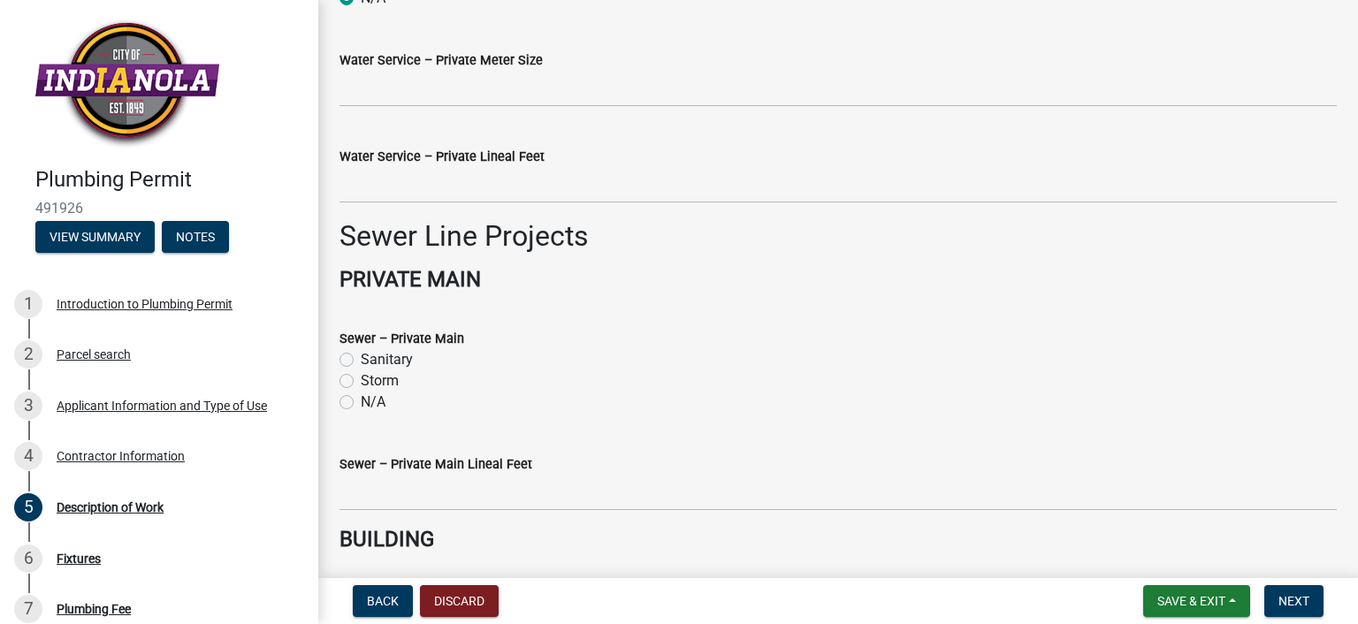
click at [376, 407] on label "N/A" at bounding box center [373, 402] width 25 height 21
click at [372, 403] on input "N/A" at bounding box center [366, 397] width 11 height 11
radio input "true"
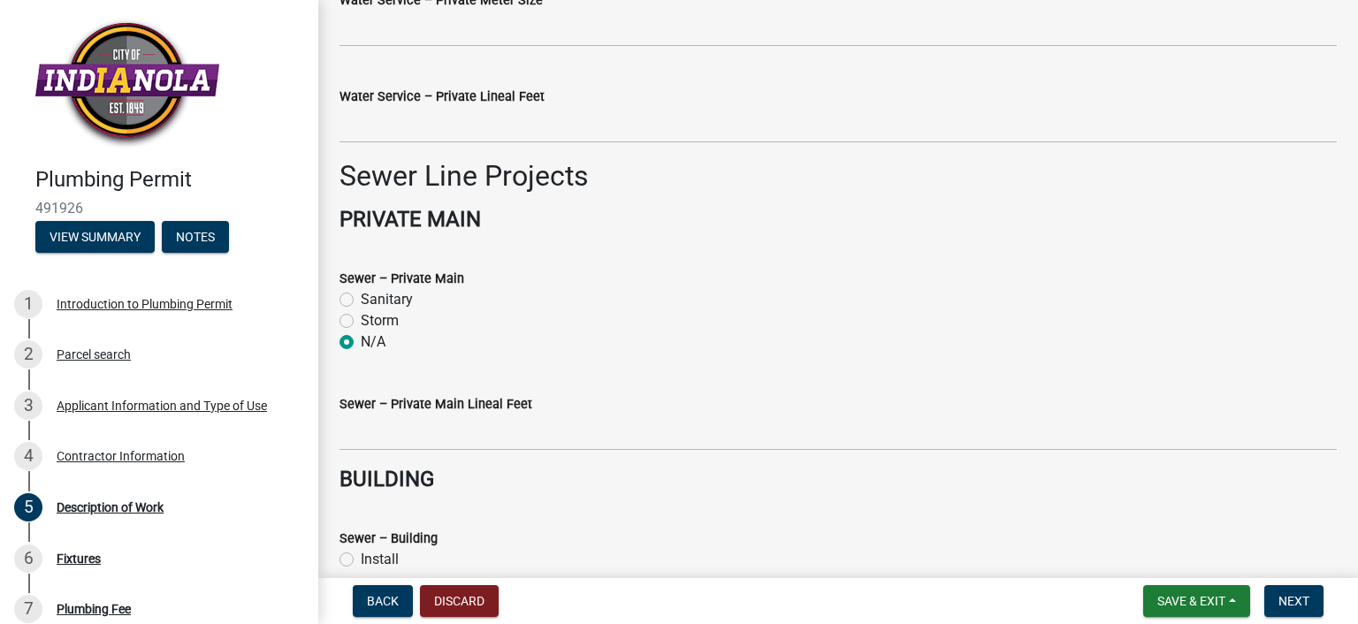
scroll to position [1502, 0]
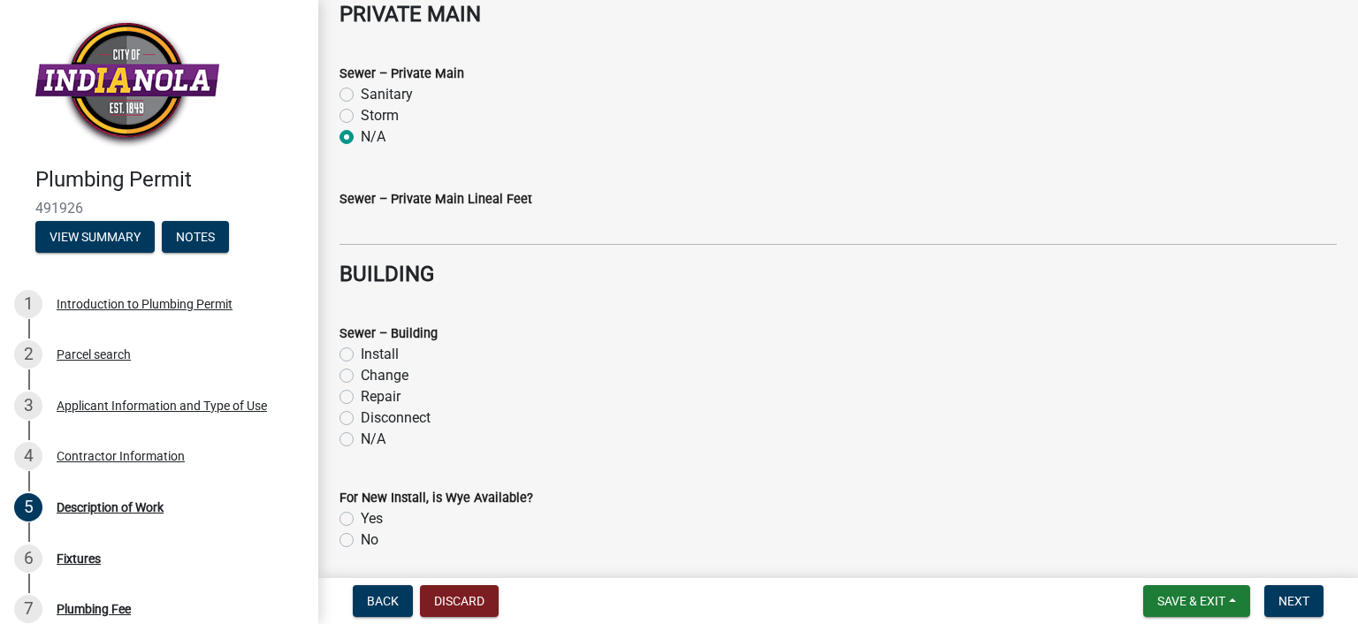
click at [382, 441] on label "N/A" at bounding box center [373, 439] width 25 height 21
click at [372, 440] on input "N/A" at bounding box center [366, 434] width 11 height 11
radio input "true"
click at [359, 536] on div "No" at bounding box center [837, 539] width 997 height 21
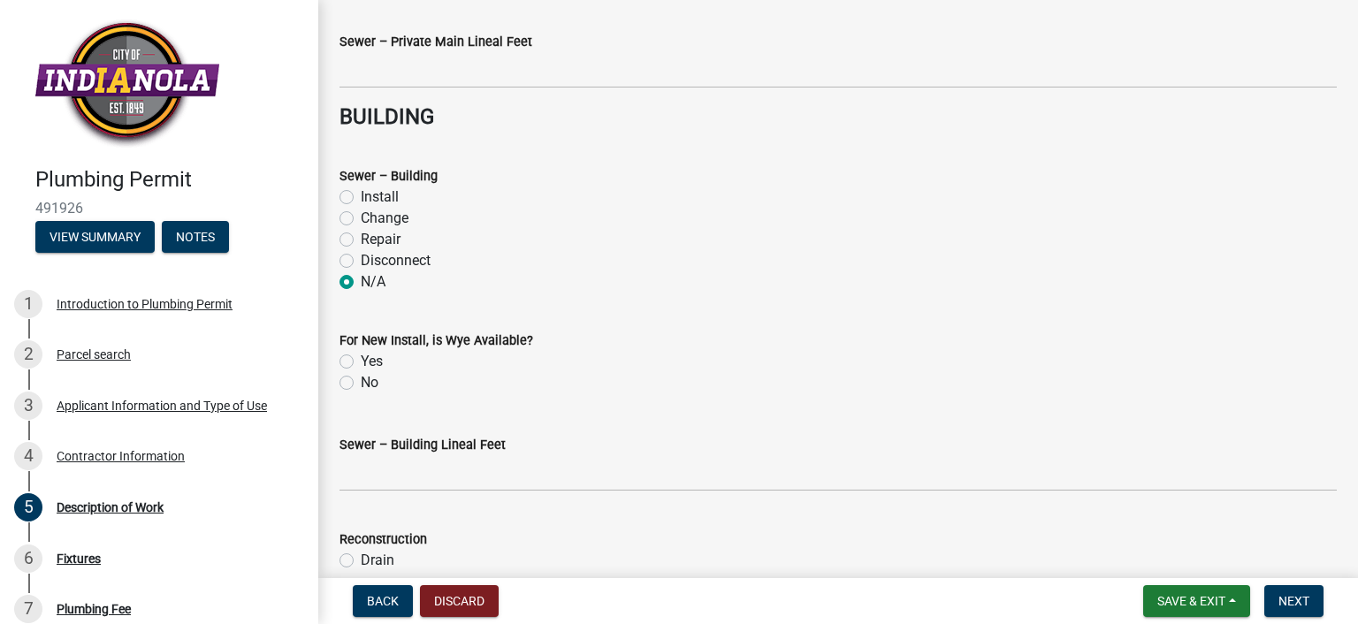
scroll to position [1679, 0]
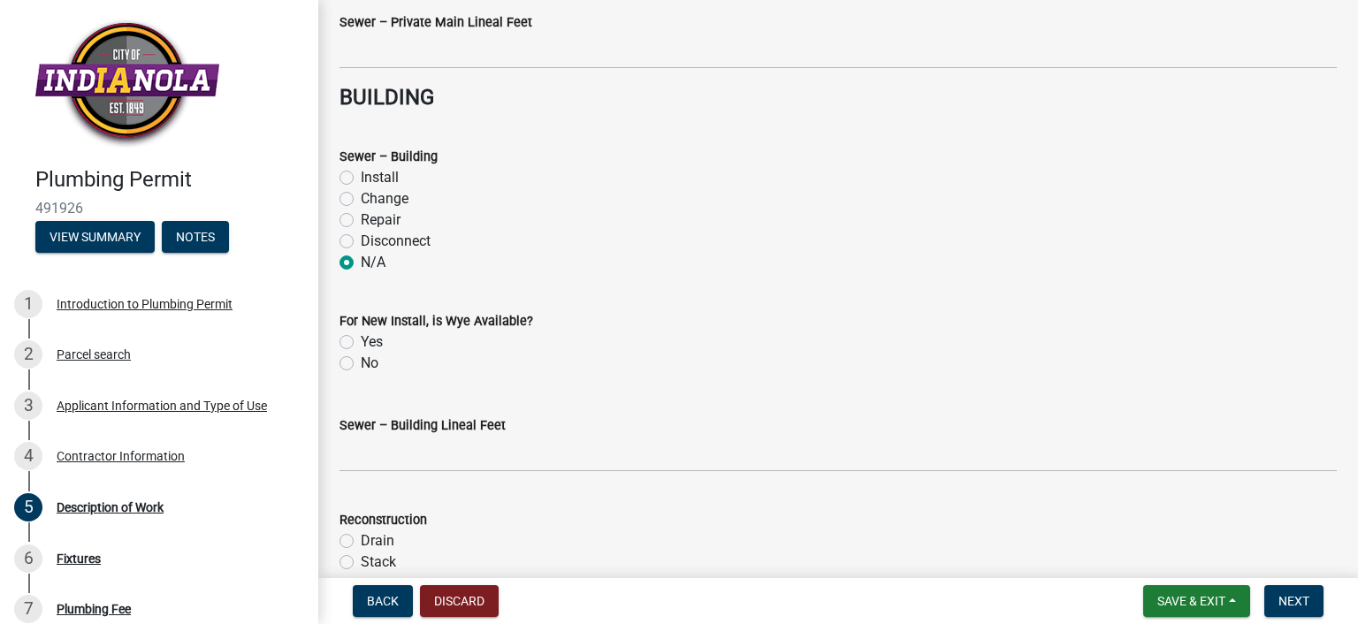
click at [378, 339] on label "Yes" at bounding box center [372, 341] width 22 height 21
click at [372, 339] on input "Yes" at bounding box center [366, 336] width 11 height 11
radio input "true"
click at [373, 364] on label "No" at bounding box center [370, 363] width 18 height 21
click at [372, 364] on input "No" at bounding box center [366, 358] width 11 height 11
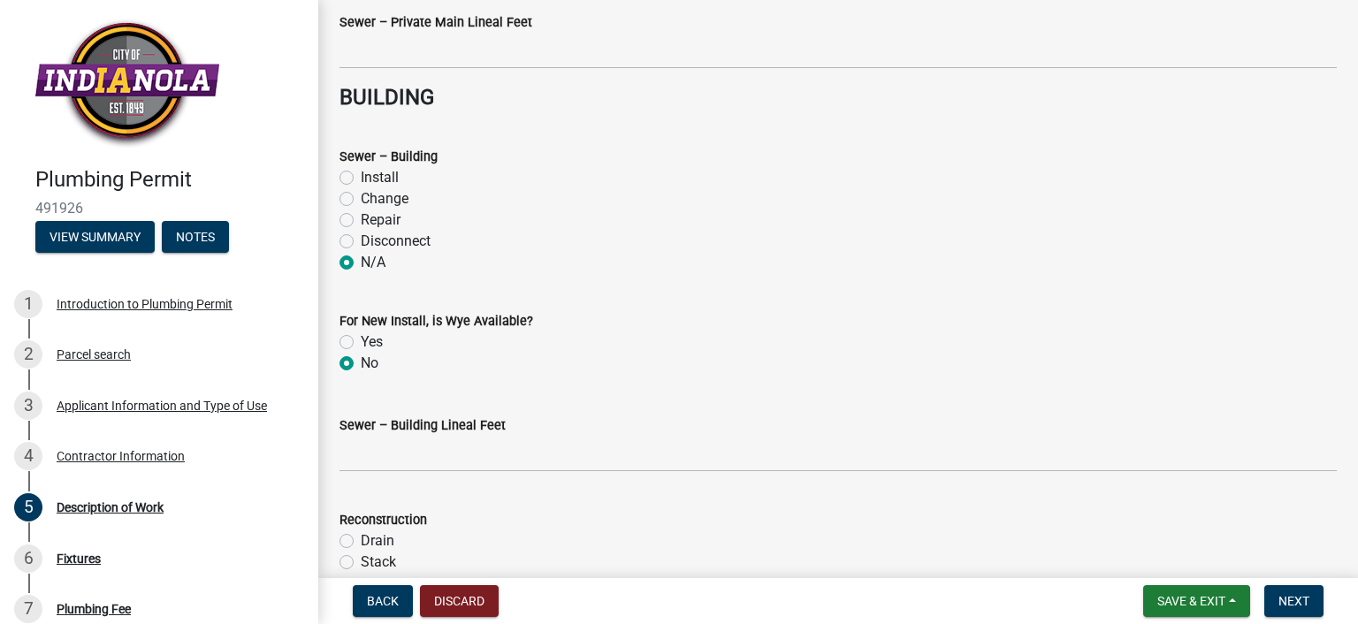
radio input "true"
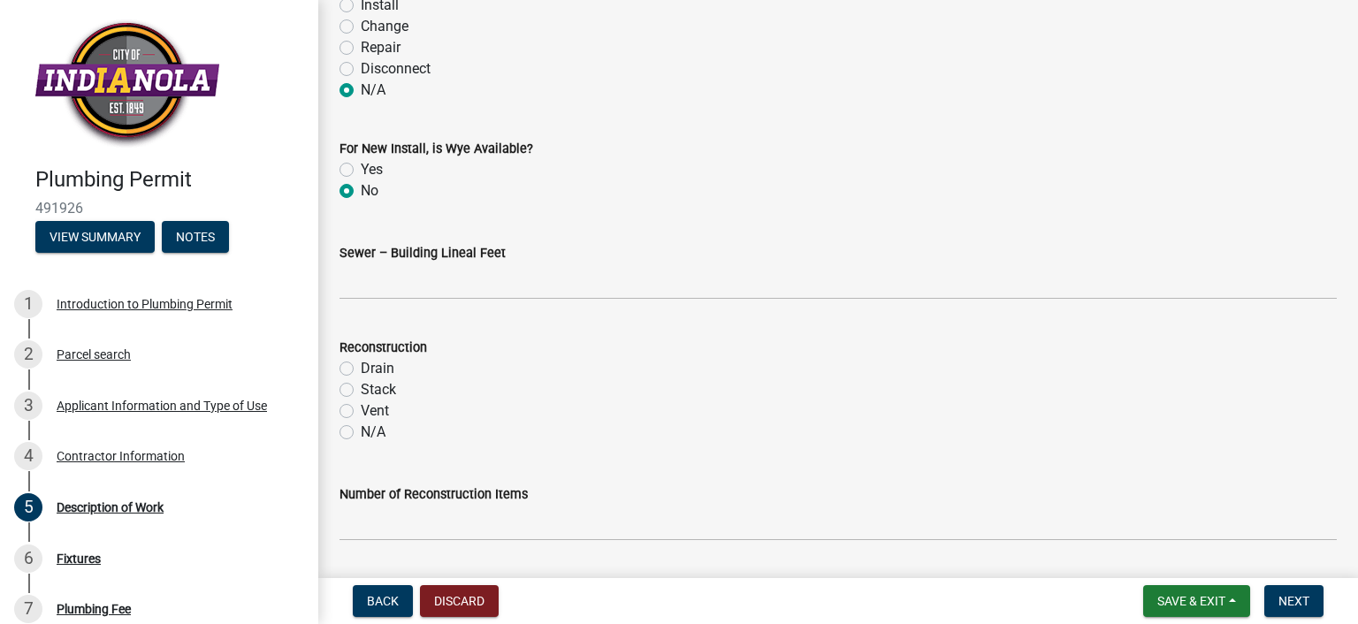
scroll to position [1856, 0]
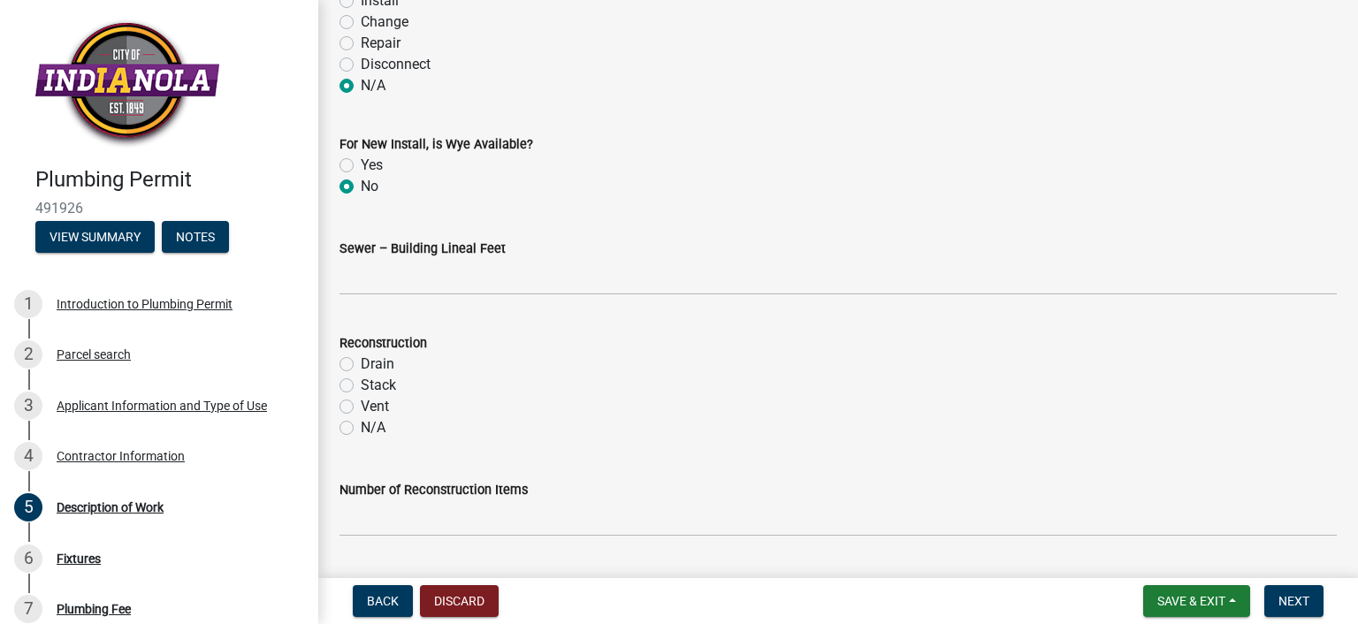
click at [364, 429] on label "N/A" at bounding box center [373, 427] width 25 height 21
click at [364, 429] on input "N/A" at bounding box center [366, 422] width 11 height 11
radio input "true"
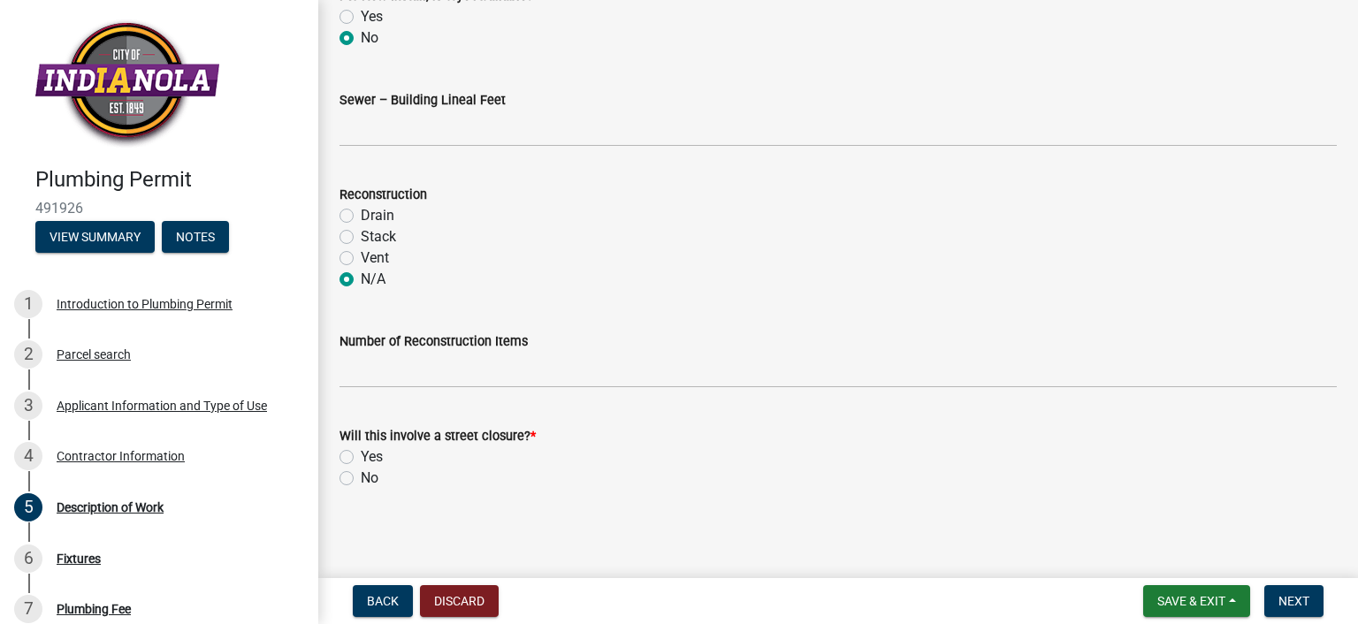
scroll to position [2007, 0]
click at [374, 473] on label "No" at bounding box center [370, 475] width 18 height 21
click at [372, 473] on input "No" at bounding box center [366, 470] width 11 height 11
radio input "true"
click at [1305, 597] on span "Next" at bounding box center [1293, 601] width 31 height 14
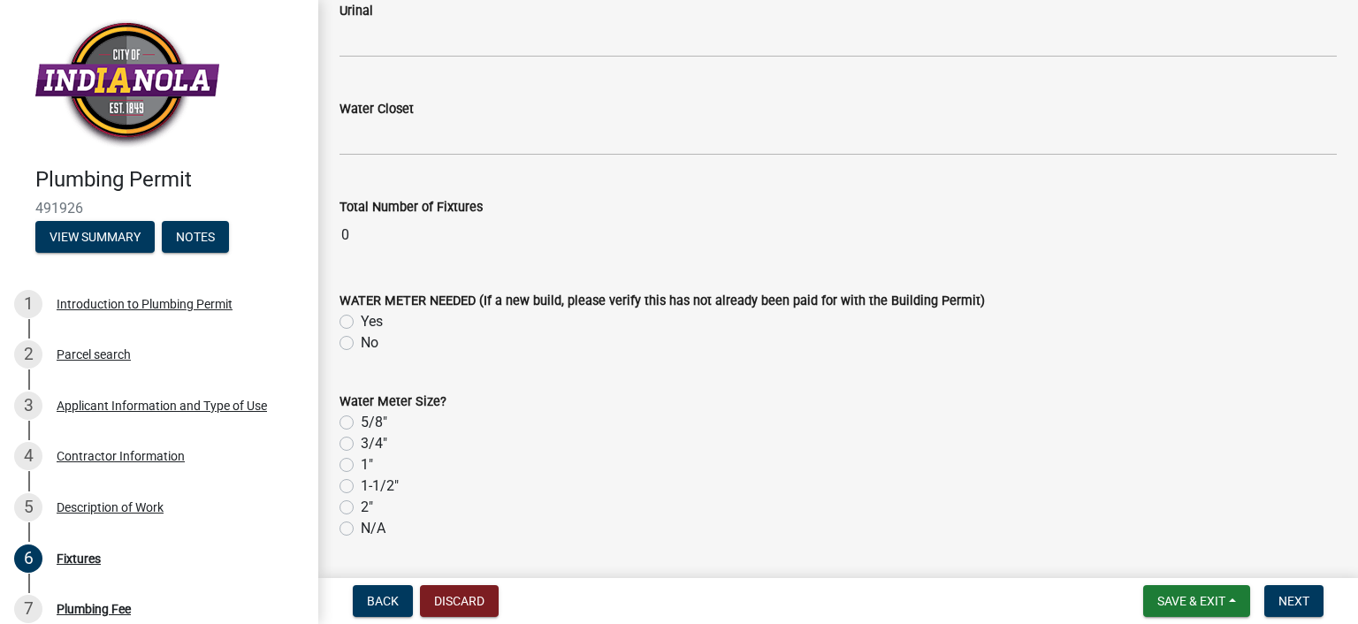
scroll to position [2740, 0]
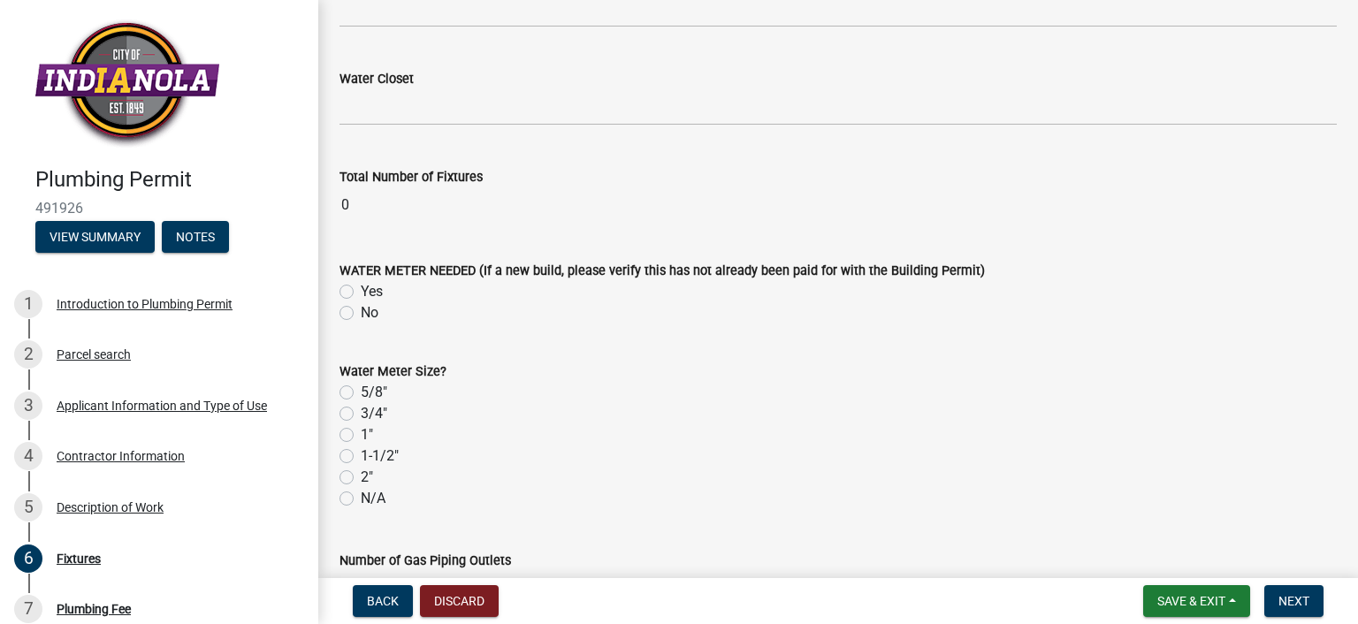
click at [354, 316] on div "No" at bounding box center [837, 312] width 997 height 21
click at [361, 308] on label "No" at bounding box center [370, 312] width 18 height 21
click at [361, 308] on input "No" at bounding box center [366, 307] width 11 height 11
radio input "true"
click at [361, 499] on label "N/A" at bounding box center [373, 498] width 25 height 21
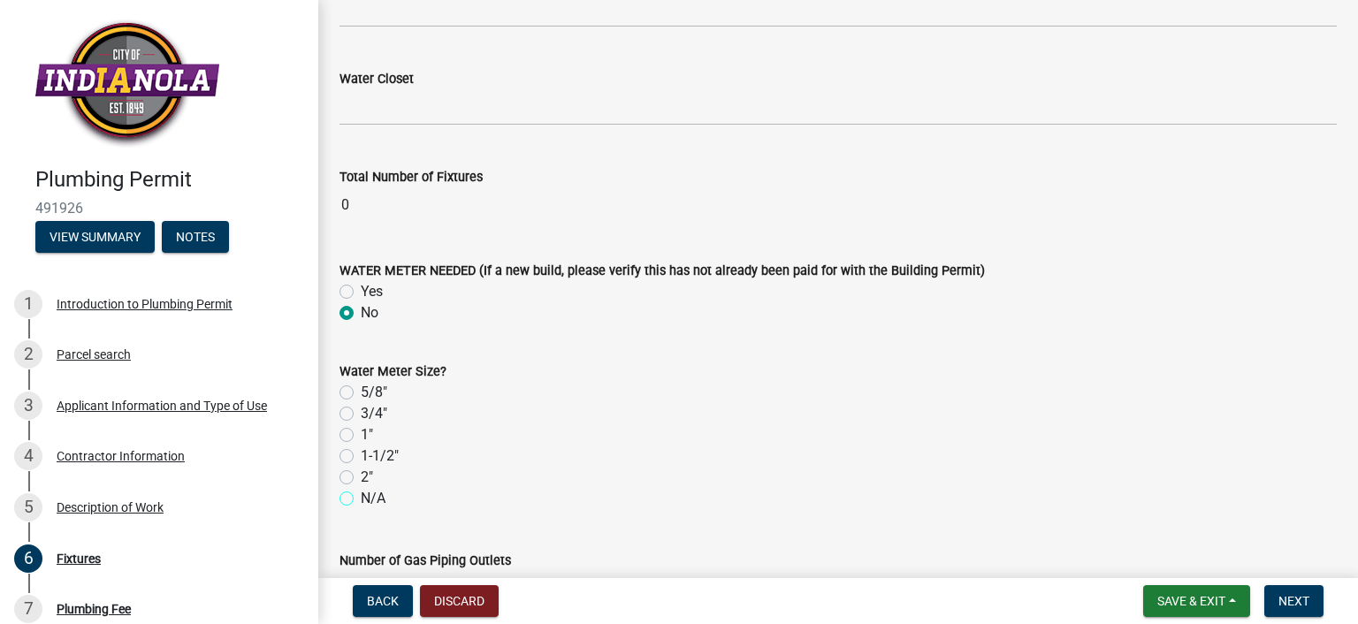
click at [361, 499] on input "N/A" at bounding box center [366, 493] width 11 height 11
radio input "true"
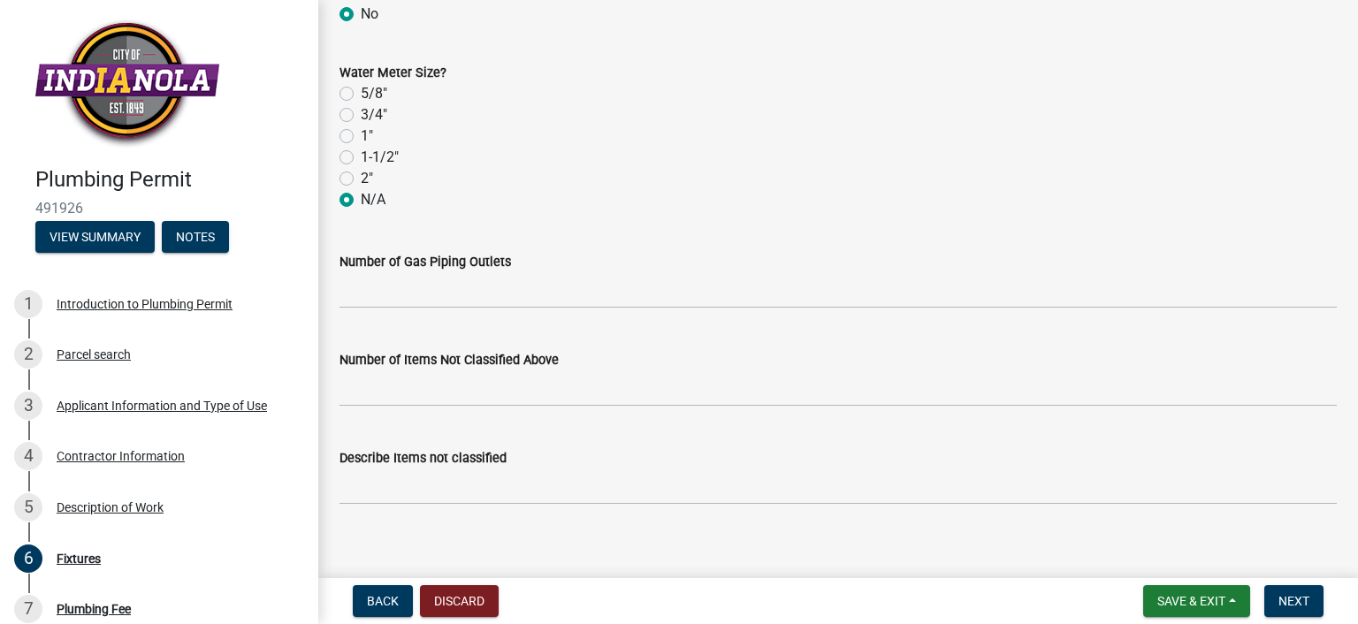
scroll to position [3054, 0]
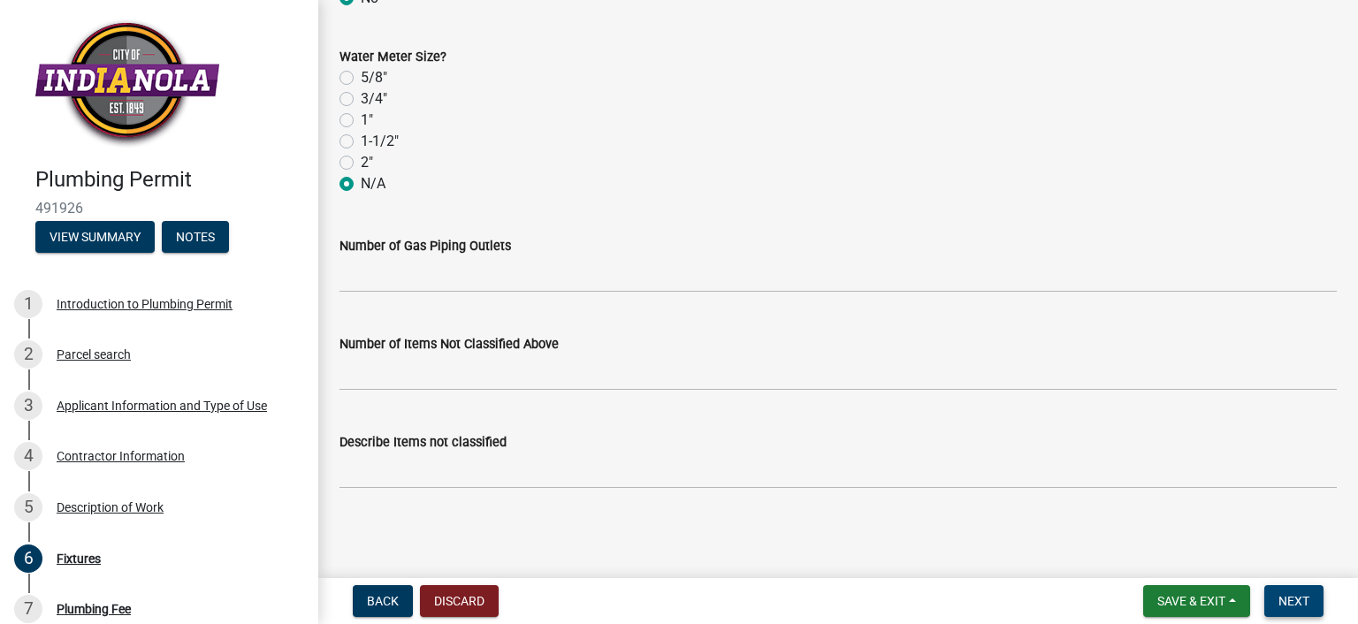
click at [1301, 604] on span "Next" at bounding box center [1293, 601] width 31 height 14
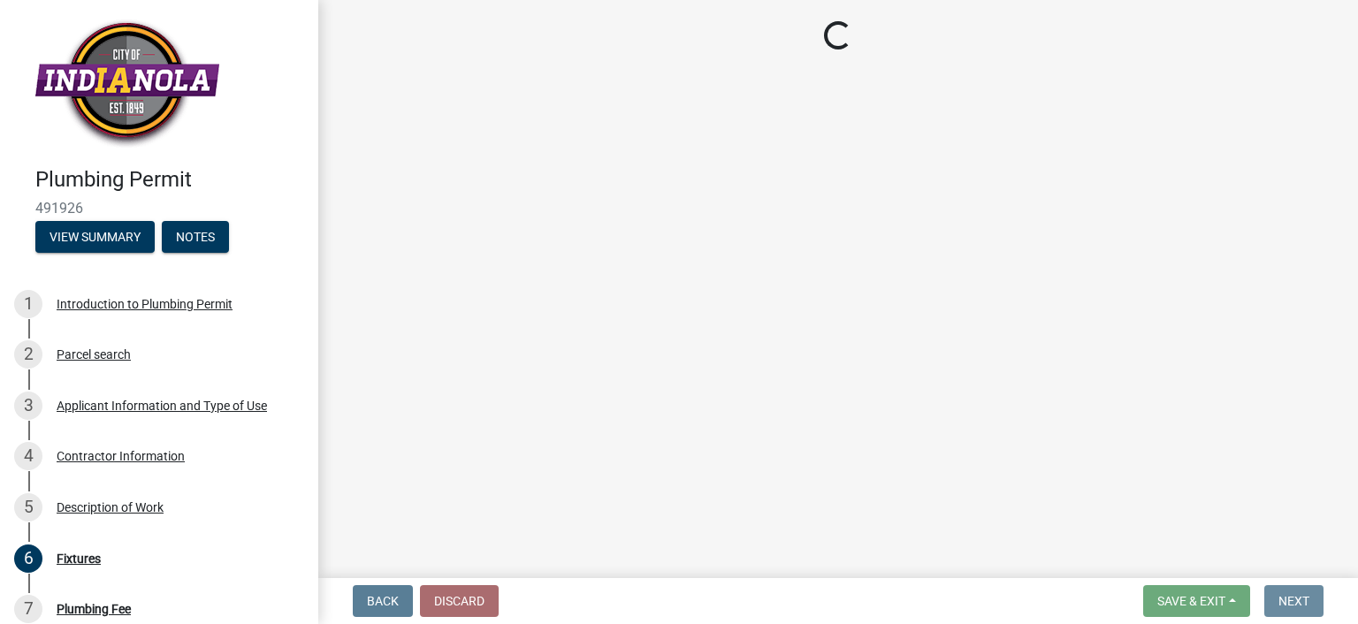
scroll to position [0, 0]
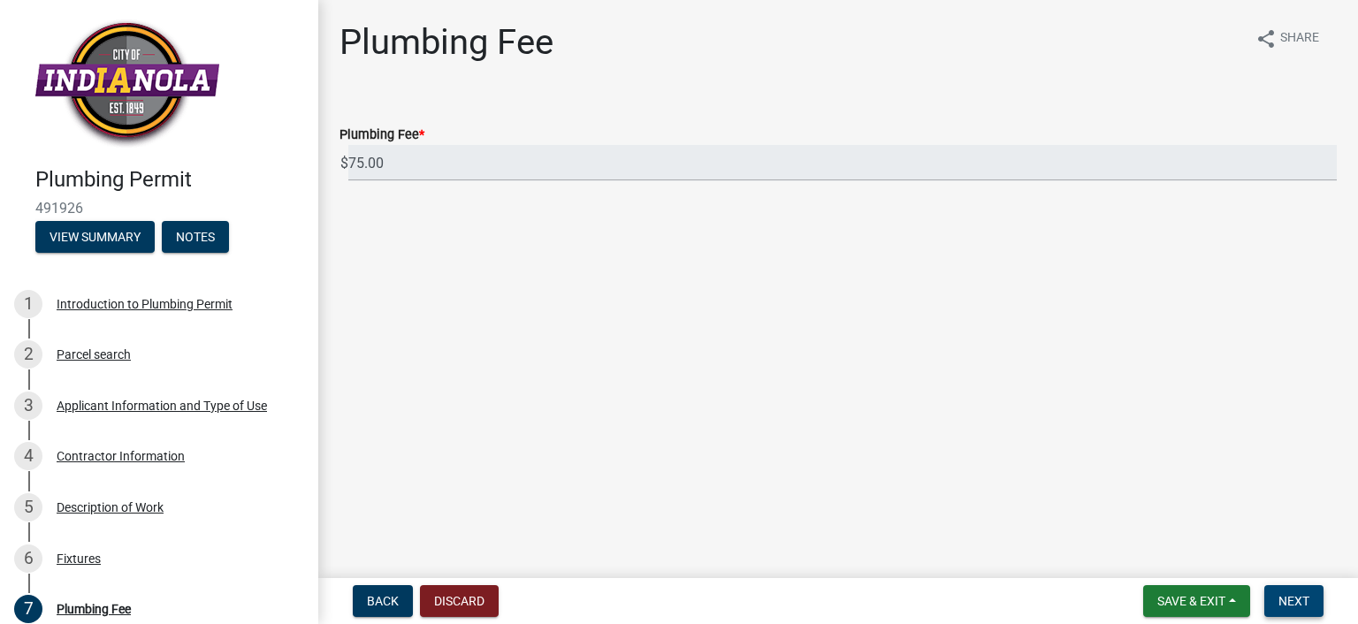
click at [1285, 604] on span "Next" at bounding box center [1293, 601] width 31 height 14
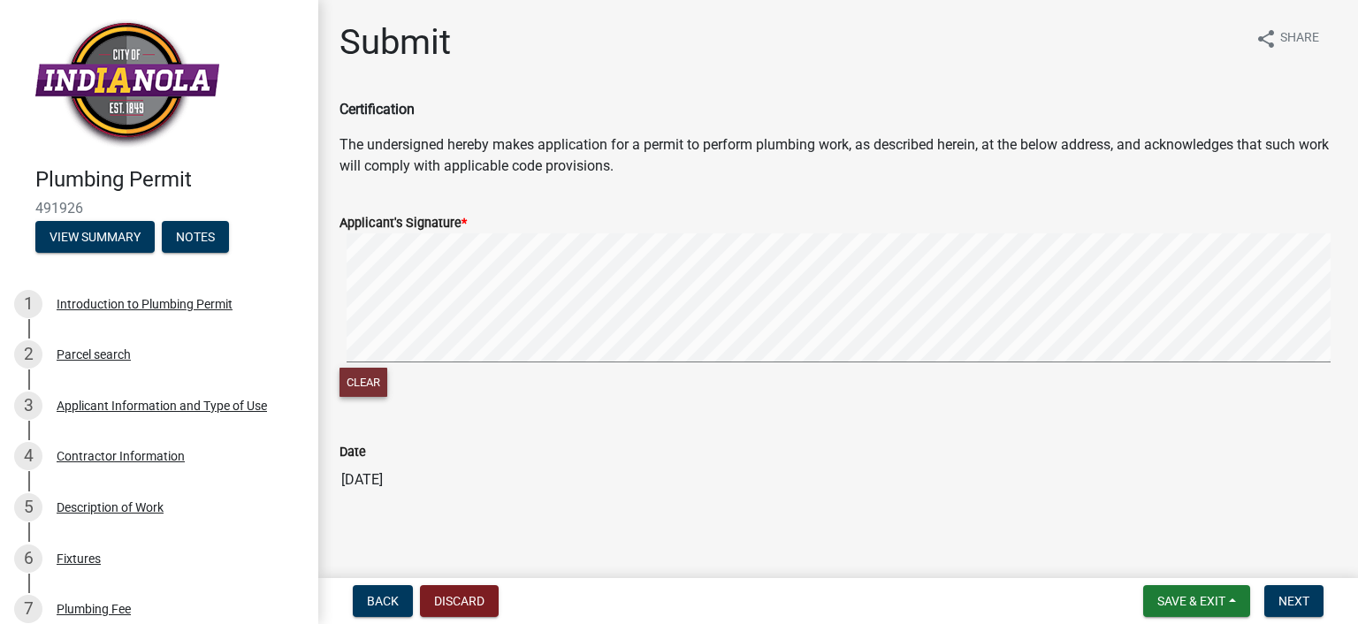
click at [370, 377] on button "Clear" at bounding box center [363, 382] width 48 height 29
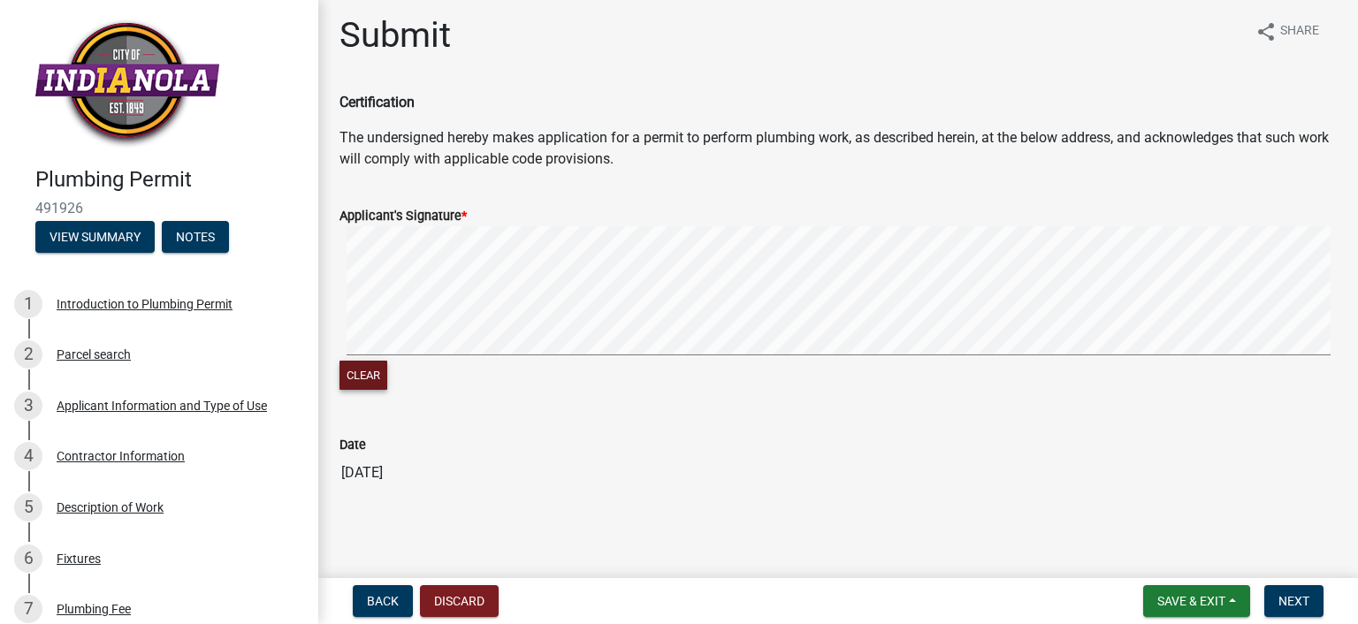
scroll to position [10, 0]
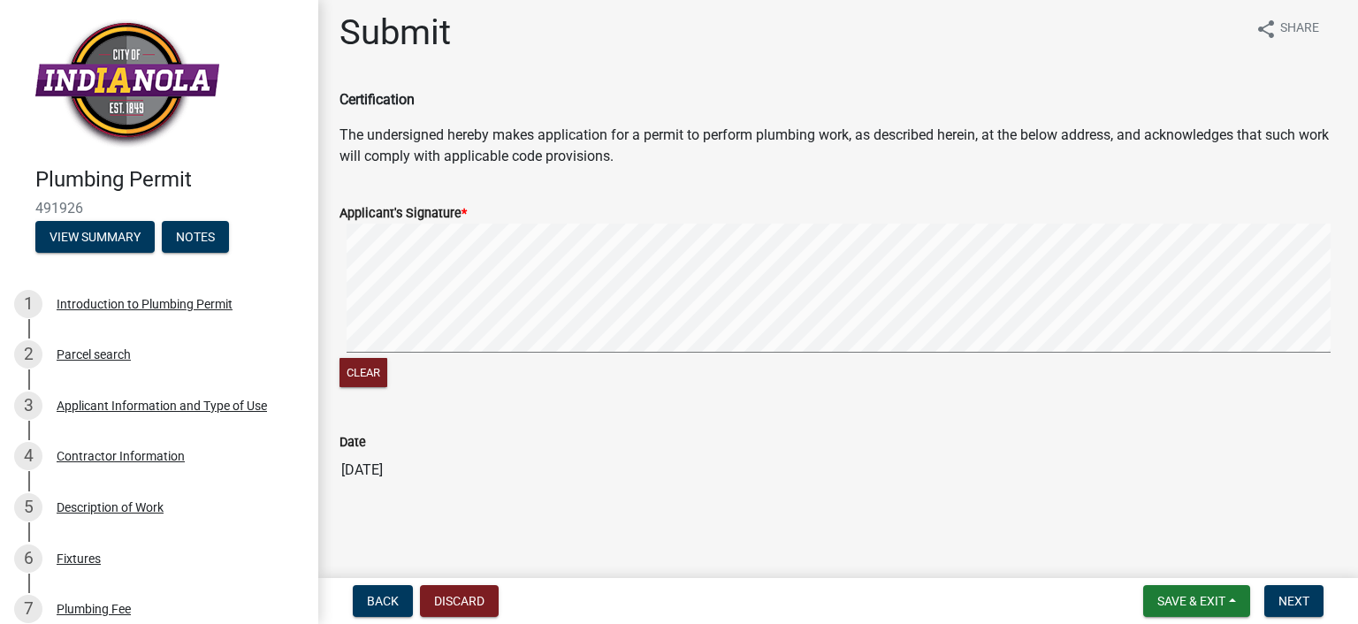
drag, startPoint x: 580, startPoint y: 483, endPoint x: 1149, endPoint y: 512, distance: 569.9
click at [582, 483] on input "[DATE]" at bounding box center [837, 470] width 997 height 35
click at [1298, 598] on span "Next" at bounding box center [1293, 601] width 31 height 14
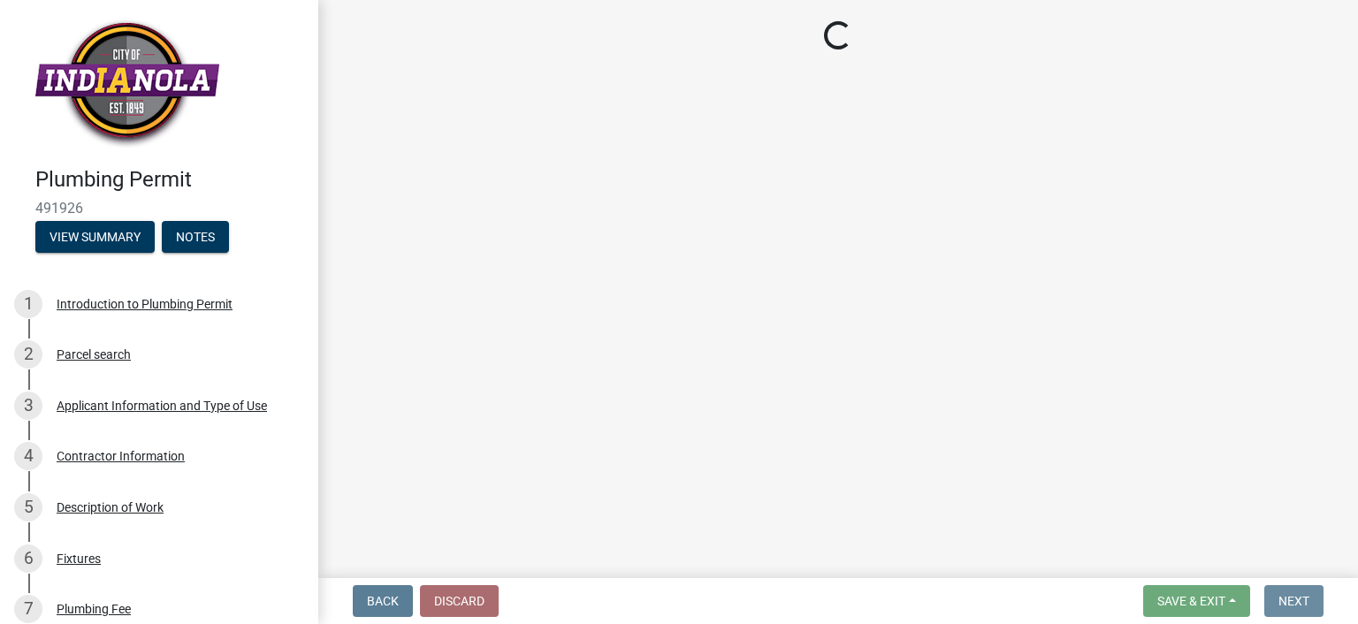
scroll to position [0, 0]
